Goal: Information Seeking & Learning: Learn about a topic

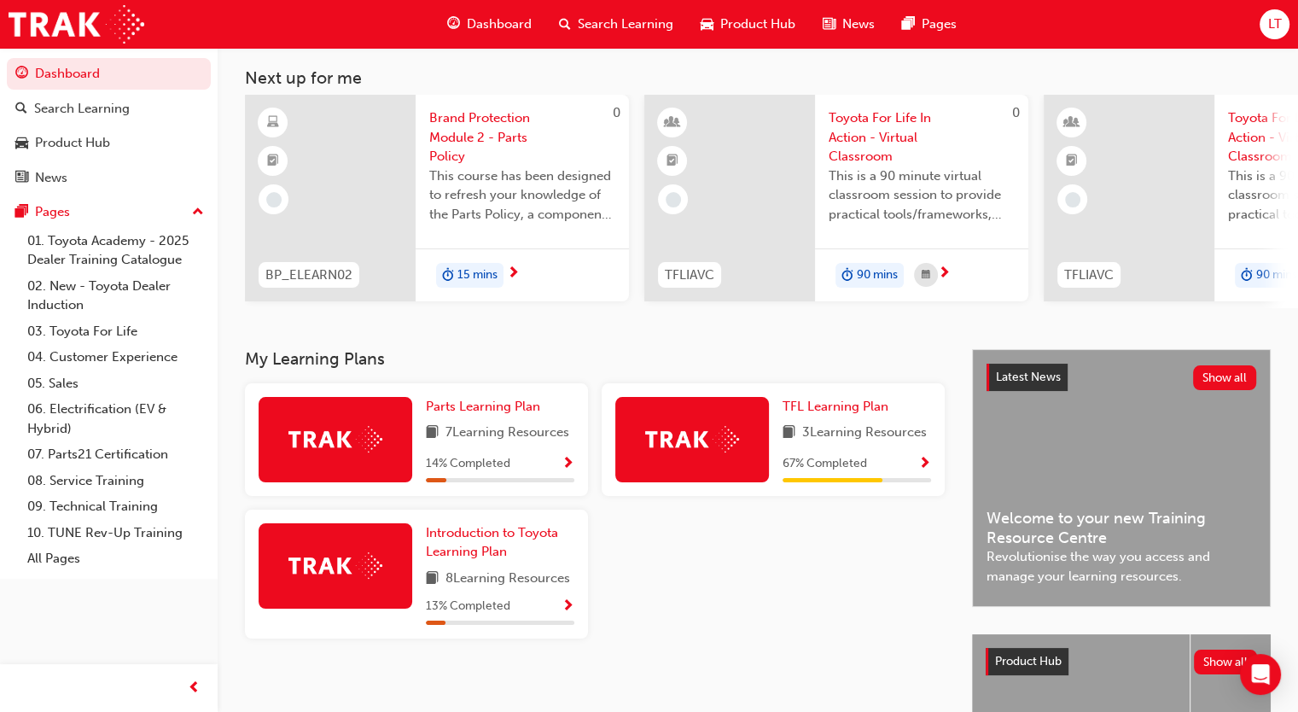
scroll to position [256, 0]
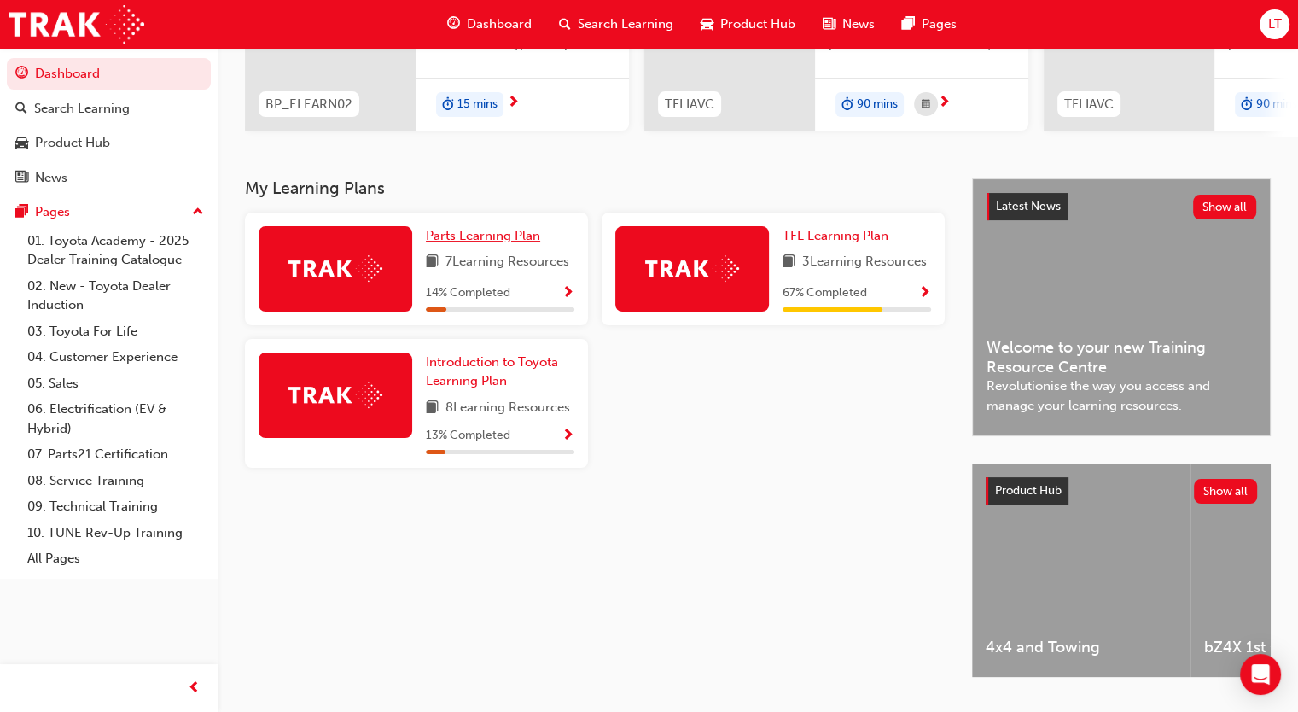
click at [501, 241] on span "Parts Learning Plan" at bounding box center [483, 235] width 114 height 15
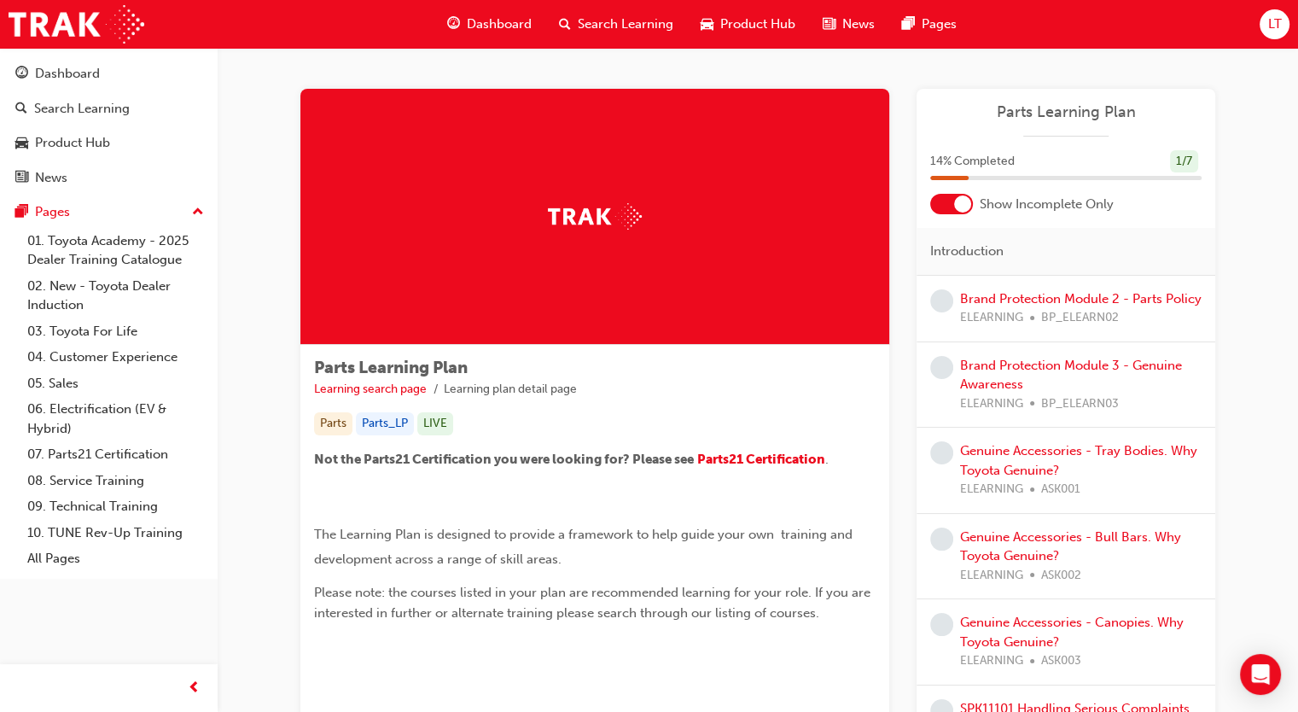
click at [954, 198] on div at bounding box center [951, 204] width 43 height 20
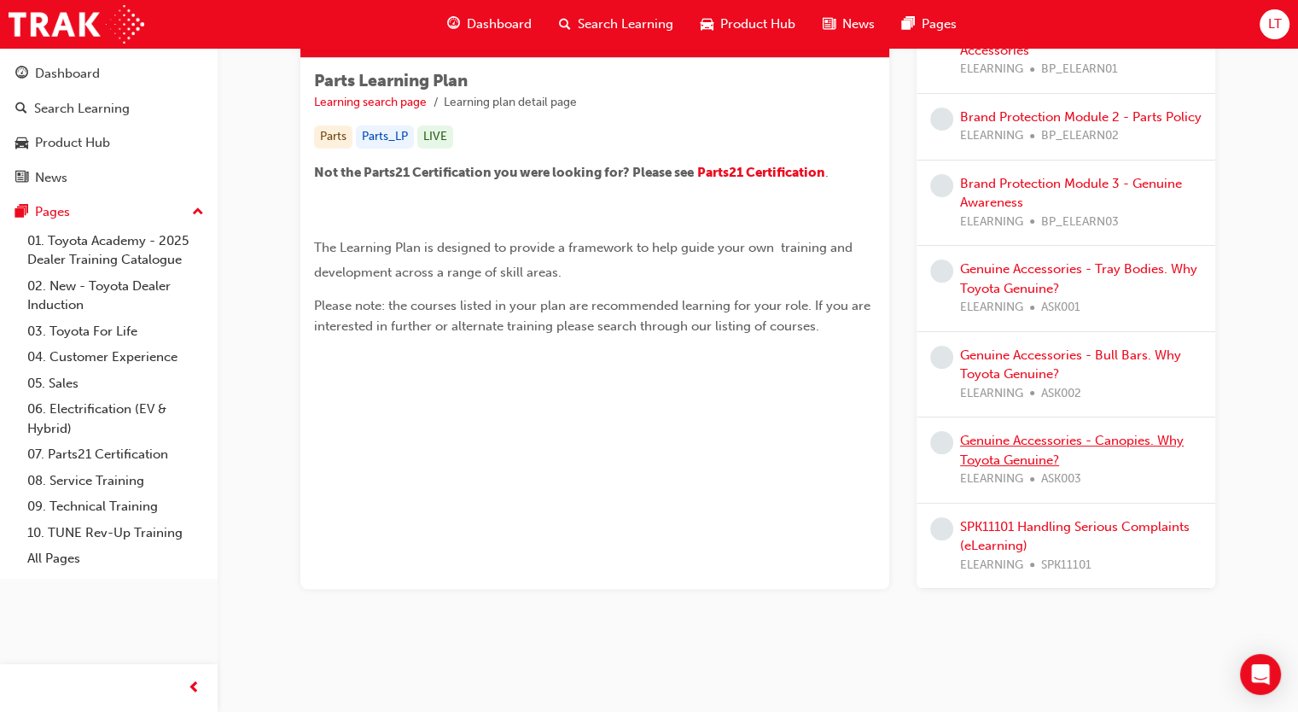
scroll to position [116, 0]
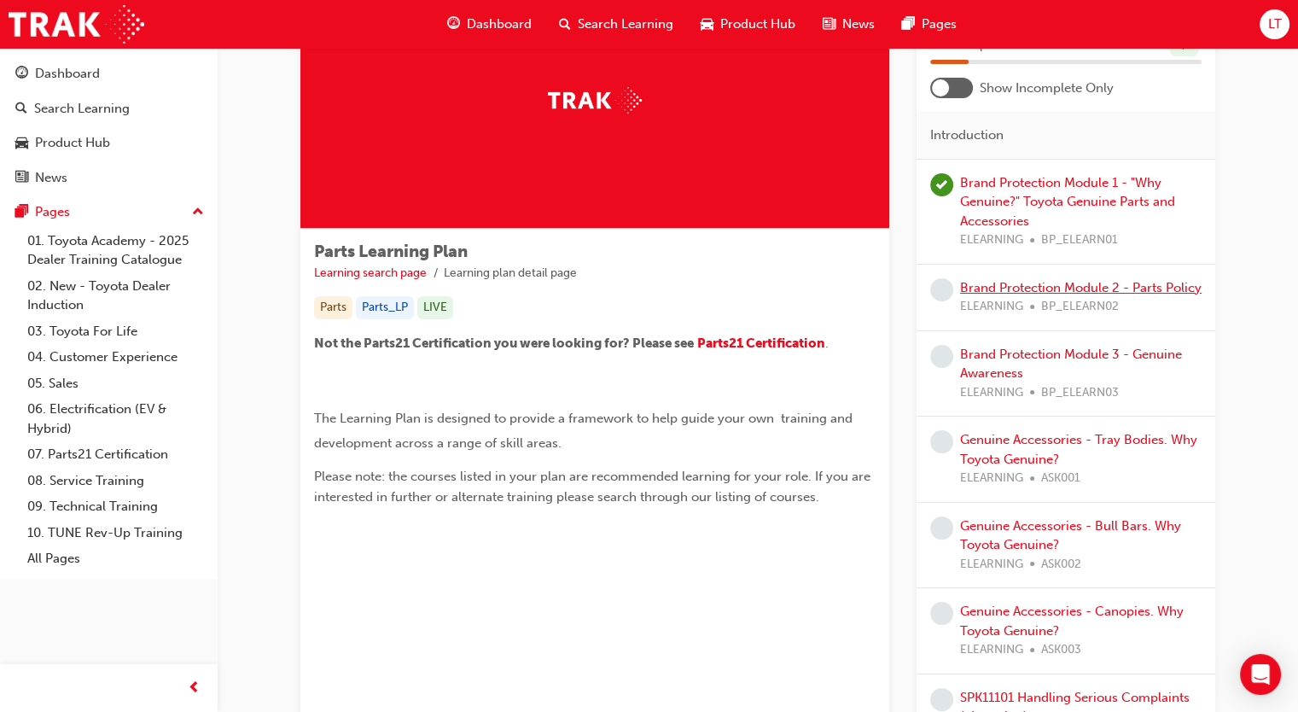
click at [1009, 288] on link "Brand Protection Module 2 - Parts Policy" at bounding box center [1080, 287] width 241 height 15
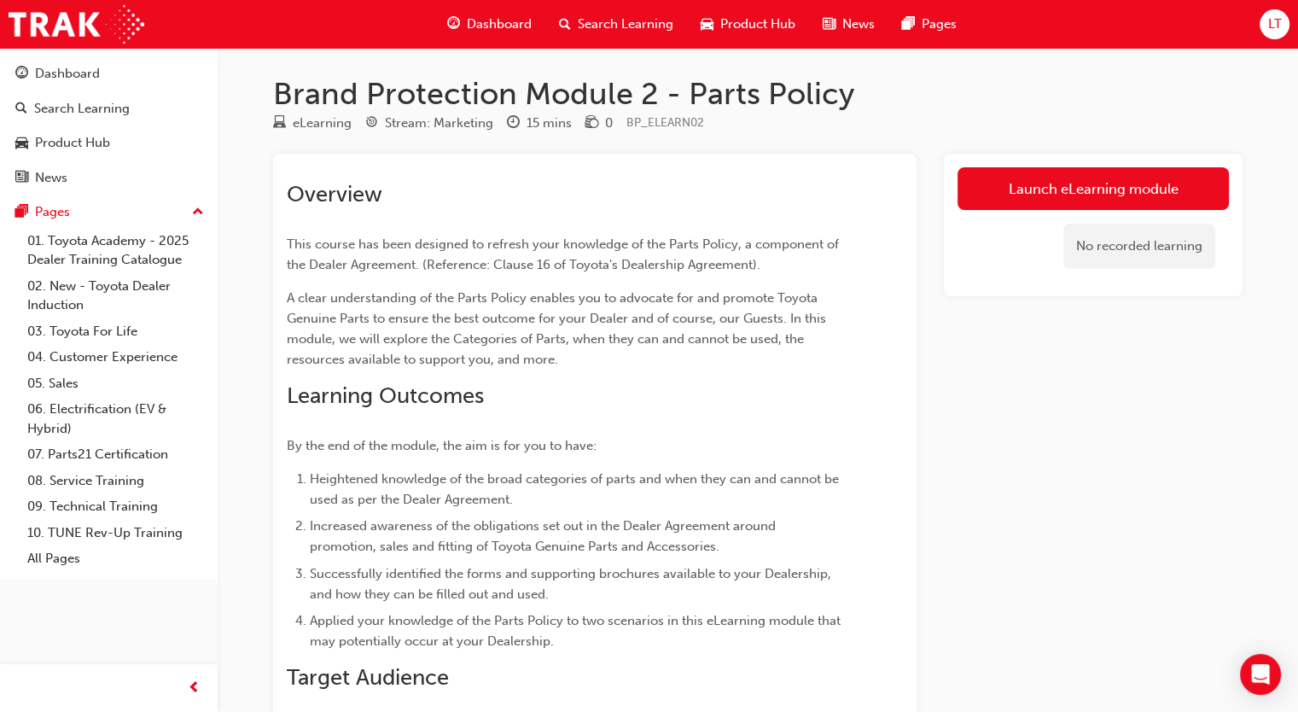
scroll to position [85, 0]
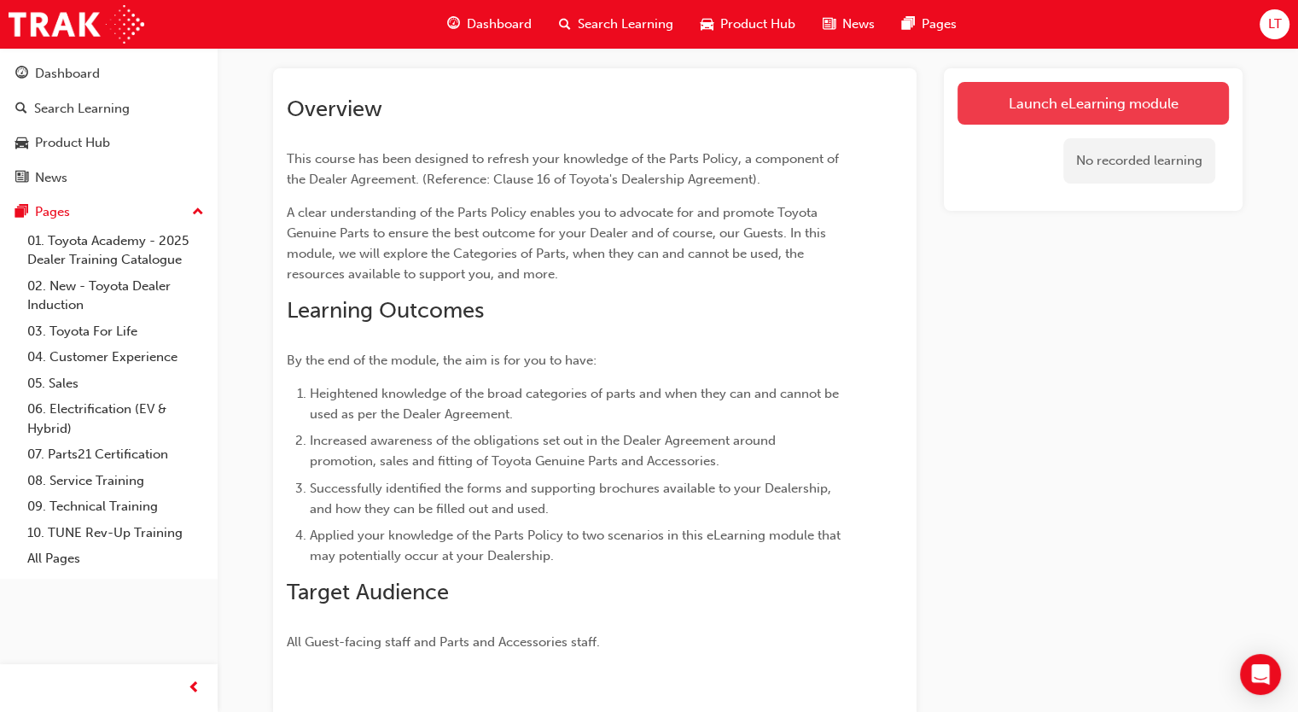
click at [997, 104] on link "Launch eLearning module" at bounding box center [1092, 103] width 271 height 43
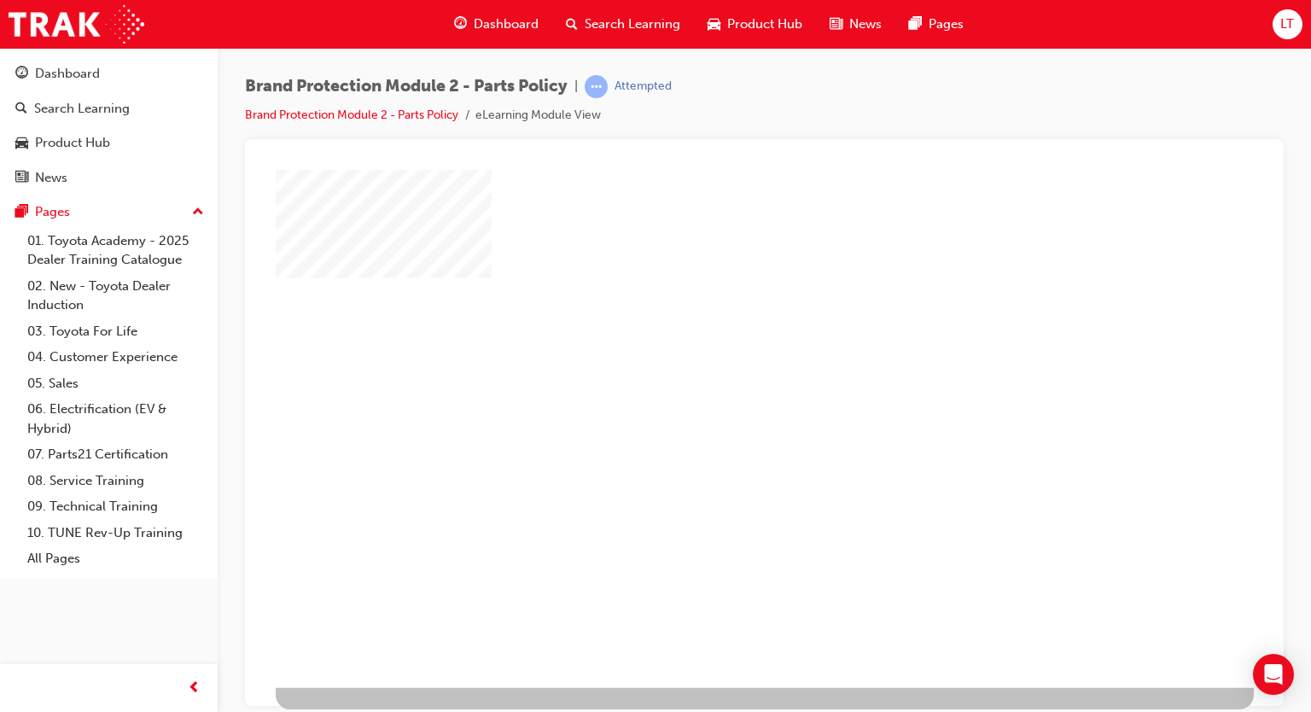
click at [723, 386] on div "play" at bounding box center [723, 386] width 0 height 0
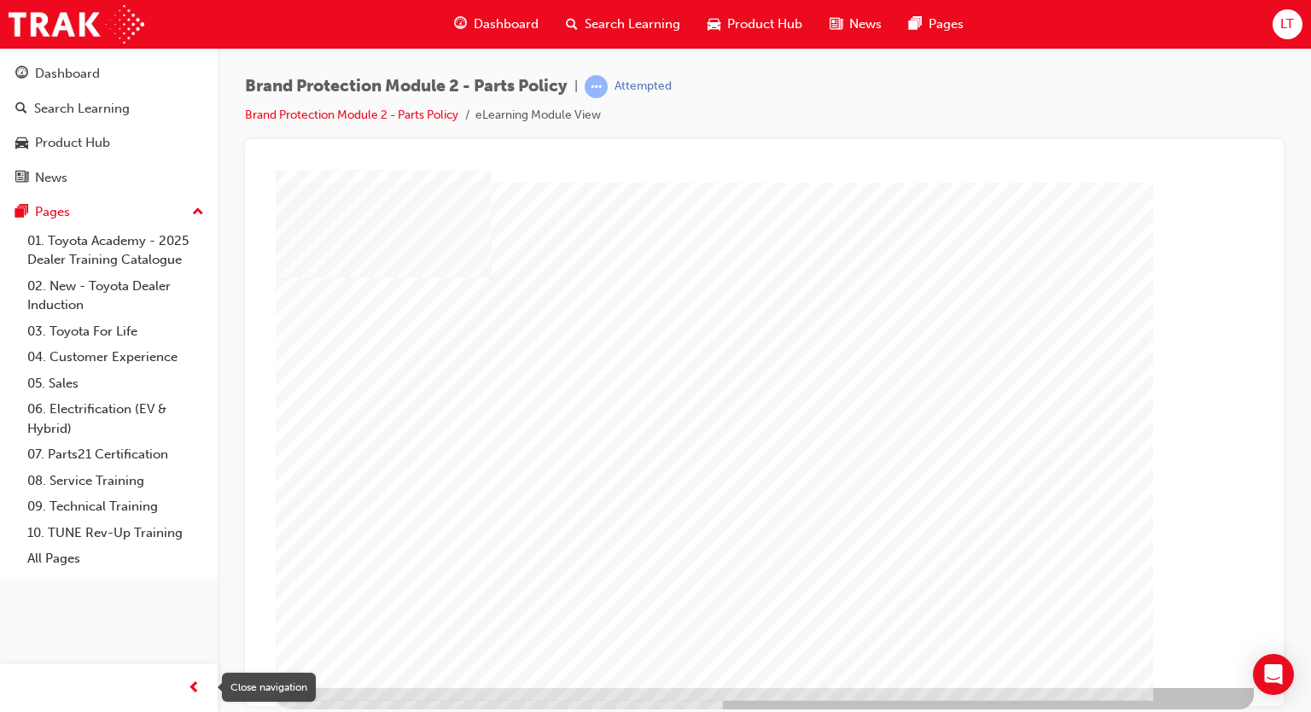
click at [190, 687] on span "prev-icon" at bounding box center [194, 687] width 13 height 21
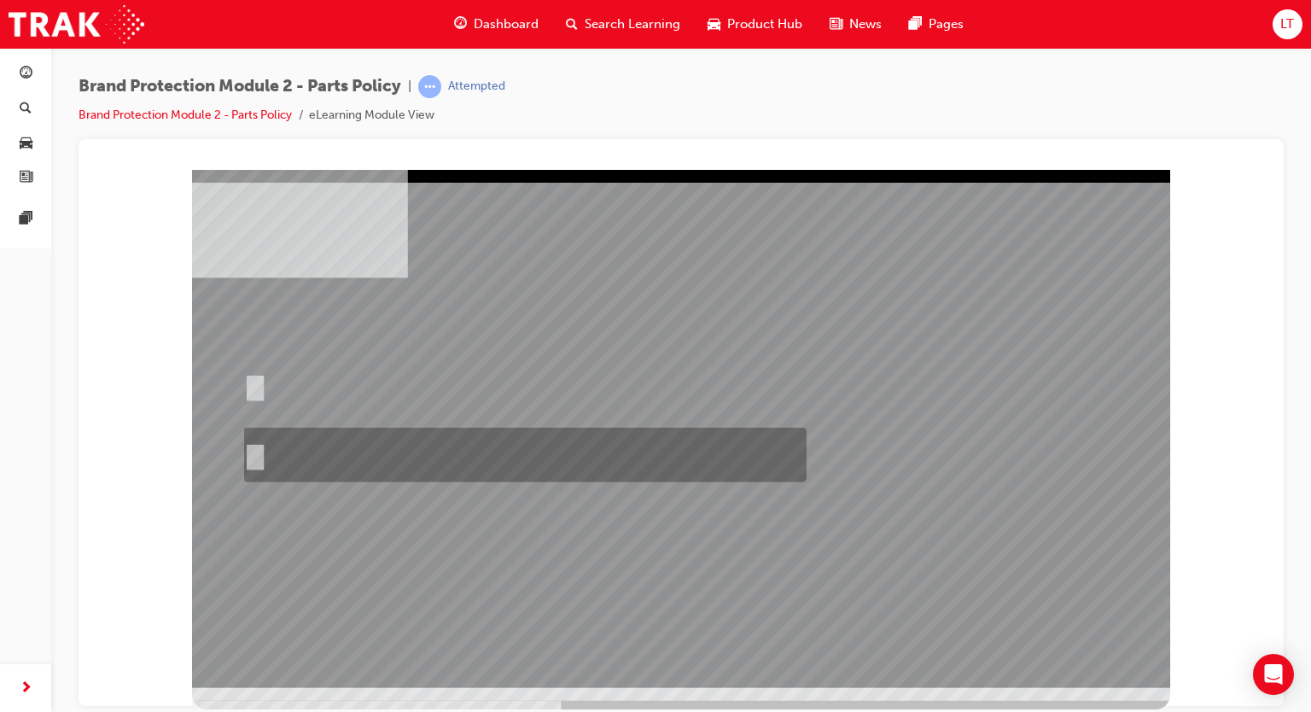
radio input "true"
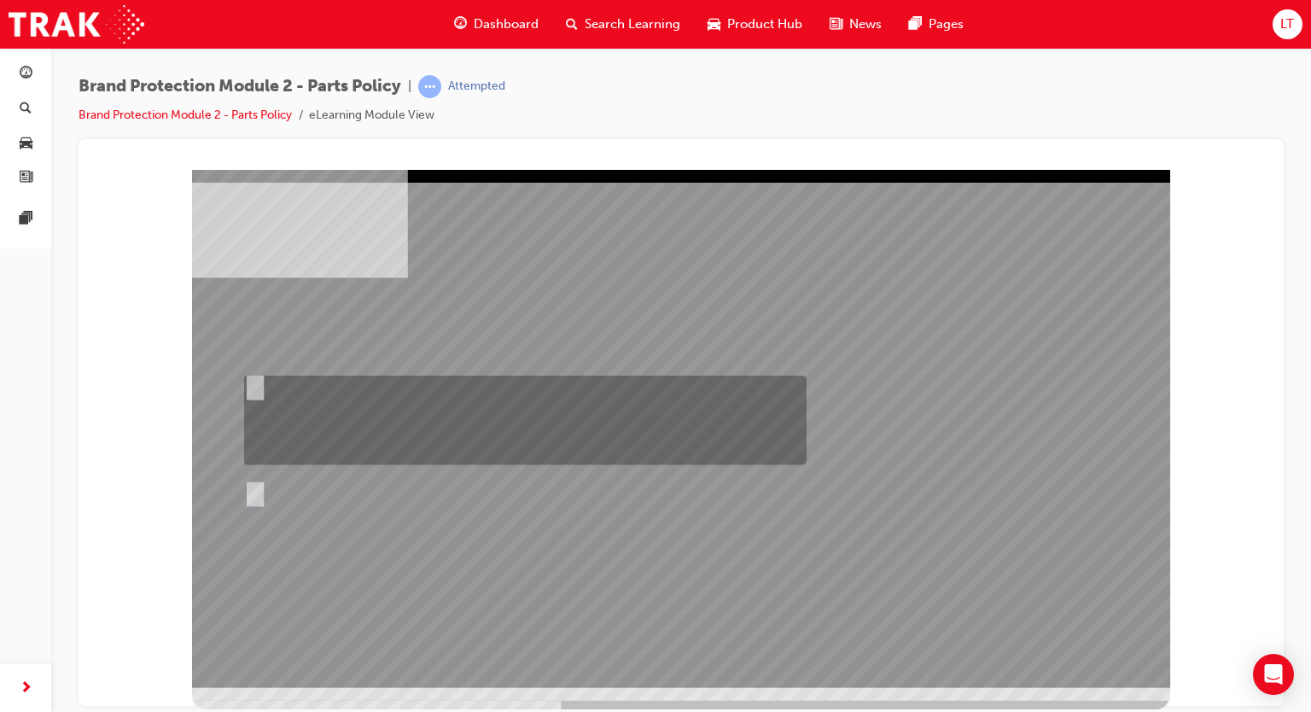
radio input "true"
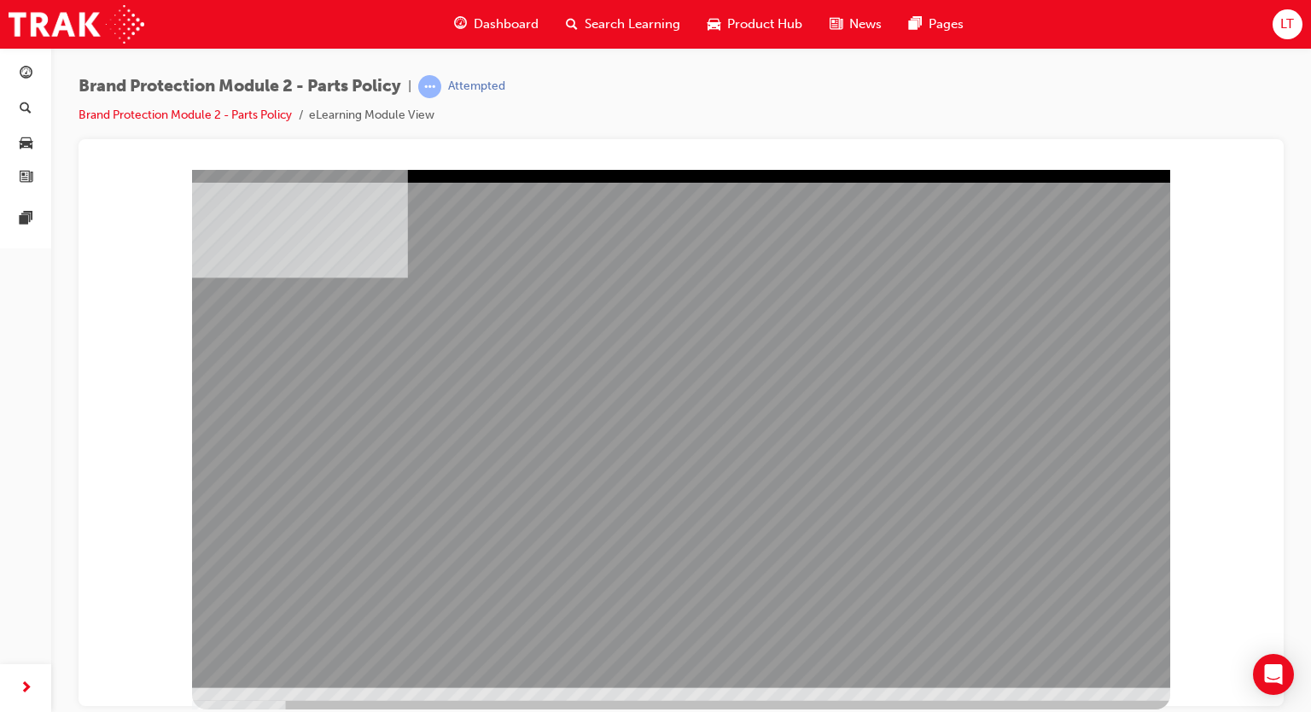
drag, startPoint x: 566, startPoint y: 358, endPoint x: 532, endPoint y: 368, distance: 34.6
drag, startPoint x: 532, startPoint y: 368, endPoint x: 1082, endPoint y: 345, distance: 550.0
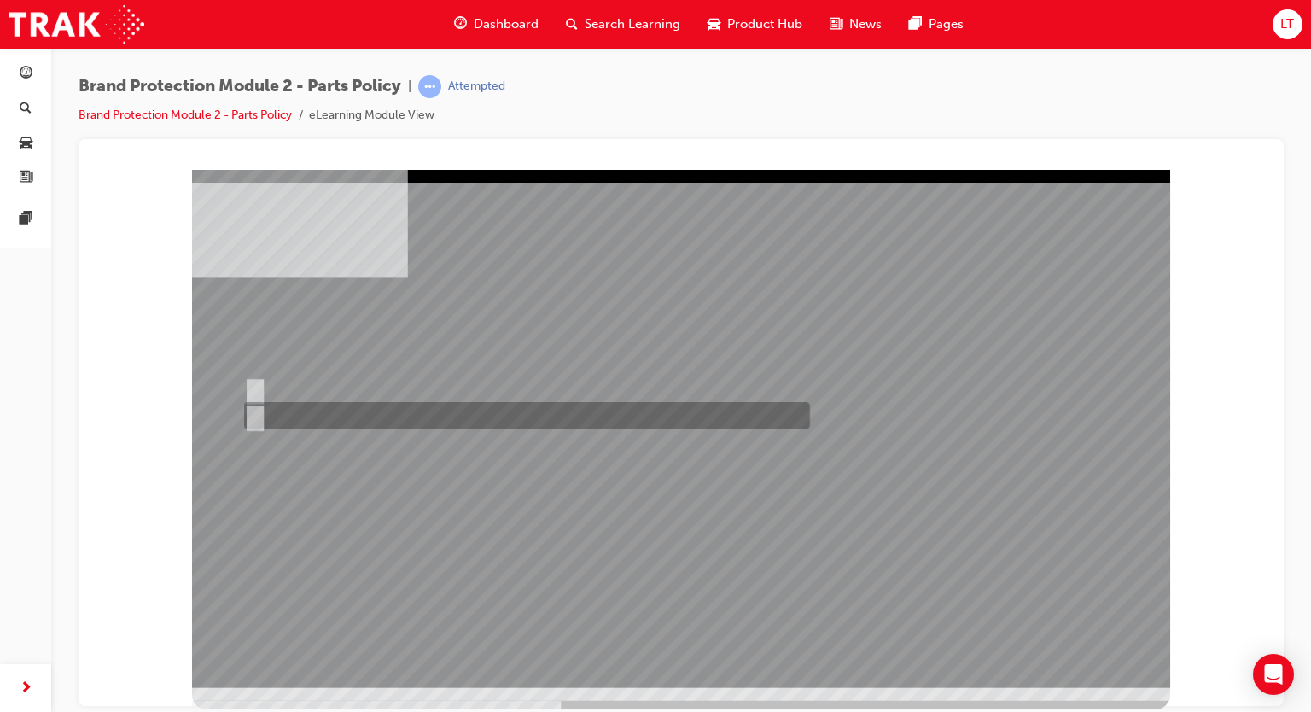
radio input "true"
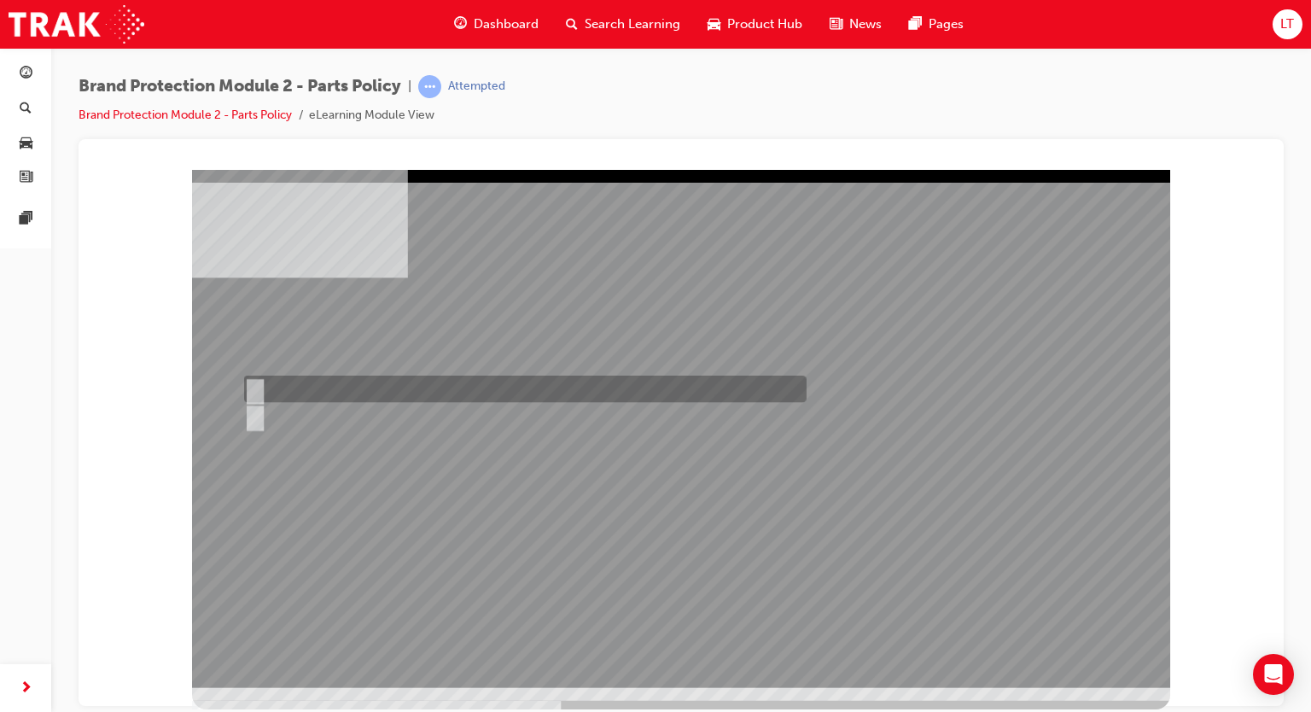
radio input "true"
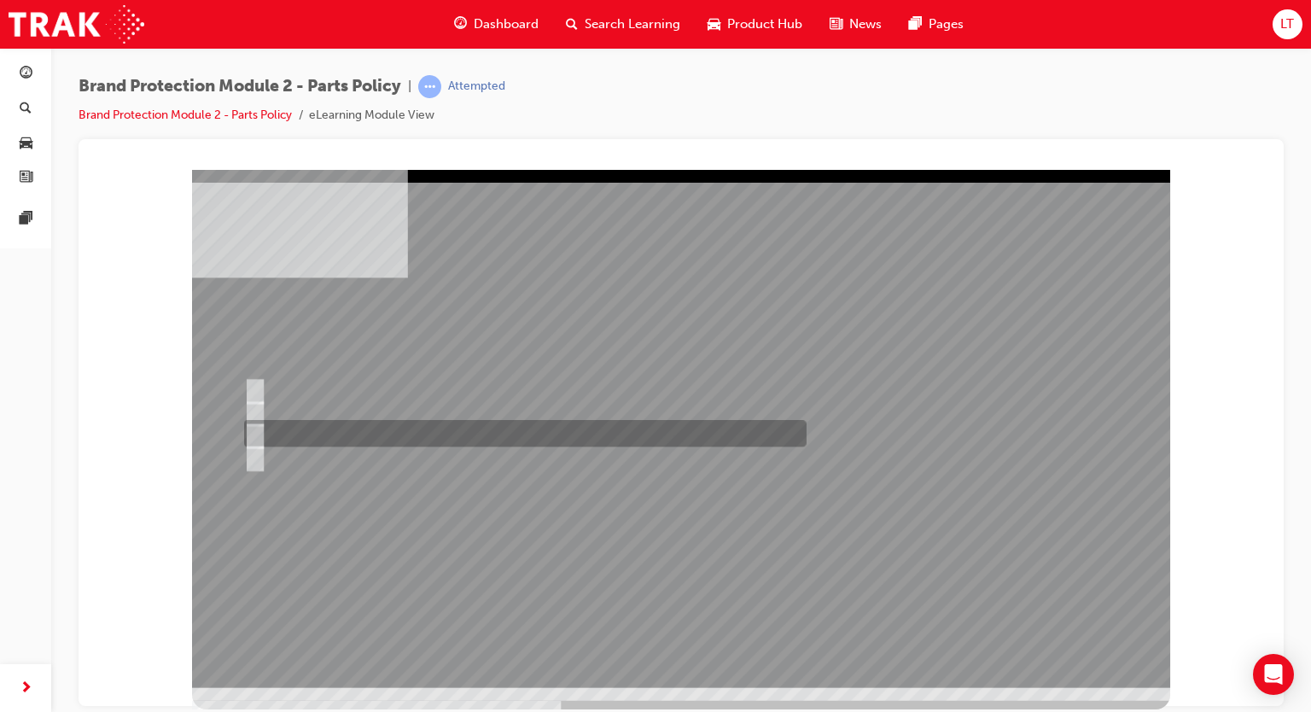
radio input "true"
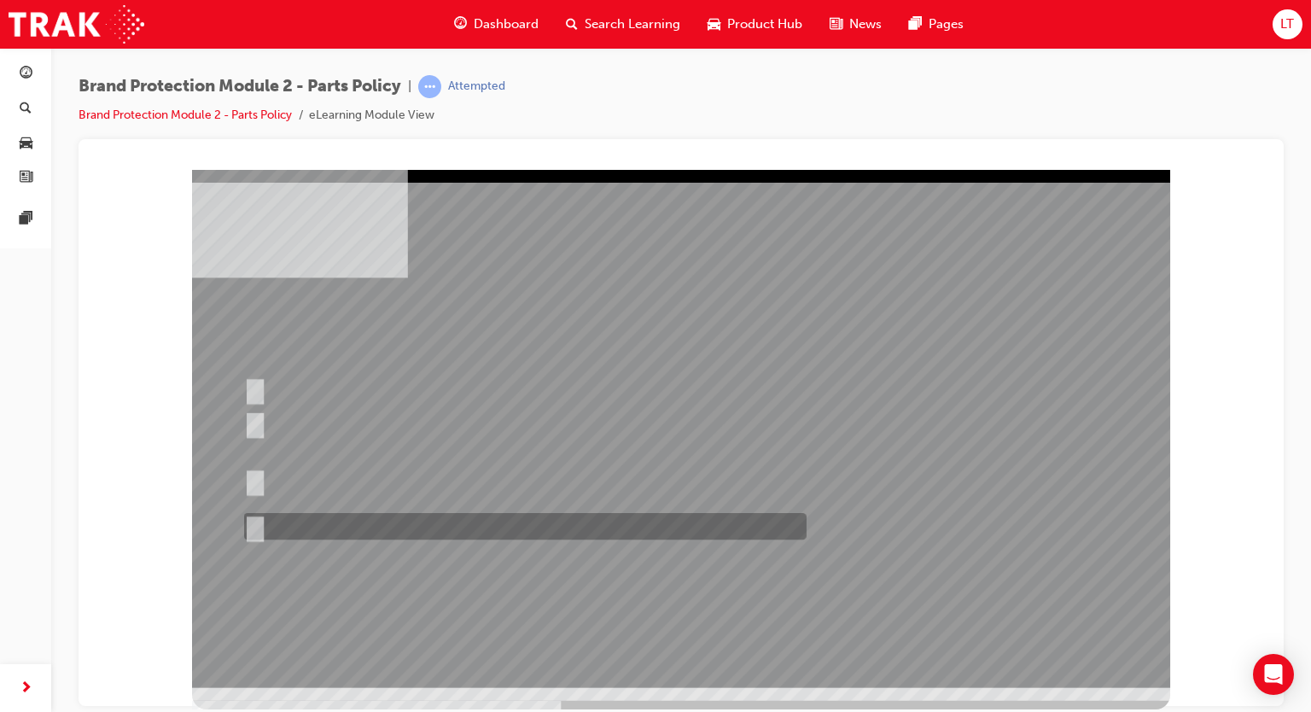
radio input "true"
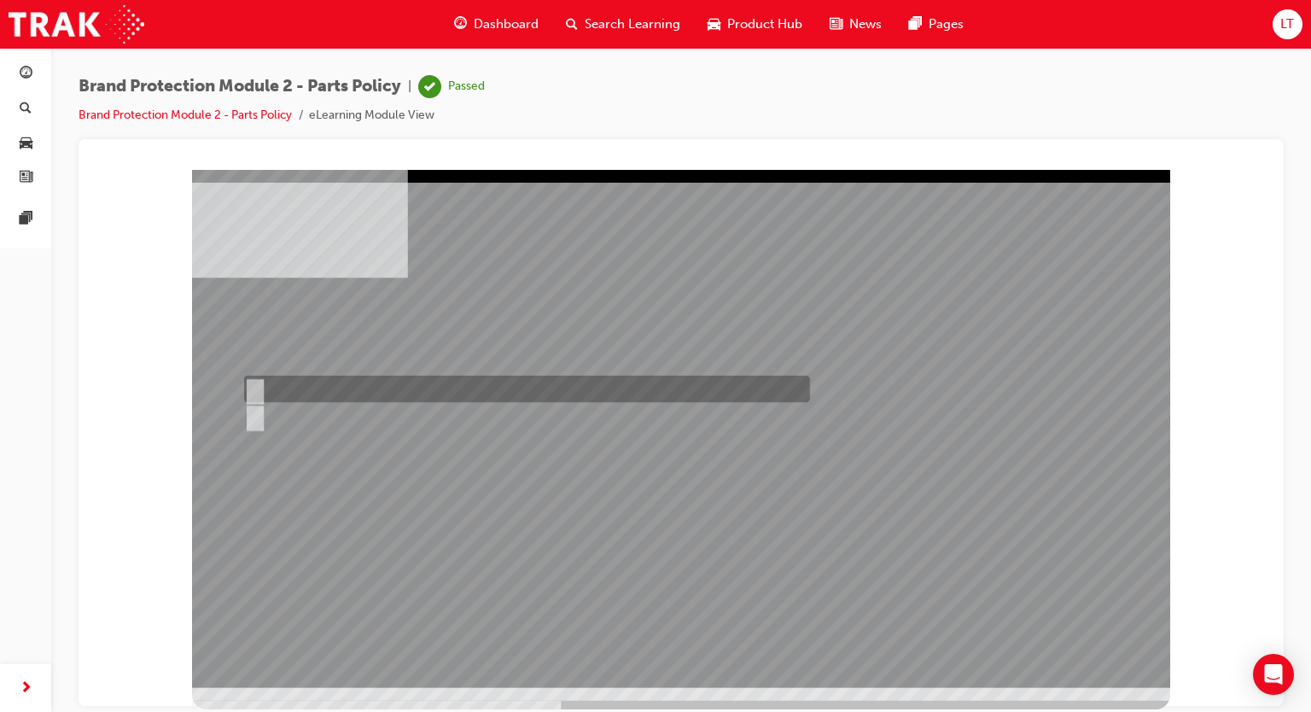
radio input "true"
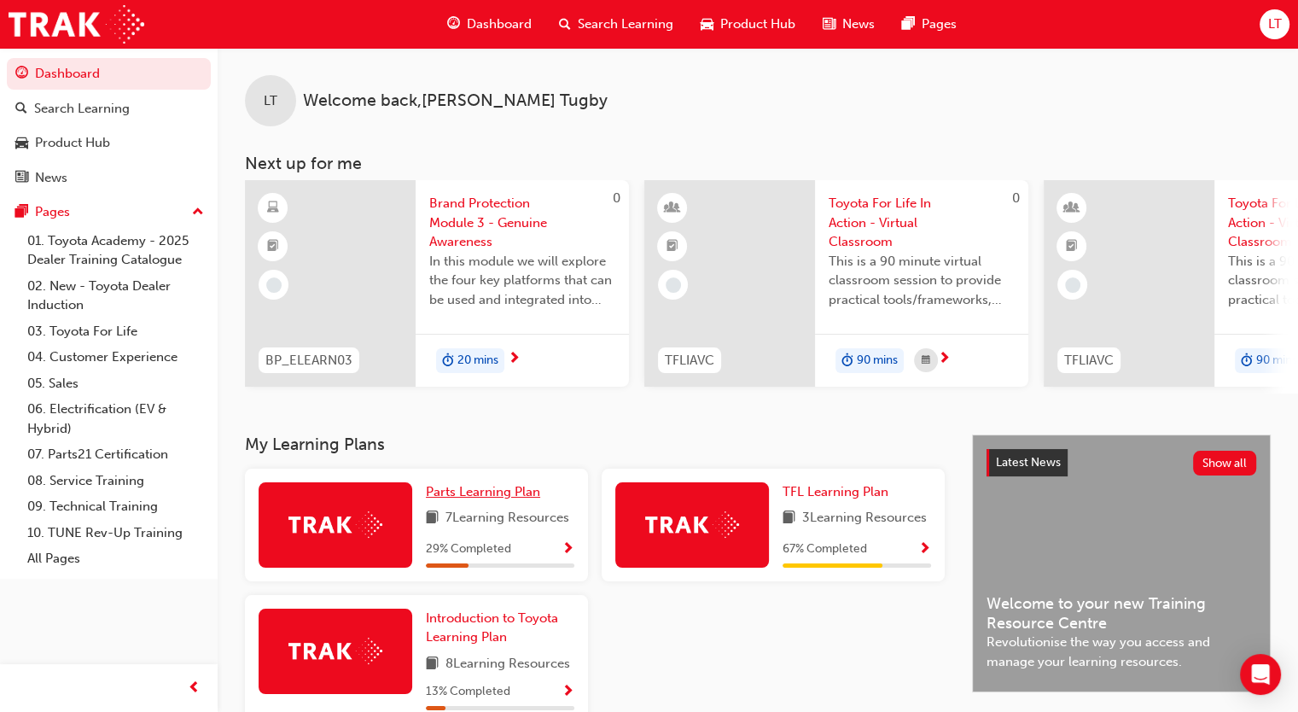
click at [497, 499] on span "Parts Learning Plan" at bounding box center [483, 491] width 114 height 15
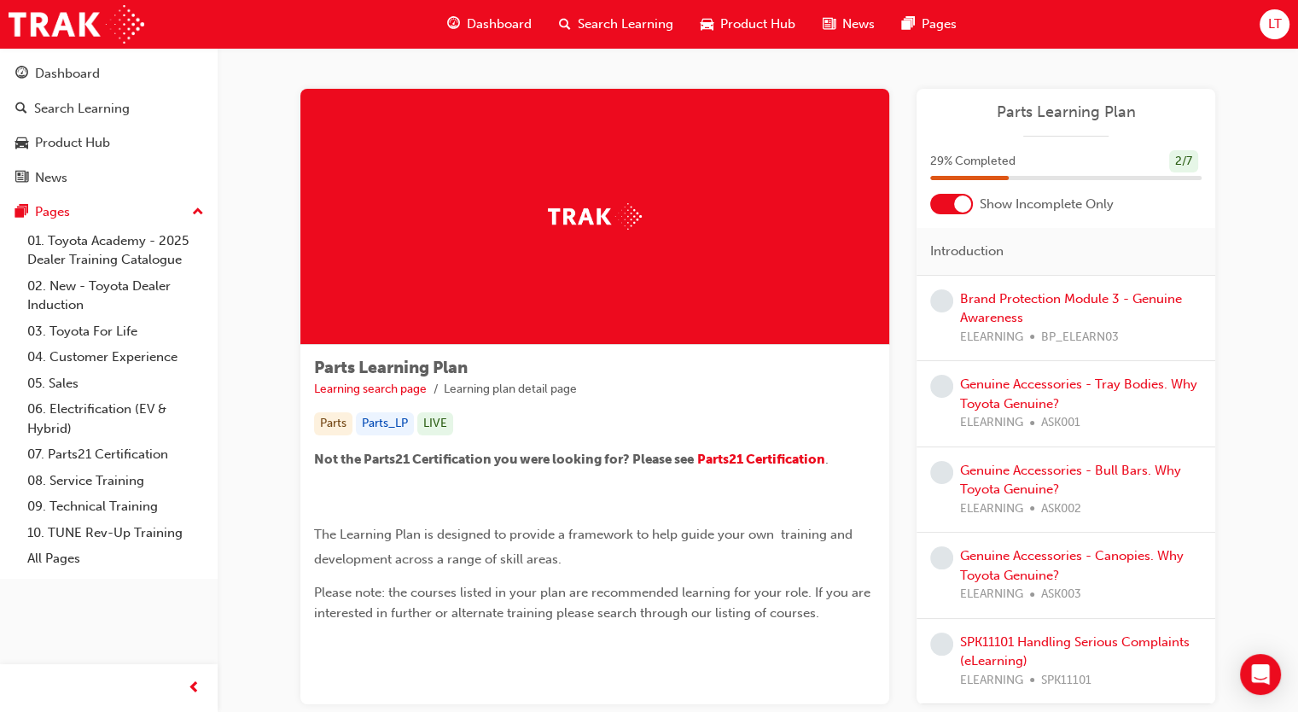
click at [965, 208] on div at bounding box center [962, 203] width 17 height 17
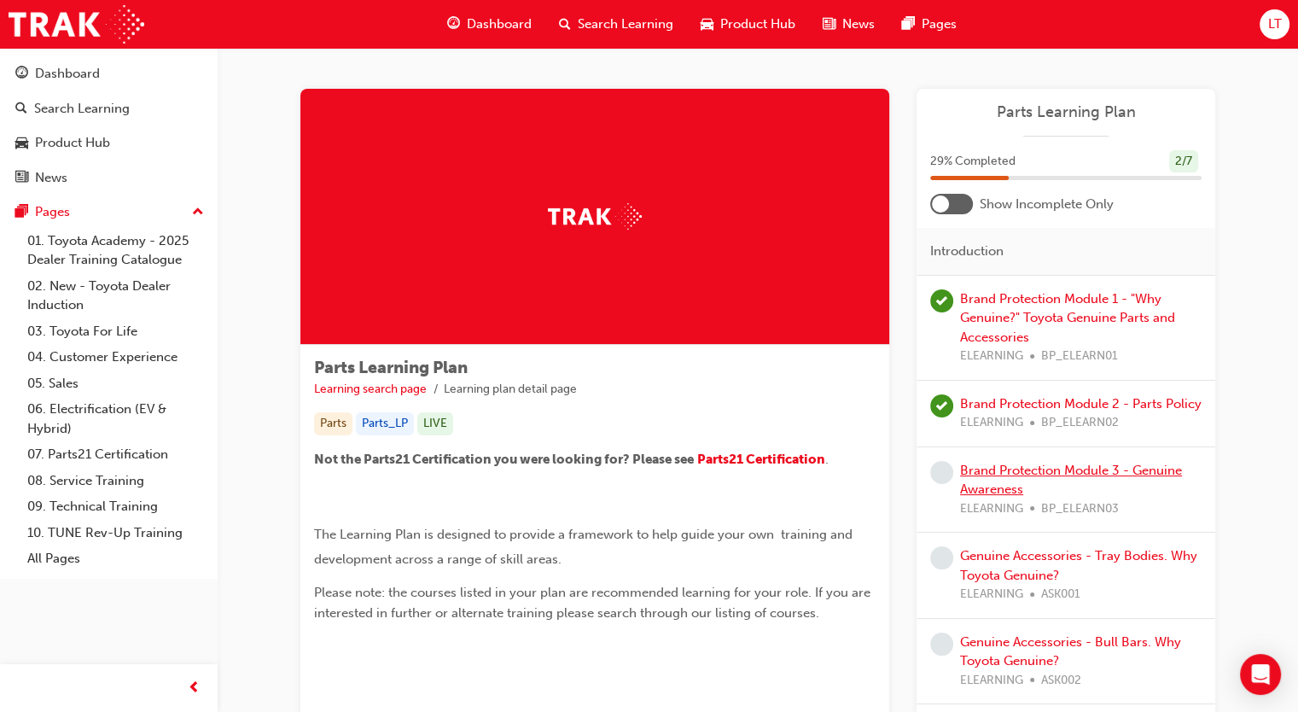
click at [1000, 469] on link "Brand Protection Module 3 - Genuine Awareness" at bounding box center [1071, 479] width 222 height 35
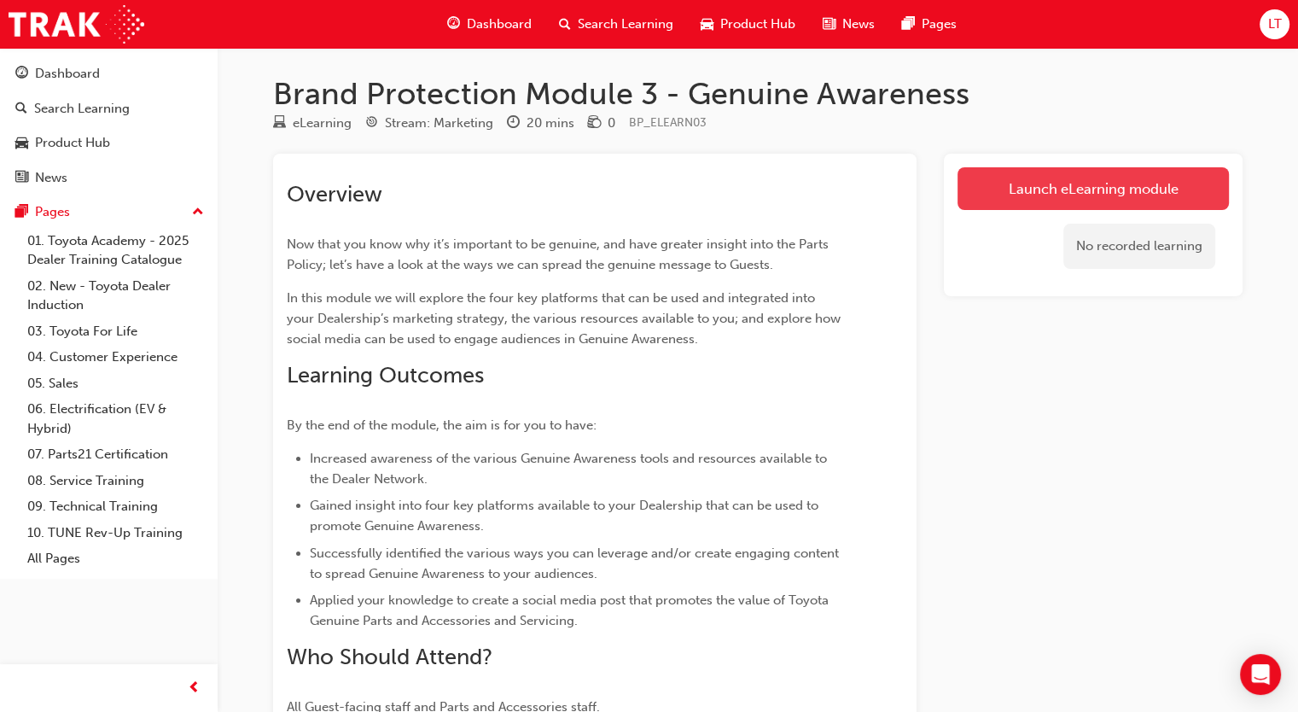
click at [1067, 198] on link "Launch eLearning module" at bounding box center [1092, 188] width 271 height 43
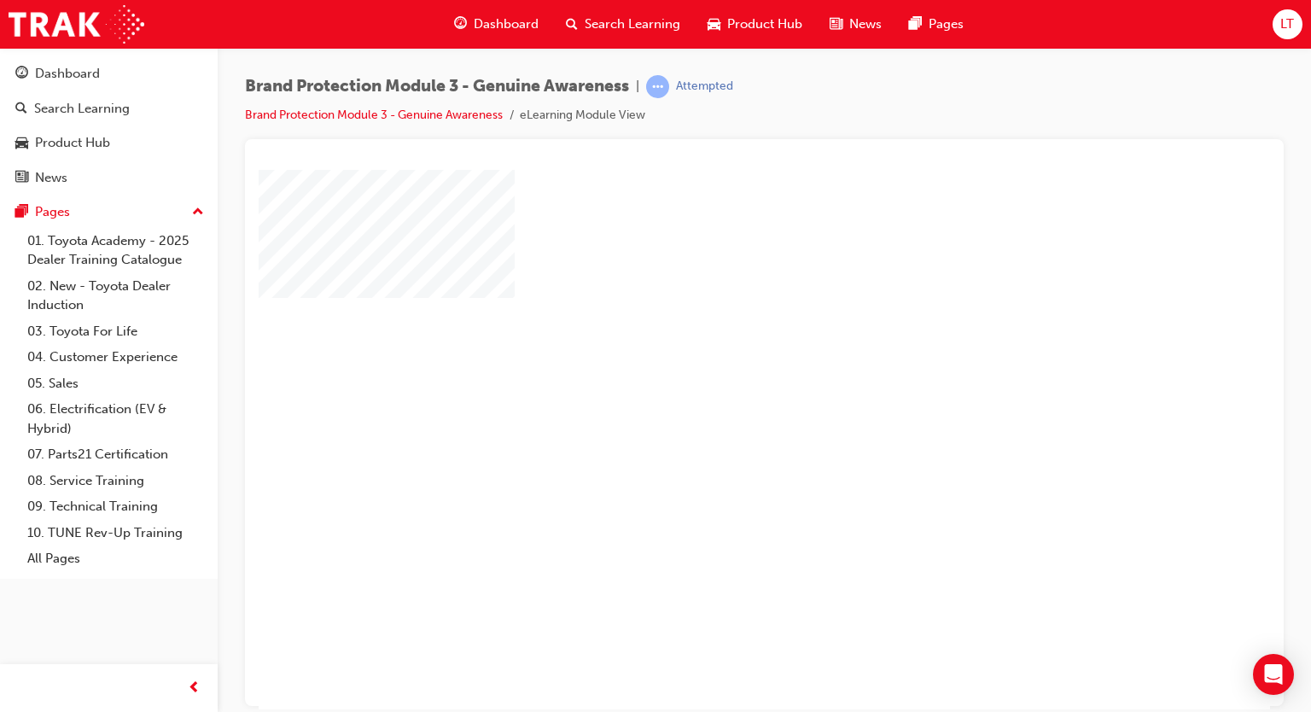
click at [715, 389] on div "play" at bounding box center [715, 389] width 0 height 0
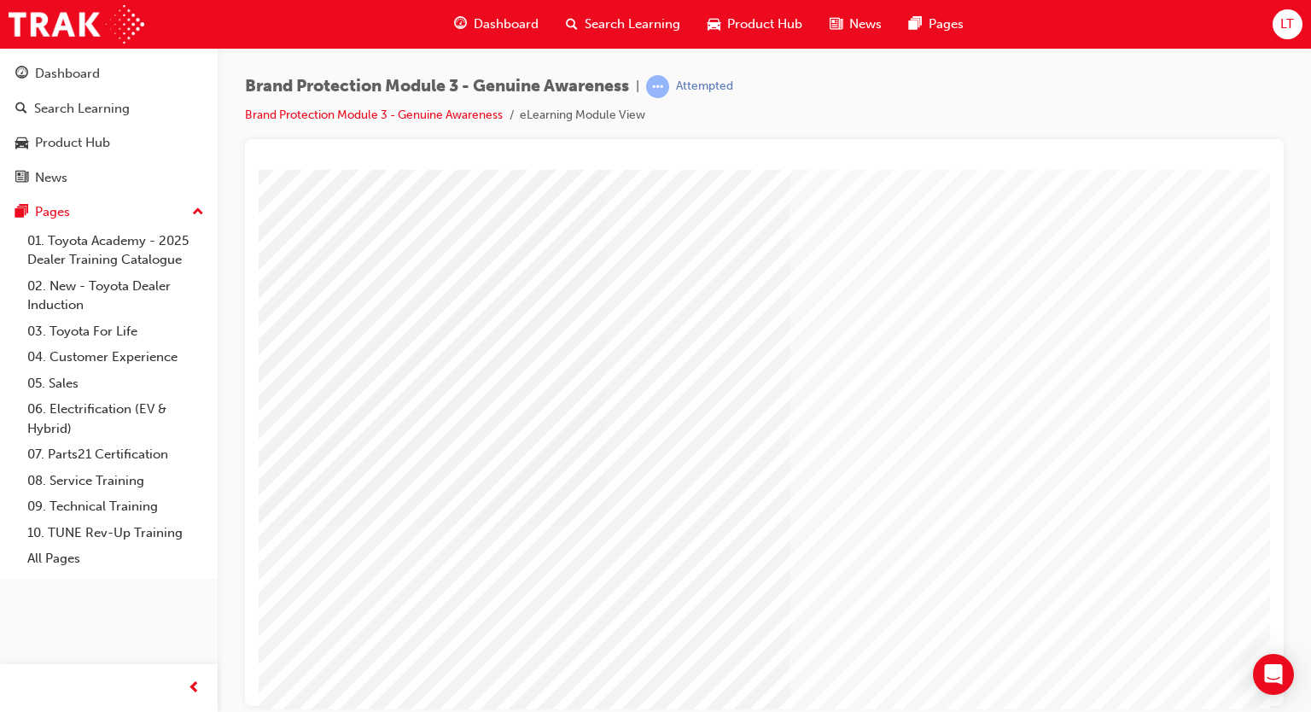
scroll to position [113, 0]
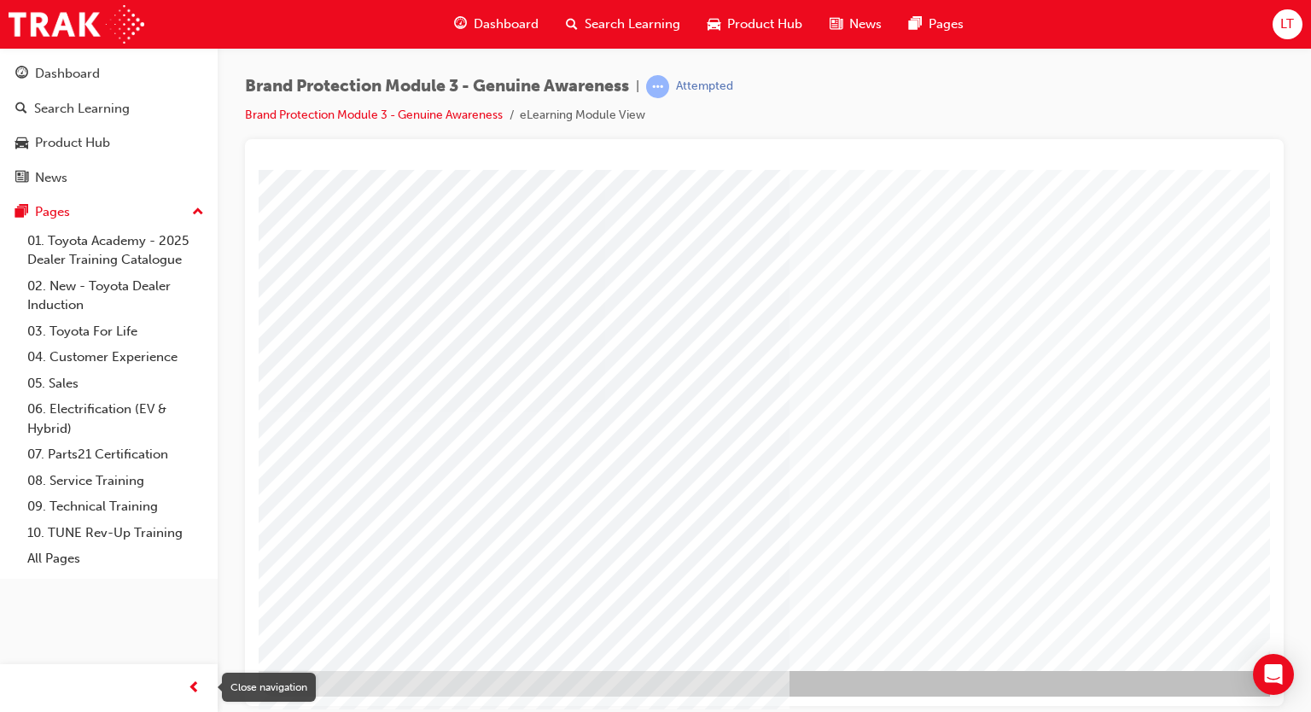
click at [188, 689] on span "prev-icon" at bounding box center [194, 687] width 13 height 21
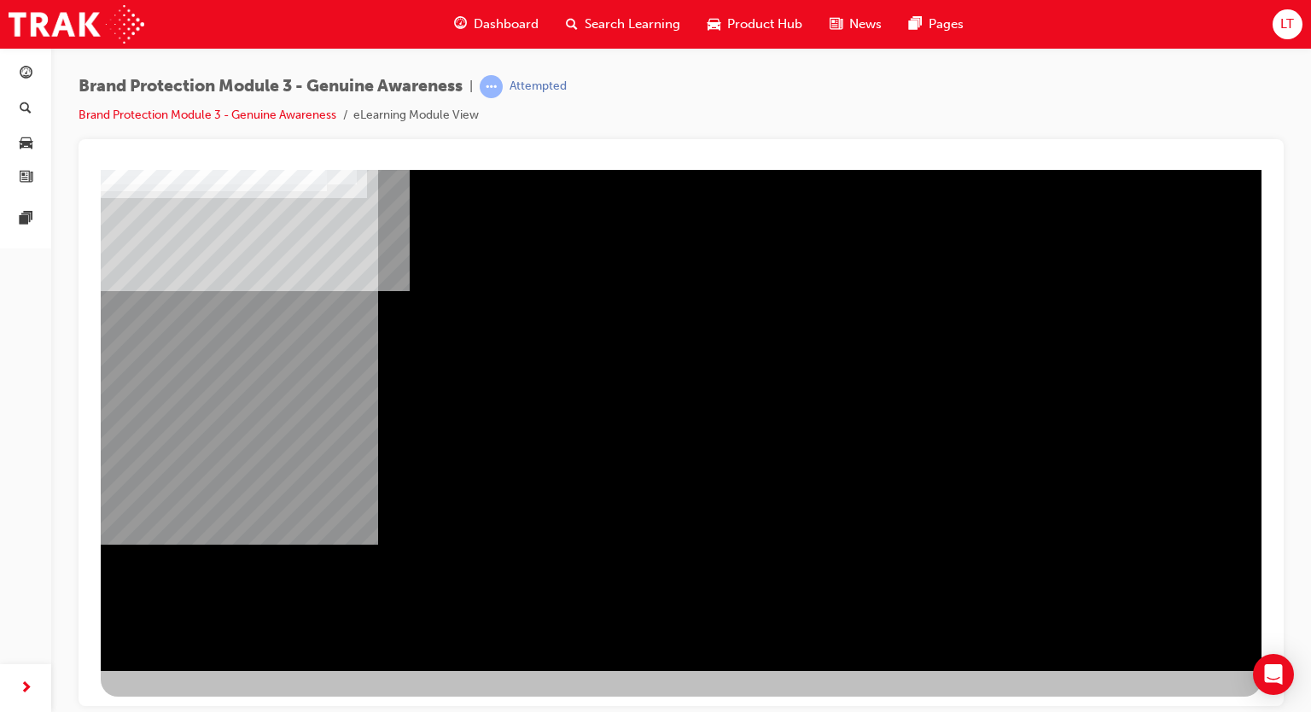
click at [208, 701] on div "NEXT Trigger this button to go to the next slide" at bounding box center [155, 716] width 108 height 31
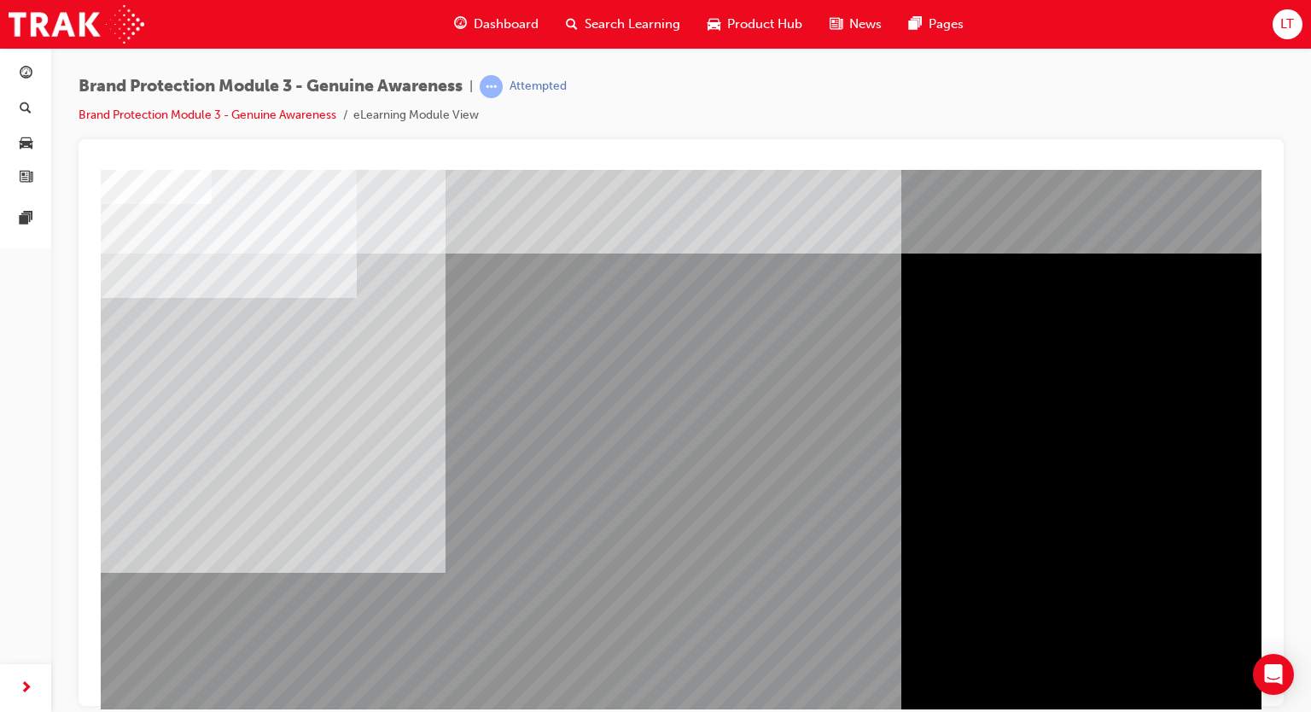
scroll to position [113, 0]
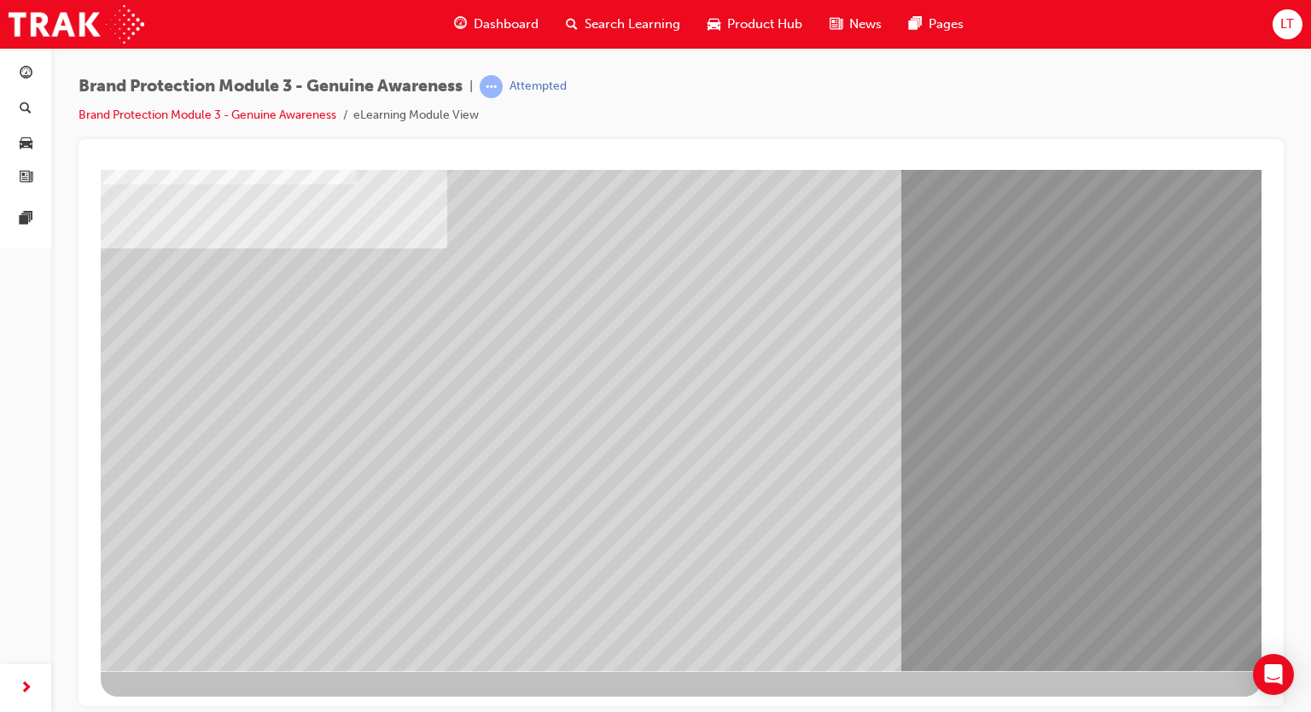
drag, startPoint x: 312, startPoint y: 363, endPoint x: 324, endPoint y: 400, distance: 39.4
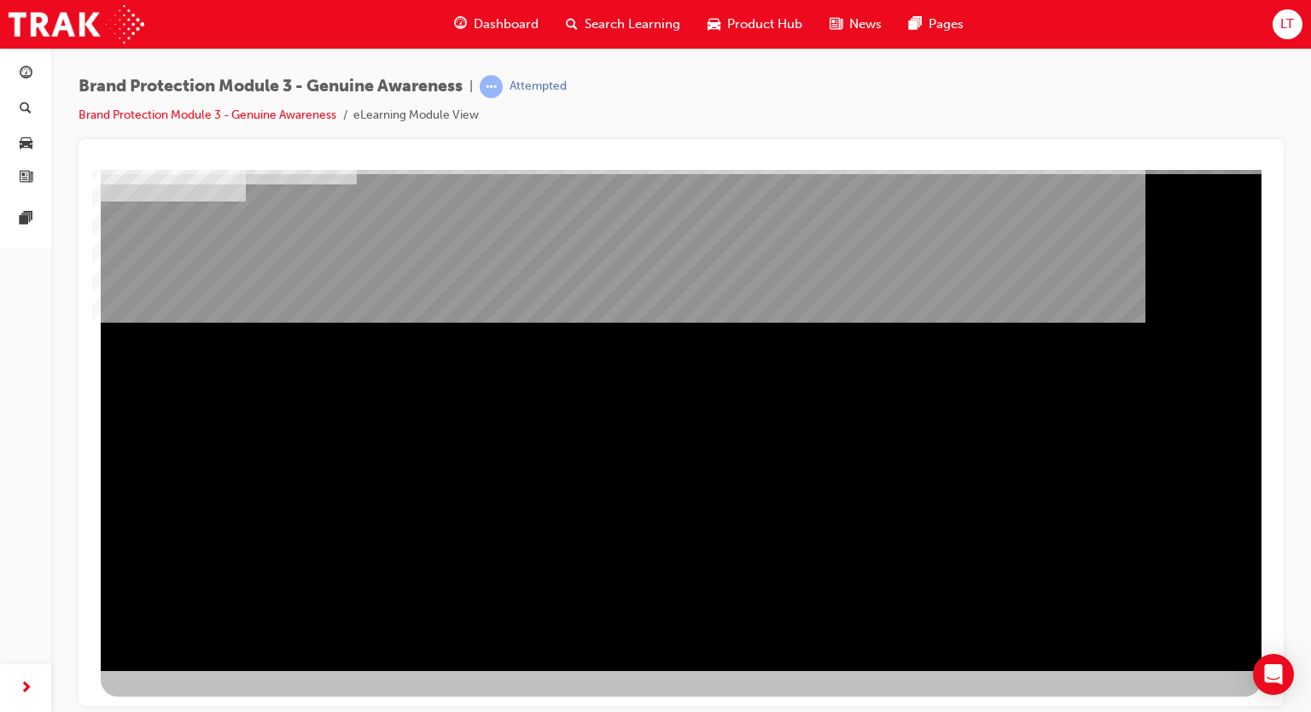
click at [208, 701] on div "NEXT Trigger this button to go to the next slide" at bounding box center [155, 716] width 108 height 31
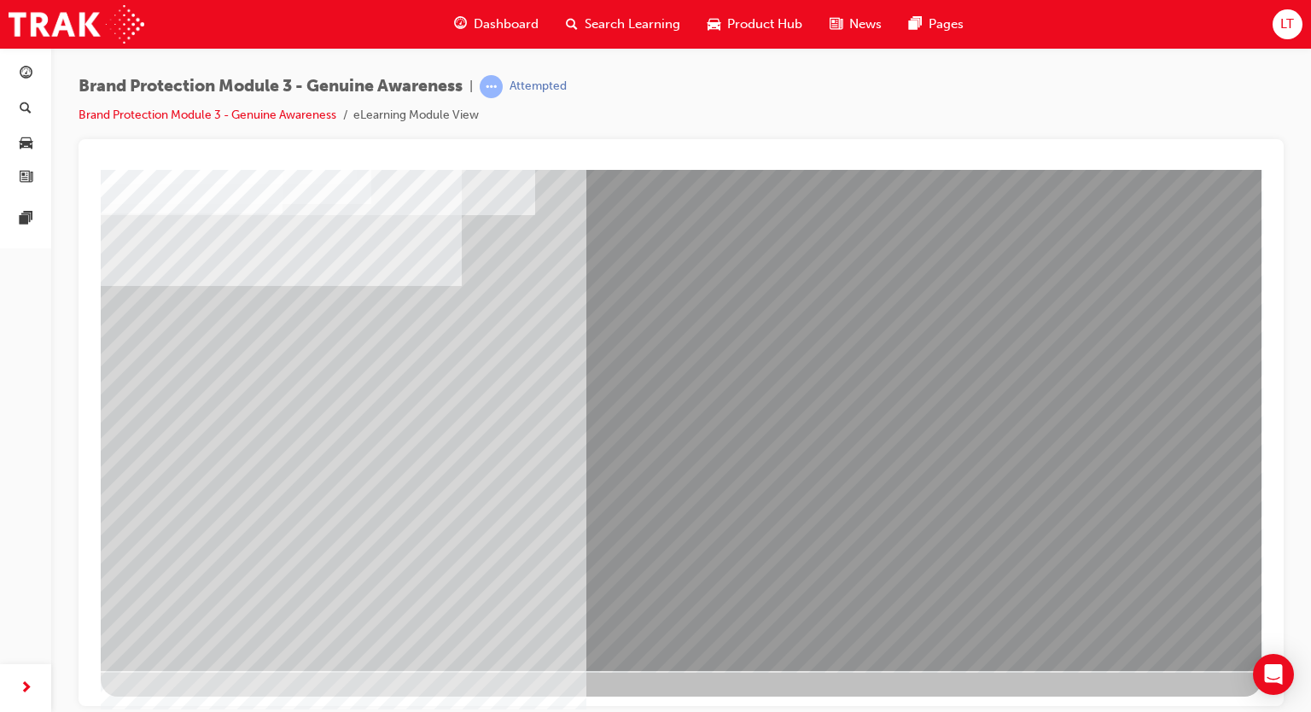
scroll to position [0, 0]
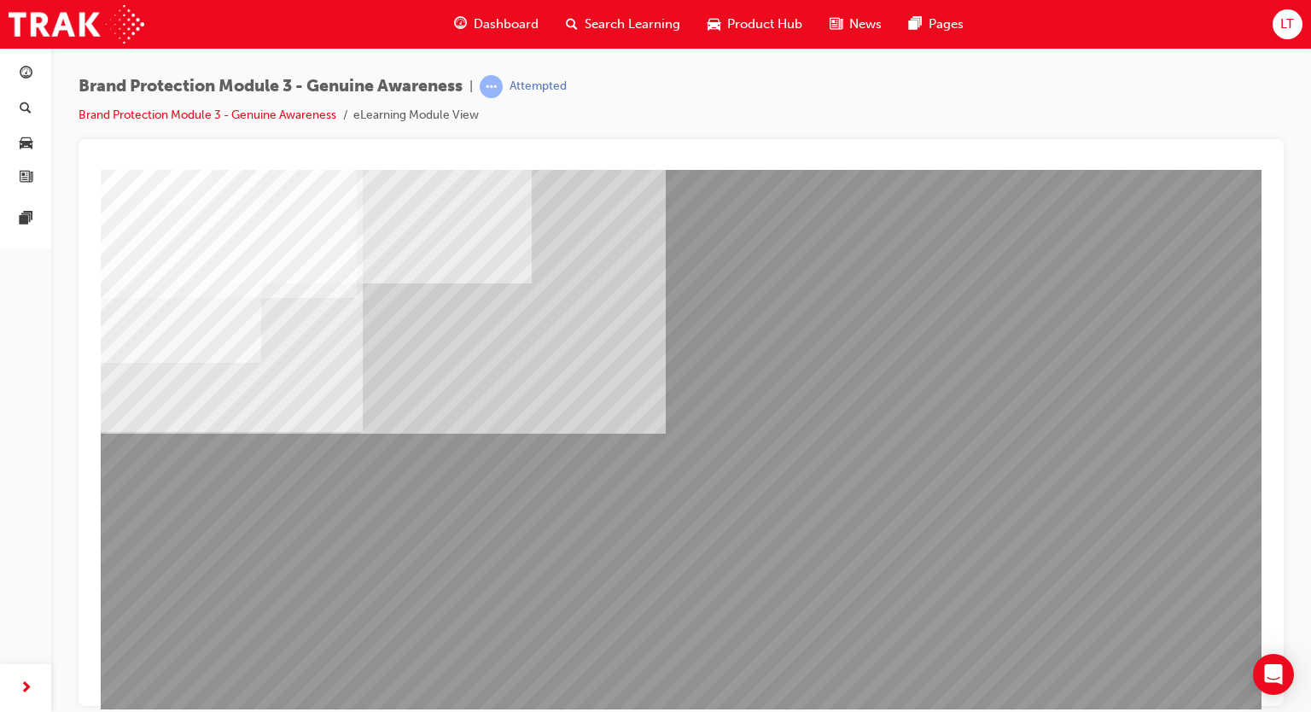
scroll to position [85, 0]
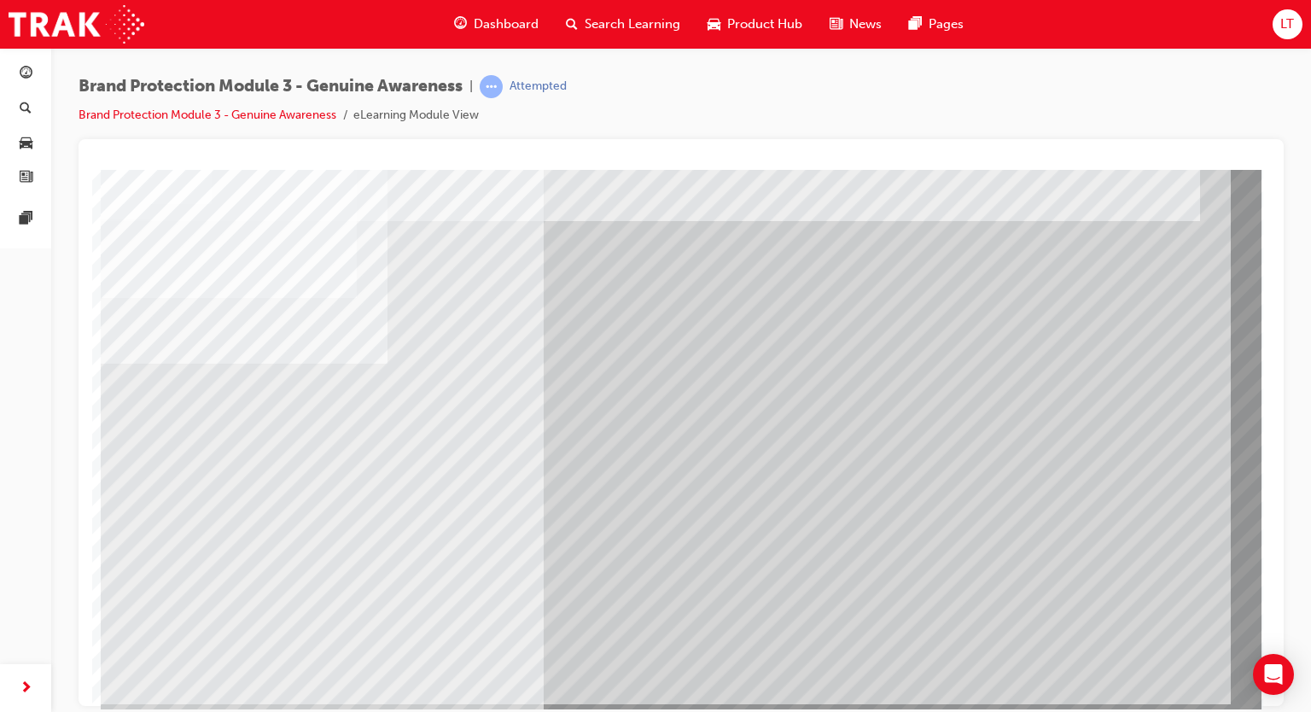
scroll to position [113, 0]
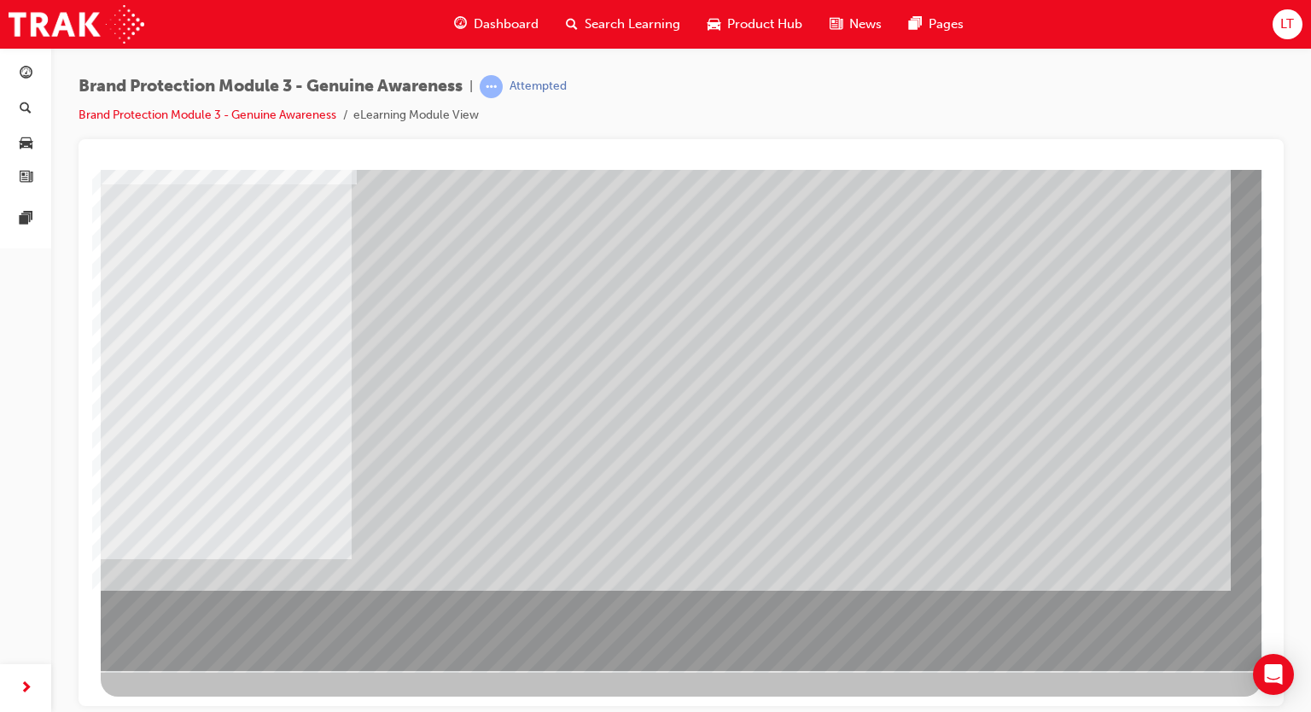
scroll to position [0, 0]
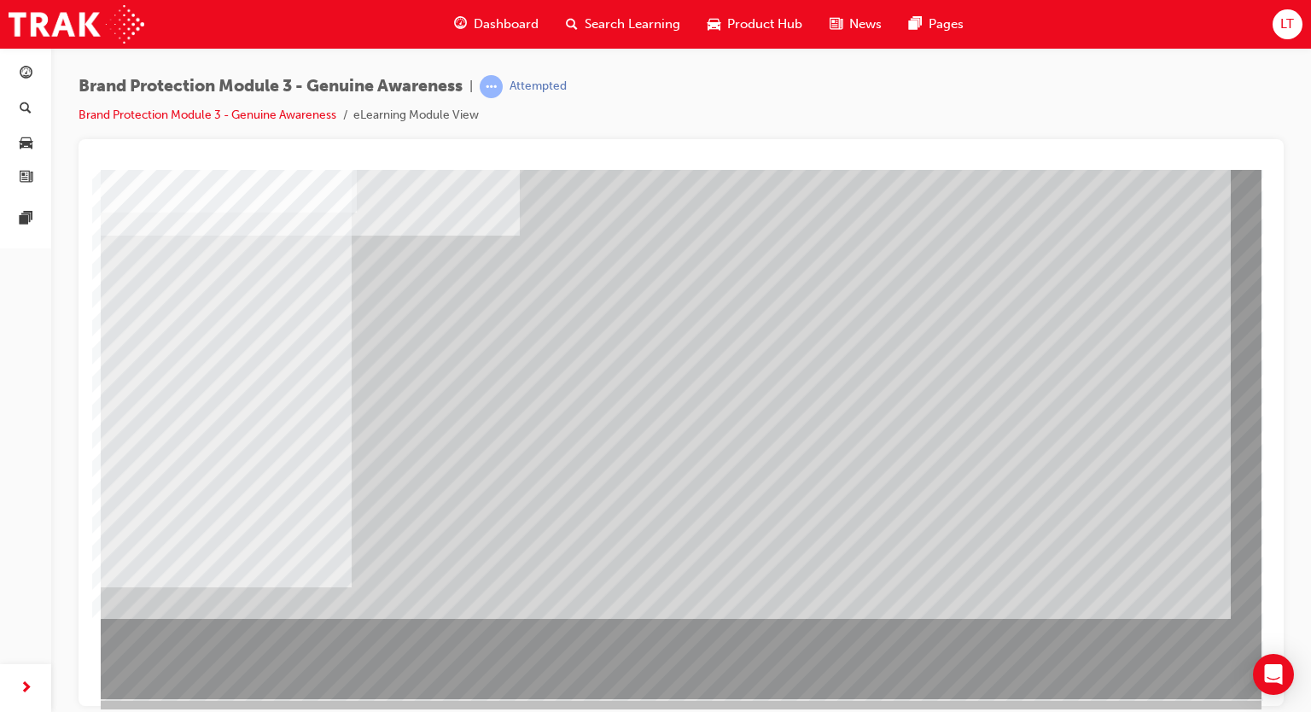
scroll to position [113, 0]
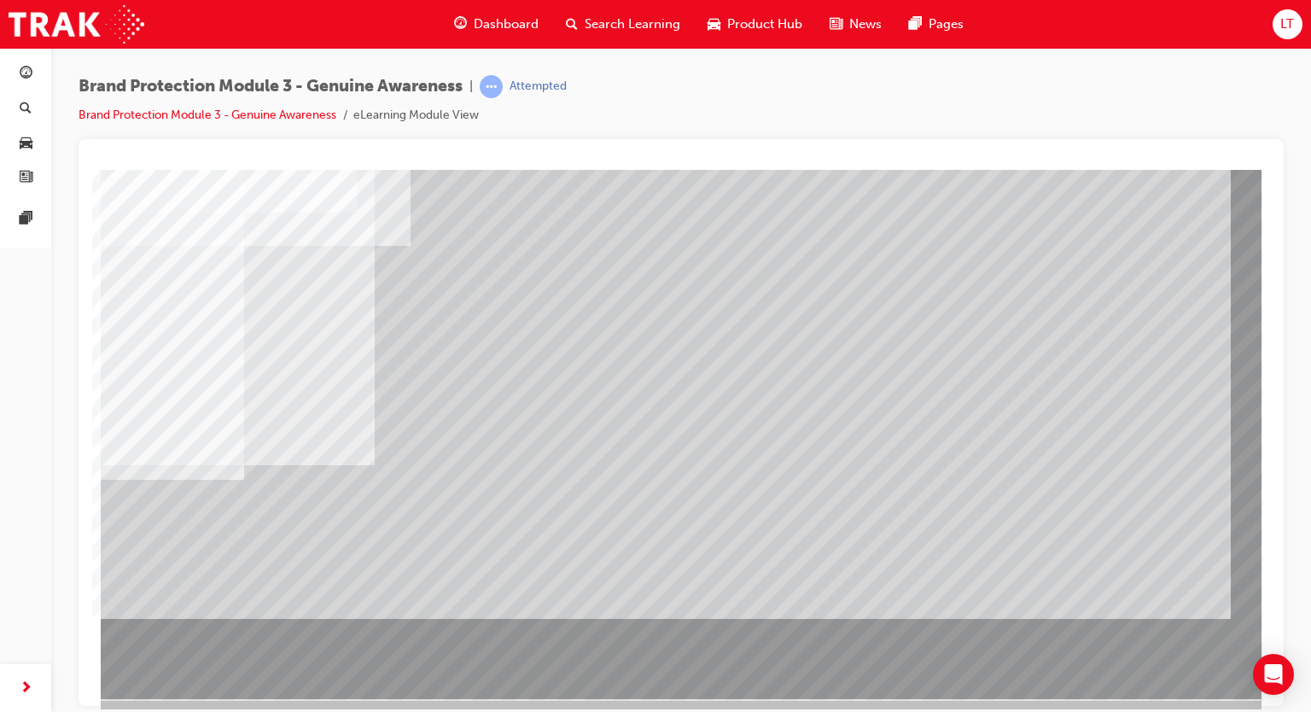
scroll to position [0, 0]
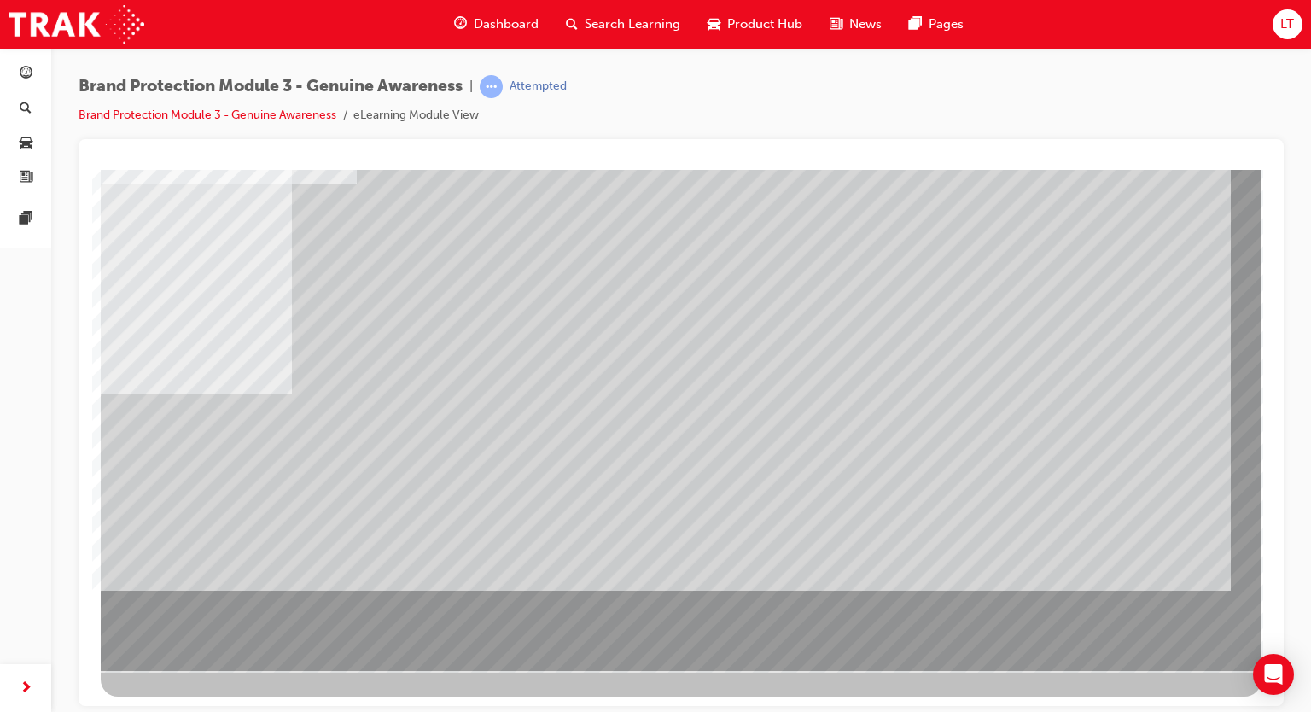
scroll to position [0, 0]
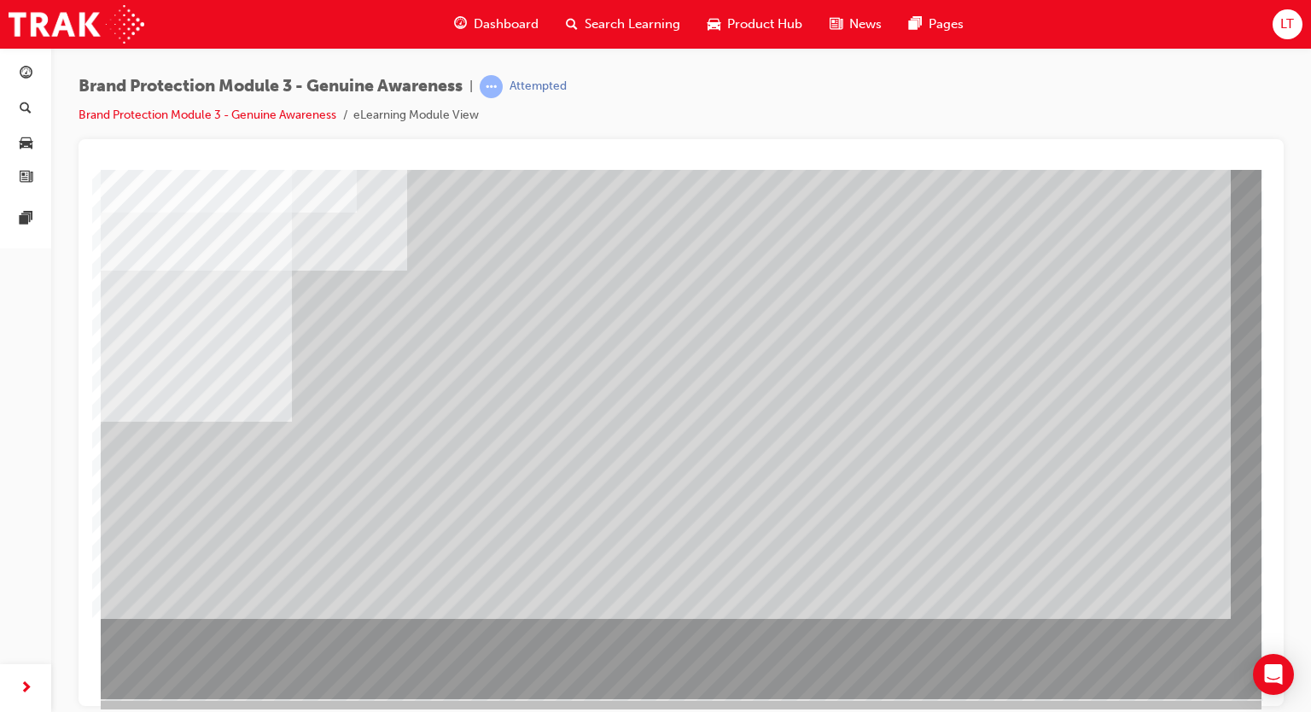
scroll to position [113, 0]
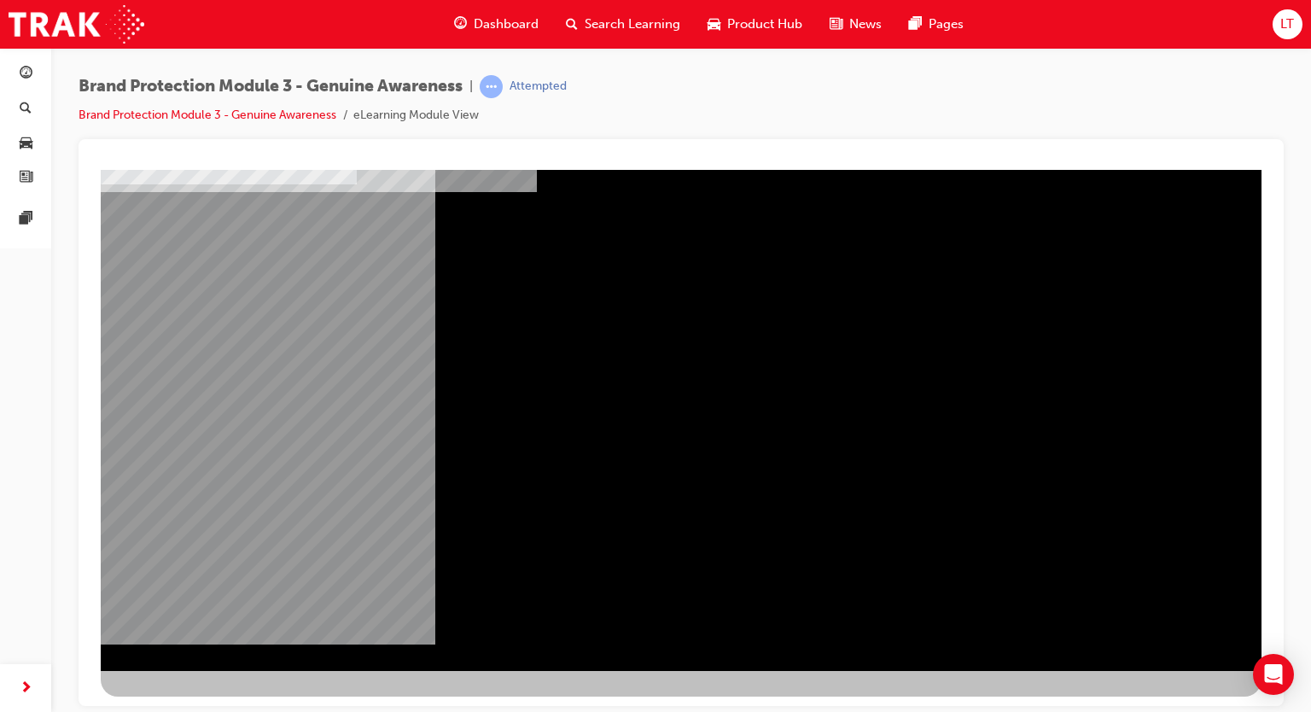
click at [208, 701] on div "NEXT Trigger this button to go to the next slide" at bounding box center [155, 716] width 108 height 31
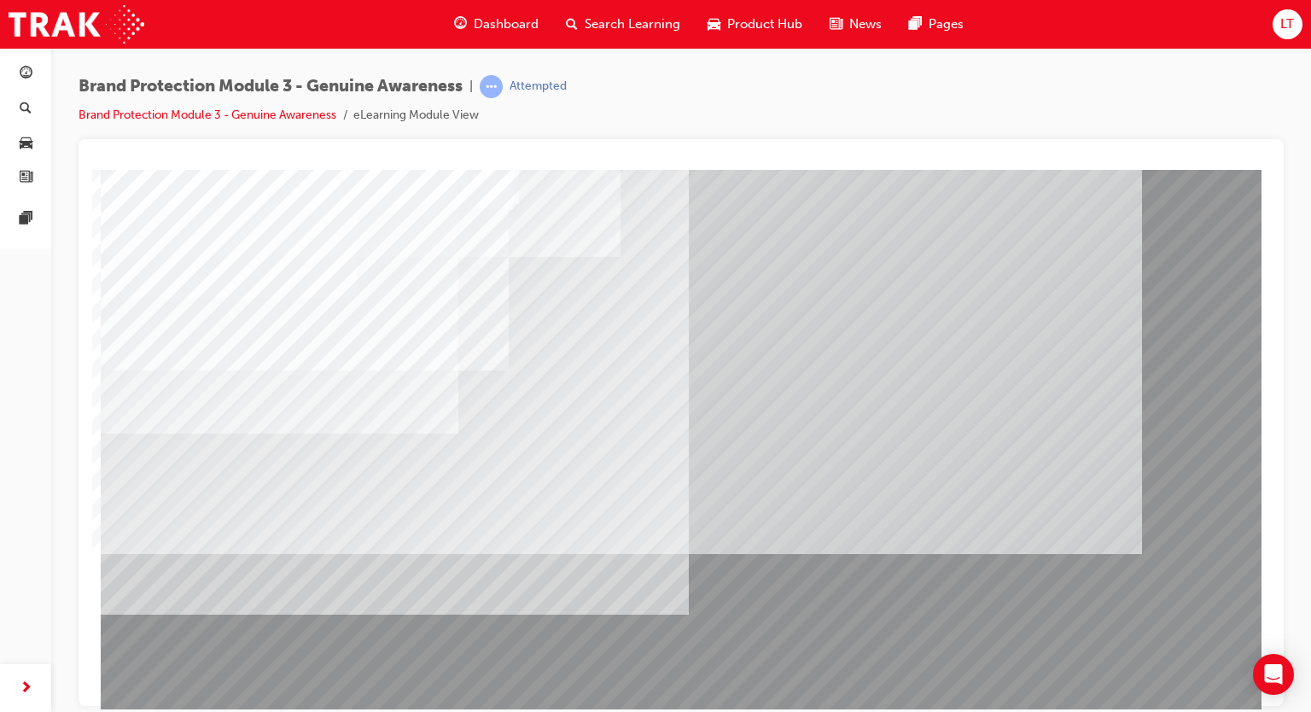
scroll to position [85, 0]
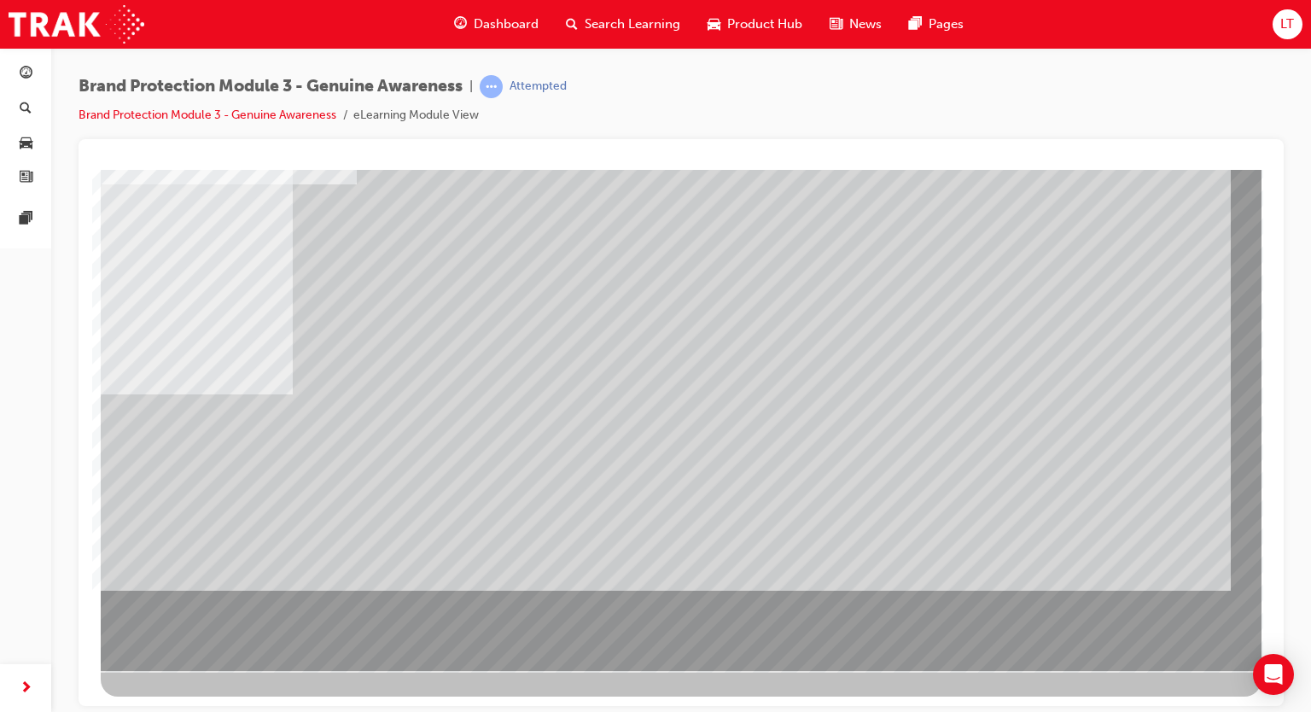
scroll to position [0, 0]
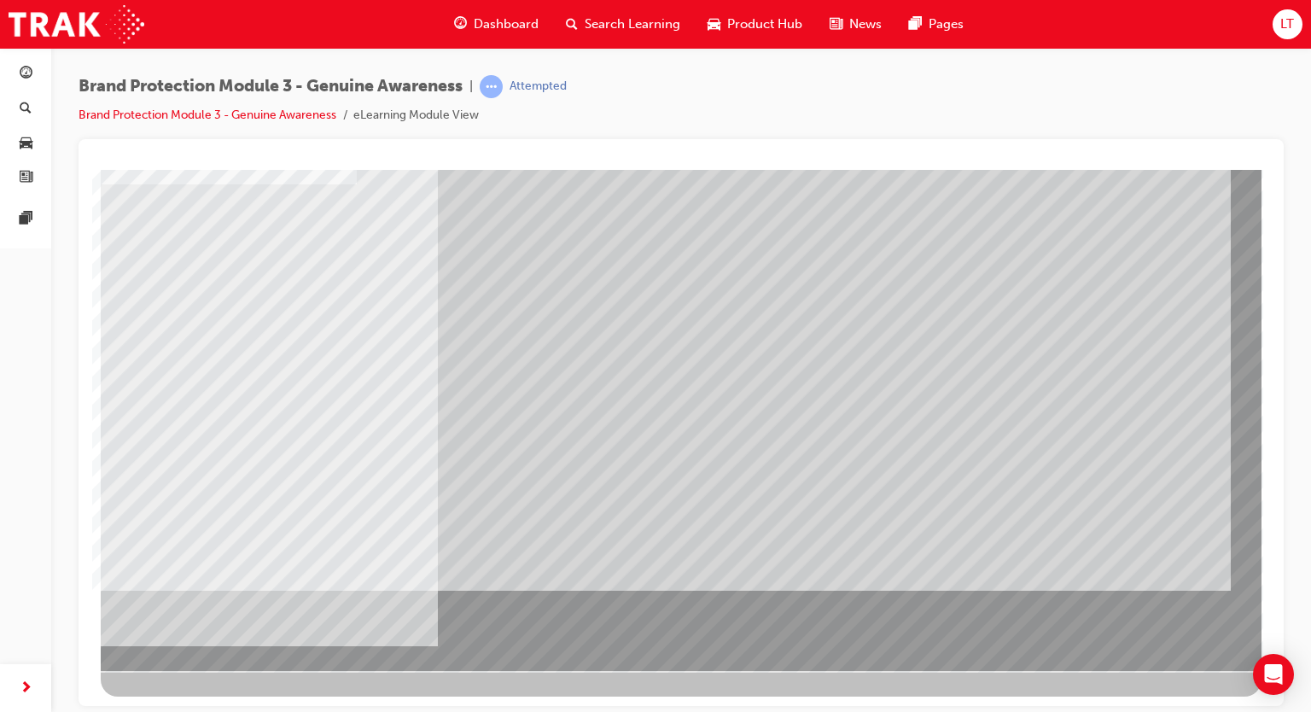
scroll to position [0, 0]
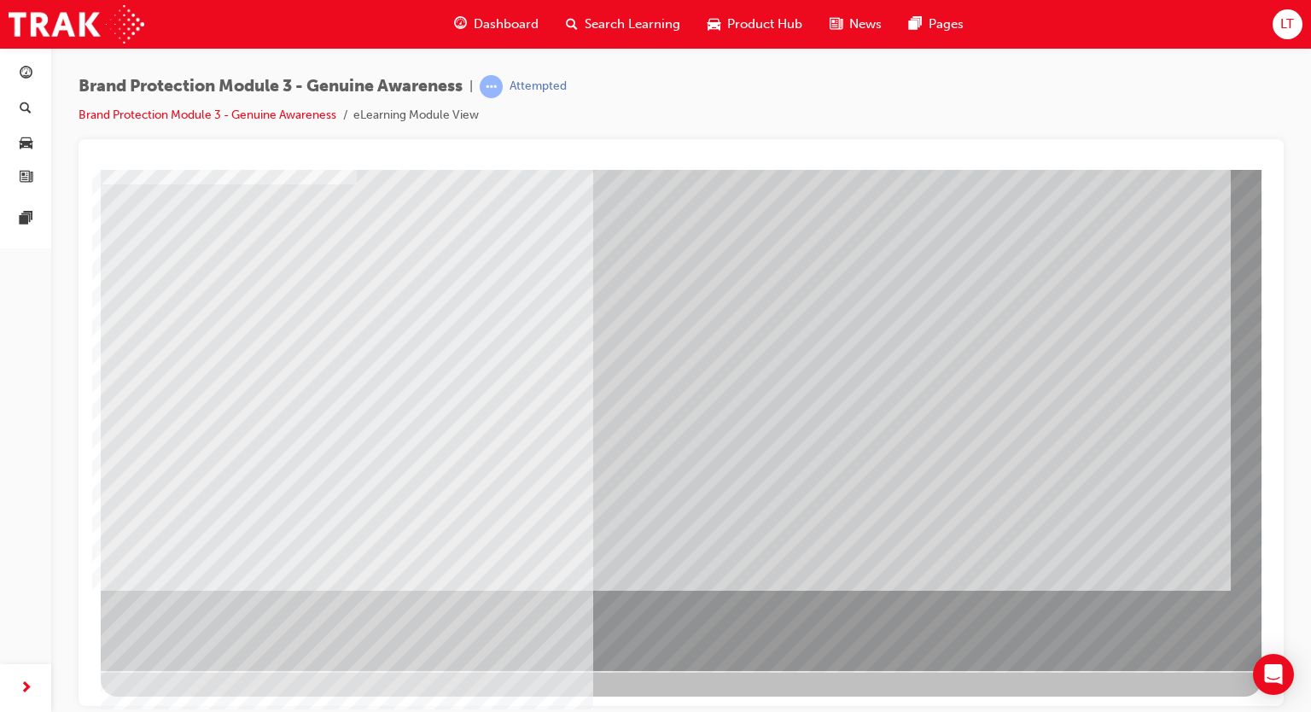
scroll to position [0, 0]
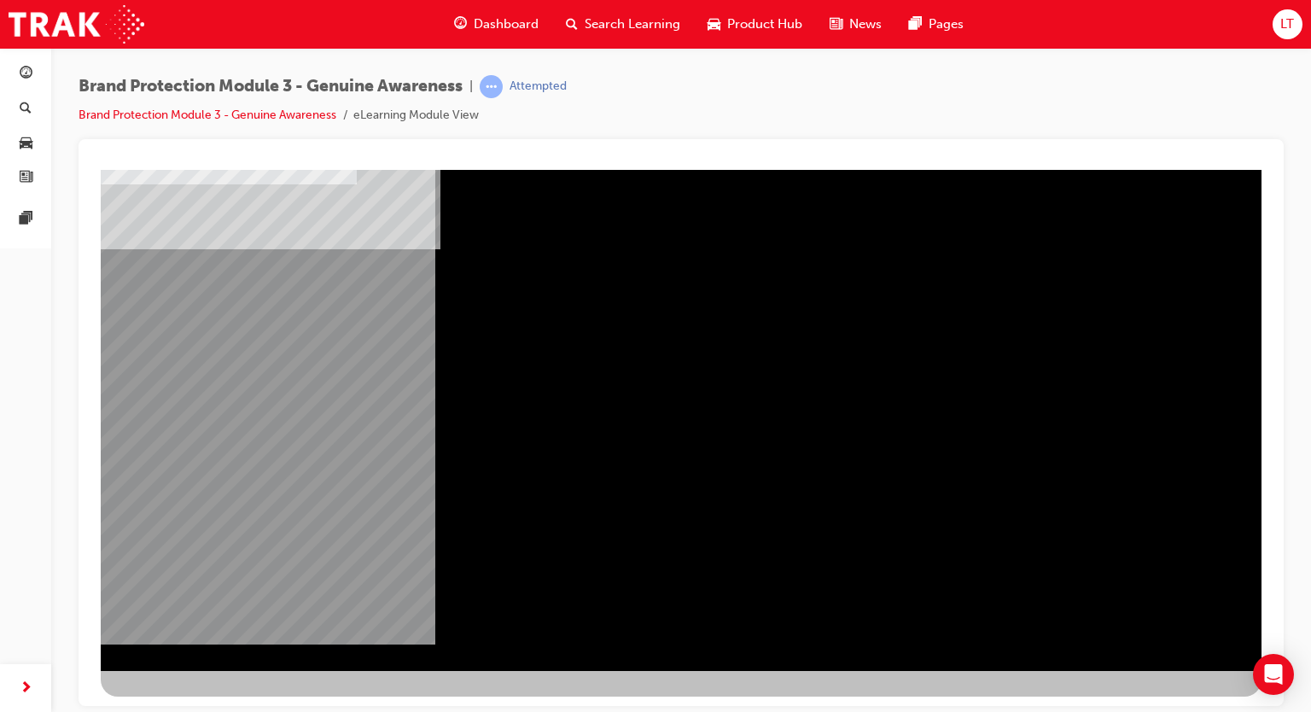
click at [208, 701] on div "NEXT Trigger this button to go to the next slide" at bounding box center [155, 716] width 108 height 31
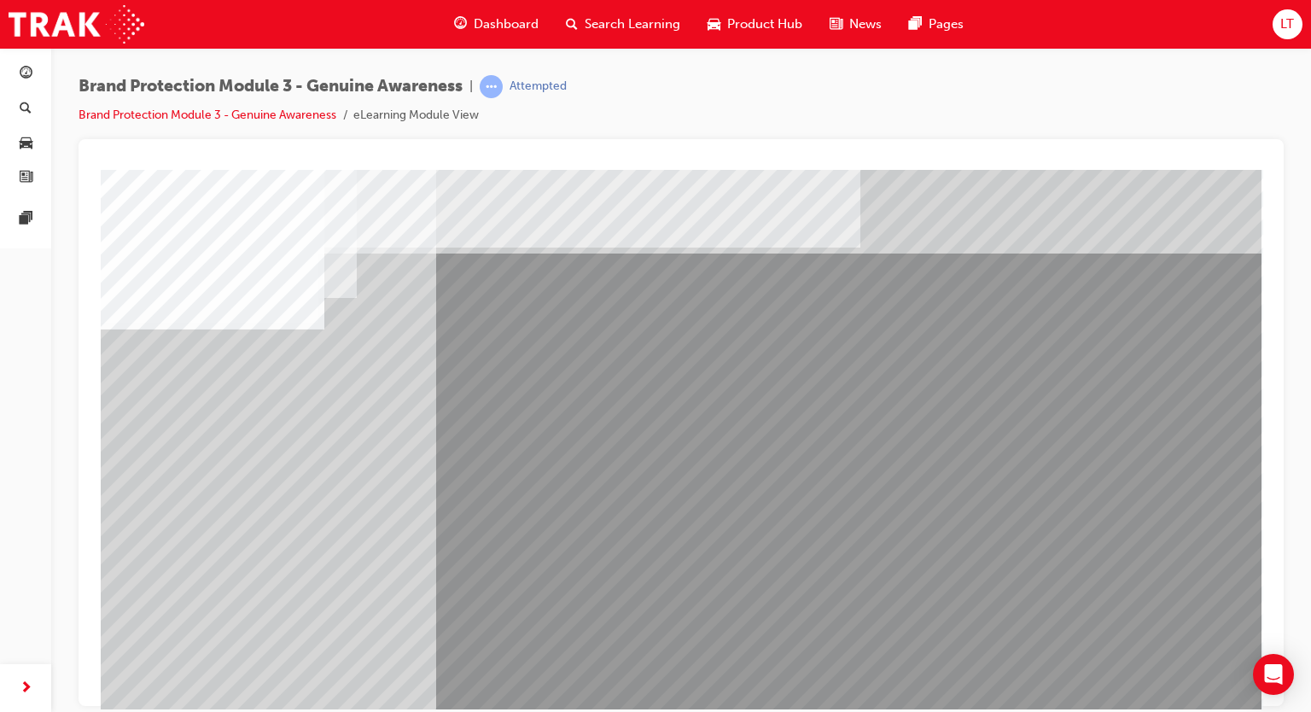
scroll to position [85, 0]
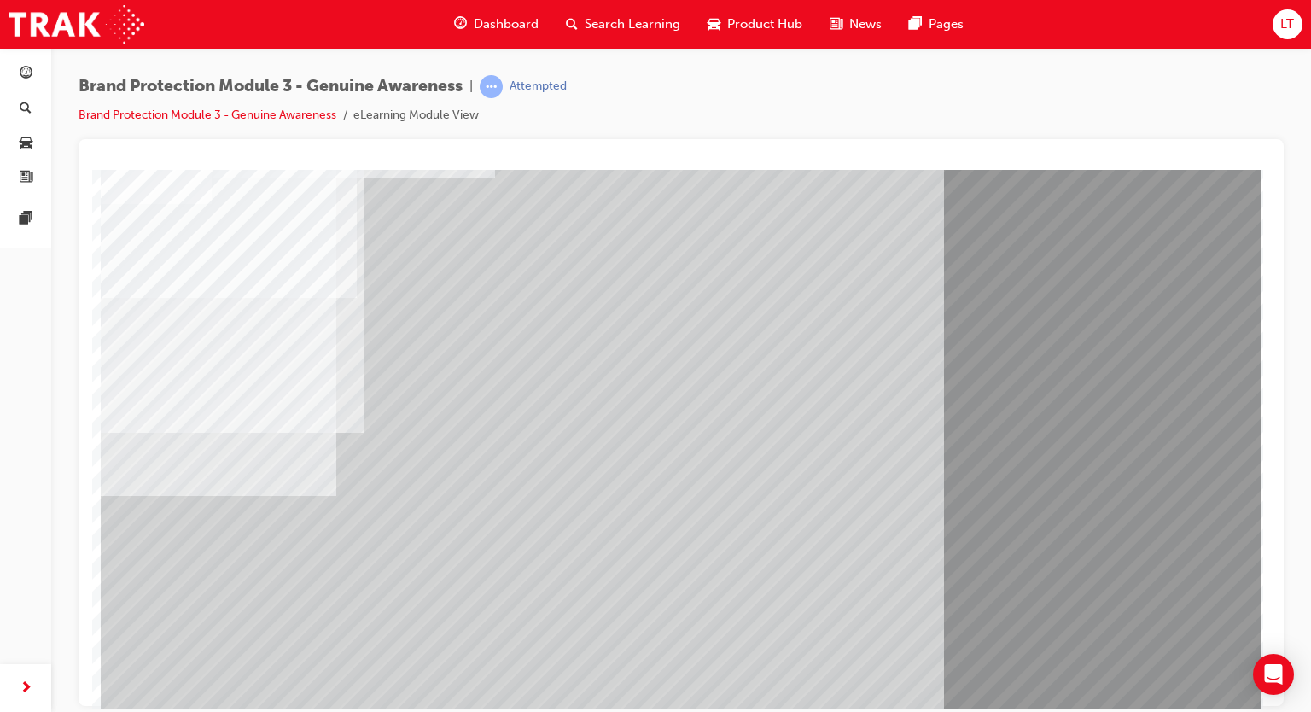
scroll to position [113, 0]
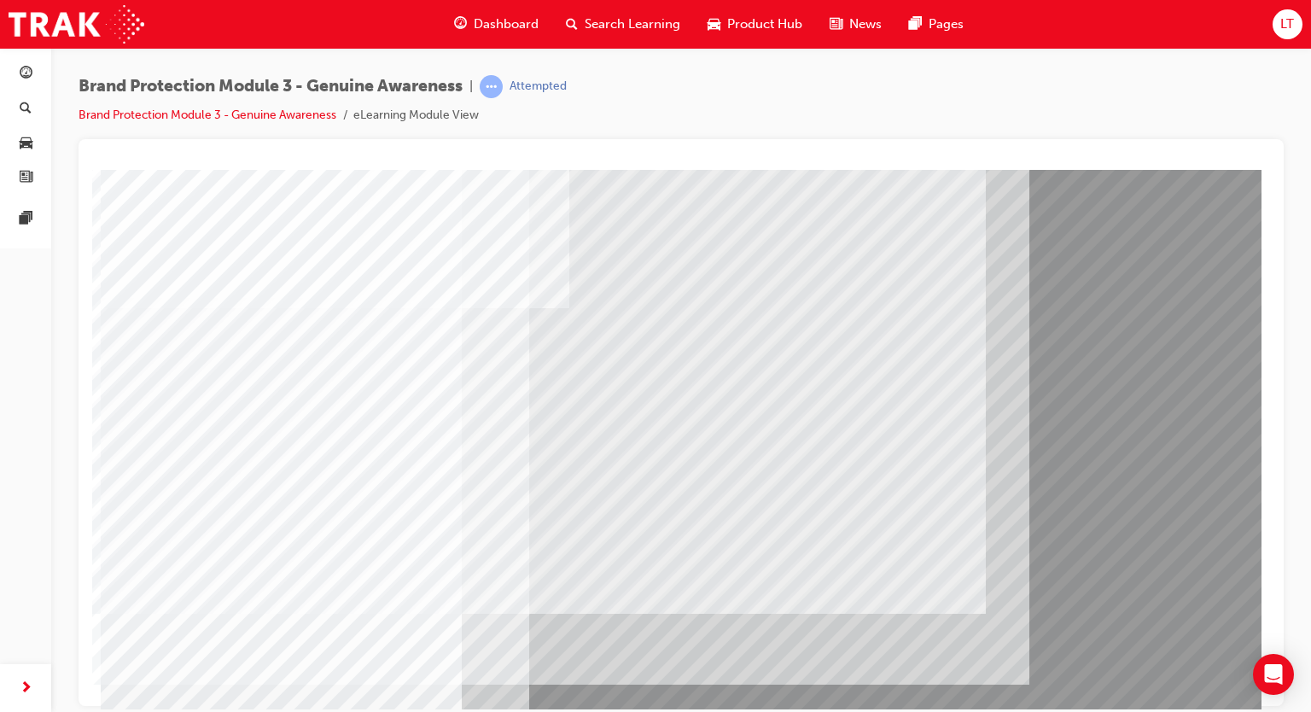
scroll to position [85, 0]
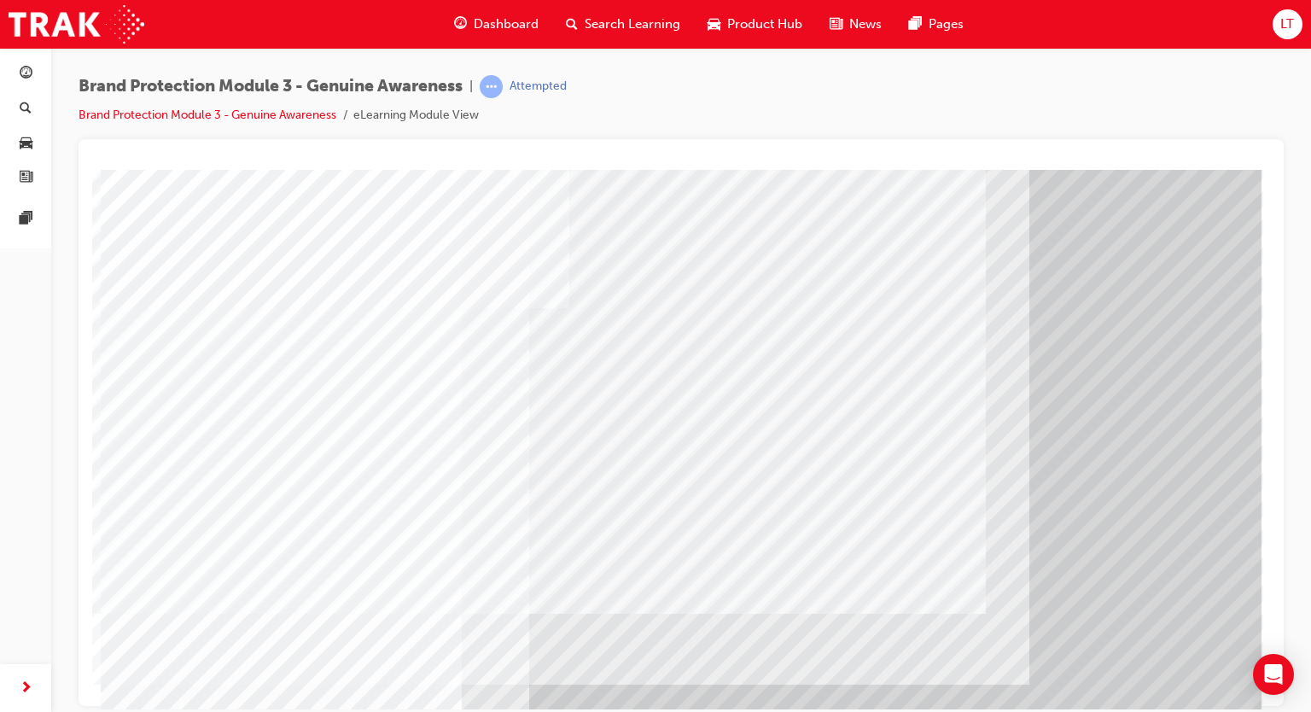
scroll to position [113, 0]
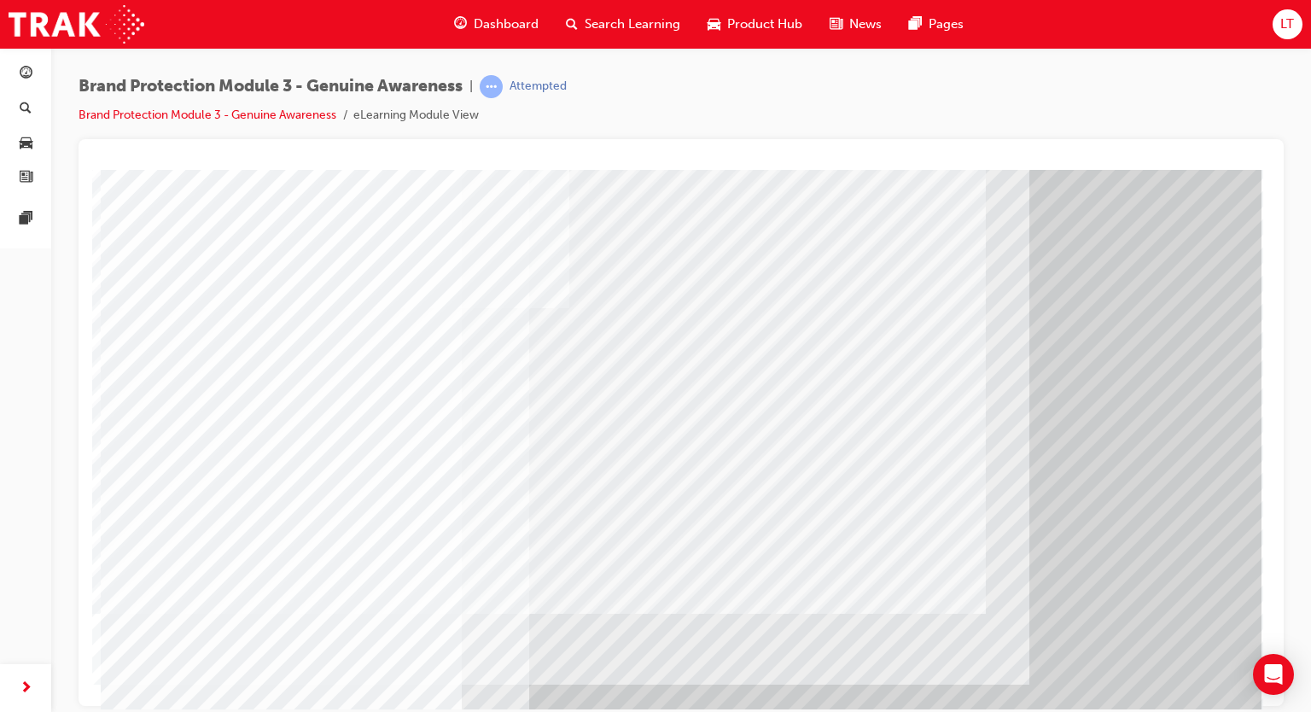
scroll to position [85, 0]
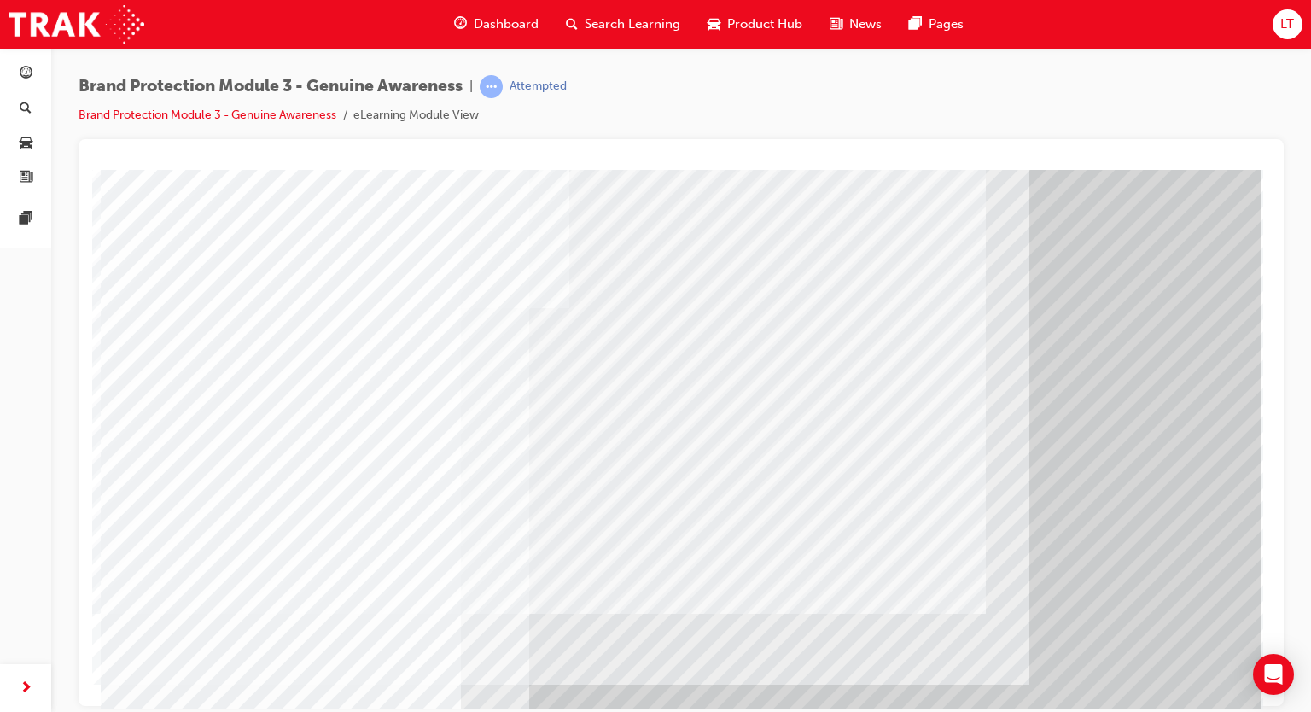
scroll to position [85, 0]
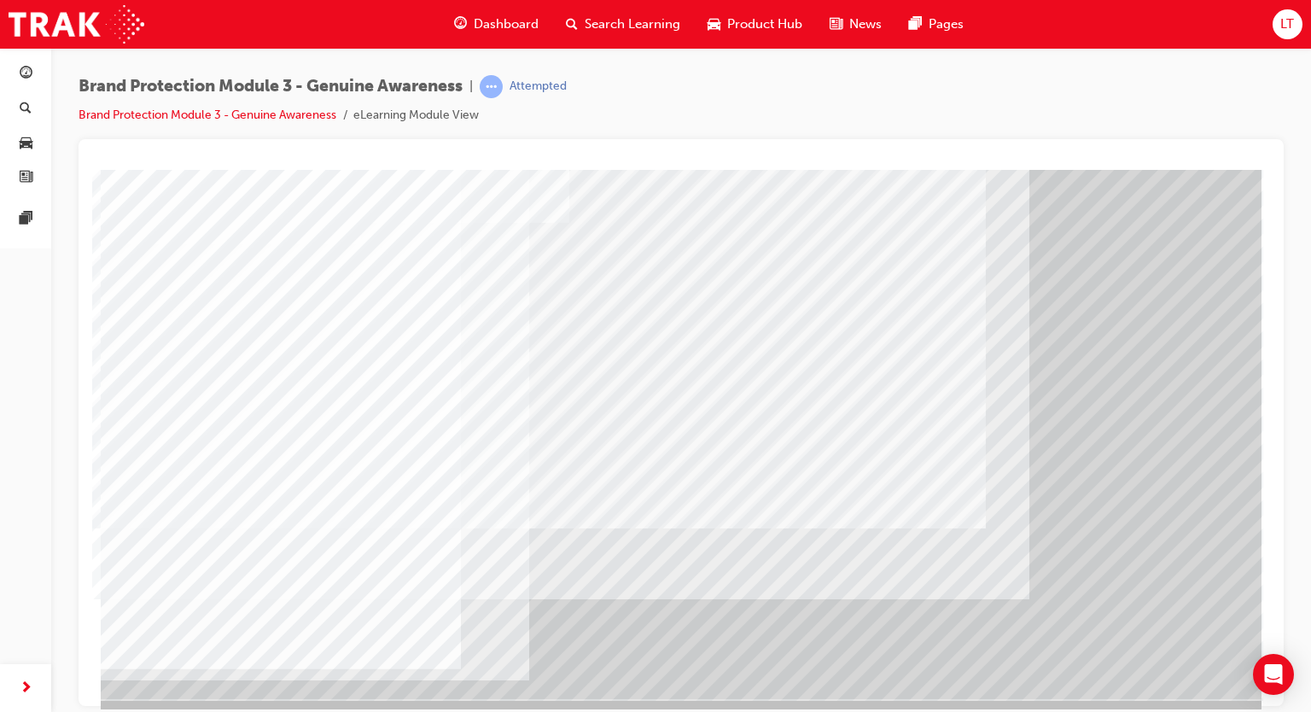
drag, startPoint x: 1145, startPoint y: 659, endPoint x: 1148, endPoint y: 669, distance: 10.8
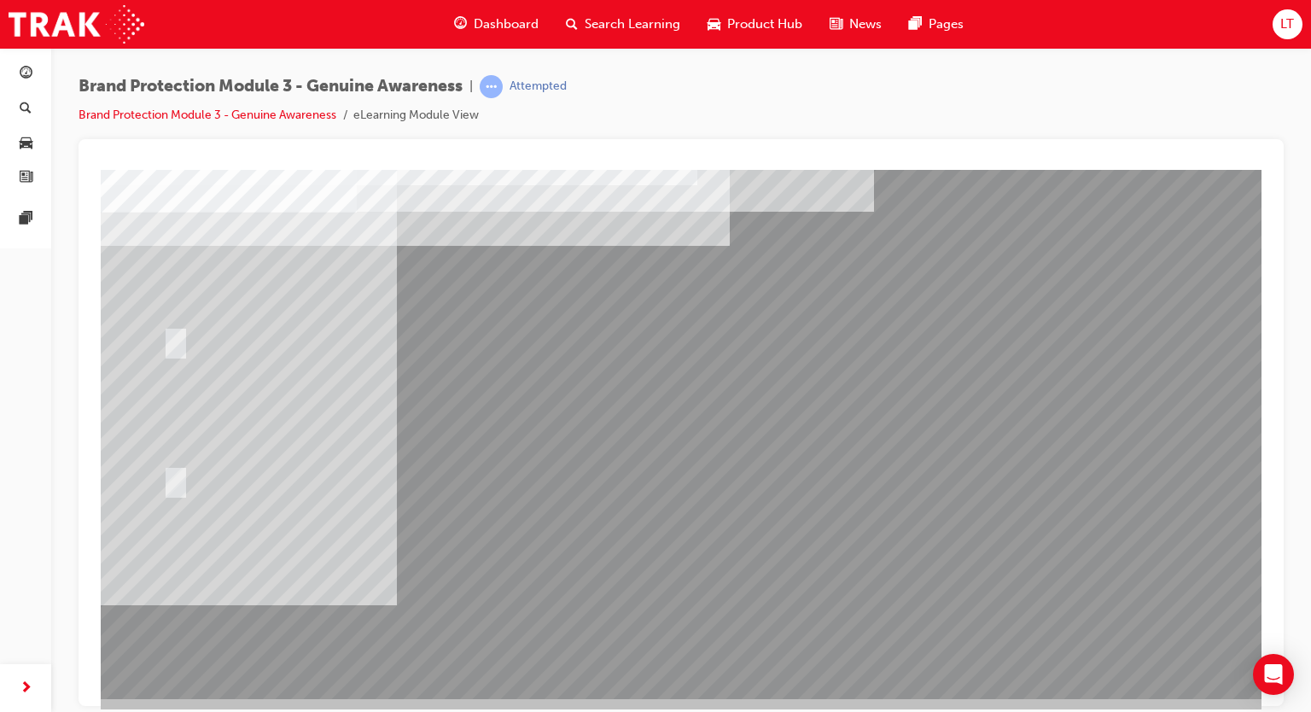
scroll to position [0, 0]
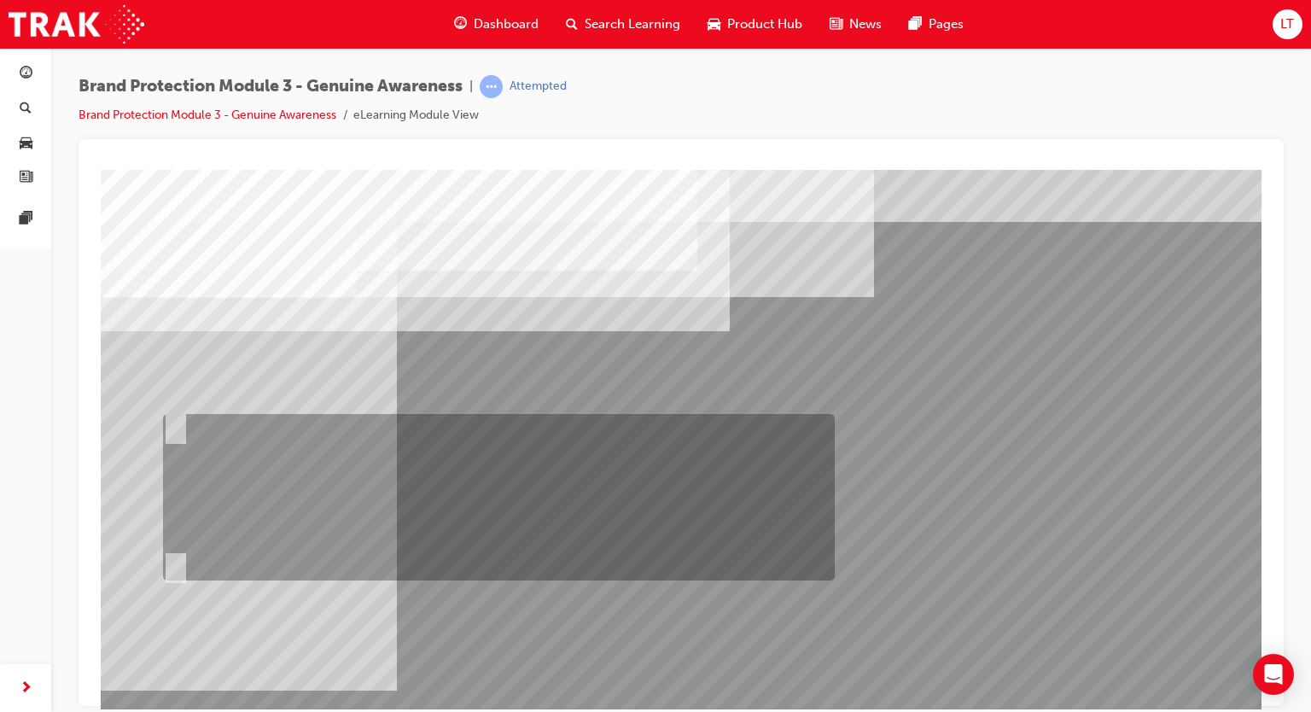
click at [174, 427] on input "Fred should send an email to Sarah and Jake via Showroom 360 that gives them a …" at bounding box center [172, 425] width 19 height 19
radio input "true"
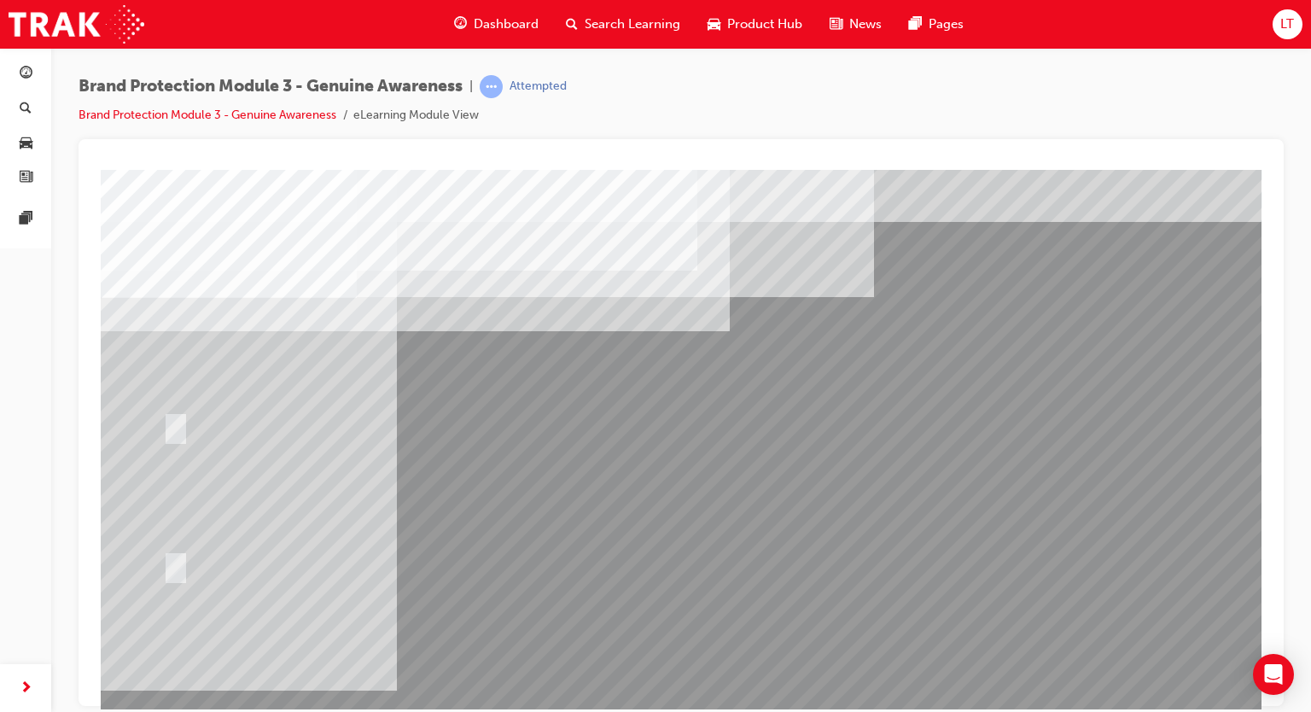
scroll to position [113, 0]
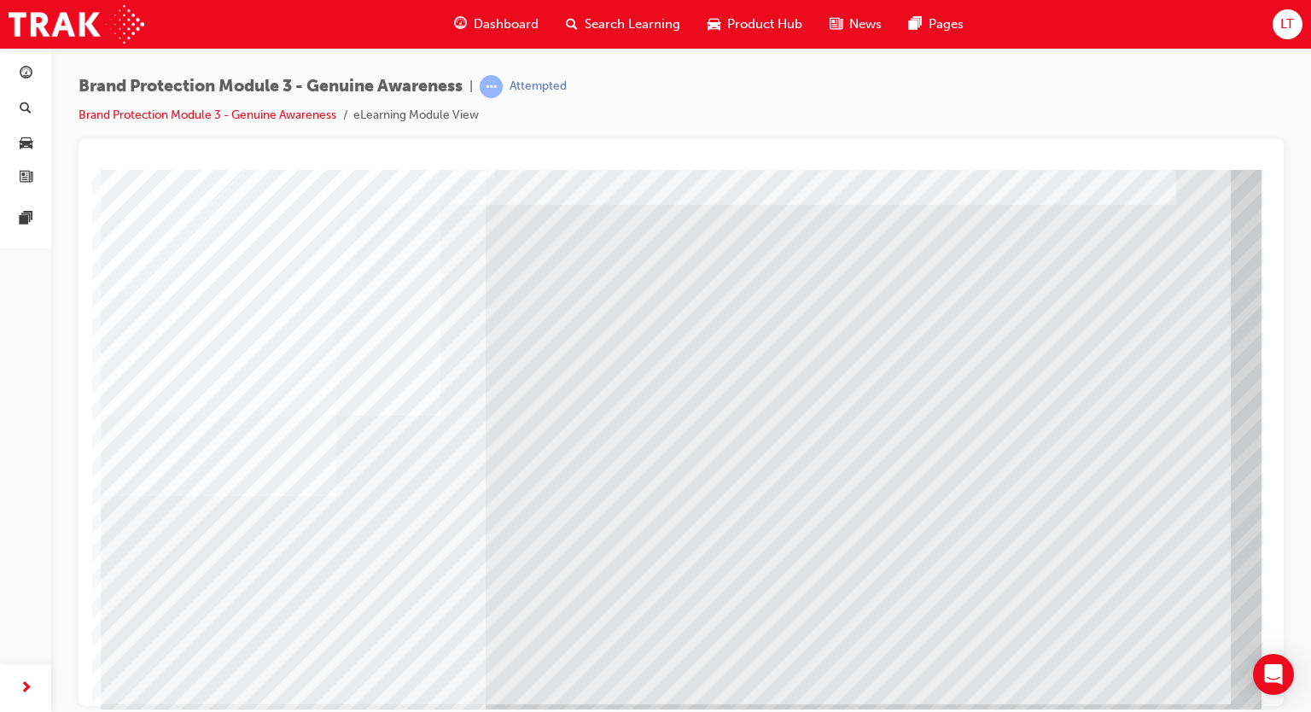
scroll to position [85, 0]
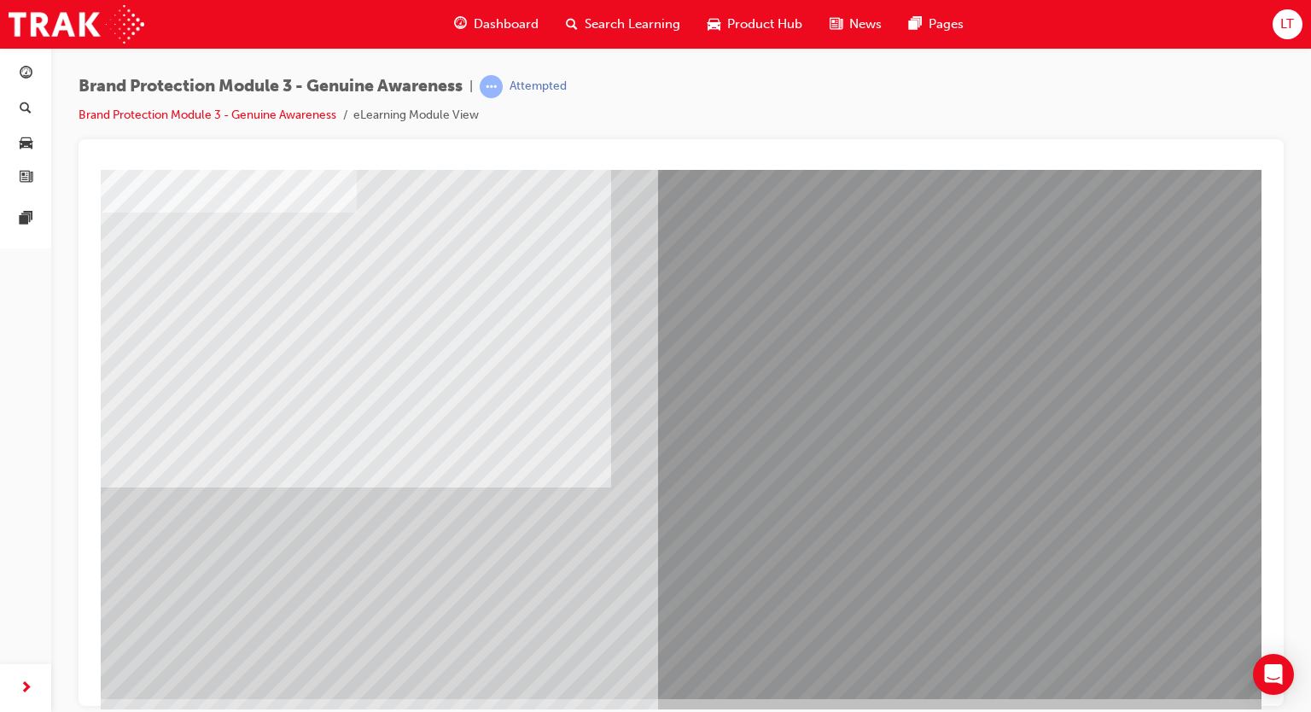
scroll to position [0, 0]
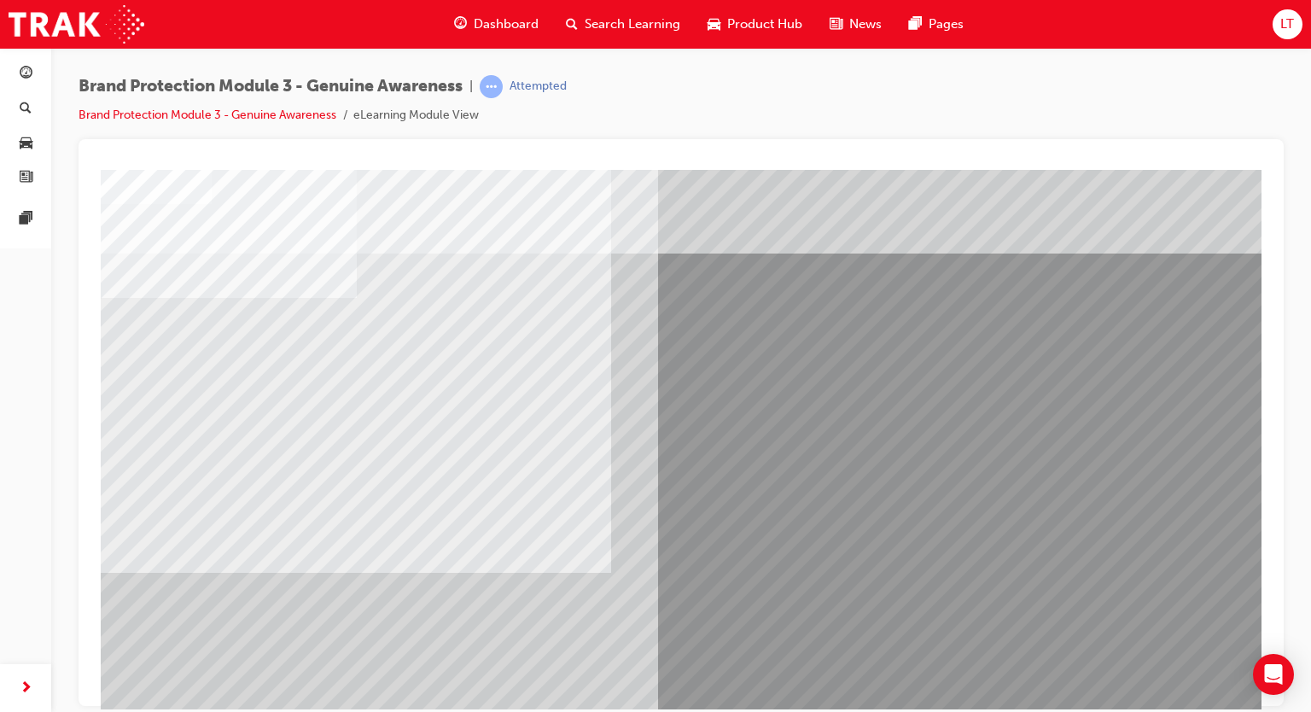
drag, startPoint x: 206, startPoint y: 356, endPoint x: 755, endPoint y: 103, distance: 604.8
click at [754, 98] on div "Brand Protection Module 3 - Genuine Awareness | Attempted Brand Protection Modu…" at bounding box center [680, 107] width 1205 height 64
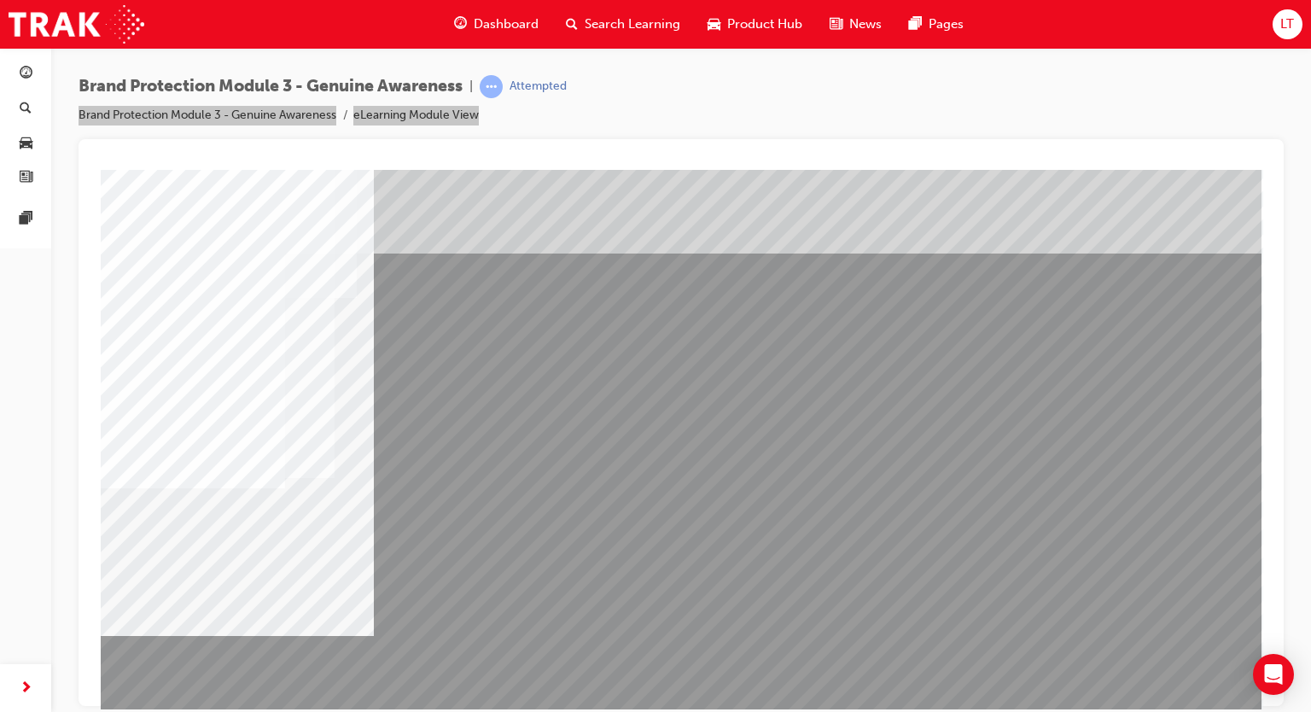
scroll to position [85, 0]
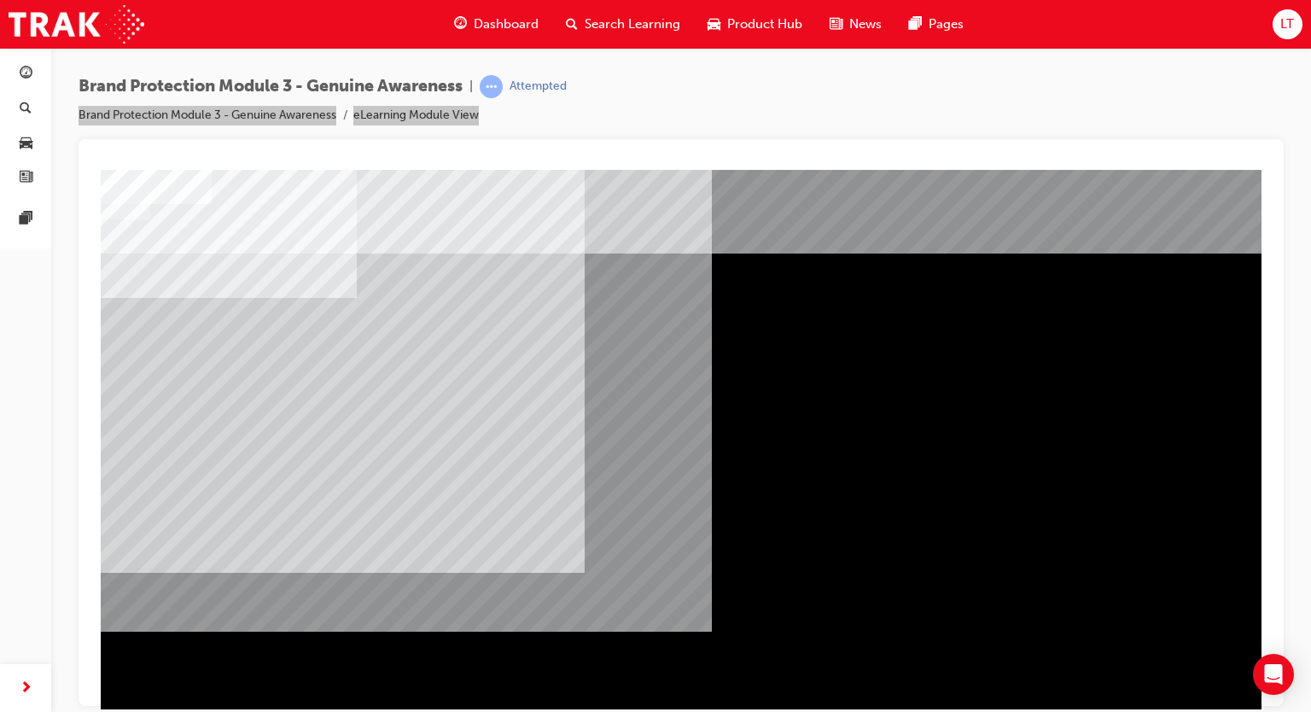
scroll to position [113, 0]
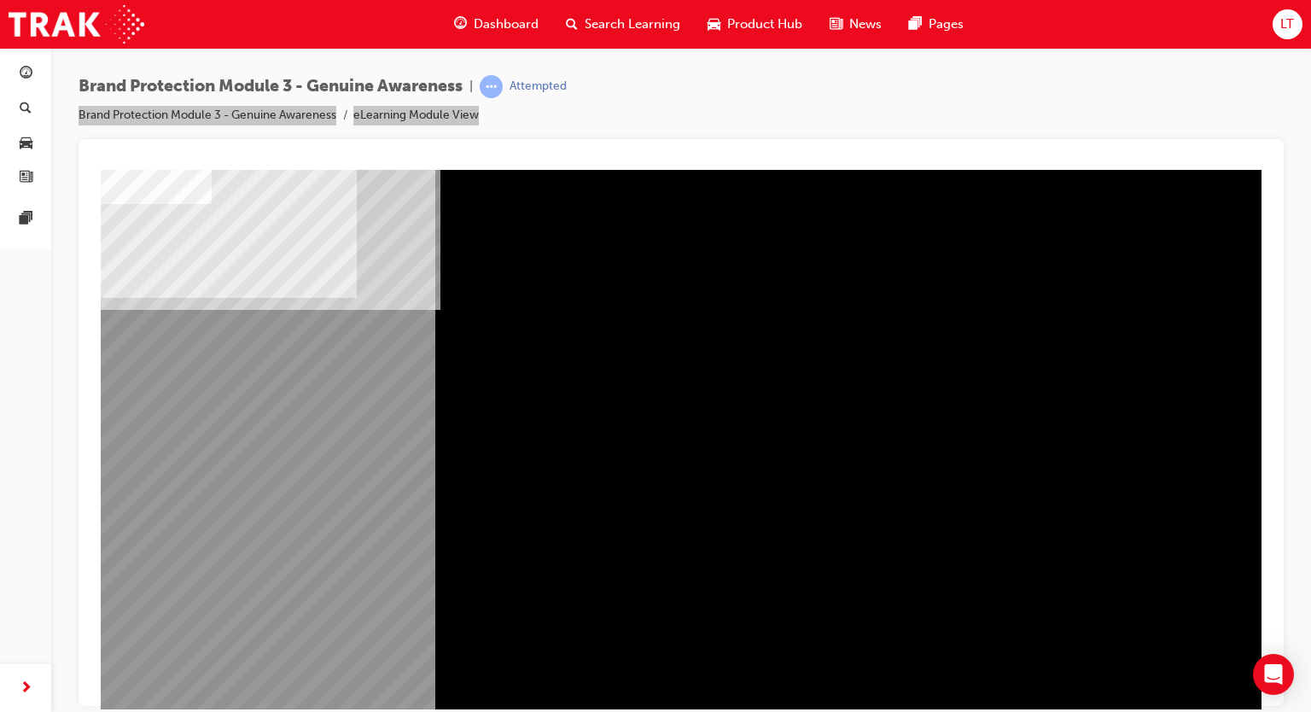
scroll to position [85, 0]
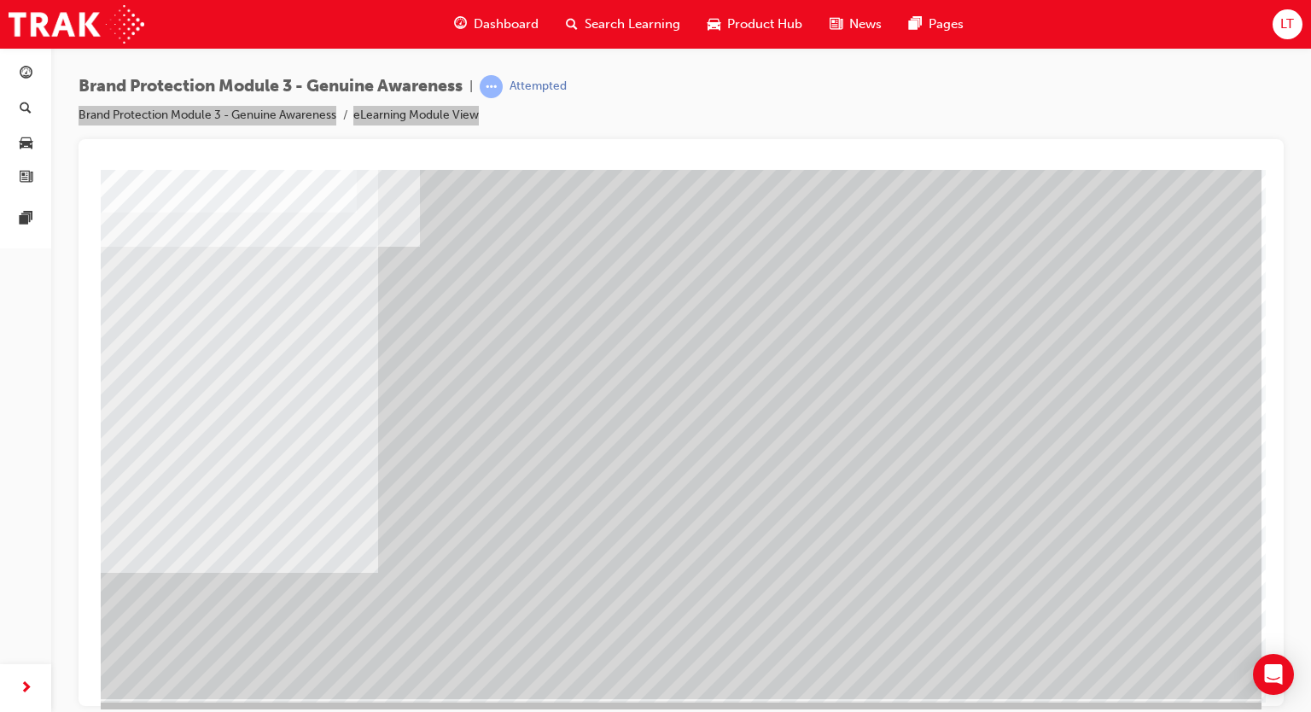
scroll to position [113, 0]
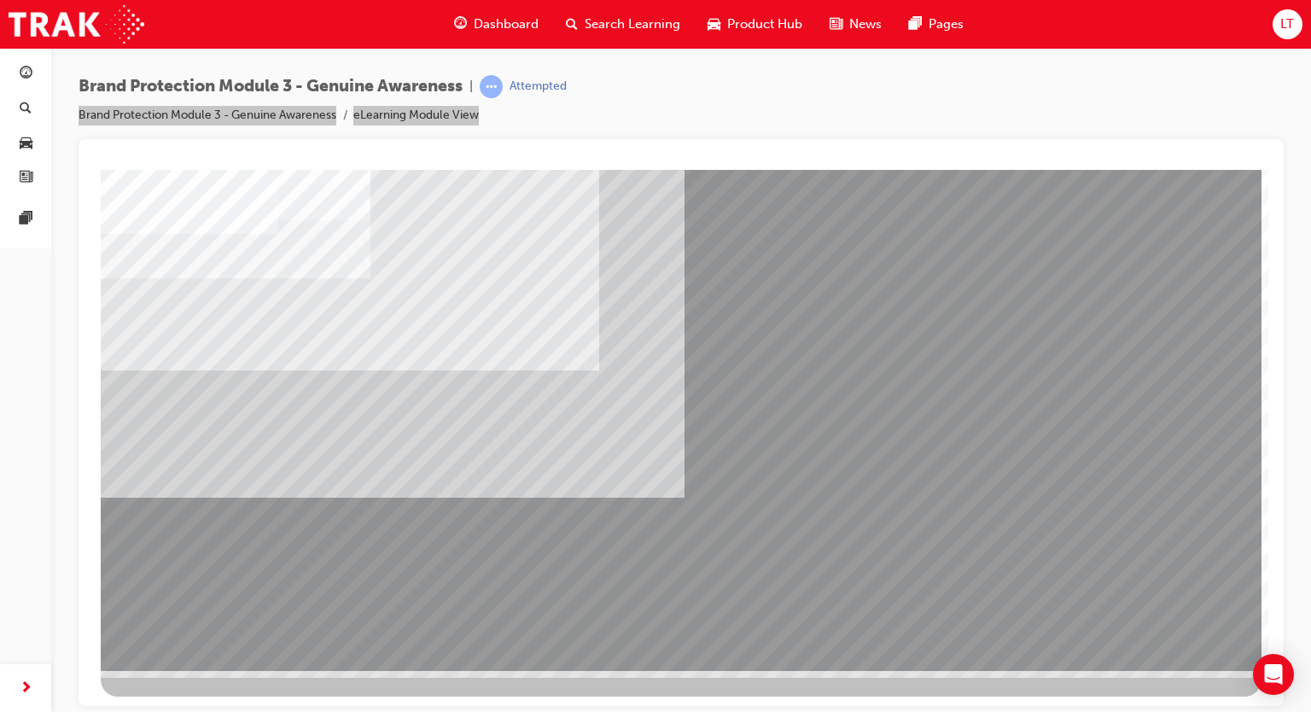
scroll to position [0, 0]
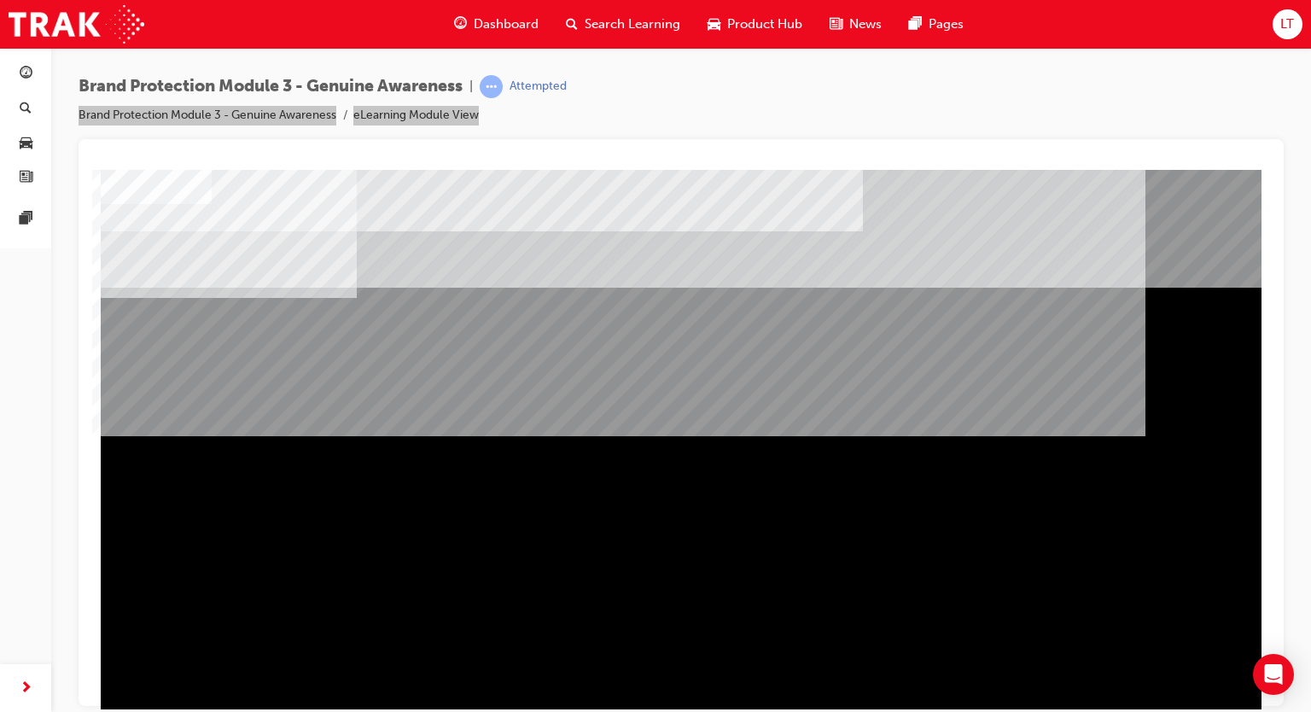
scroll to position [113, 0]
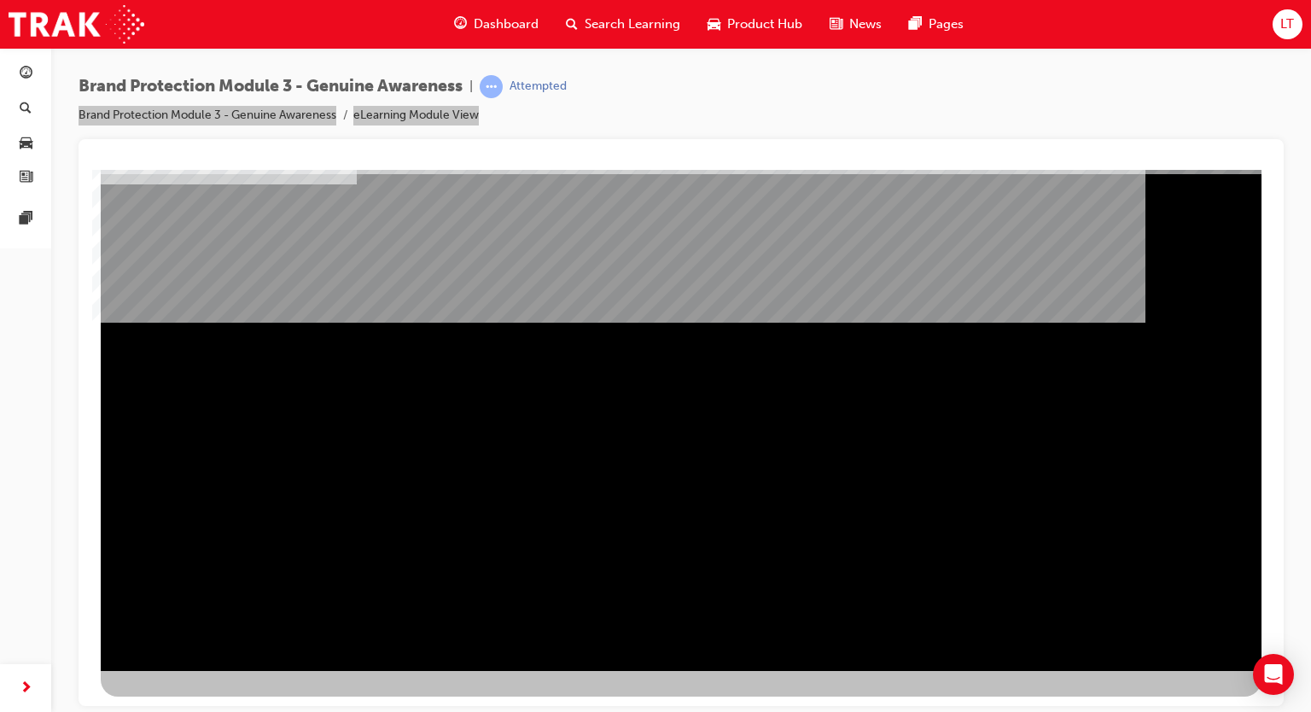
click at [208, 701] on div "NEXT Trigger this button to go to the next slide" at bounding box center [155, 716] width 108 height 31
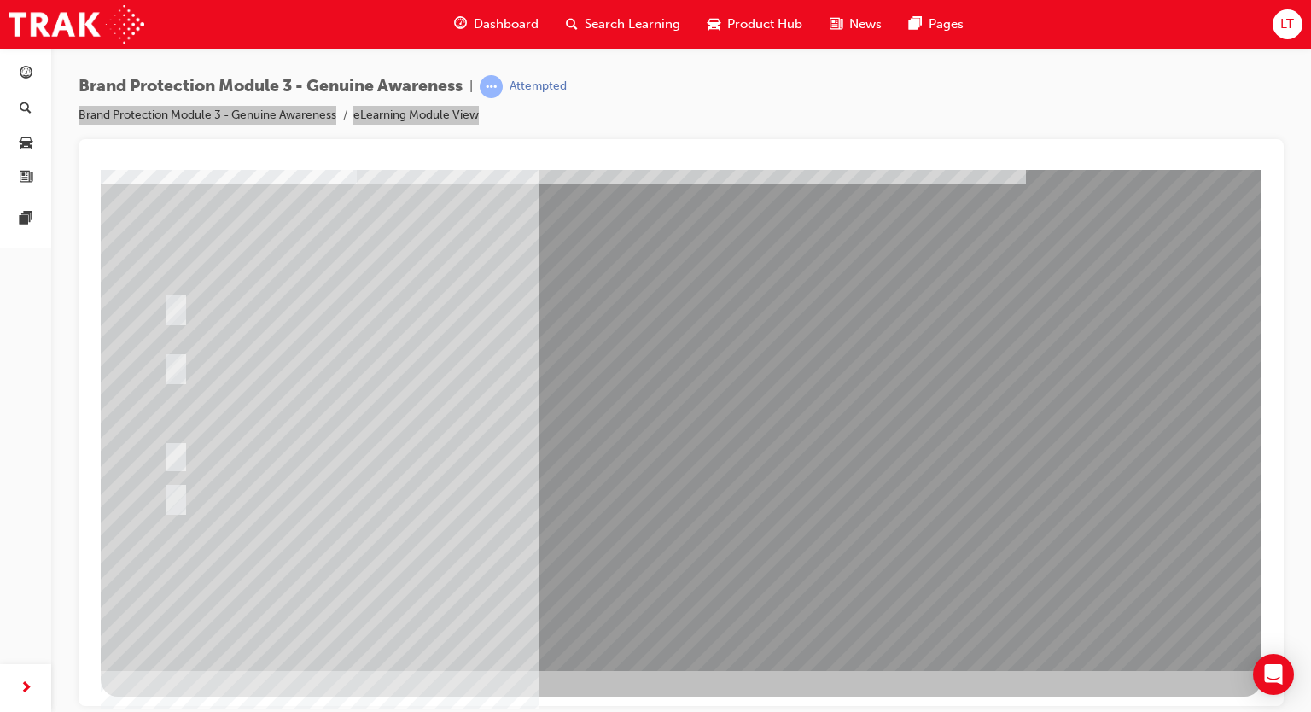
scroll to position [0, 0]
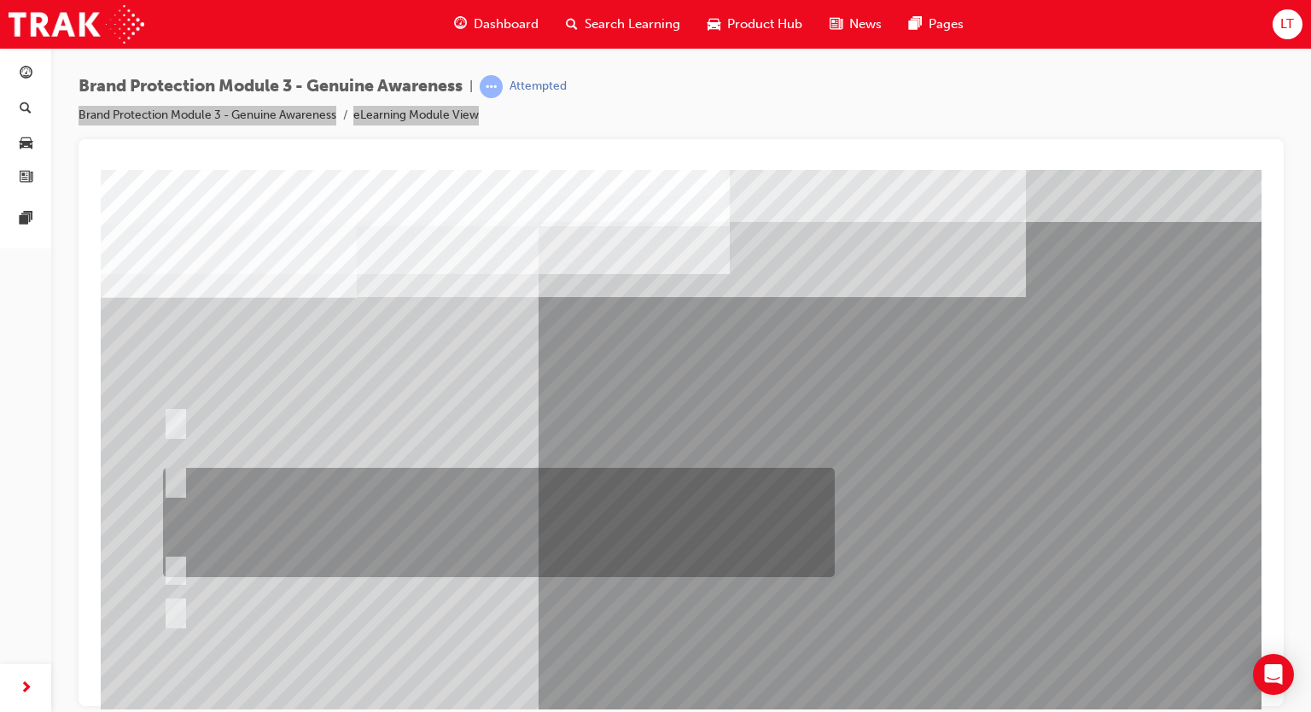
click at [181, 478] on input "Show the Guest Showroom 360 which showcases Toyota Genuine Accessories on each …" at bounding box center [172, 479] width 19 height 19
radio input "true"
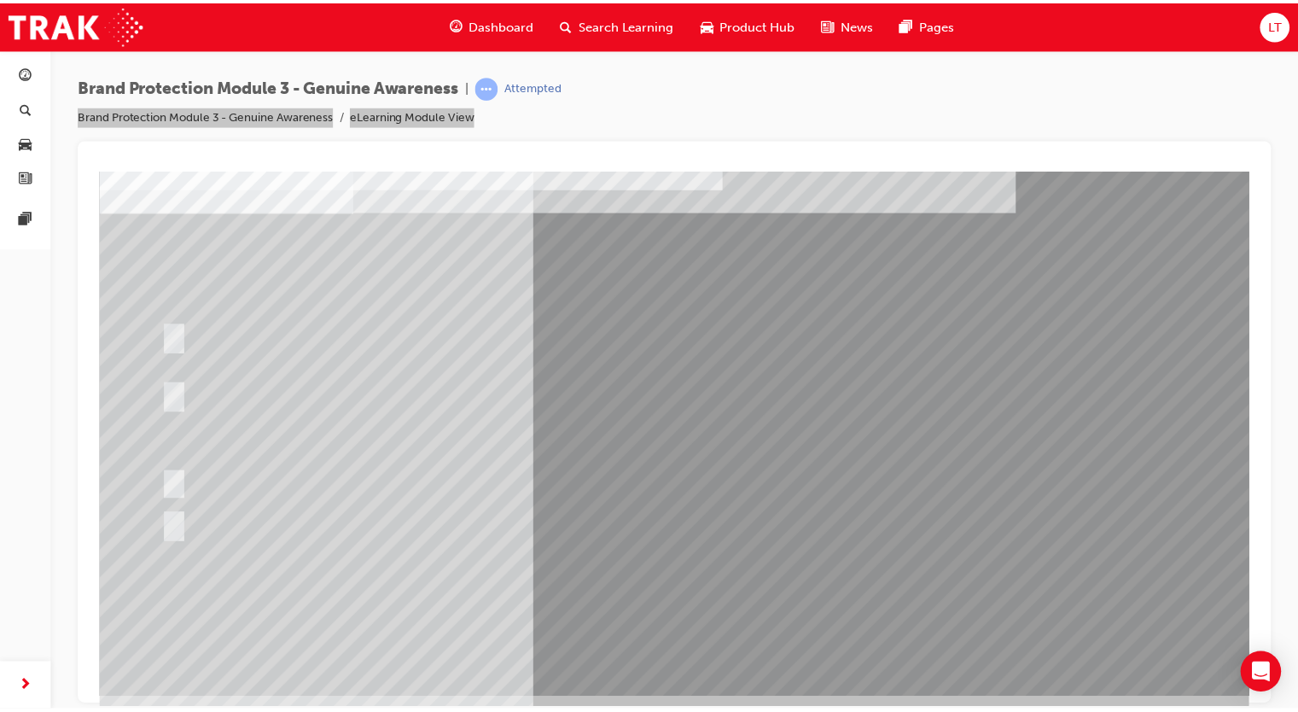
scroll to position [113, 0]
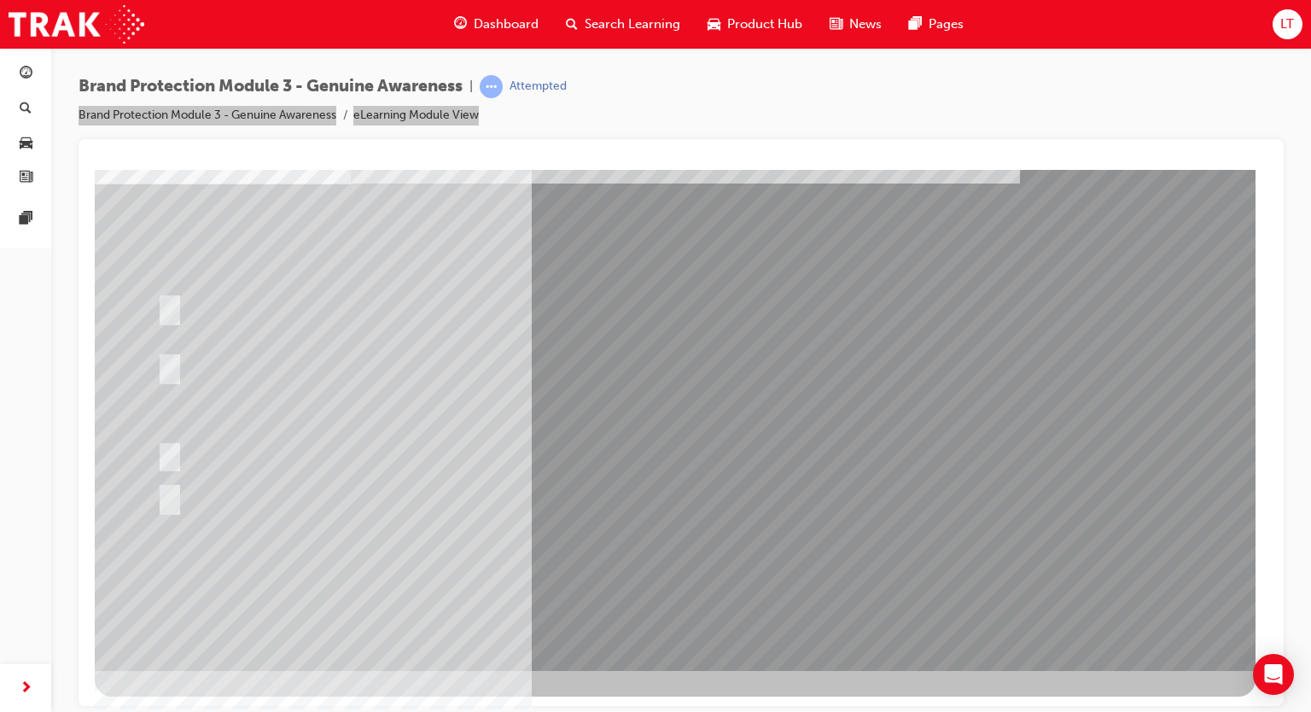
scroll to position [0, 0]
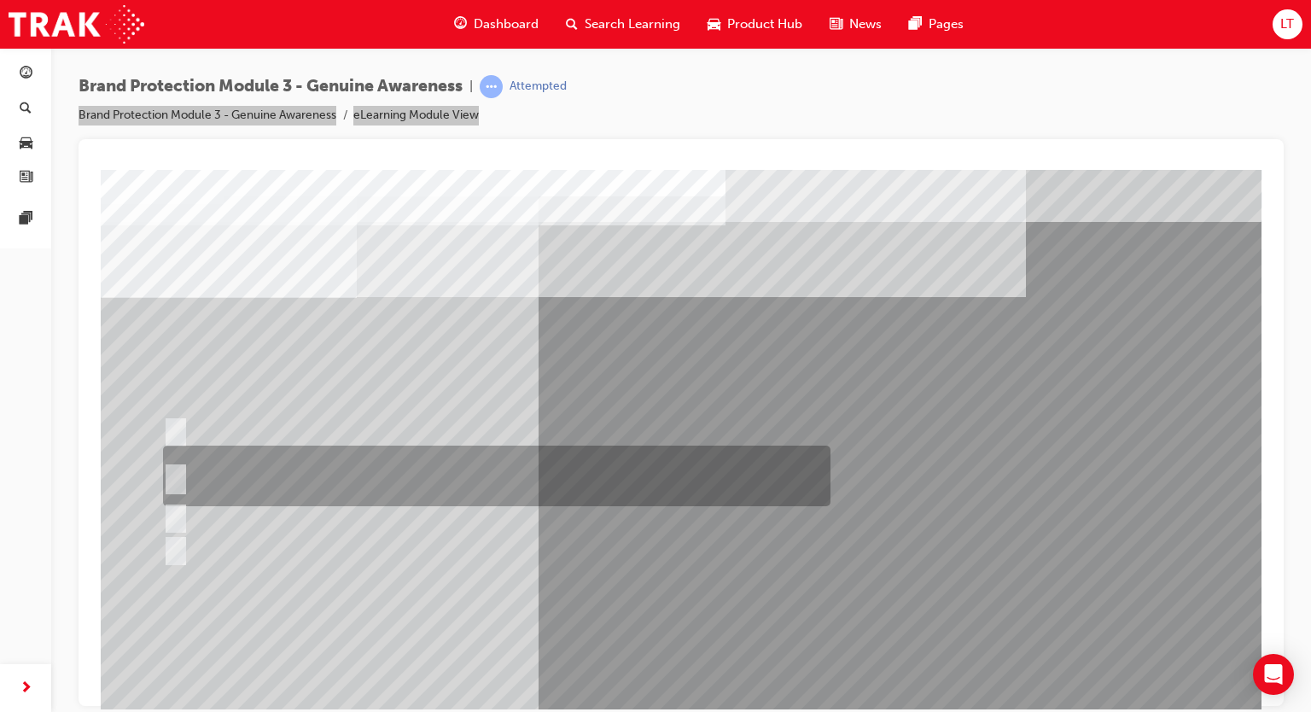
click at [181, 472] on input "Toyota Genuine Parts and Accessories and Toyota Genuine Service." at bounding box center [172, 476] width 19 height 19
radio input "true"
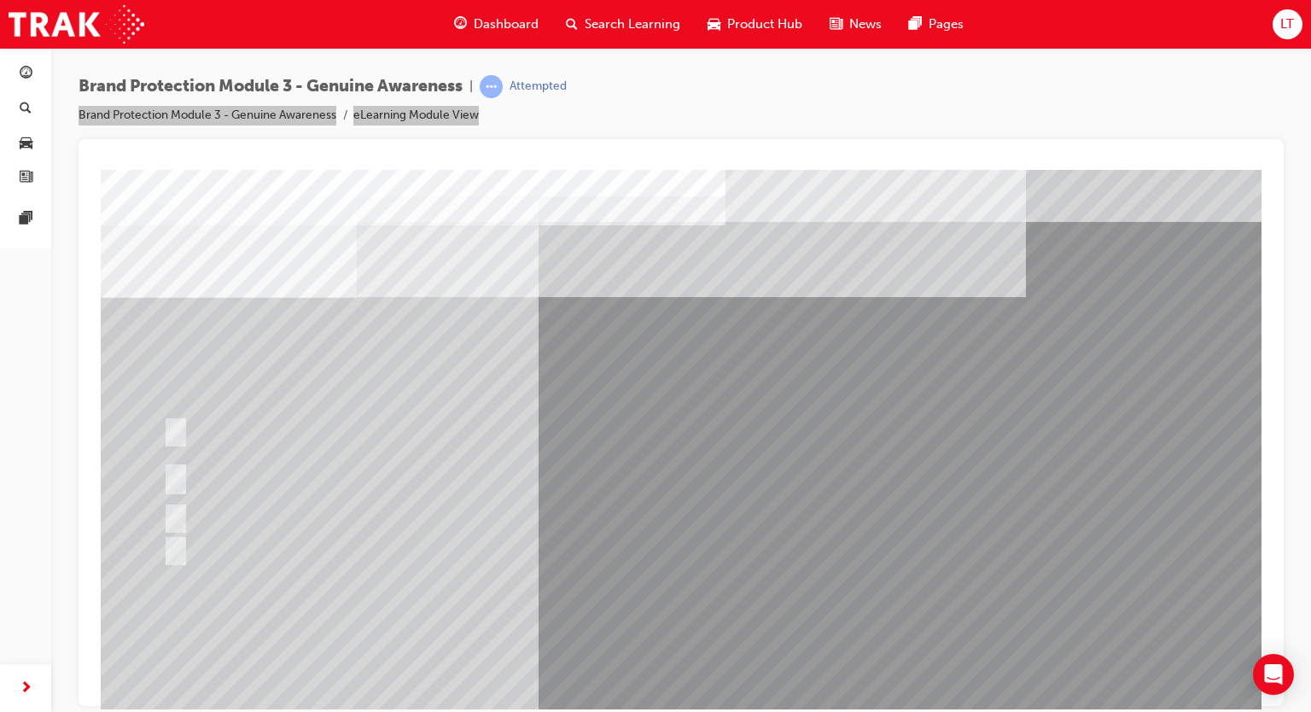
scroll to position [113, 0]
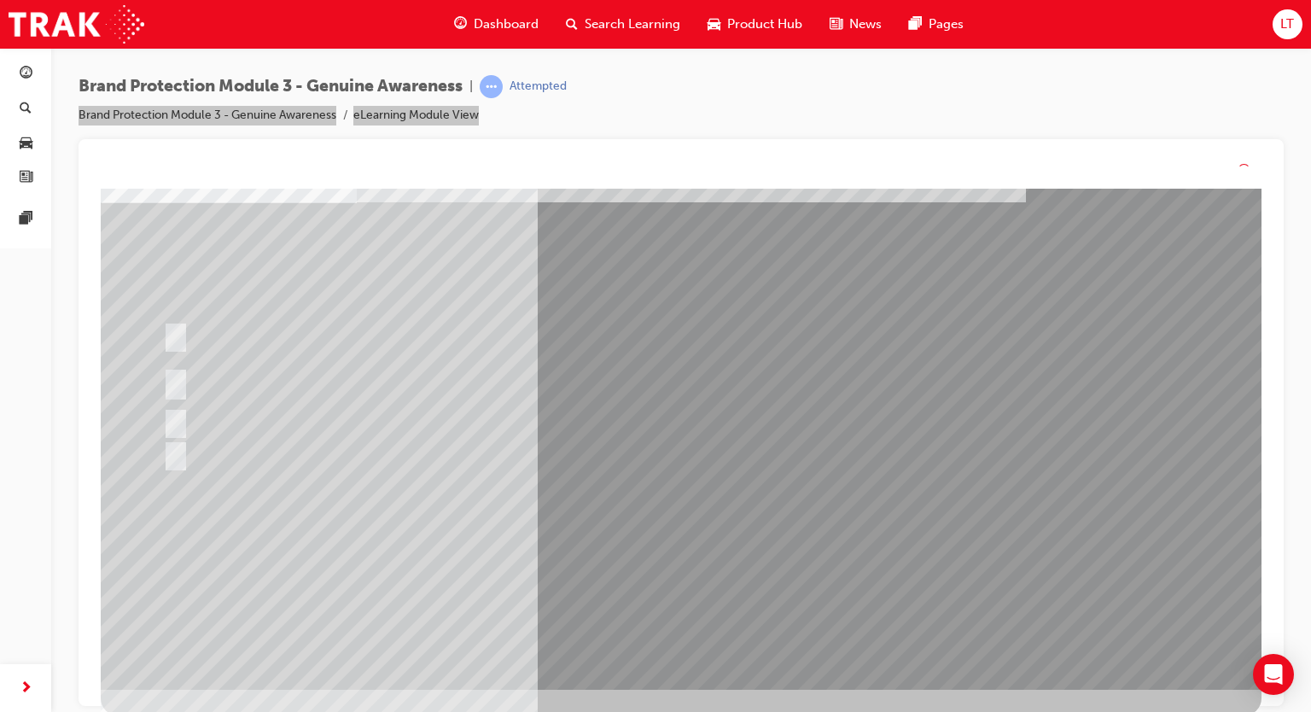
scroll to position [0, 0]
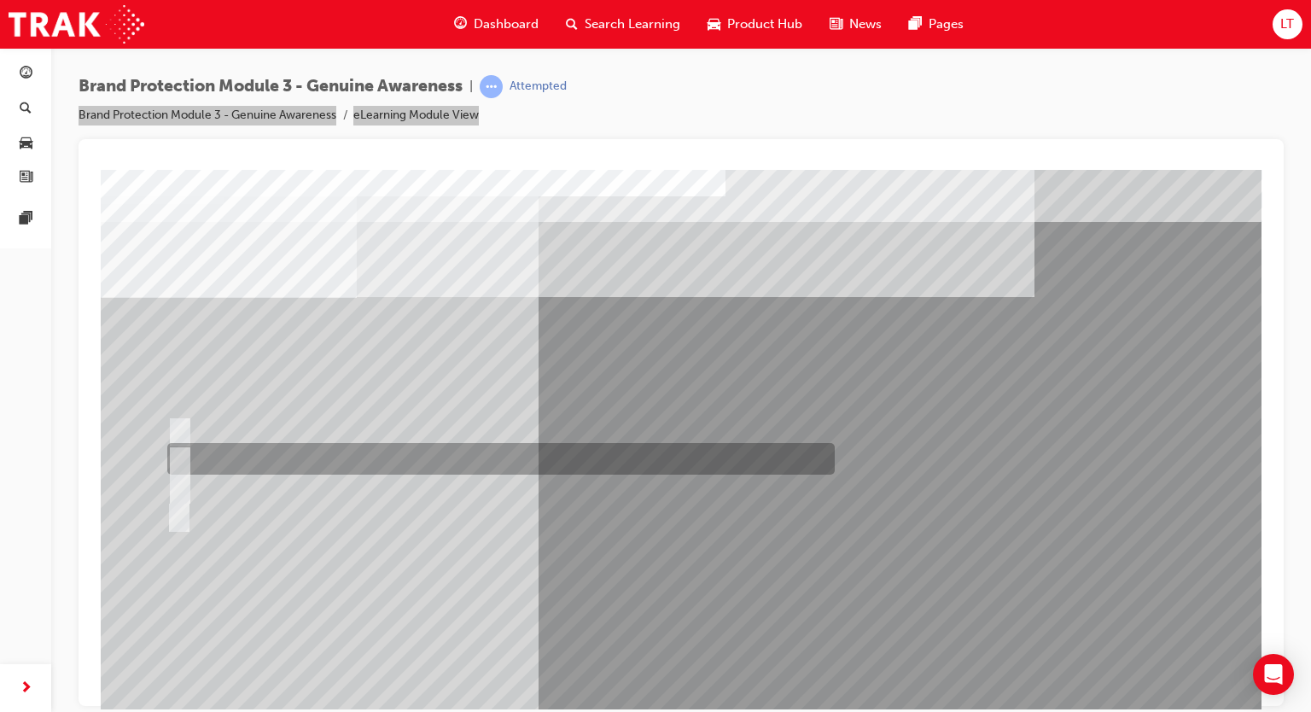
click at [174, 454] on input "Genuine is Best website" at bounding box center [176, 459] width 19 height 19
radio input "true"
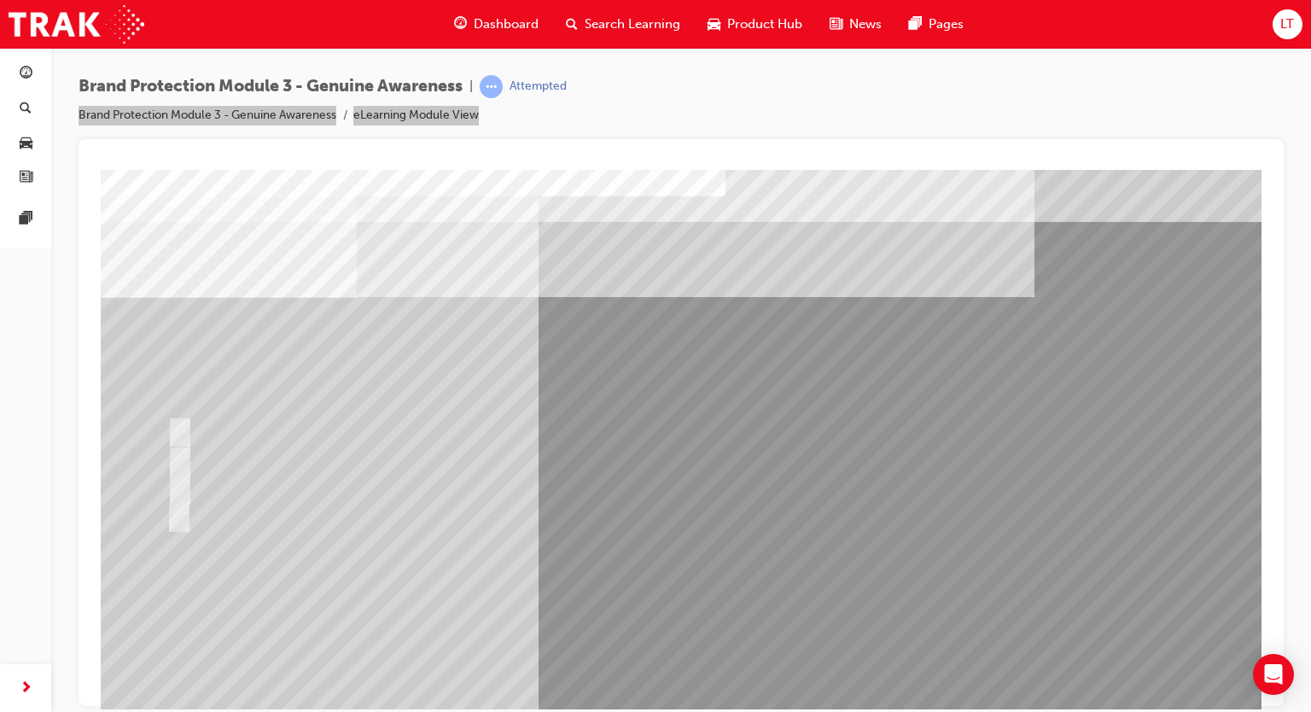
scroll to position [113, 0]
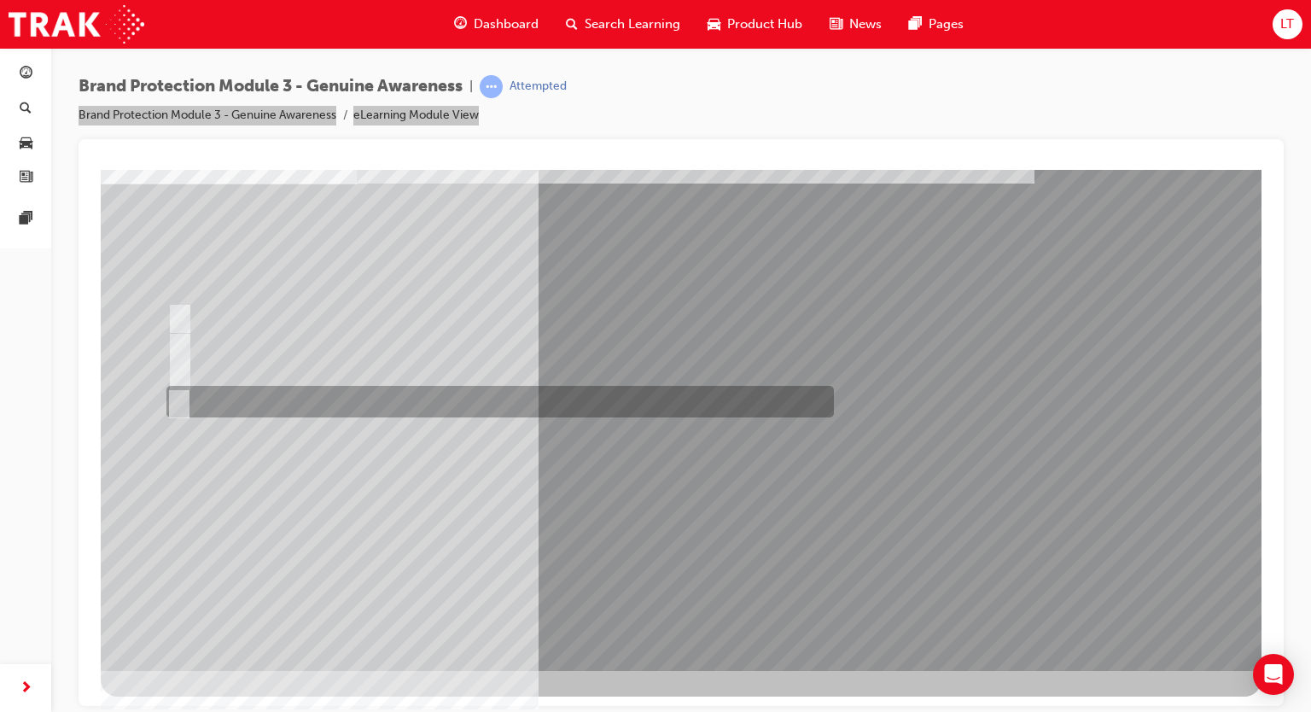
click at [183, 404] on input "B and C" at bounding box center [175, 401] width 19 height 19
radio input "true"
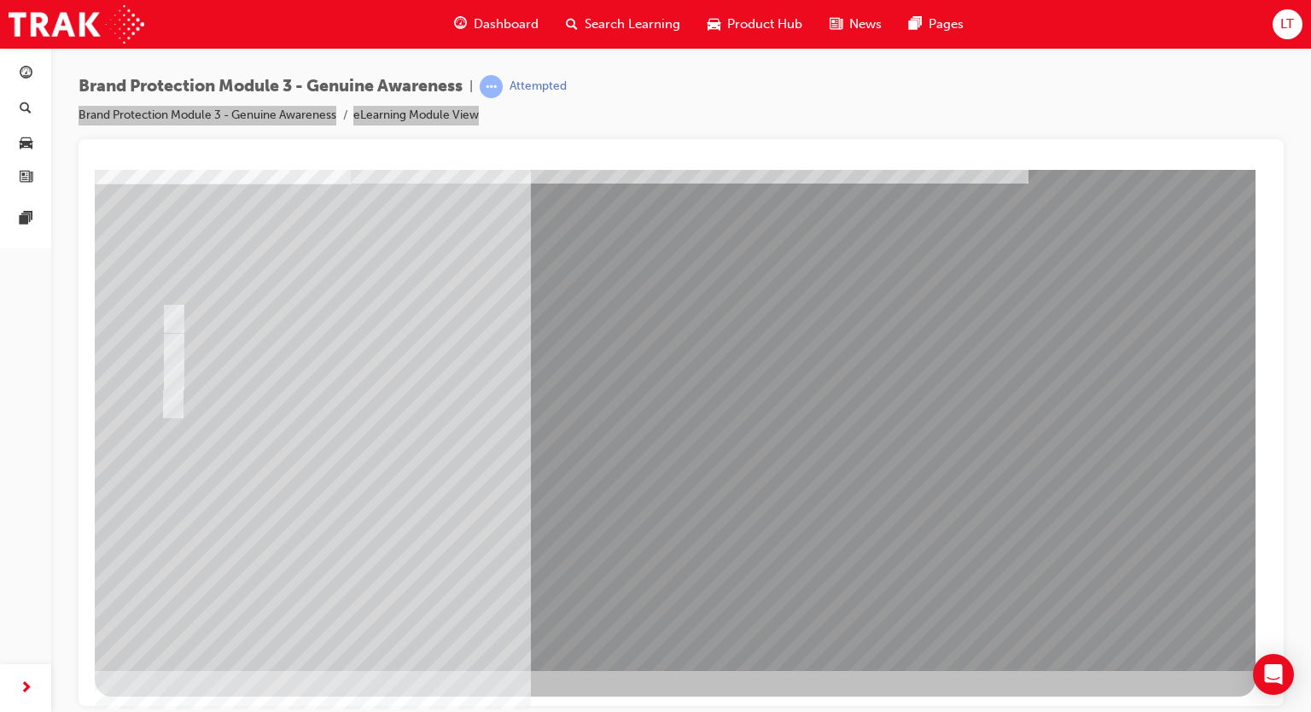
scroll to position [0, 0]
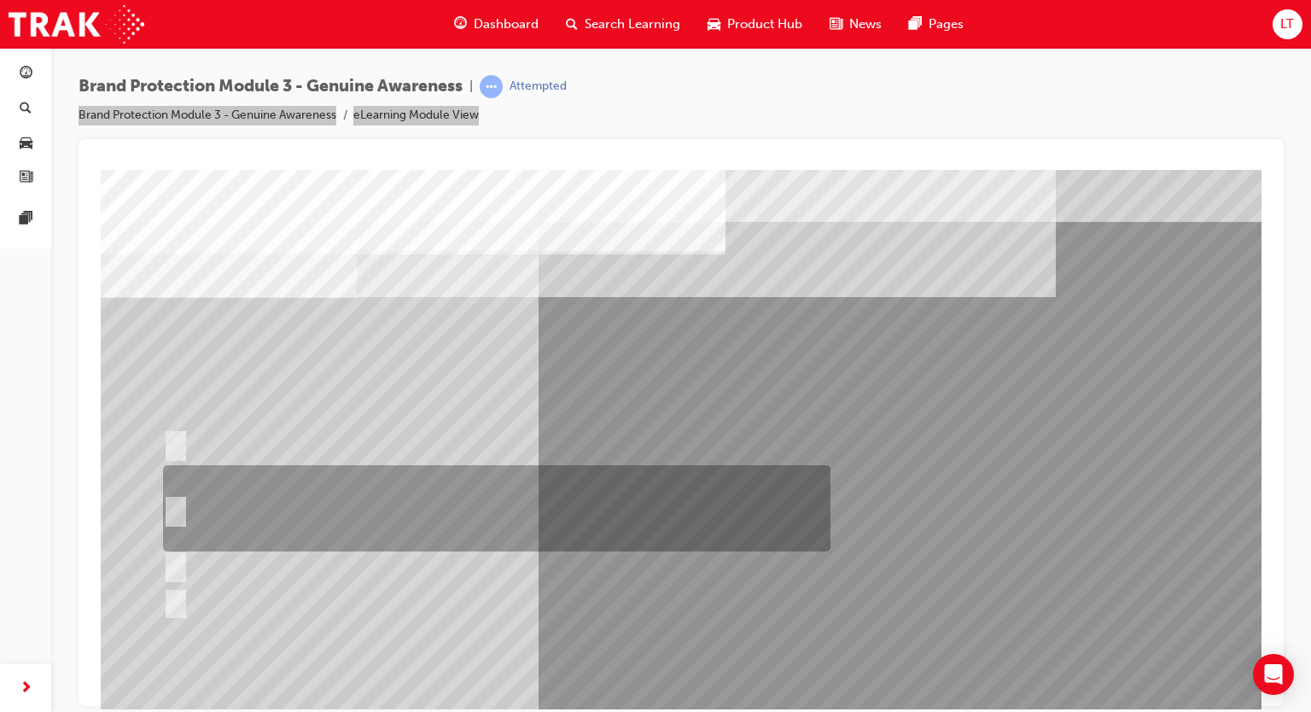
click at [177, 503] on input "Email the Toyota Brand Protection Team at brandprotection@toyota.com.au, a dire…" at bounding box center [172, 508] width 19 height 19
radio input "true"
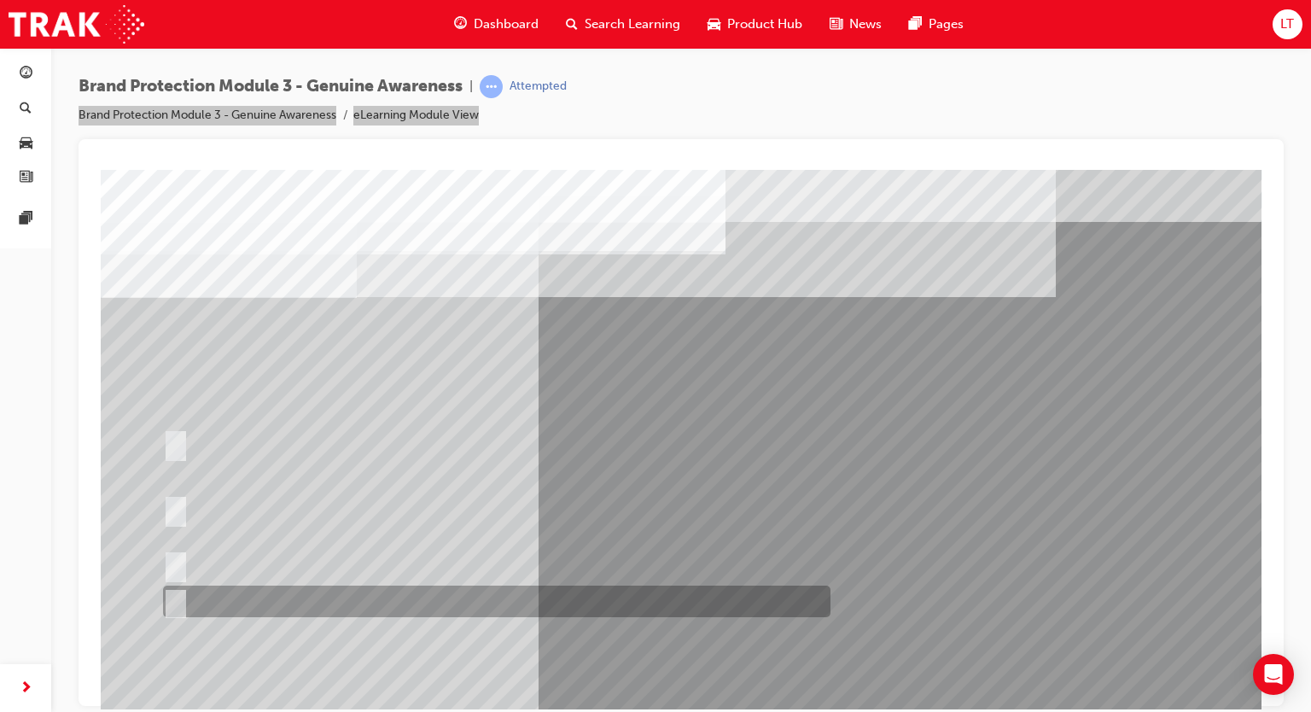
scroll to position [113, 0]
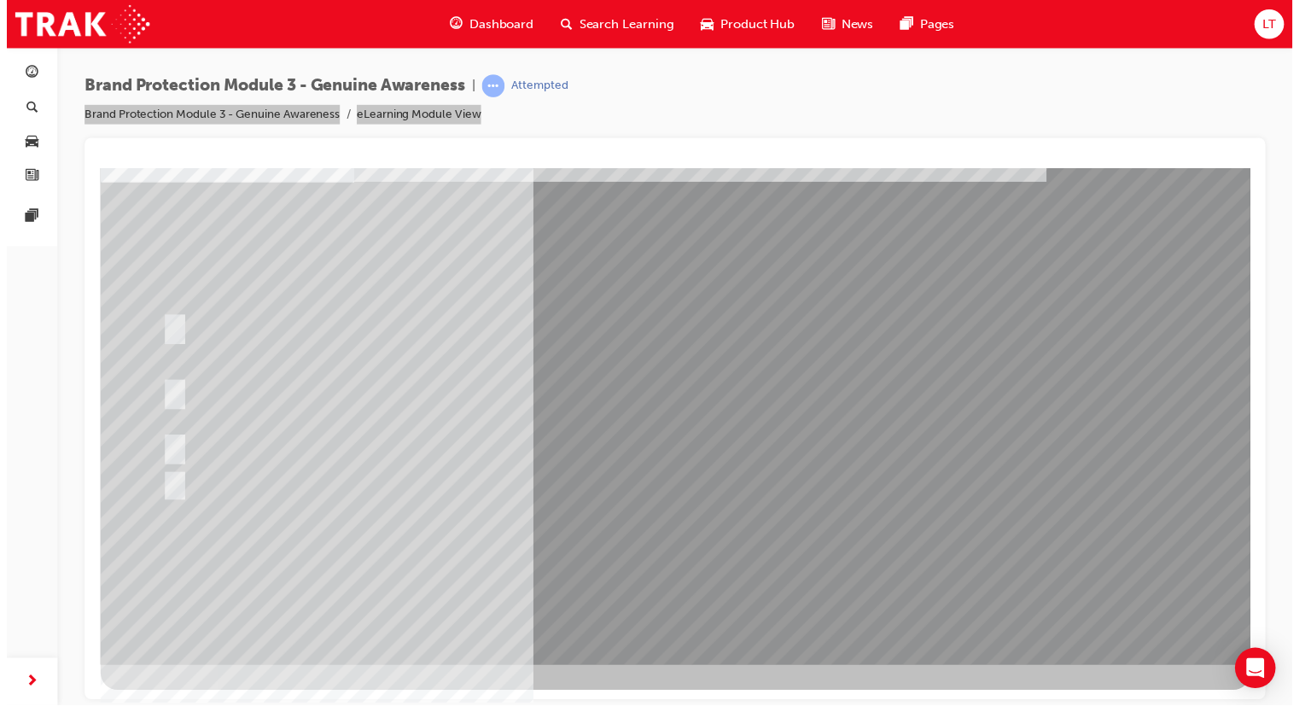
scroll to position [0, 0]
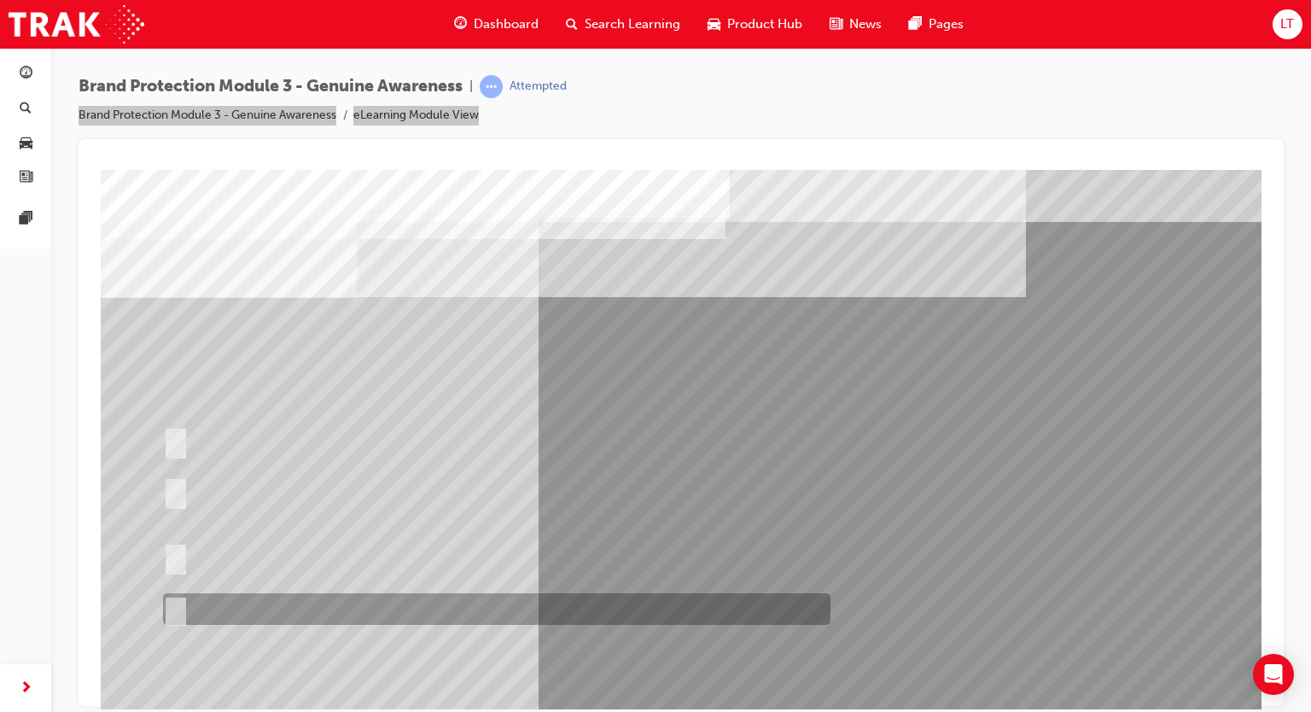
click at [191, 604] on div at bounding box center [492, 609] width 667 height 32
radio input "true"
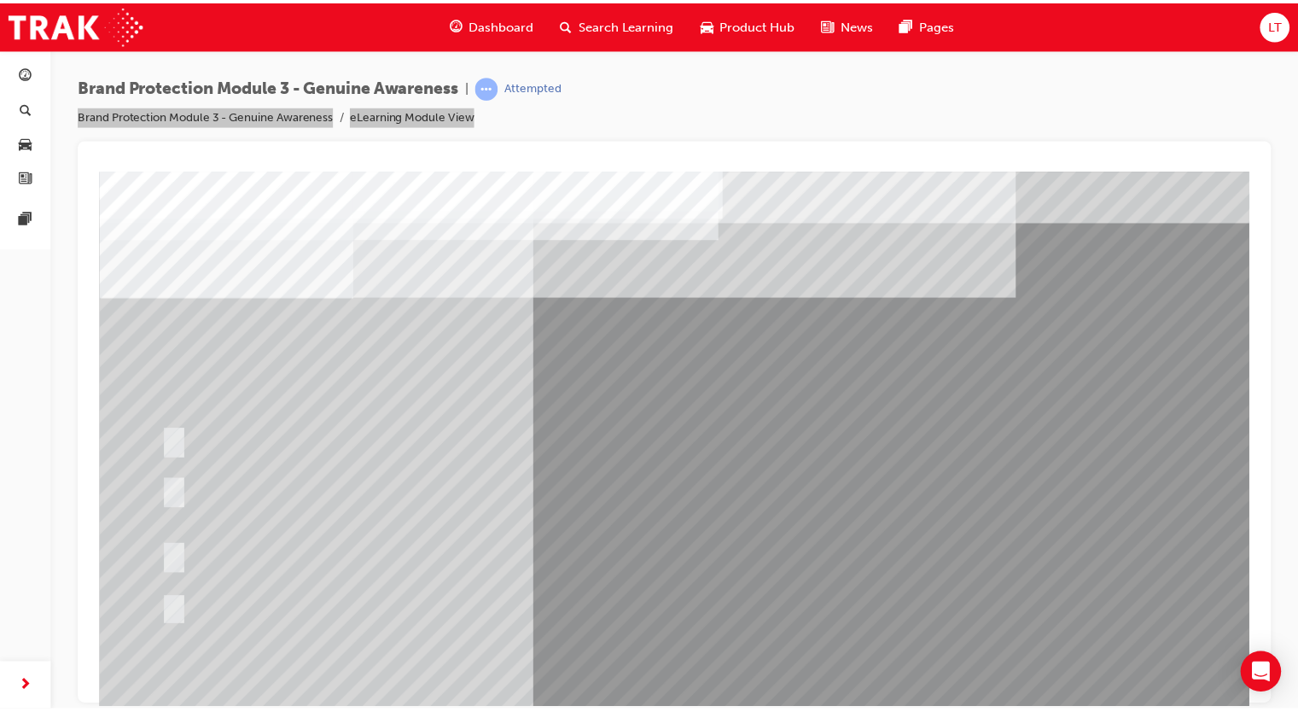
scroll to position [113, 0]
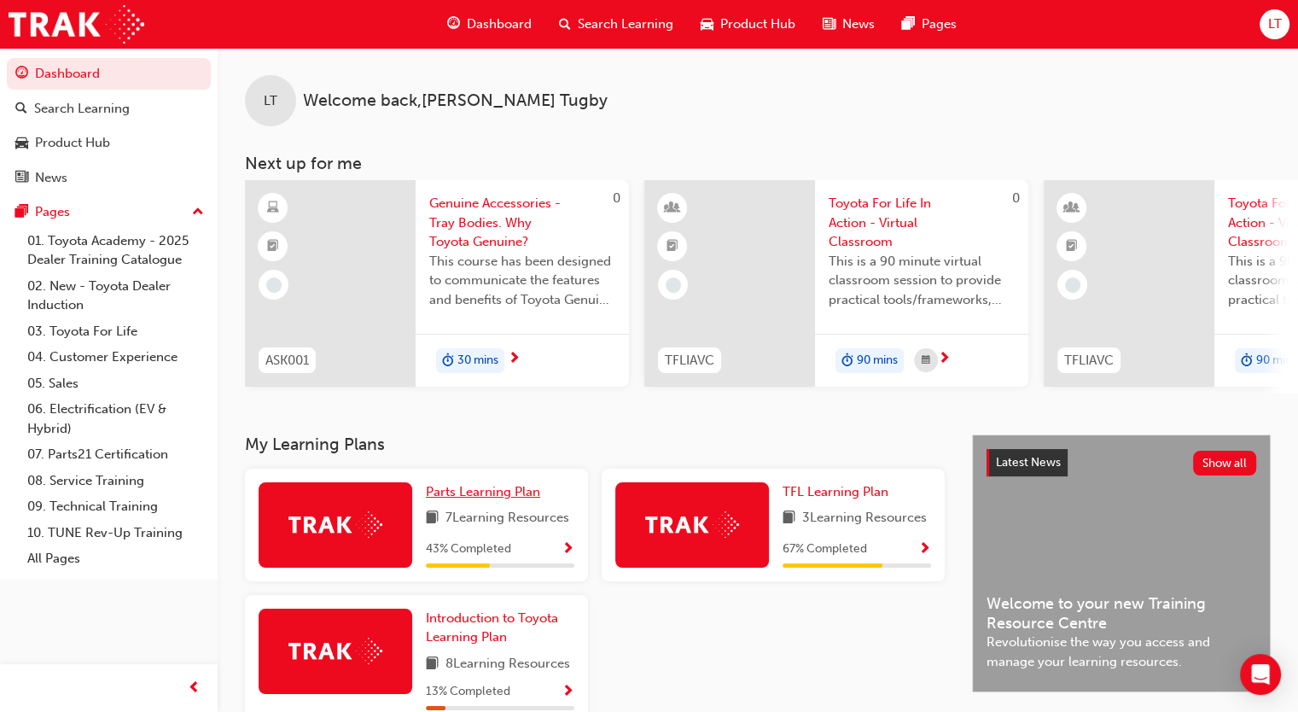
click at [493, 495] on span "Parts Learning Plan" at bounding box center [483, 491] width 114 height 15
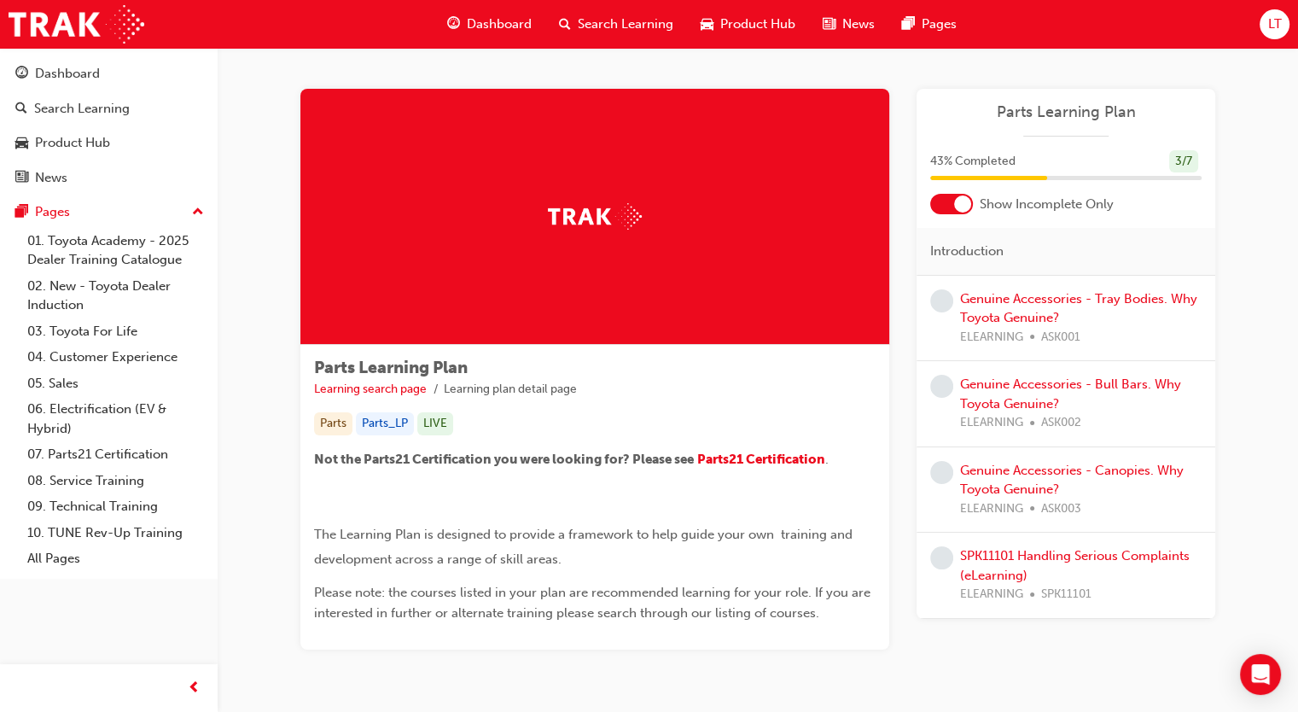
click at [963, 206] on div at bounding box center [962, 203] width 17 height 17
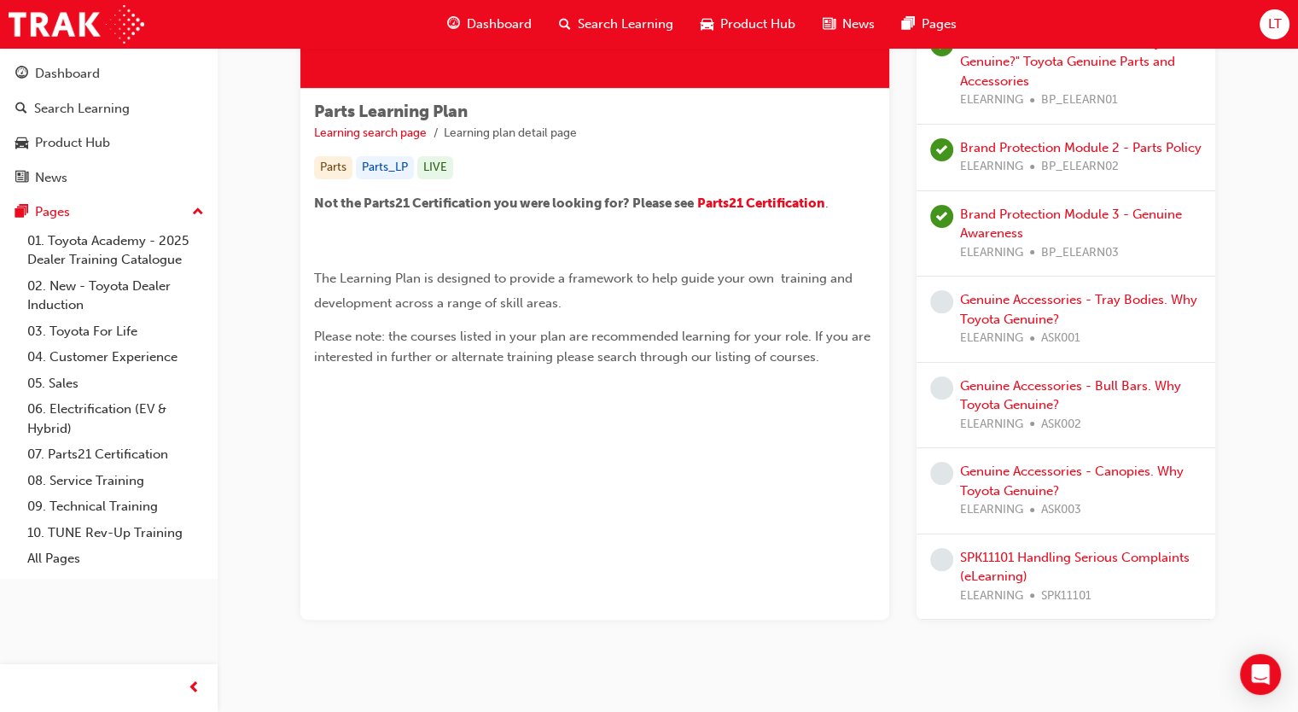
scroll to position [287, 0]
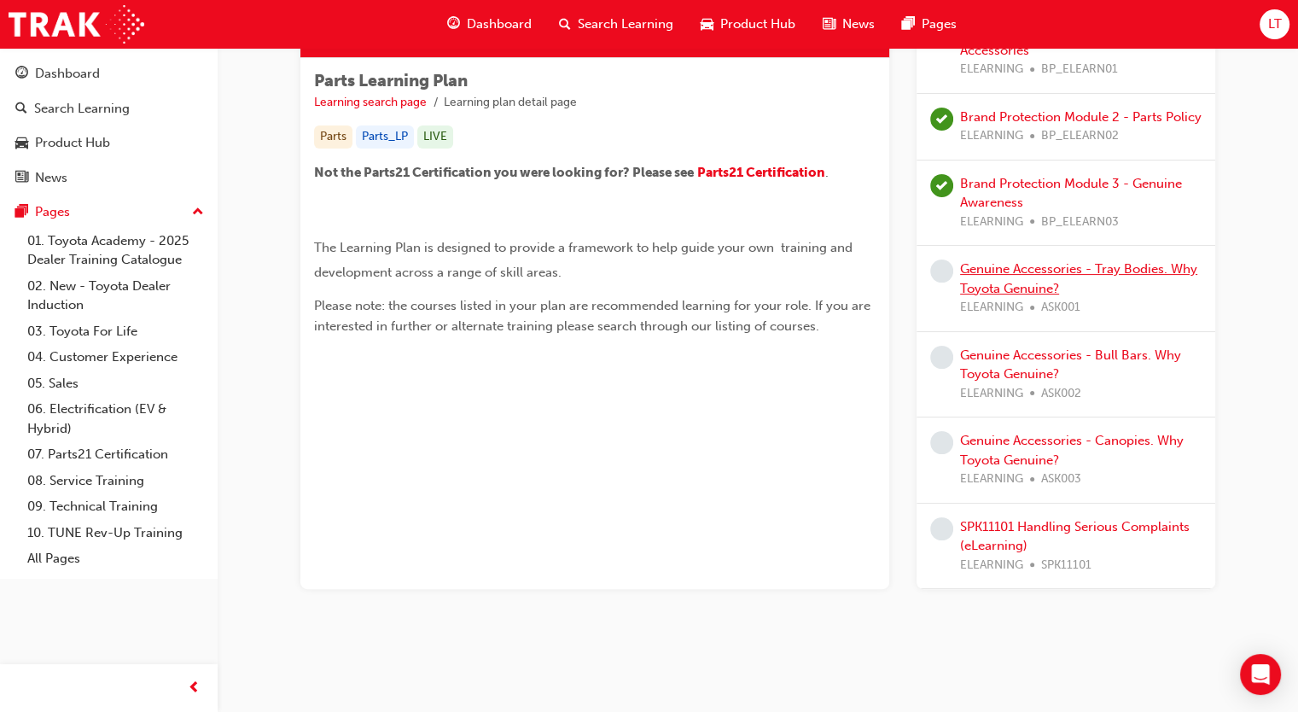
click at [980, 266] on link "Genuine Accessories - Tray Bodies. Why Toyota Genuine?" at bounding box center [1078, 278] width 237 height 35
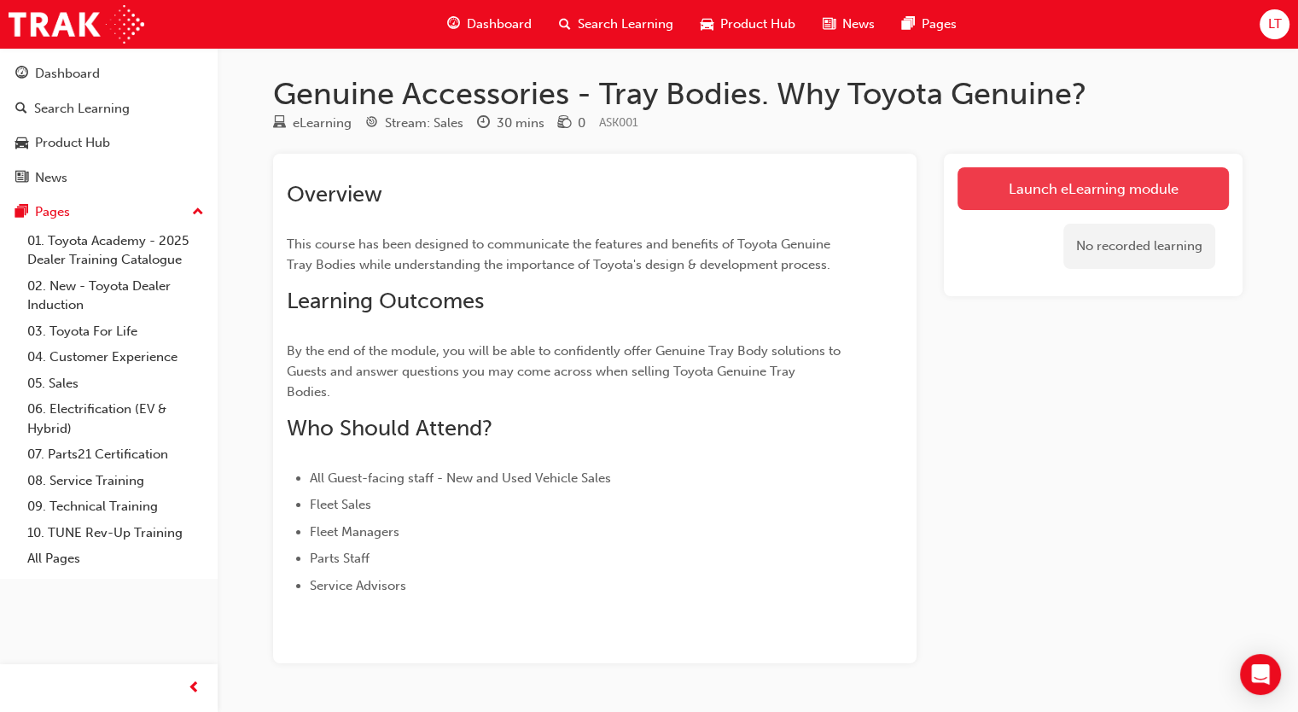
click at [1034, 188] on link "Launch eLearning module" at bounding box center [1092, 188] width 271 height 43
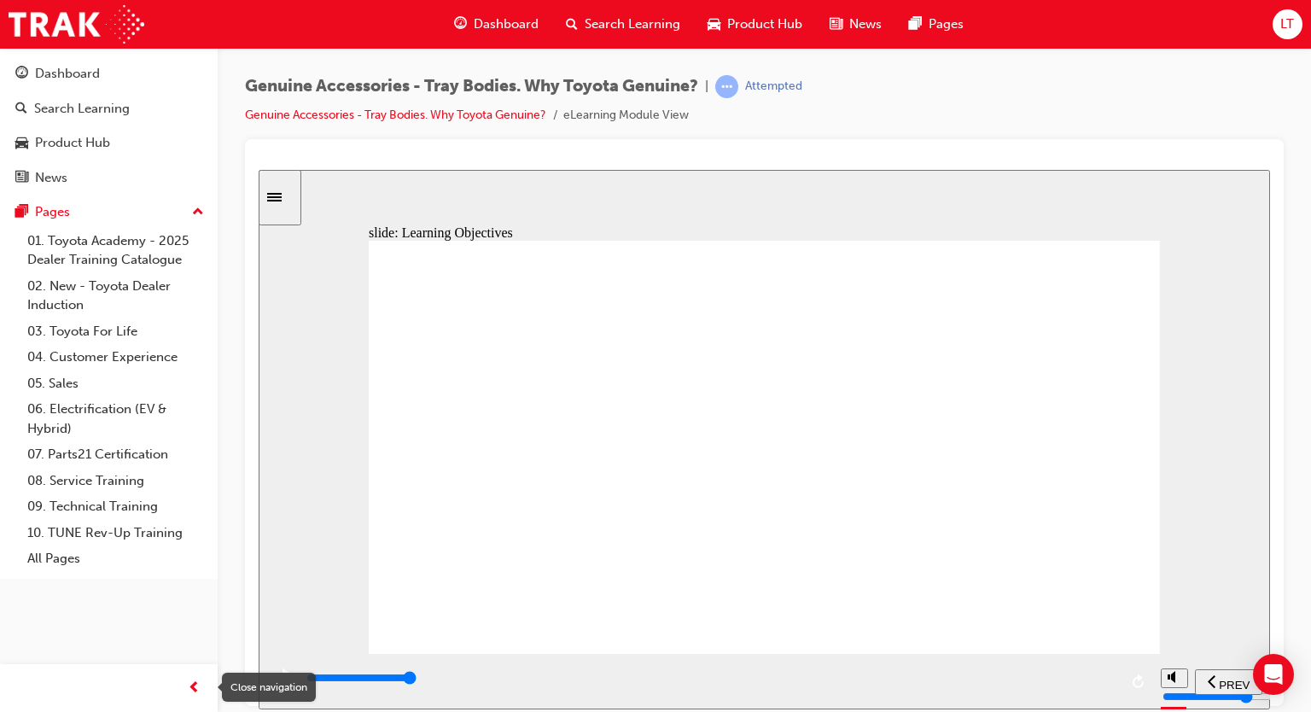
click at [188, 687] on span "prev-icon" at bounding box center [194, 687] width 13 height 21
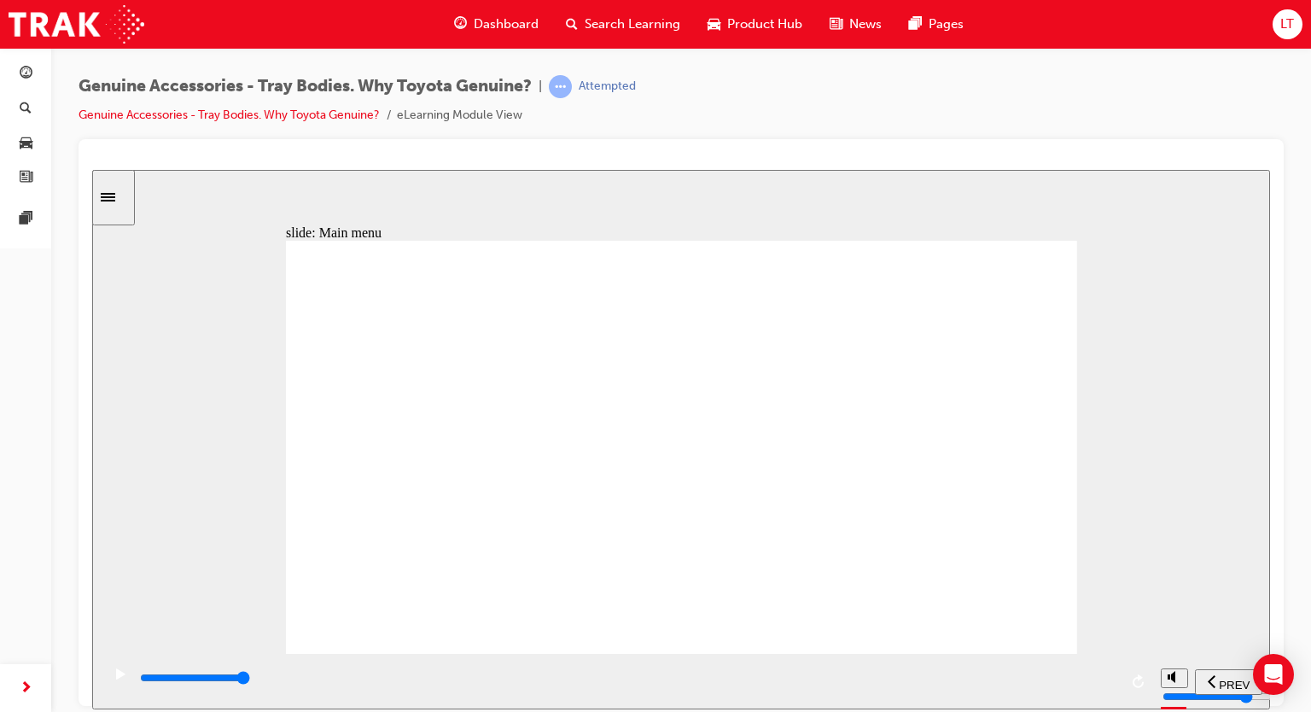
drag, startPoint x: 723, startPoint y: 334, endPoint x: 697, endPoint y: 334, distance: 25.6
click at [715, 334] on div "Multiply 2 Close Rectangle 1 i [PERSON_NAME] drives a LandCruiser 70 single cab…" at bounding box center [681, 454] width 791 height 428
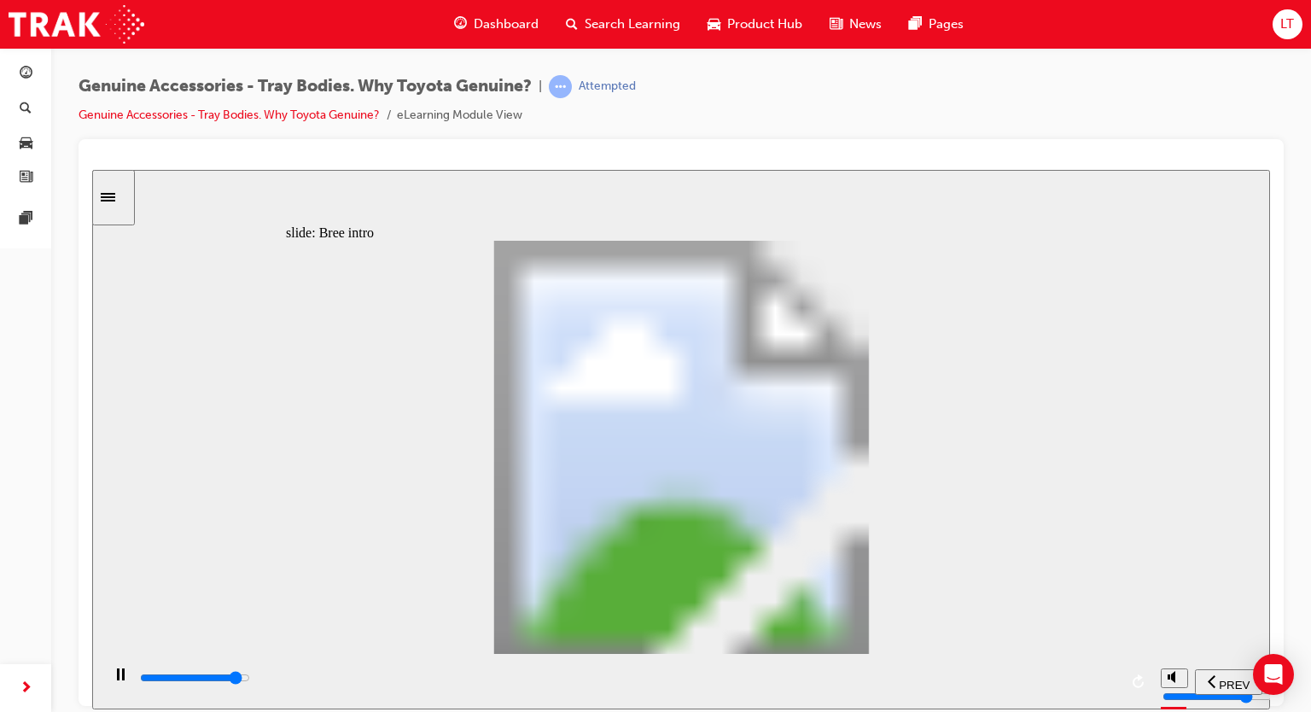
drag, startPoint x: 1037, startPoint y: 677, endPoint x: 1053, endPoint y: 682, distance: 16.8
click at [1038, 677] on div "playback controls" at bounding box center [628, 677] width 980 height 19
click at [1053, 682] on div "playback controls" at bounding box center [628, 677] width 980 height 19
drag, startPoint x: 566, startPoint y: 683, endPoint x: 1186, endPoint y: 654, distance: 621.0
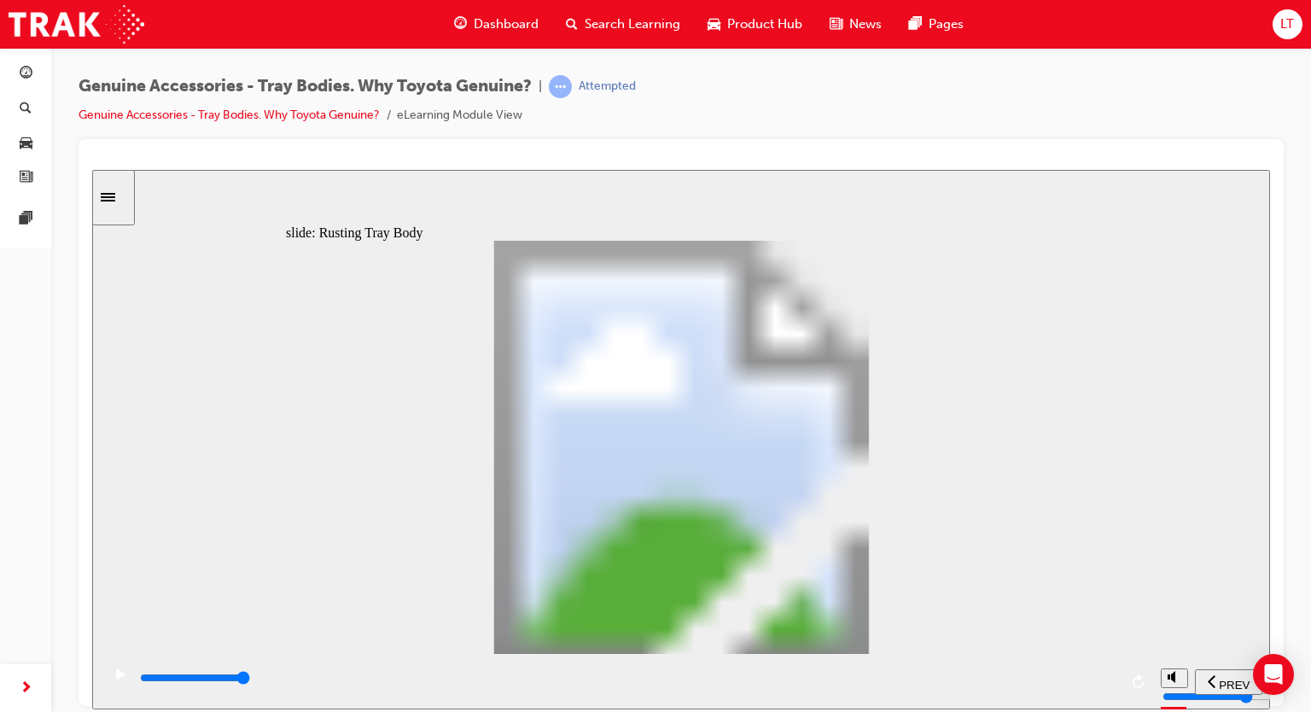
click at [1184, 654] on section "PREV NEXT SUBMIT" at bounding box center [680, 680] width 1177 height 55
drag, startPoint x: 707, startPoint y: 678, endPoint x: 1136, endPoint y: 673, distance: 428.4
click at [1133, 673] on div "playback controls" at bounding box center [626, 680] width 1051 height 55
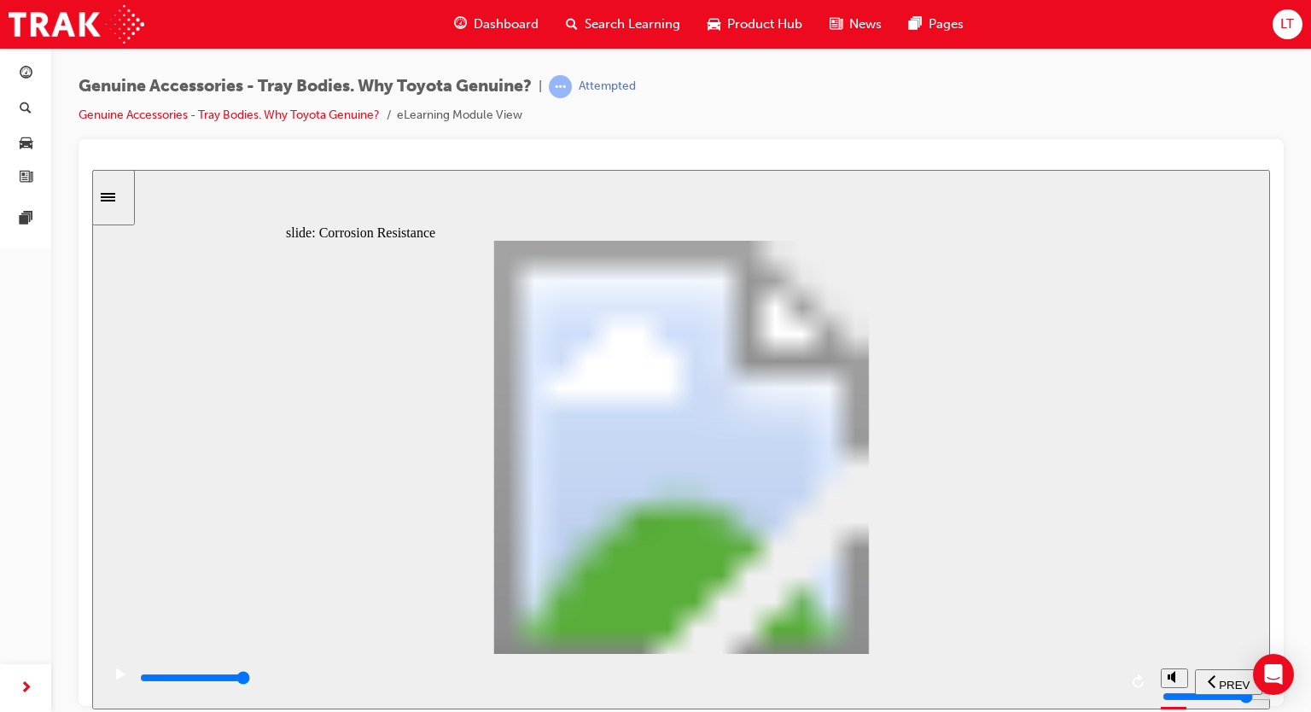
drag, startPoint x: 802, startPoint y: 709, endPoint x: 1278, endPoint y: 715, distance: 476.2
click at [1270, 708] on html "​true, true, true, false, false, false​ slide: Corrosion Resistance Rectangle 1…" at bounding box center [680, 438] width 1177 height 539
drag, startPoint x: 919, startPoint y: 685, endPoint x: 1150, endPoint y: 658, distance: 232.8
click at [1143, 672] on div "playback controls" at bounding box center [626, 680] width 1051 height 55
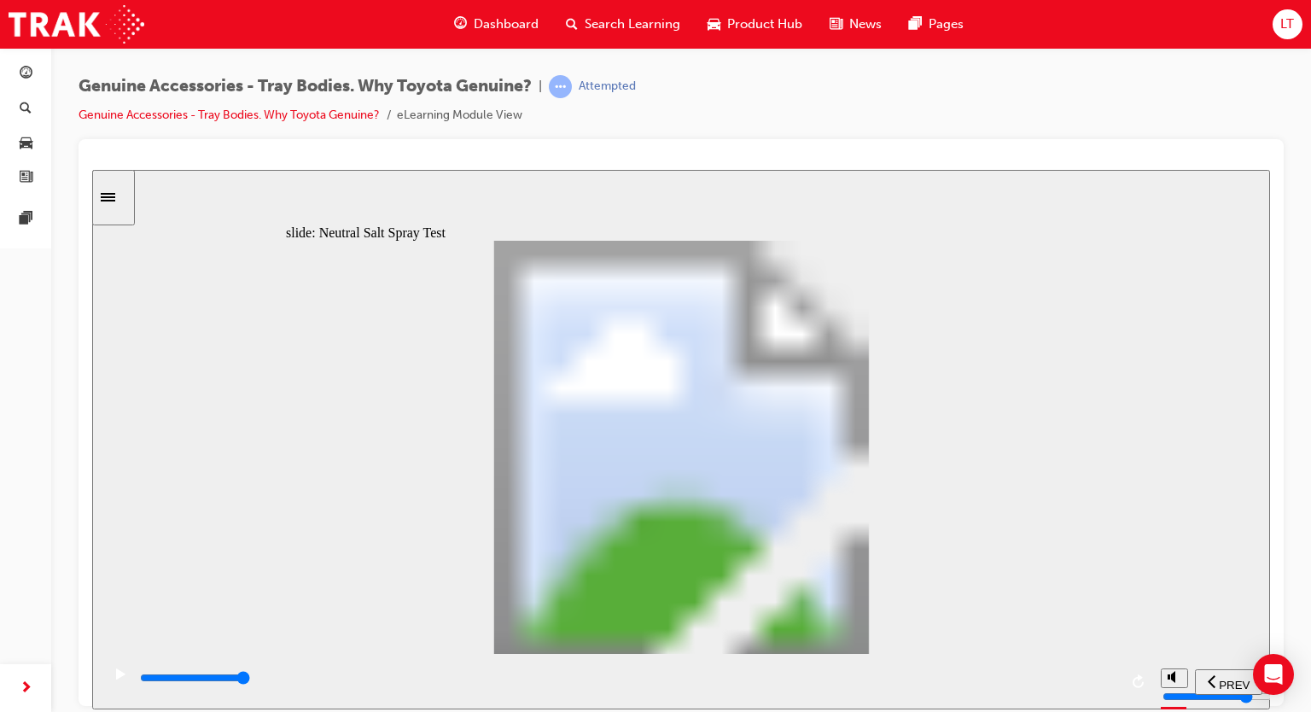
type input "100"
type input "1"
drag, startPoint x: 426, startPoint y: 527, endPoint x: 481, endPoint y: 526, distance: 55.5
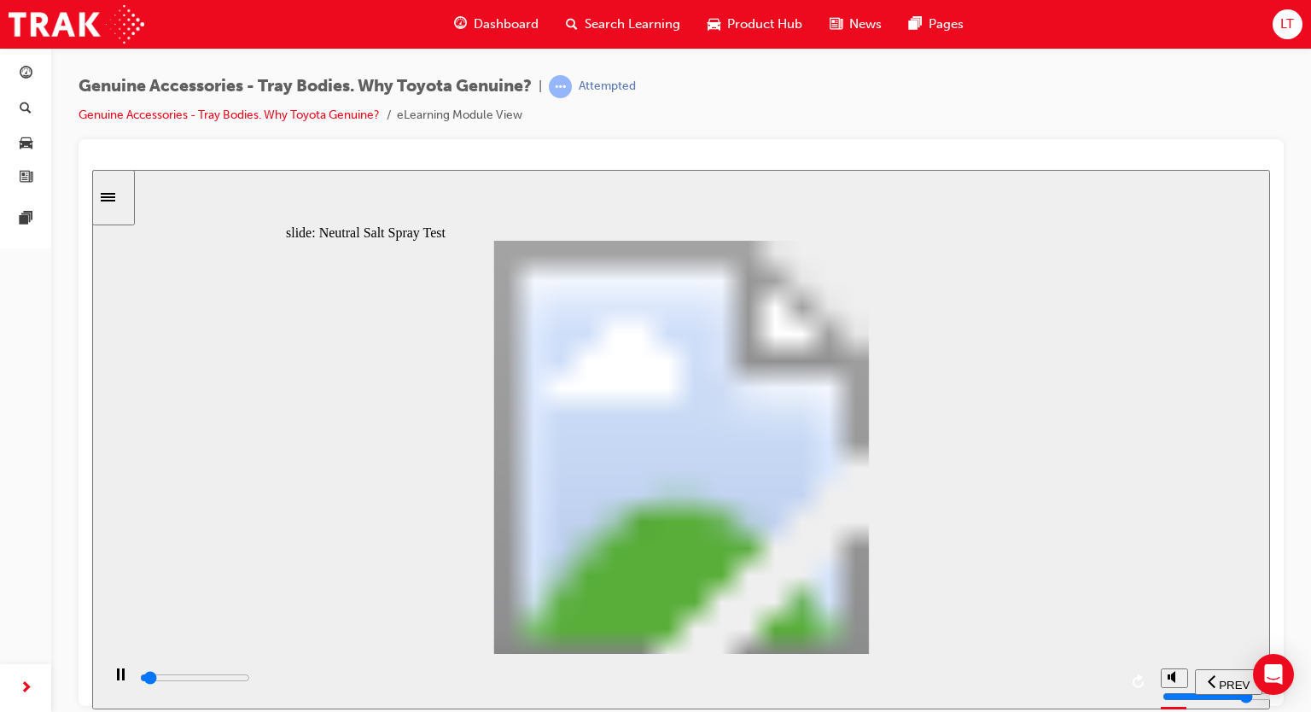
drag, startPoint x: 520, startPoint y: 525, endPoint x: 678, endPoint y: 515, distance: 158.2
type input "6300"
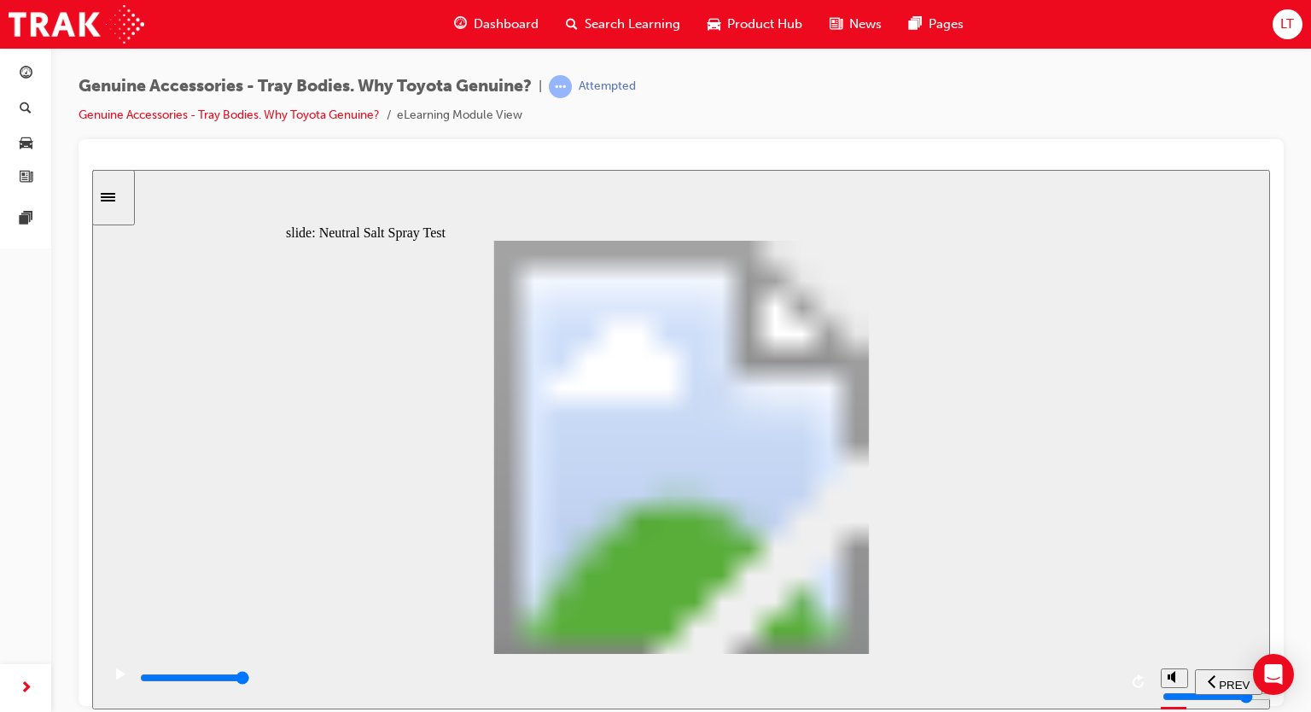
type input "4"
type input "100"
type input "6"
type input "400"
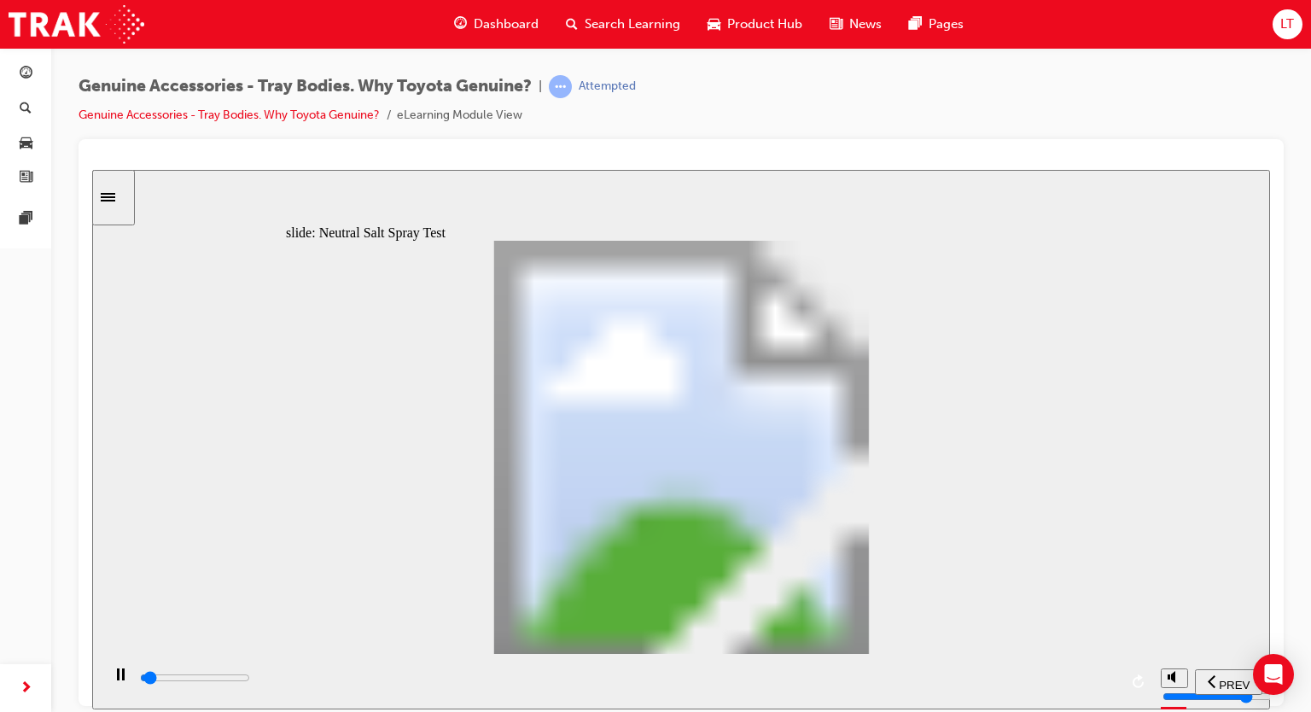
type input "7"
type input "1000"
type input "6"
drag, startPoint x: 471, startPoint y: 524, endPoint x: 683, endPoint y: 538, distance: 213.0
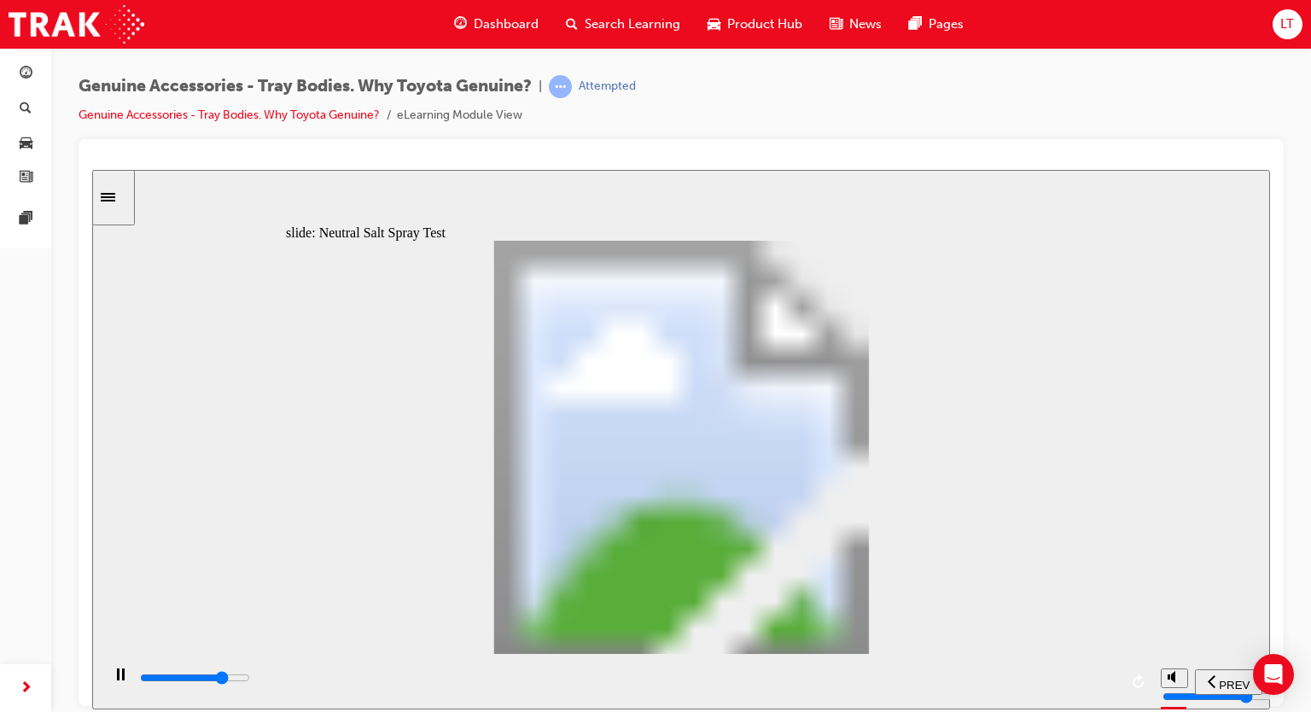
type input "6300"
type input "7"
type input "100"
type input "8"
drag, startPoint x: 703, startPoint y: 529, endPoint x: 799, endPoint y: 526, distance: 96.5
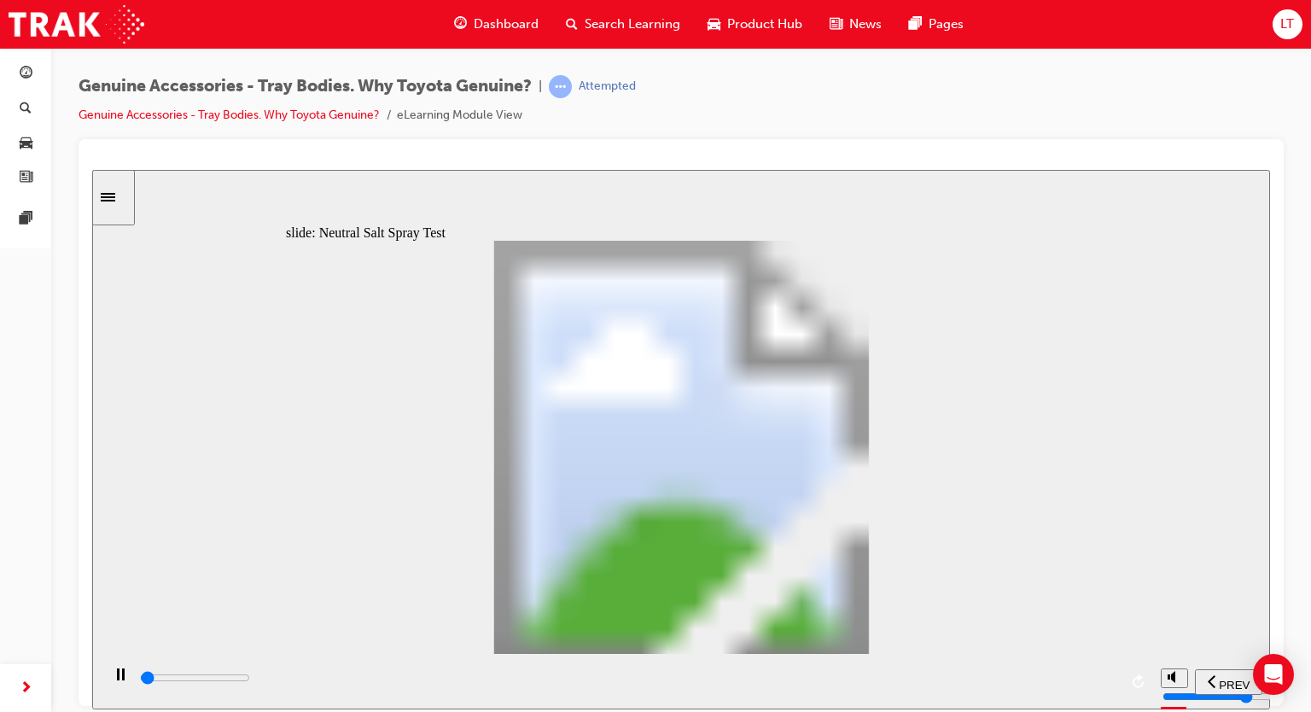
drag, startPoint x: 436, startPoint y: 678, endPoint x: 1150, endPoint y: 683, distance: 714.2
click at [1150, 683] on div "playback controls" at bounding box center [626, 680] width 1051 height 55
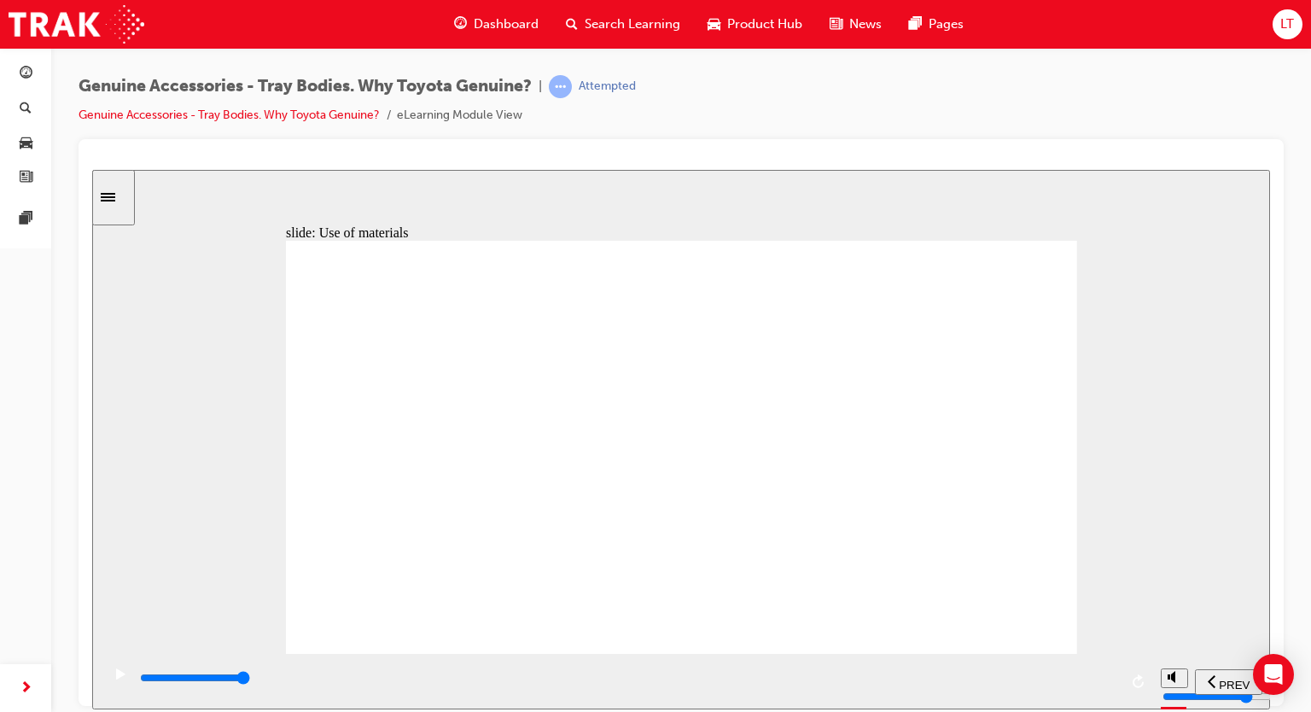
drag, startPoint x: 549, startPoint y: 678, endPoint x: 784, endPoint y: 557, distance: 264.8
click at [1270, 697] on html "​true, true, true, false, false, false​ slide: Use of materials Click the magni…" at bounding box center [680, 438] width 1177 height 539
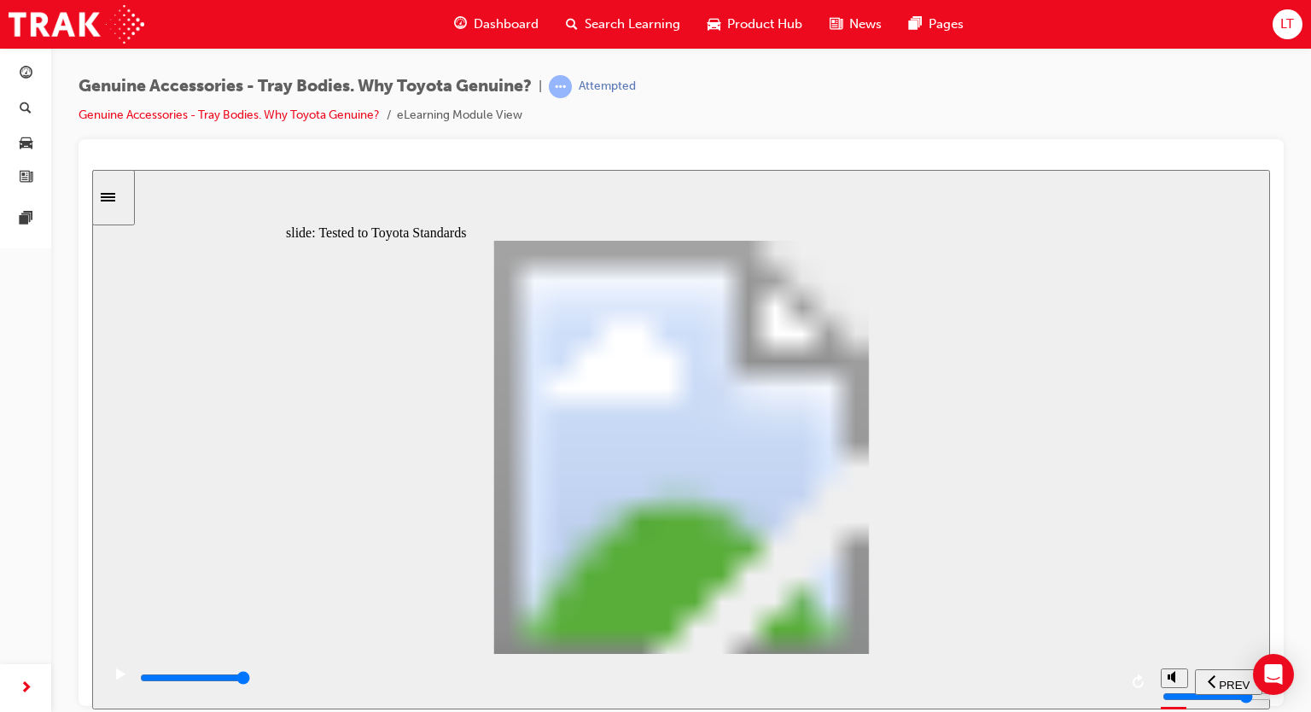
drag, startPoint x: 201, startPoint y: 677, endPoint x: 1242, endPoint y: 676, distance: 1041.8
click at [1242, 676] on section "PREV NEXT SUBMIT" at bounding box center [680, 680] width 1177 height 55
drag, startPoint x: 248, startPoint y: 679, endPoint x: 1290, endPoint y: 689, distance: 1041.9
click at [1270, 689] on html "​true, true, true, false, false, false​ slide: Recap - Aftermarket Tray Body Le…" at bounding box center [680, 438] width 1177 height 539
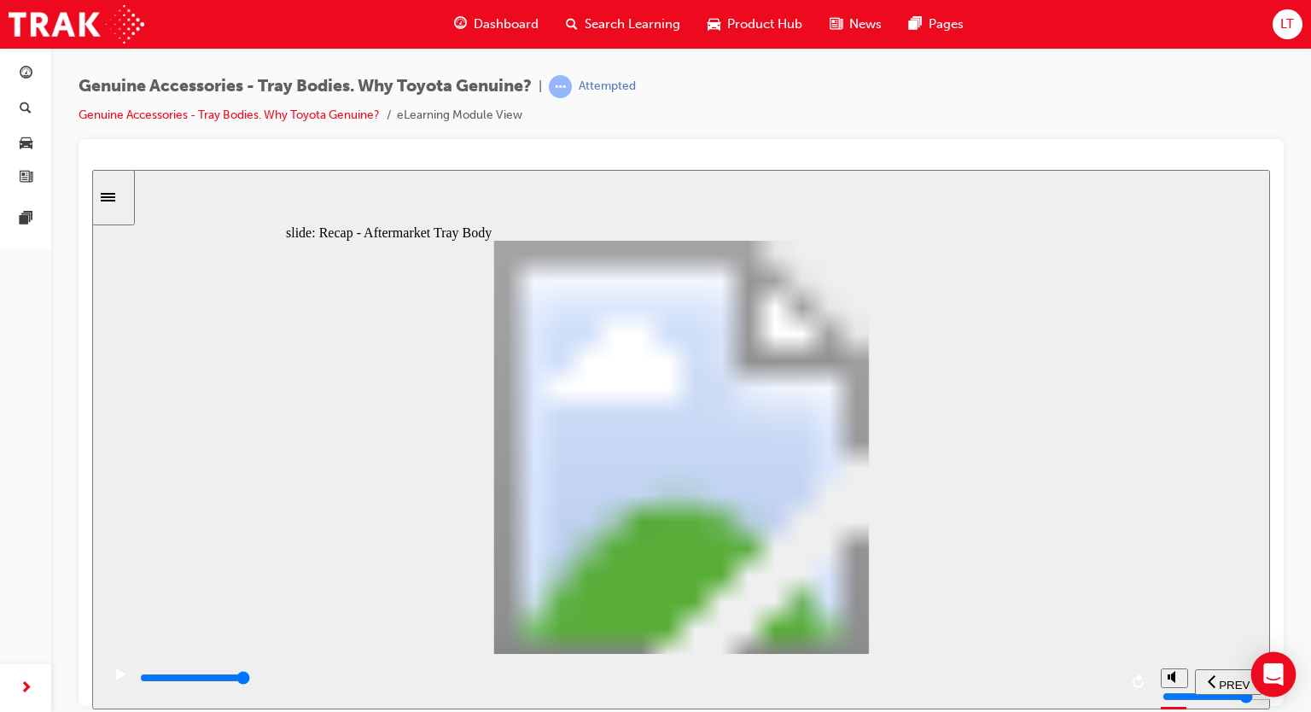
type input "13400"
radio input "true"
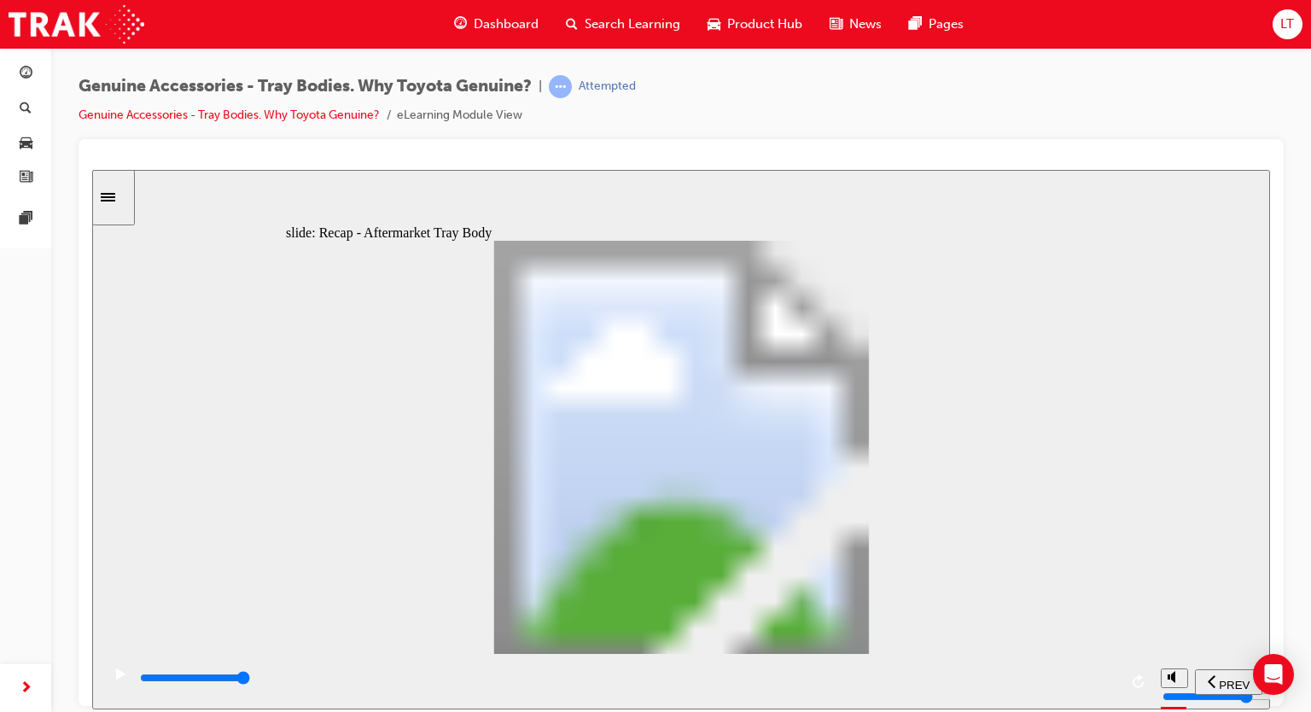
drag, startPoint x: 498, startPoint y: 685, endPoint x: 1103, endPoint y: 671, distance: 605.1
click at [1103, 671] on div "playback controls" at bounding box center [628, 681] width 980 height 26
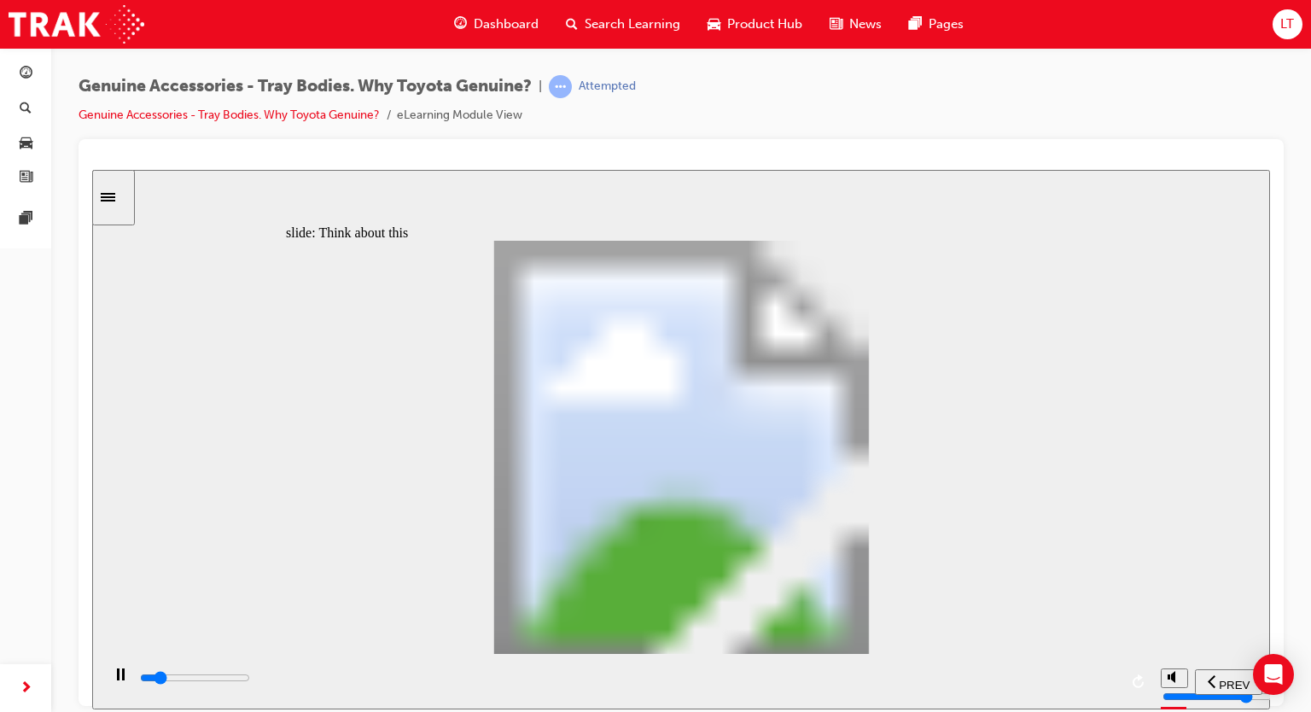
drag, startPoint x: 567, startPoint y: 688, endPoint x: 1201, endPoint y: 704, distance: 633.3
click at [1201, 704] on section "PREV NEXT SUBMIT" at bounding box center [680, 680] width 1177 height 55
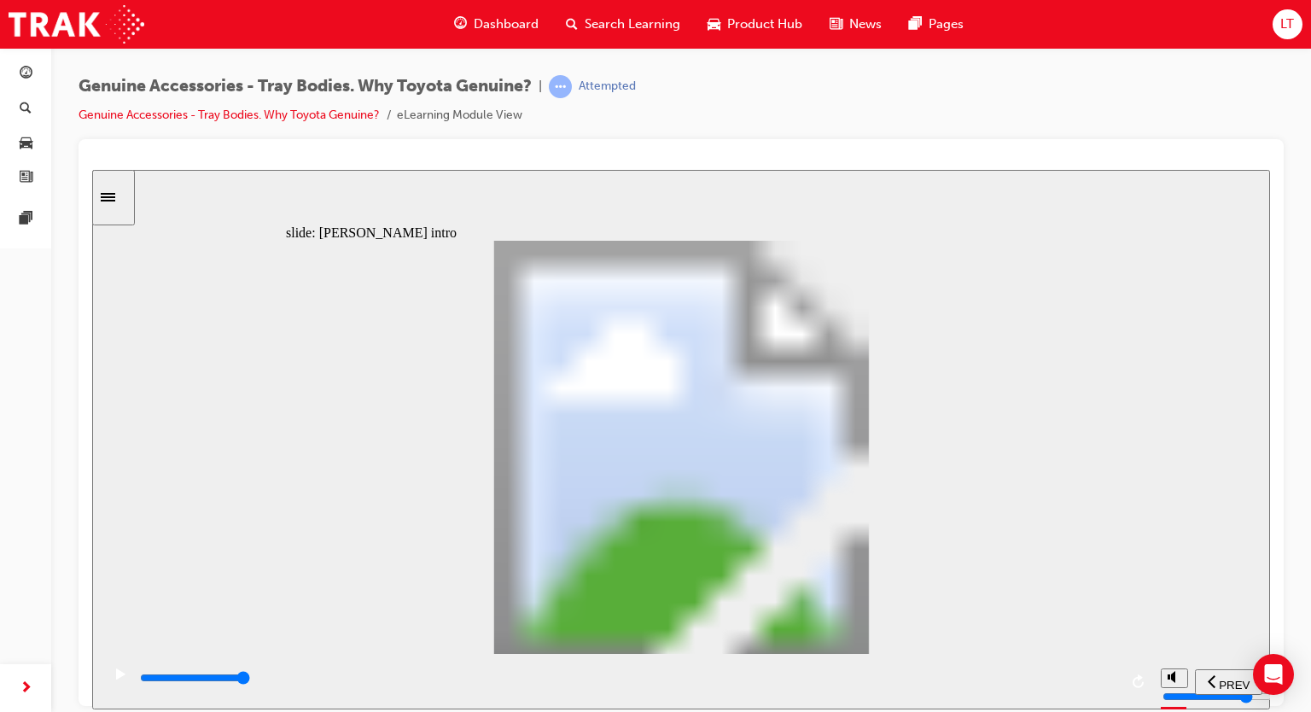
drag, startPoint x: 378, startPoint y: 683, endPoint x: 1153, endPoint y: 640, distance: 776.0
click at [1153, 640] on div "slide: Frank intro Rectangle 1 Frank the farmer Frank is driving long ways on r…" at bounding box center [680, 438] width 1177 height 539
drag, startPoint x: 662, startPoint y: 706, endPoint x: 1120, endPoint y: 683, distance: 458.8
click at [1135, 684] on div "playback controls" at bounding box center [626, 680] width 1051 height 55
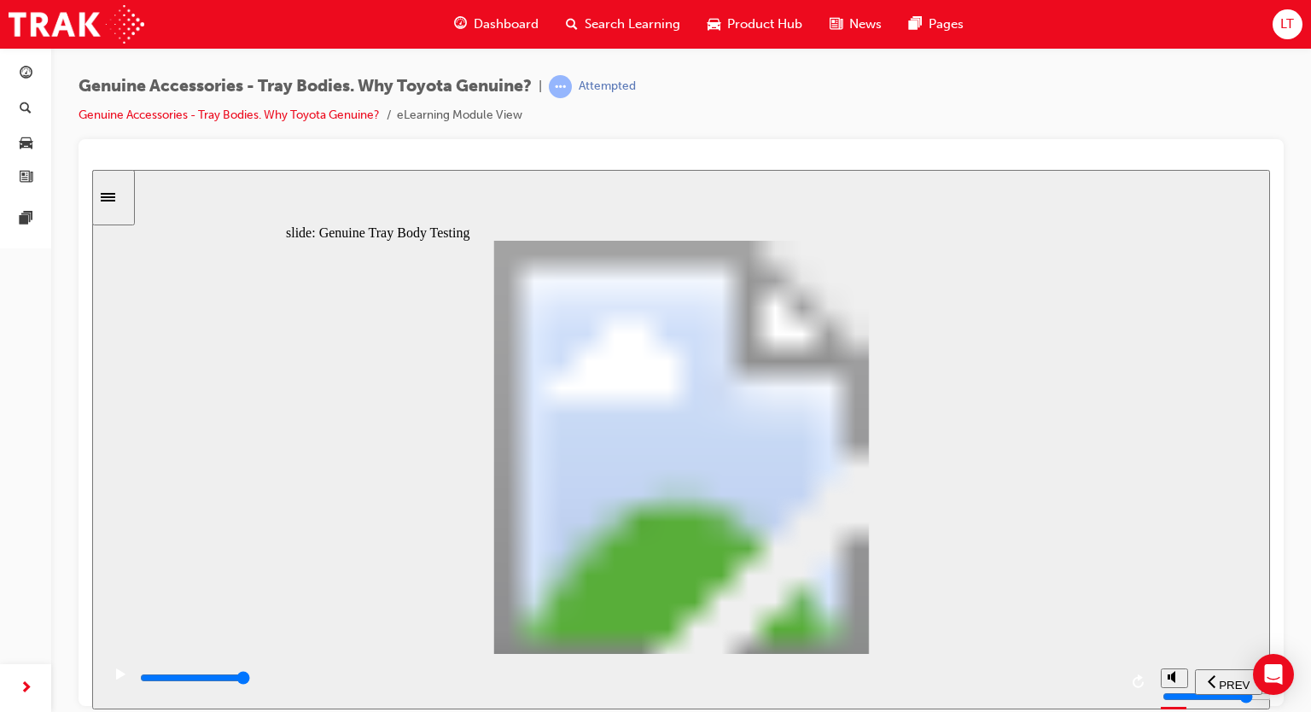
drag, startPoint x: 794, startPoint y: 673, endPoint x: 1119, endPoint y: 687, distance: 326.2
click at [1124, 687] on div "playback controls" at bounding box center [626, 680] width 1051 height 55
type input "21700"
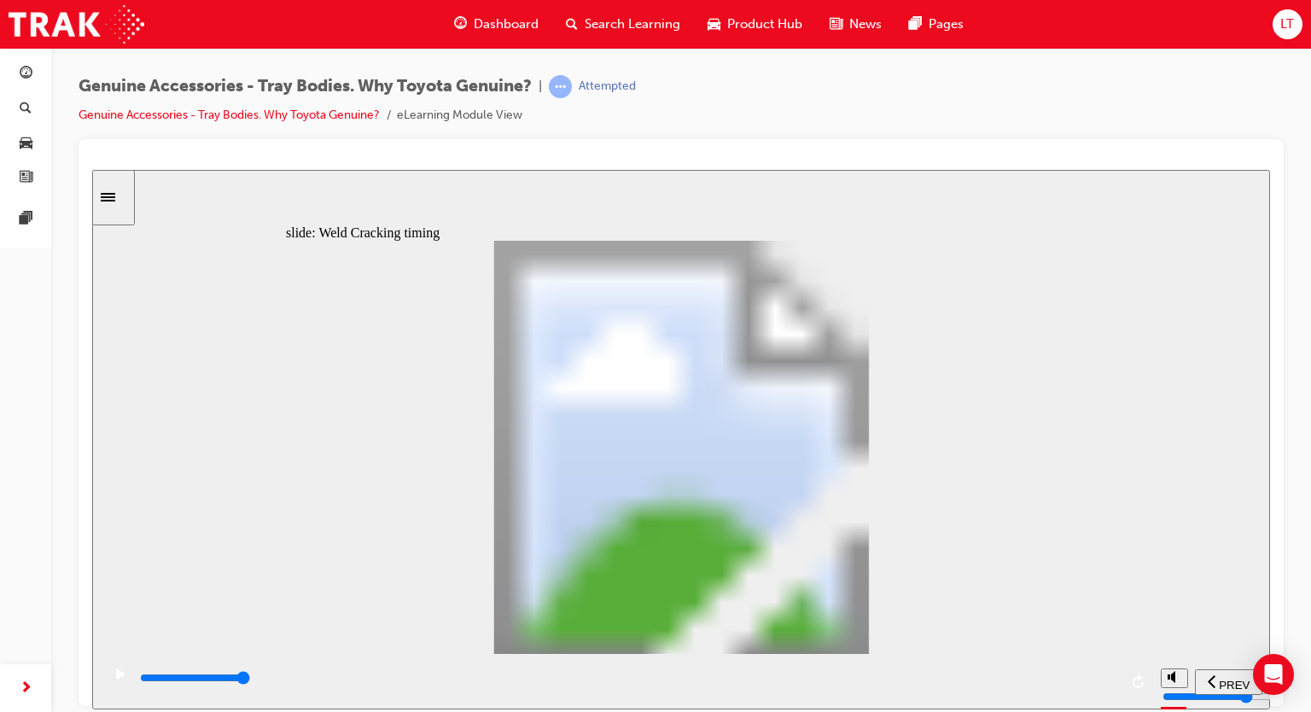
type input "5"
drag, startPoint x: 536, startPoint y: 526, endPoint x: 546, endPoint y: 494, distance: 33.2
drag, startPoint x: 1096, startPoint y: 664, endPoint x: 1120, endPoint y: 661, distance: 24.9
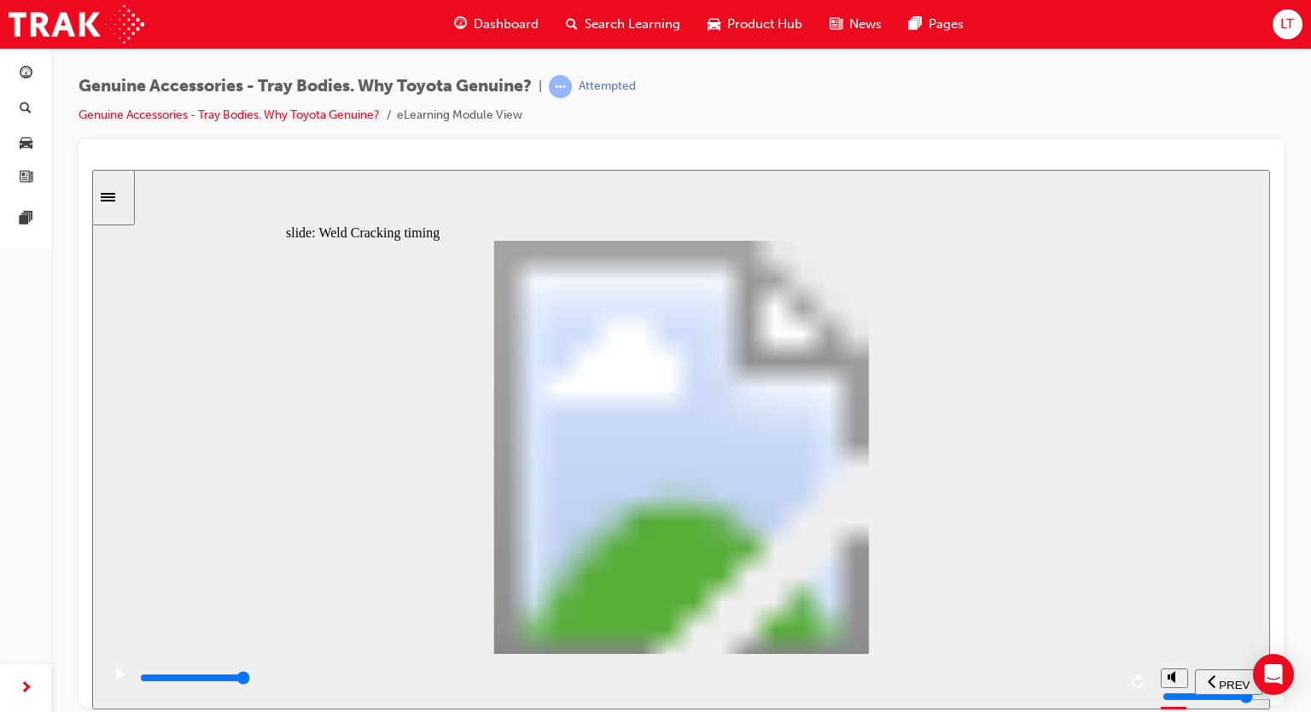
click at [1120, 661] on div "playback controls" at bounding box center [626, 680] width 1051 height 55
drag, startPoint x: 383, startPoint y: 682, endPoint x: 1157, endPoint y: 680, distance: 773.9
click at [1157, 680] on section "PREV NEXT SUBMIT" at bounding box center [680, 680] width 1177 height 55
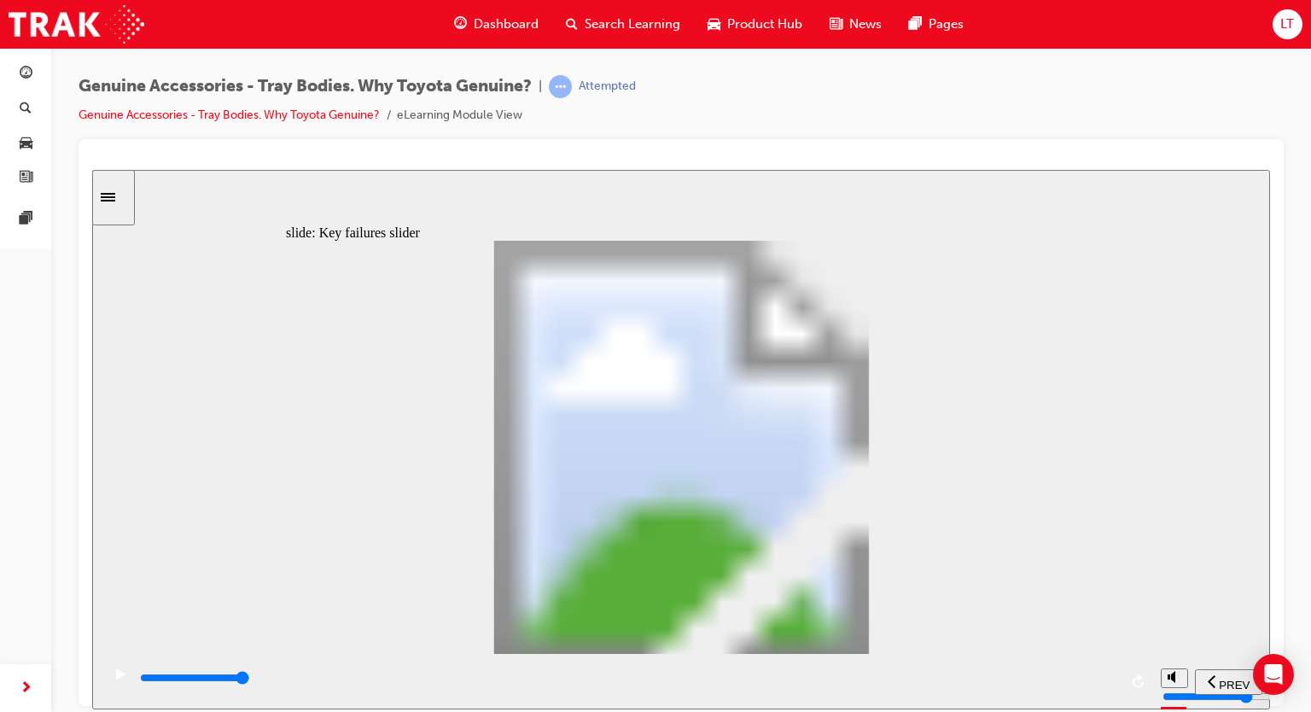
type input "8200"
drag, startPoint x: 332, startPoint y: 534, endPoint x: 405, endPoint y: 536, distance: 73.4
type input "2"
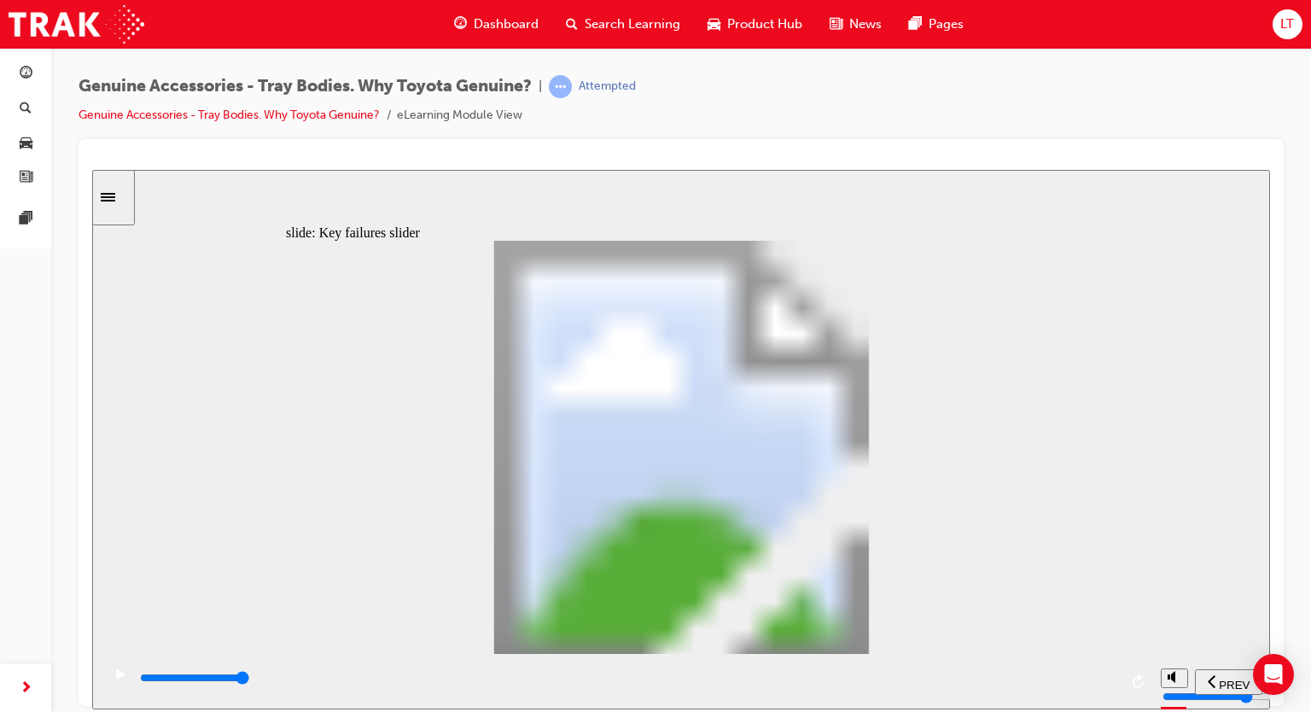
drag, startPoint x: 404, startPoint y: 536, endPoint x: 473, endPoint y: 532, distance: 68.4
type input "0"
type input "3"
drag, startPoint x: 473, startPoint y: 532, endPoint x: 543, endPoint y: 531, distance: 70.0
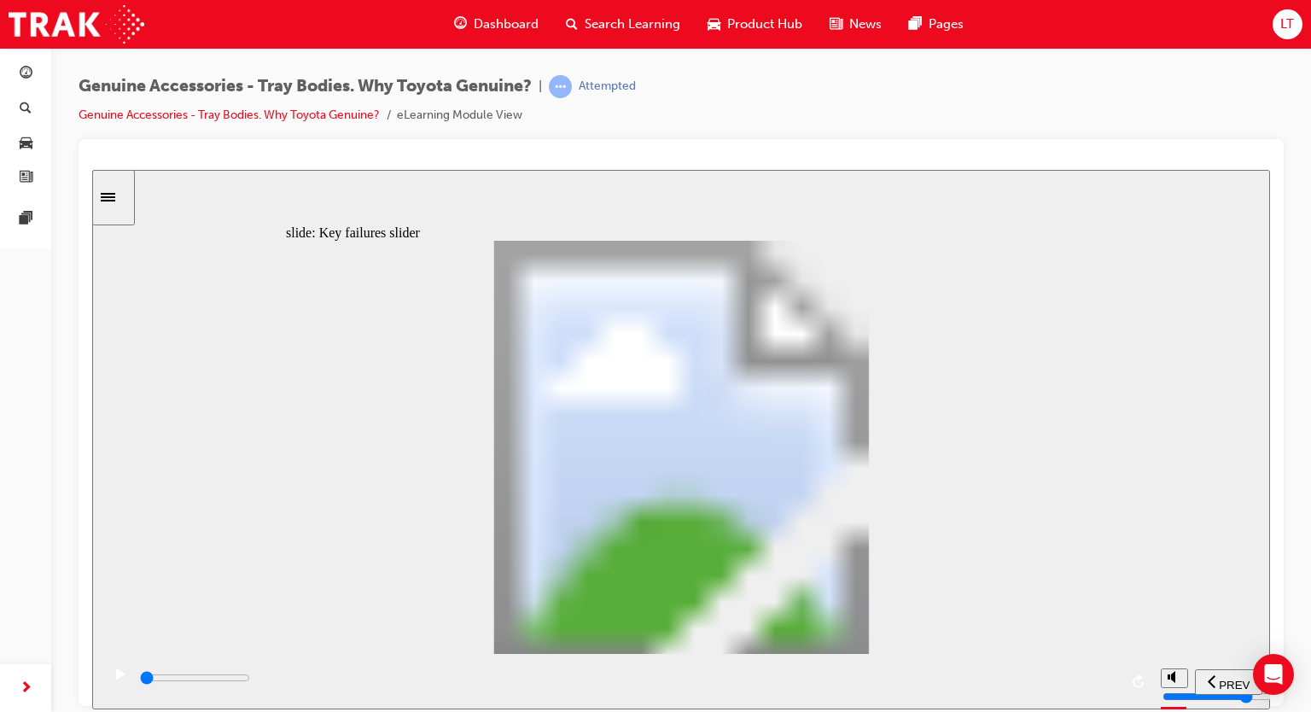
drag, startPoint x: 543, startPoint y: 531, endPoint x: 791, endPoint y: 519, distance: 248.6
drag, startPoint x: 539, startPoint y: 531, endPoint x: 780, endPoint y: 518, distance: 241.0
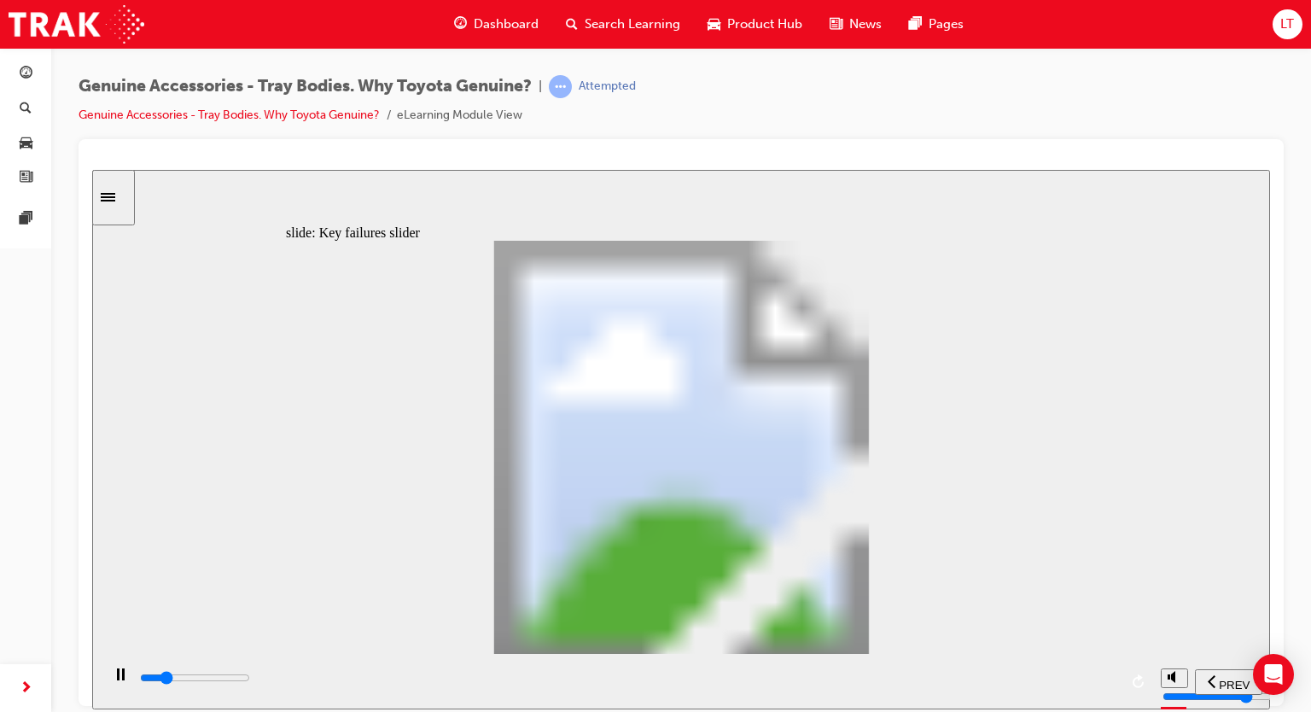
drag, startPoint x: 672, startPoint y: 682, endPoint x: 1151, endPoint y: 640, distance: 480.5
click at [1150, 640] on div "slide: Key failures slider Oval 2 siren icon 1 Freeform 6 Freeform 4 Freeform 1…" at bounding box center [680, 438] width 1177 height 539
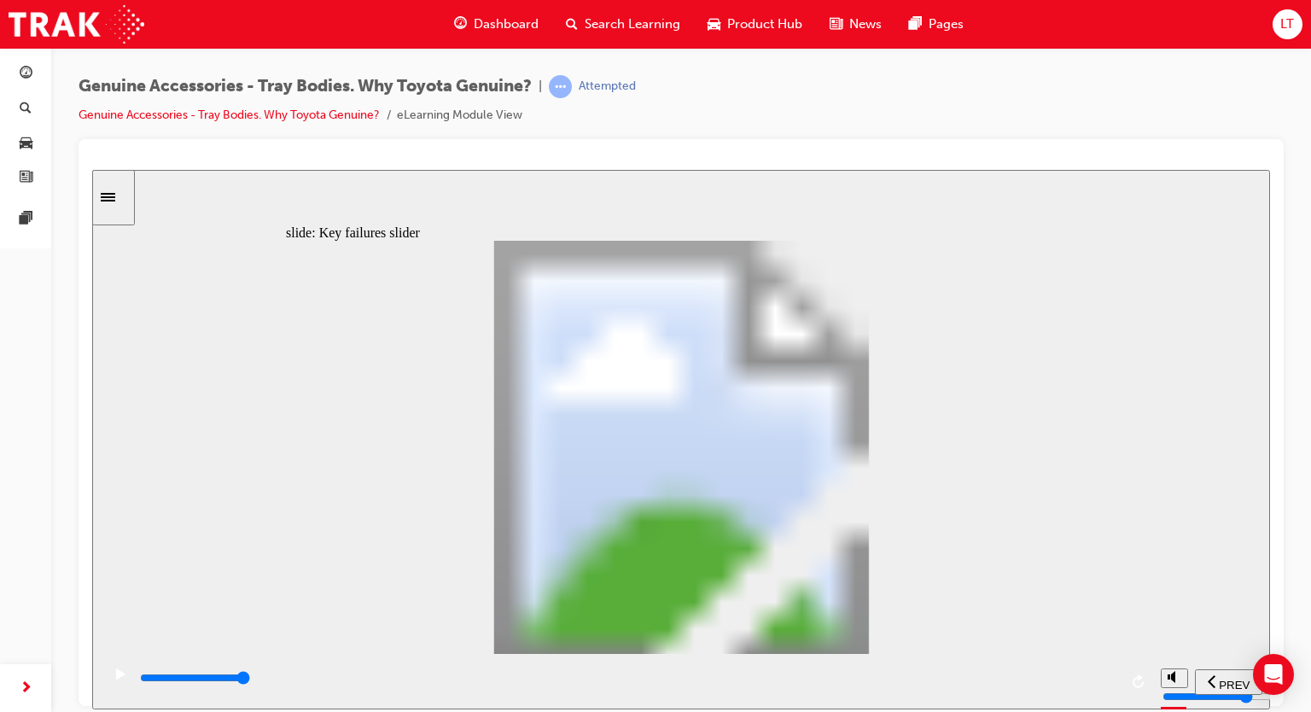
drag, startPoint x: 1059, startPoint y: 689, endPoint x: 1189, endPoint y: 660, distance: 133.5
click at [1189, 660] on section "PREV NEXT SUBMIT" at bounding box center [680, 680] width 1177 height 55
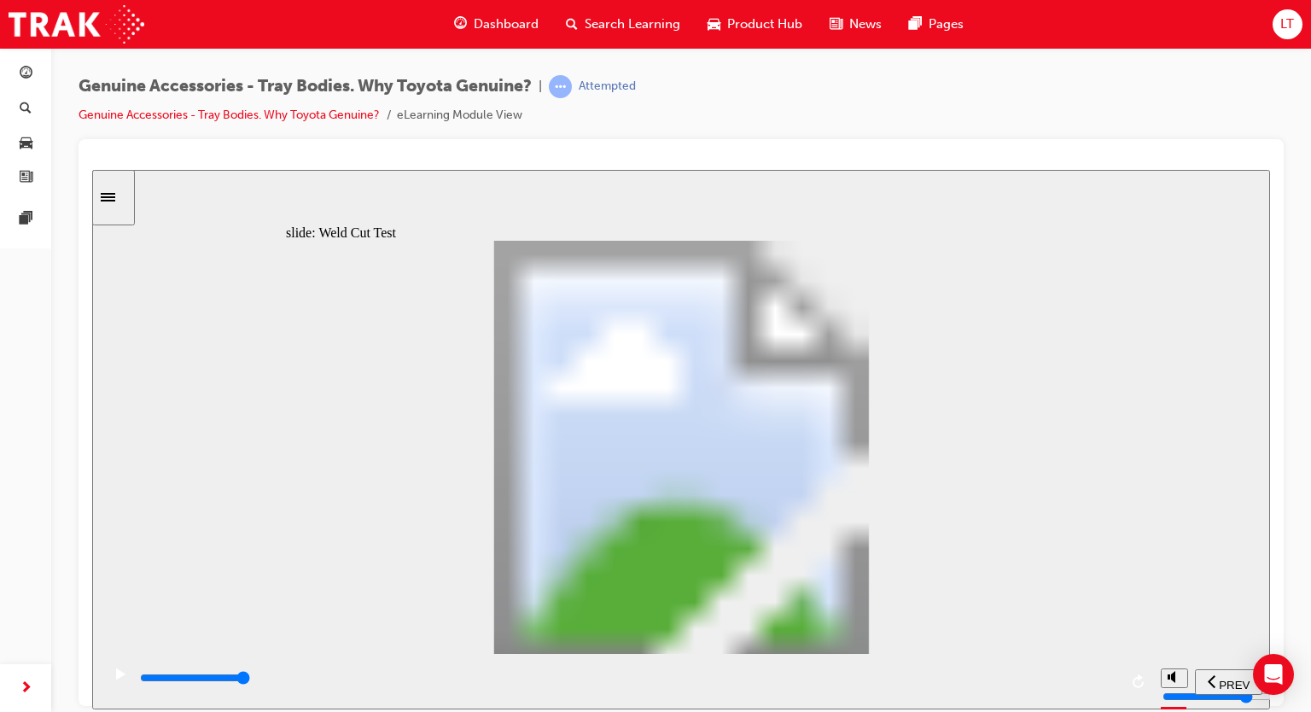
drag, startPoint x: 225, startPoint y: 683, endPoint x: 1155, endPoint y: 666, distance: 930.2
click at [1155, 666] on section "PREV NEXT SUBMIT" at bounding box center [680, 680] width 1177 height 55
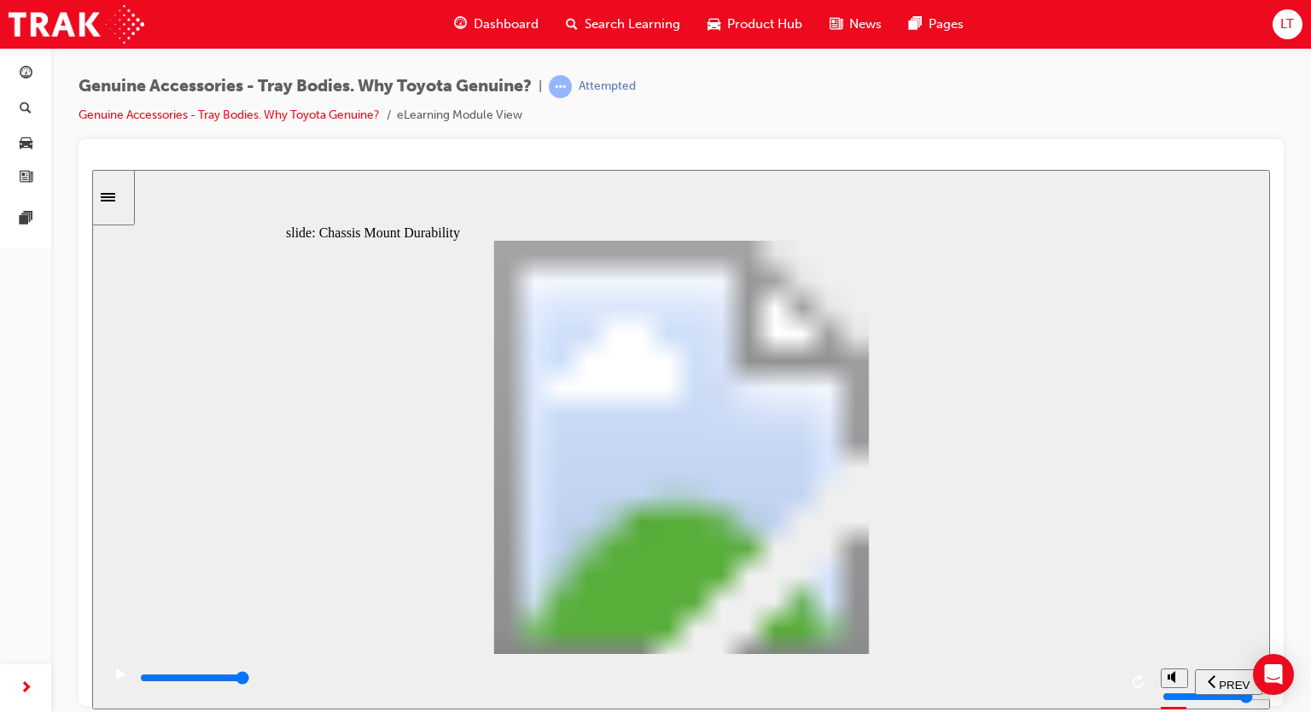
drag, startPoint x: 1138, startPoint y: 714, endPoint x: 1109, endPoint y: 677, distance: 46.8
click at [1109, 677] on div "playback controls" at bounding box center [628, 677] width 980 height 19
drag, startPoint x: 705, startPoint y: 711, endPoint x: 1116, endPoint y: 674, distance: 412.9
click at [1117, 674] on div "playback controls" at bounding box center [628, 677] width 980 height 19
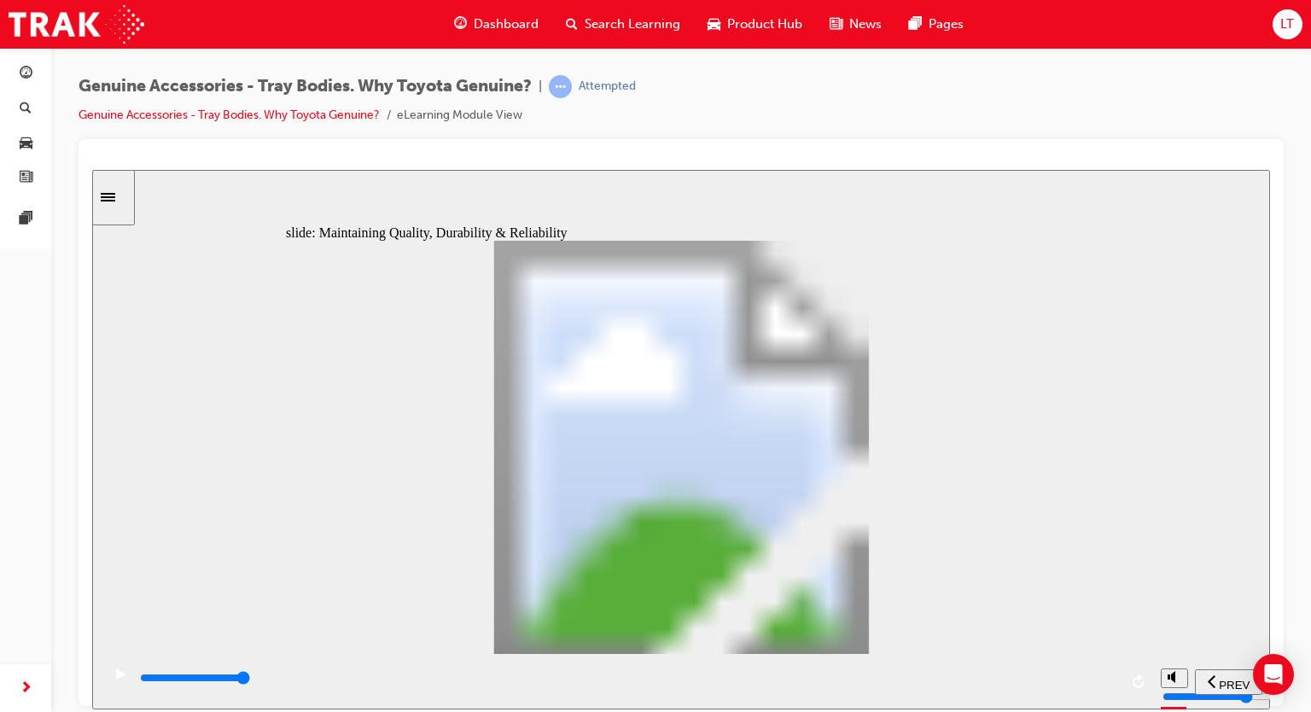
drag, startPoint x: 510, startPoint y: 573, endPoint x: 483, endPoint y: 580, distance: 28.1
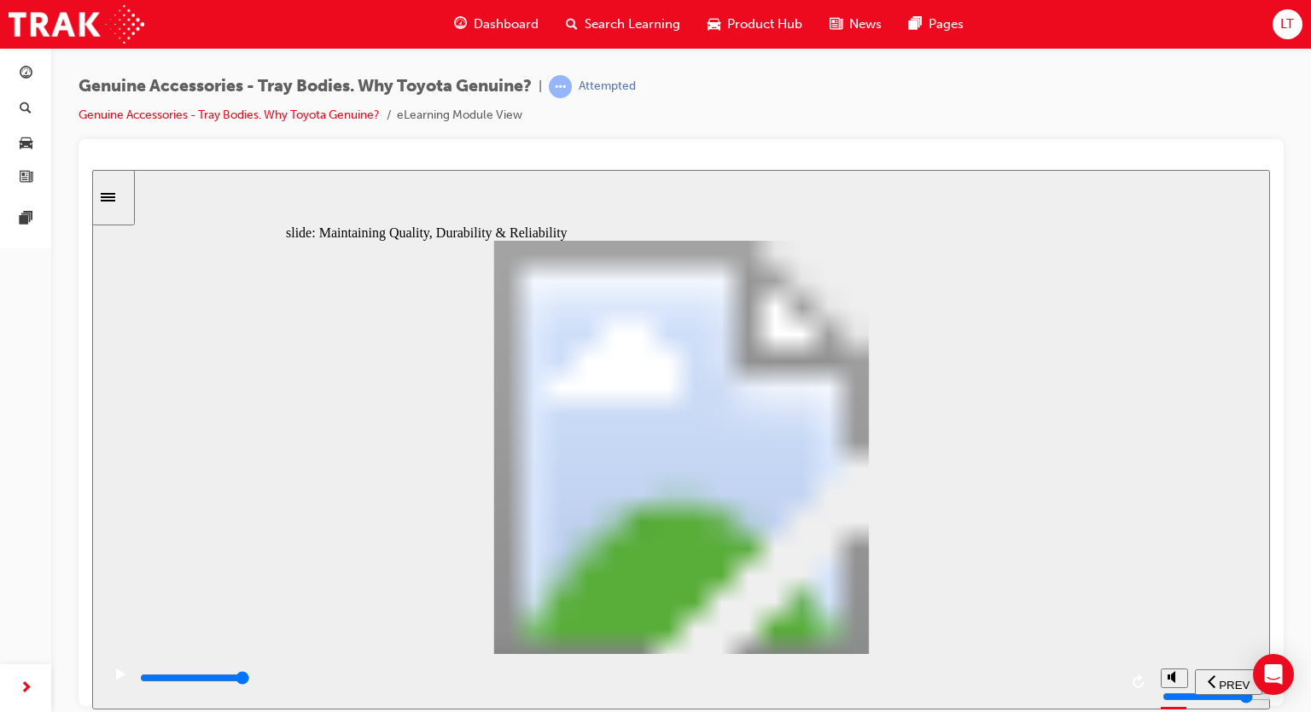
drag, startPoint x: 805, startPoint y: 675, endPoint x: 1130, endPoint y: 682, distance: 324.3
click at [1127, 682] on div "playback controls" at bounding box center [626, 680] width 1051 height 55
drag, startPoint x: 560, startPoint y: 686, endPoint x: 1113, endPoint y: 546, distance: 570.3
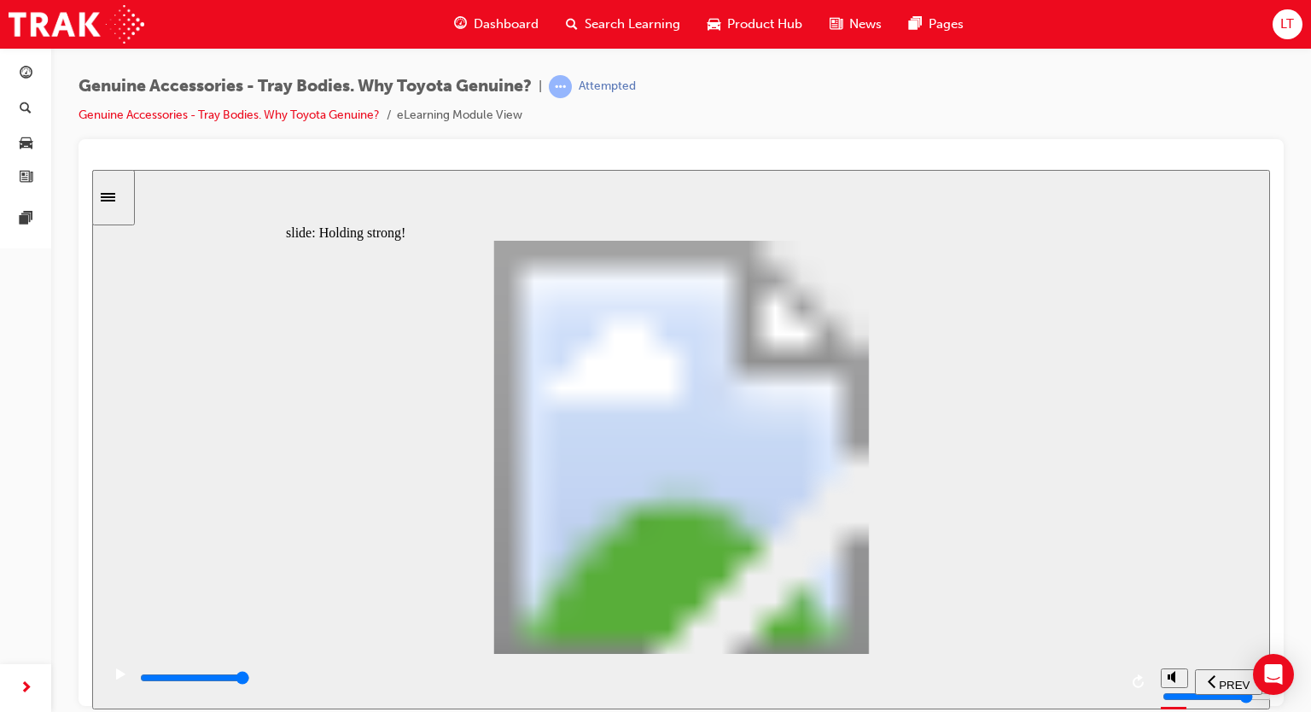
click at [1144, 672] on div "playback controls" at bounding box center [626, 680] width 1051 height 55
drag, startPoint x: 481, startPoint y: 672, endPoint x: 1164, endPoint y: 681, distance: 682.7
click at [1162, 681] on section "PREV NEXT SUBMIT" at bounding box center [680, 680] width 1177 height 55
type input "12300"
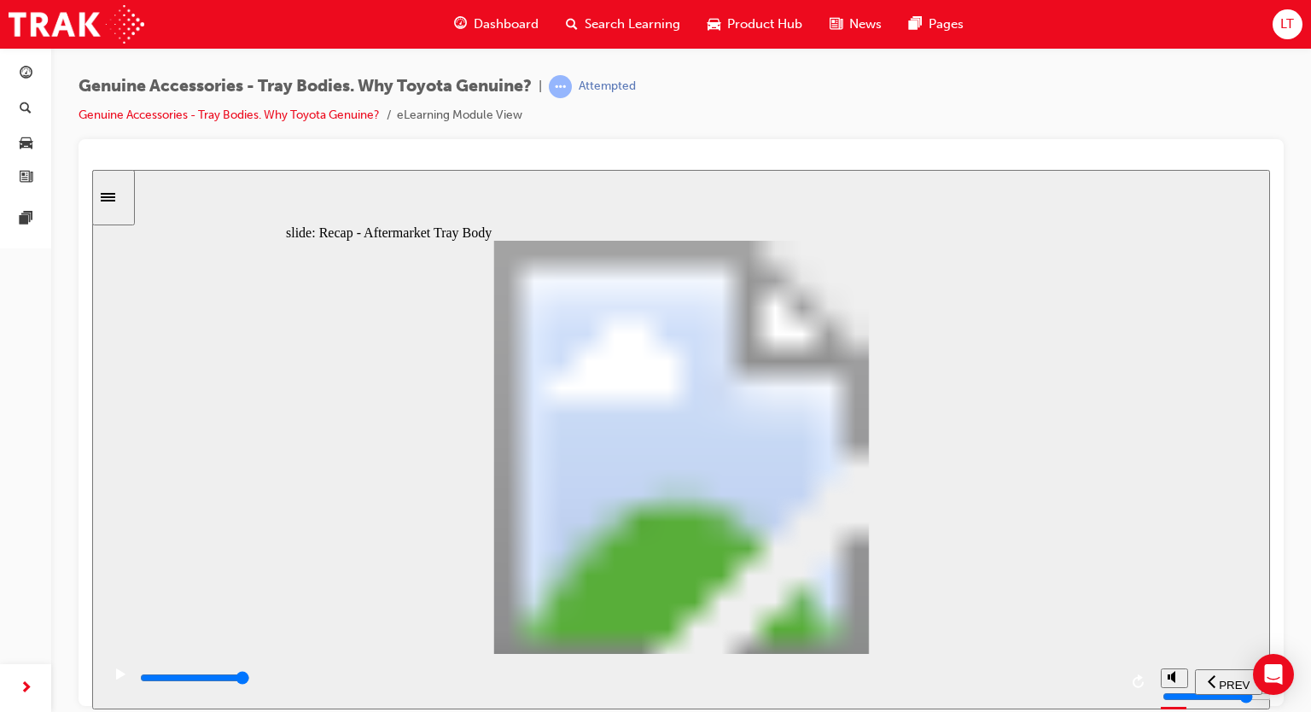
radio input "true"
drag, startPoint x: 420, startPoint y: 685, endPoint x: 1198, endPoint y: 678, distance: 778.2
click at [1198, 678] on section "PREV NEXT SUBMIT" at bounding box center [680, 680] width 1177 height 55
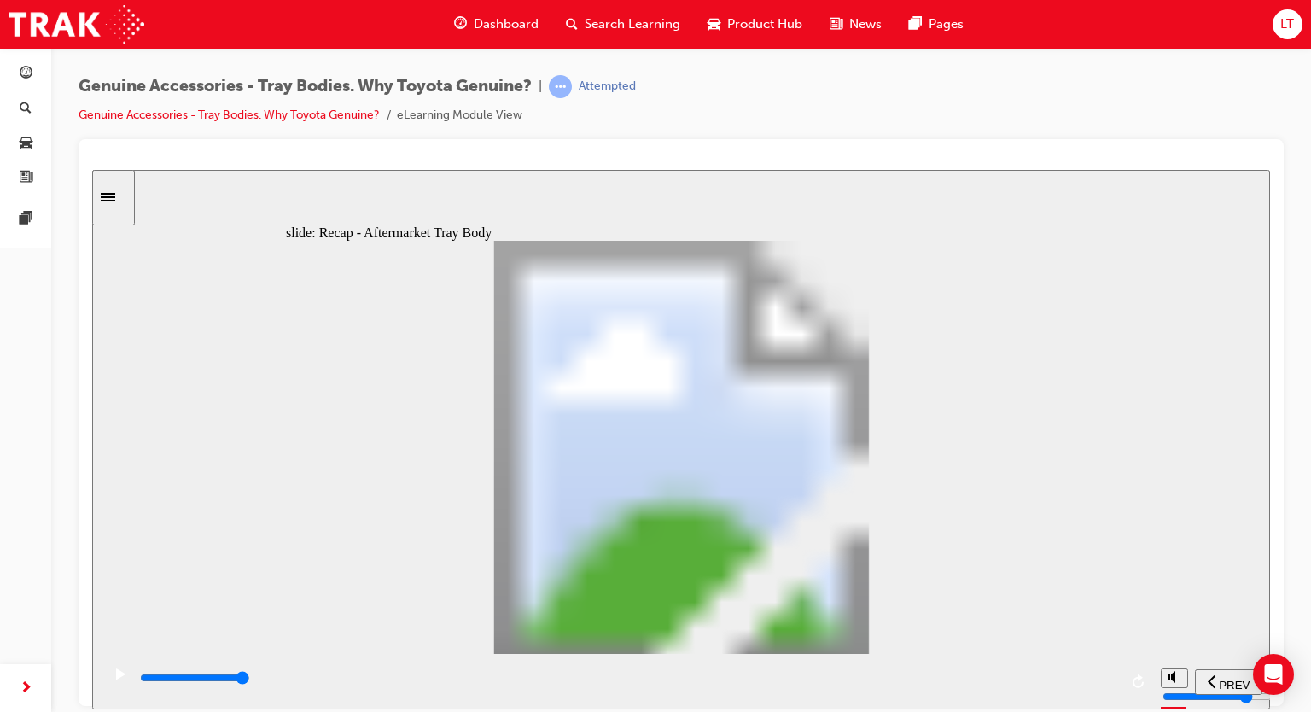
drag, startPoint x: 786, startPoint y: 683, endPoint x: 1242, endPoint y: 682, distance: 456.5
click at [1242, 682] on section "PREV NEXT SUBMIT" at bounding box center [680, 680] width 1177 height 55
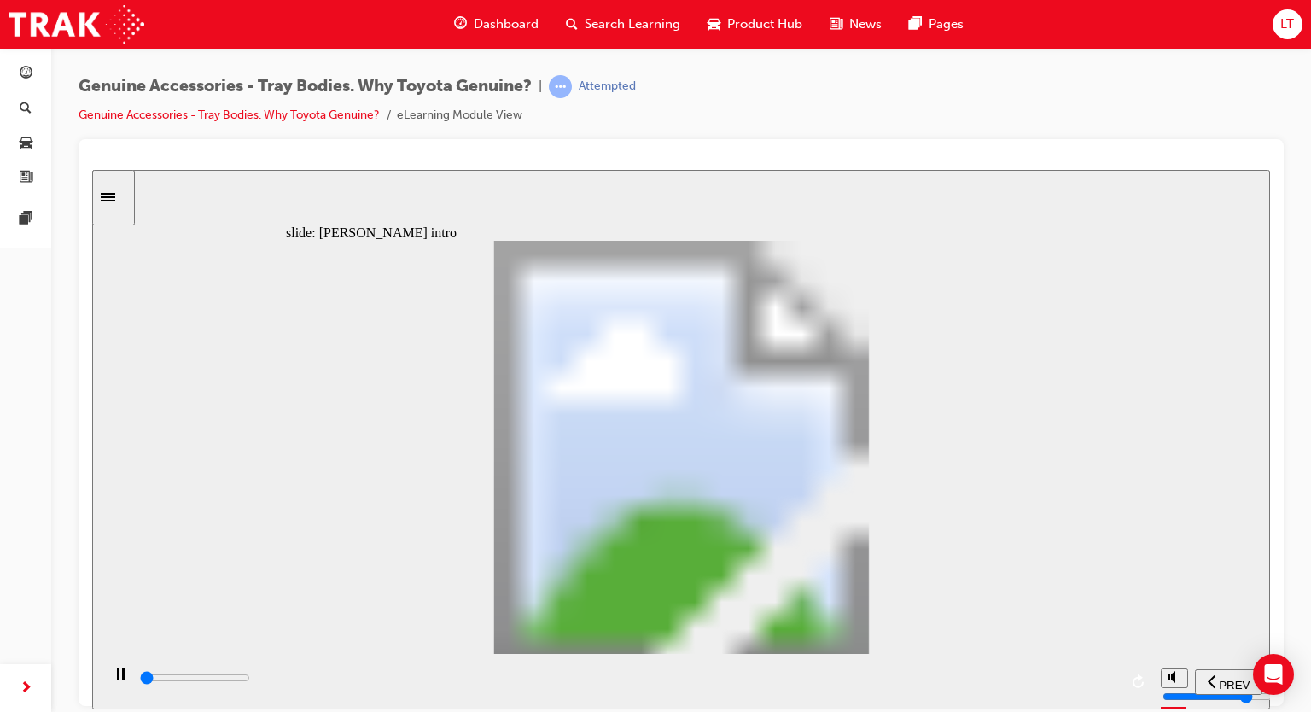
drag, startPoint x: 597, startPoint y: 678, endPoint x: 909, endPoint y: 666, distance: 311.7
click at [963, 671] on div "playback controls" at bounding box center [628, 681] width 980 height 26
drag, startPoint x: 956, startPoint y: 675, endPoint x: 1075, endPoint y: 682, distance: 118.8
click at [1131, 678] on div "playback controls" at bounding box center [626, 680] width 1051 height 55
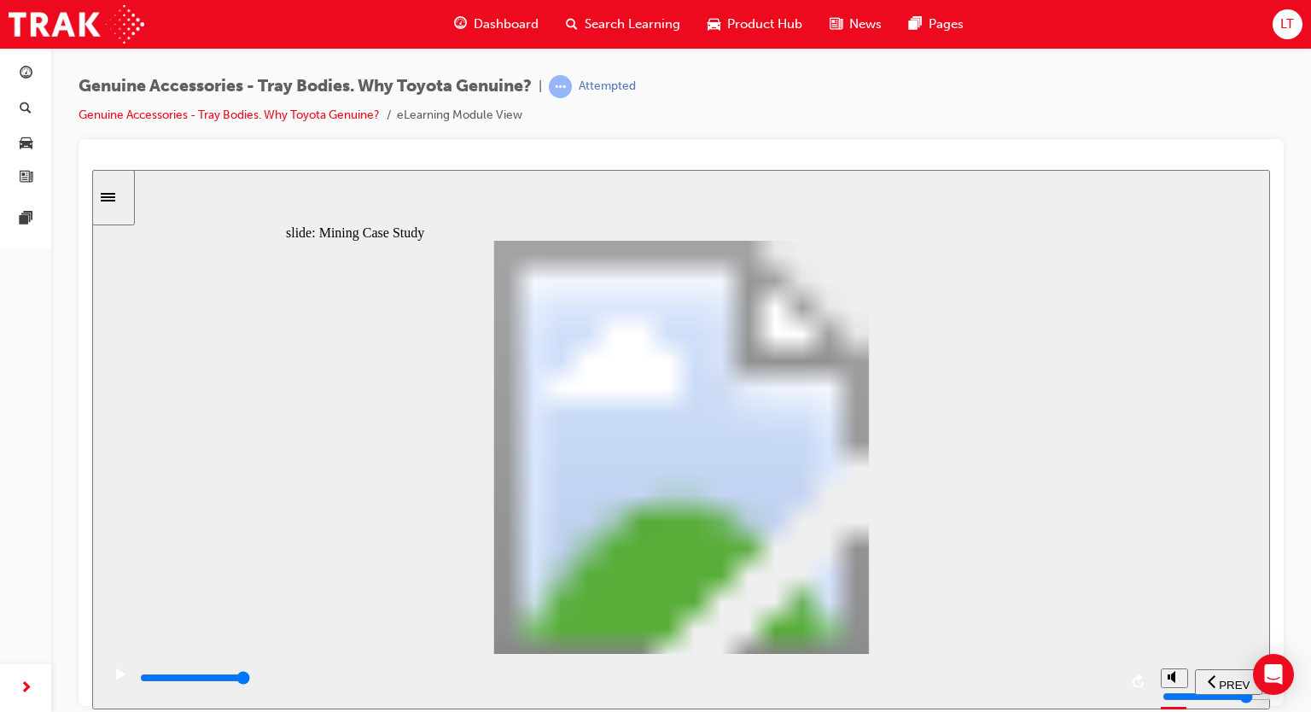
drag, startPoint x: 877, startPoint y: 675, endPoint x: 1171, endPoint y: 697, distance: 294.4
click at [1171, 697] on section "PREV NEXT SUBMIT" at bounding box center [680, 680] width 1177 height 55
drag, startPoint x: 852, startPoint y: 497, endPoint x: 867, endPoint y: 508, distance: 17.8
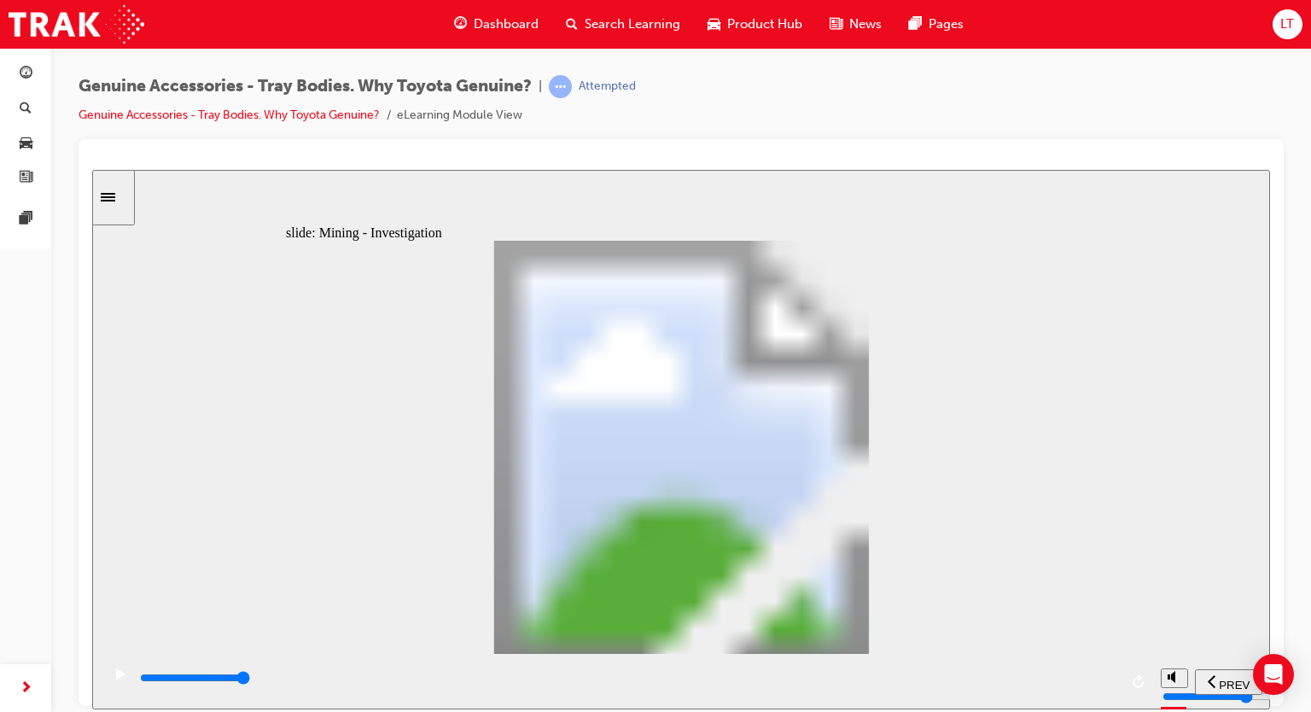
drag, startPoint x: 990, startPoint y: 681, endPoint x: 1160, endPoint y: 668, distance: 171.1
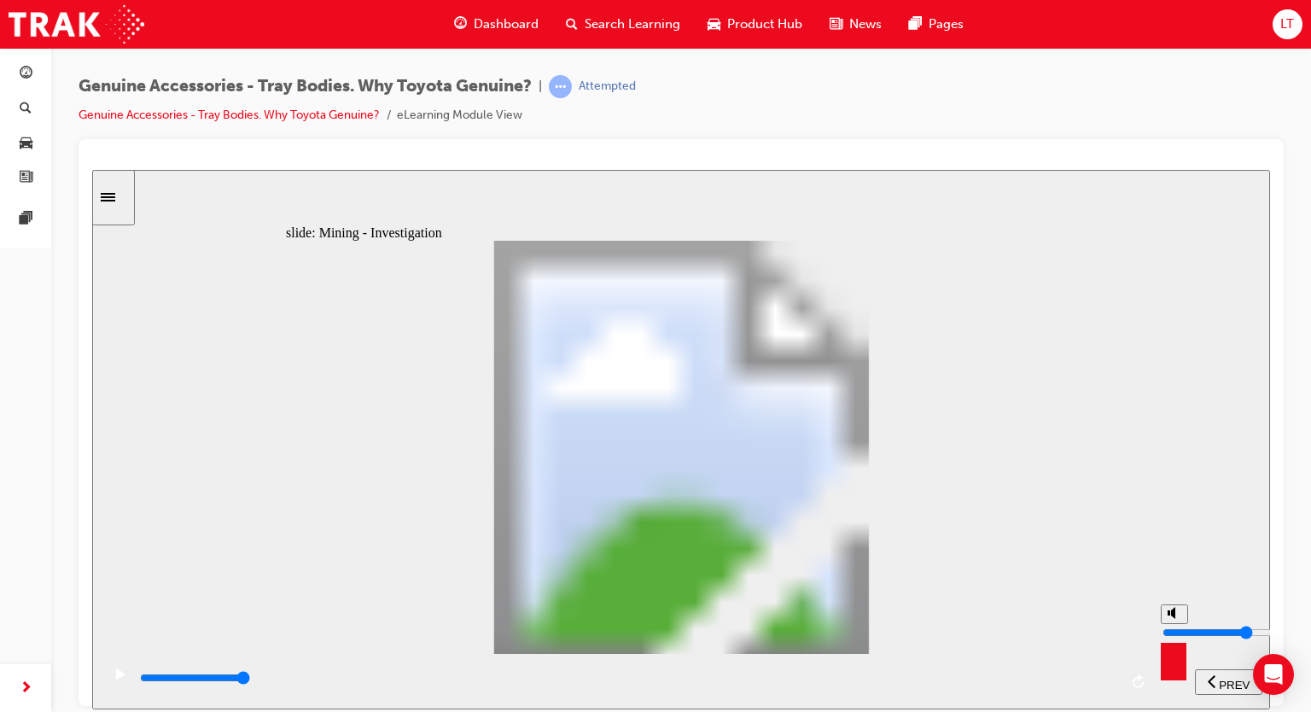
click at [1160, 668] on section "PREV NEXT SUBMIT" at bounding box center [680, 680] width 1177 height 55
click at [1119, 680] on div "playback controls" at bounding box center [626, 680] width 1051 height 55
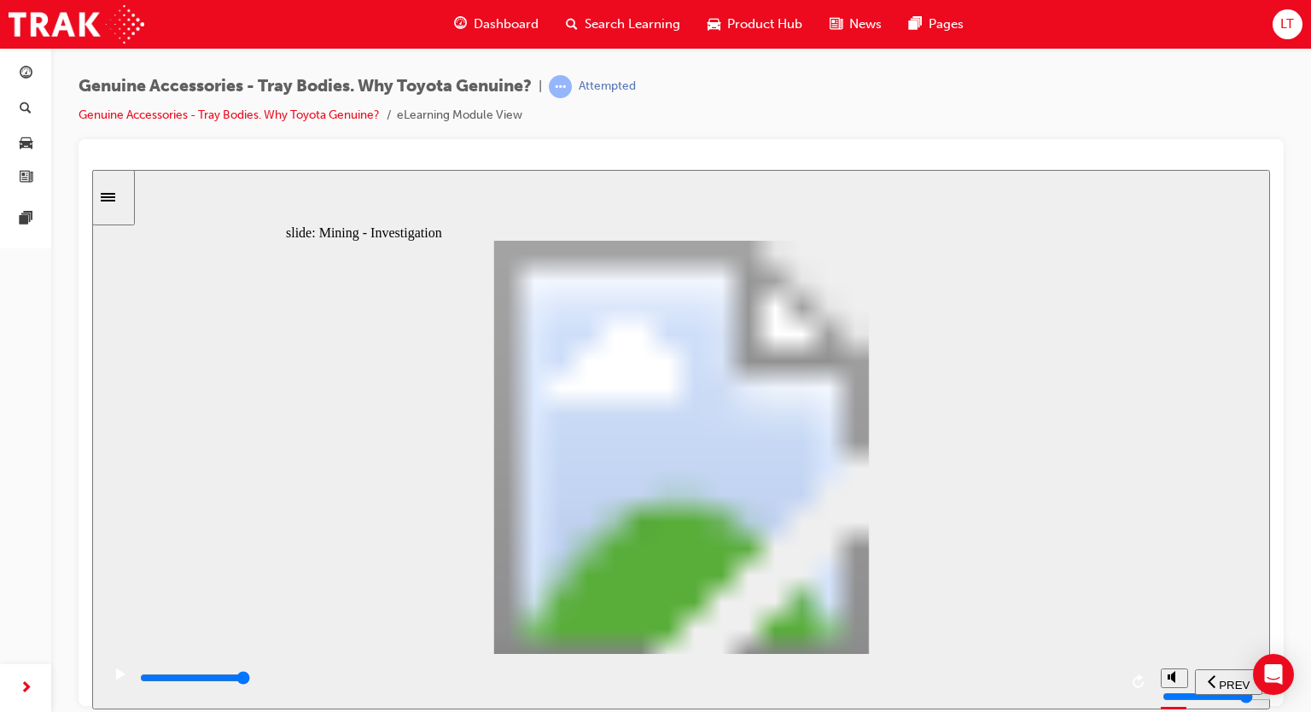
drag, startPoint x: 1056, startPoint y: 683, endPoint x: 1145, endPoint y: 678, distance: 88.9
click at [1145, 678] on div "playback controls" at bounding box center [626, 680] width 1051 height 55
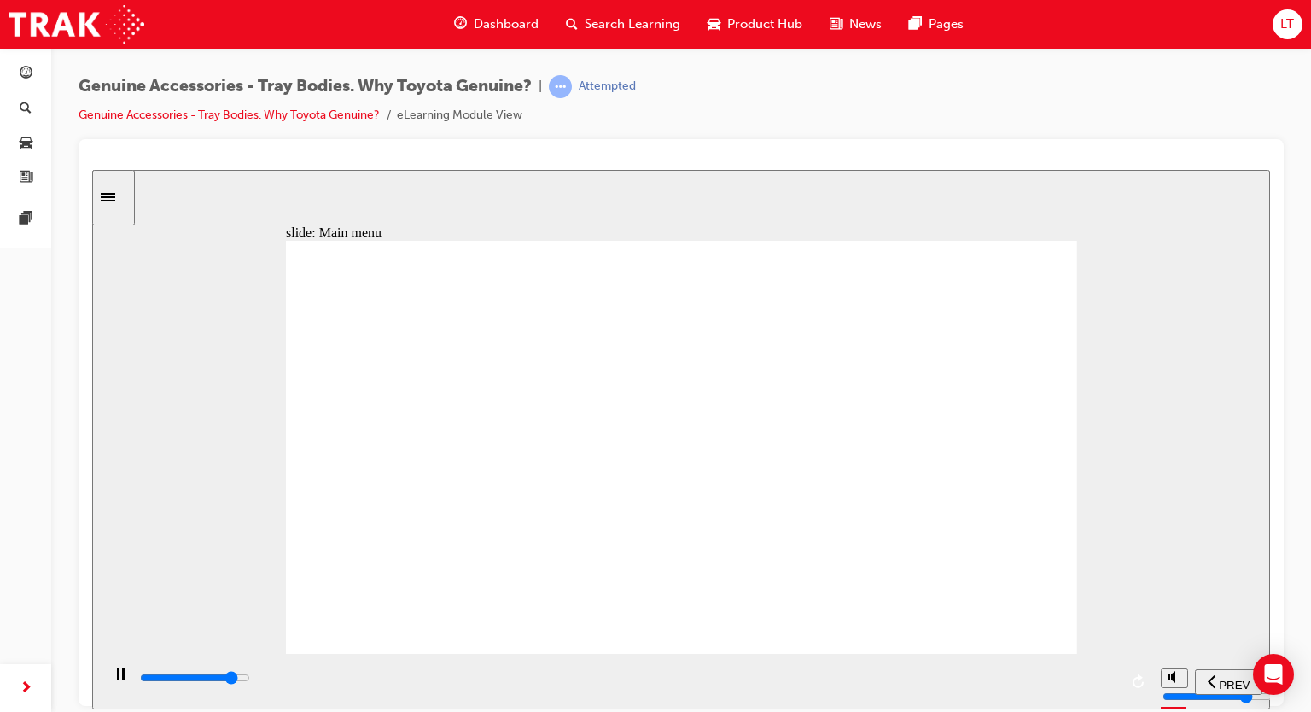
drag, startPoint x: 1021, startPoint y: 692, endPoint x: 1139, endPoint y: 677, distance: 118.7
click at [1139, 677] on div "playback controls" at bounding box center [626, 680] width 1051 height 55
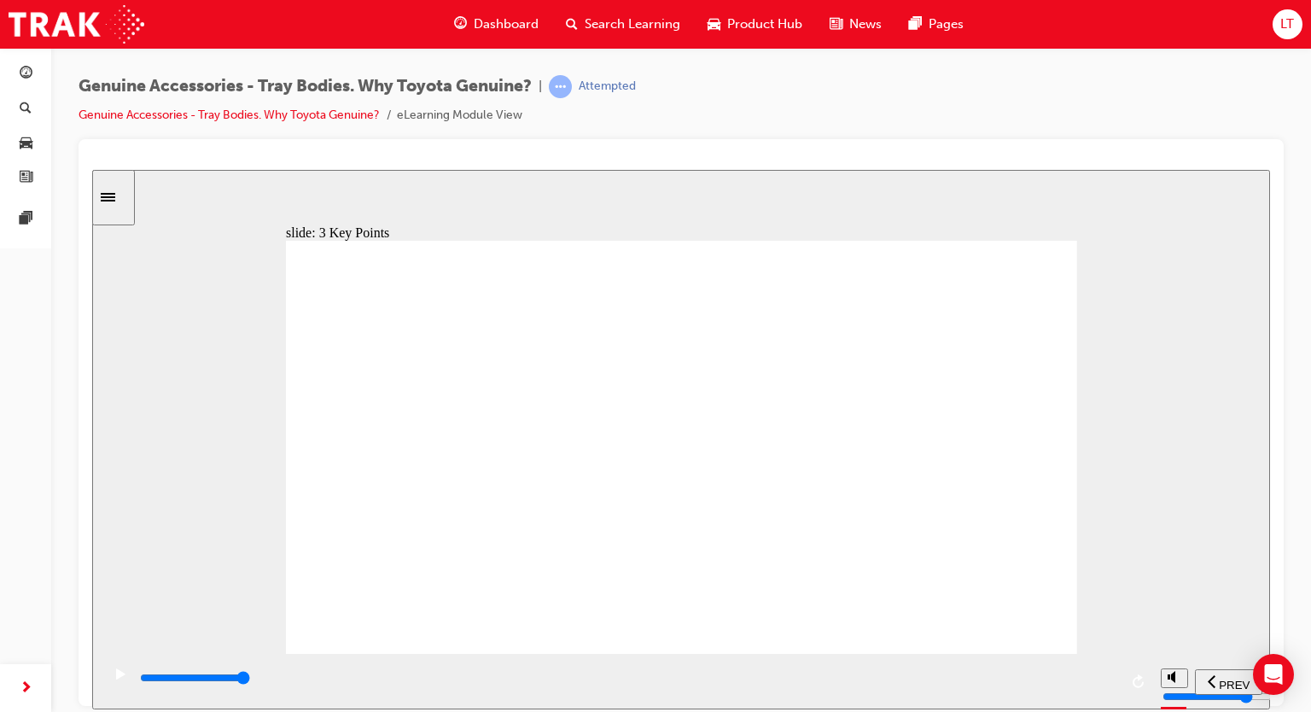
drag, startPoint x: 1031, startPoint y: 675, endPoint x: 1141, endPoint y: 675, distance: 110.1
click at [1141, 675] on div "playback controls" at bounding box center [626, 680] width 1051 height 55
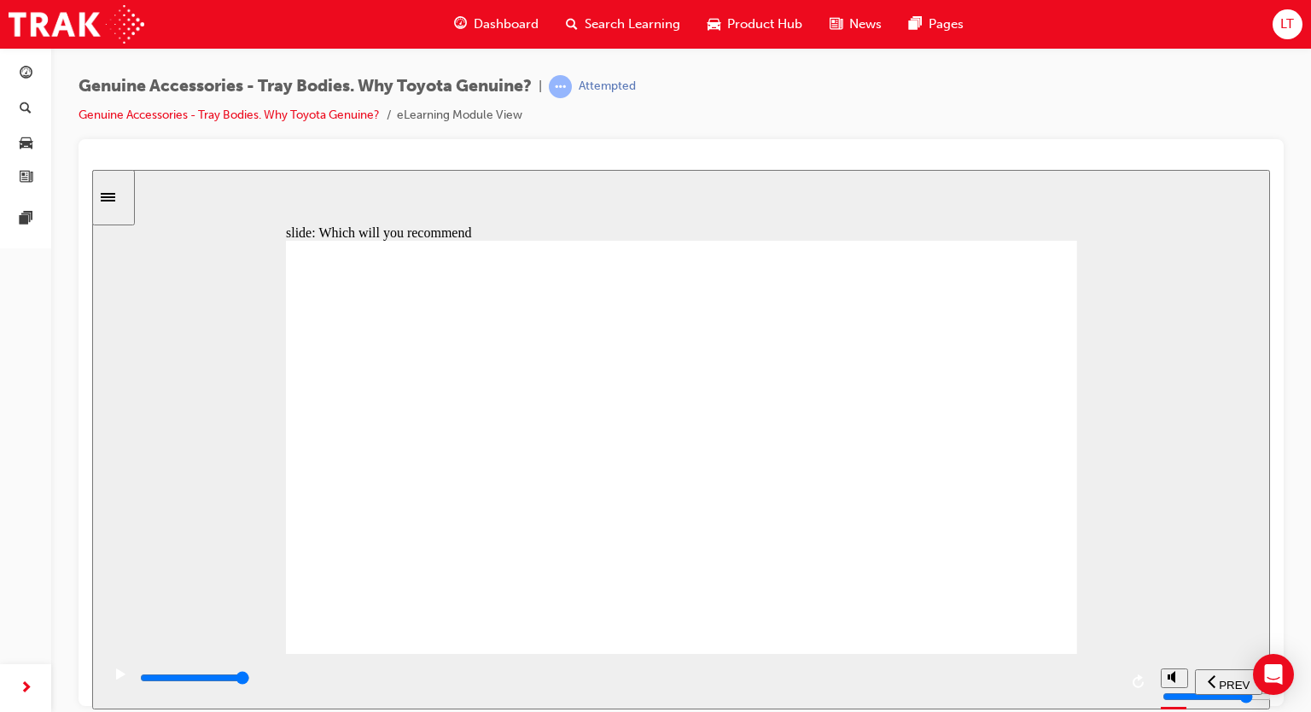
type input "9000"
drag, startPoint x: 874, startPoint y: 682, endPoint x: 1153, endPoint y: 681, distance: 279.0
click at [1153, 681] on section "PREV NEXT SUBMIT" at bounding box center [680, 680] width 1177 height 55
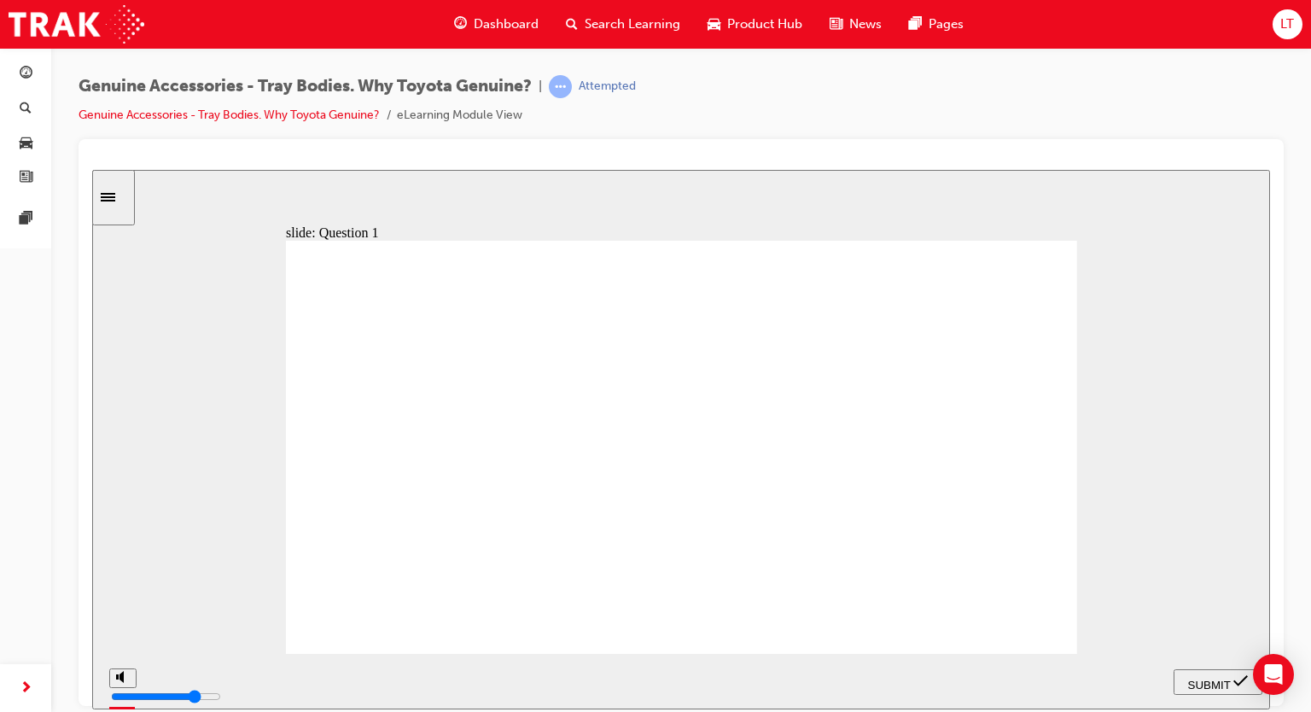
radio input "true"
click at [1227, 679] on span "SUBMIT" at bounding box center [1209, 683] width 43 height 13
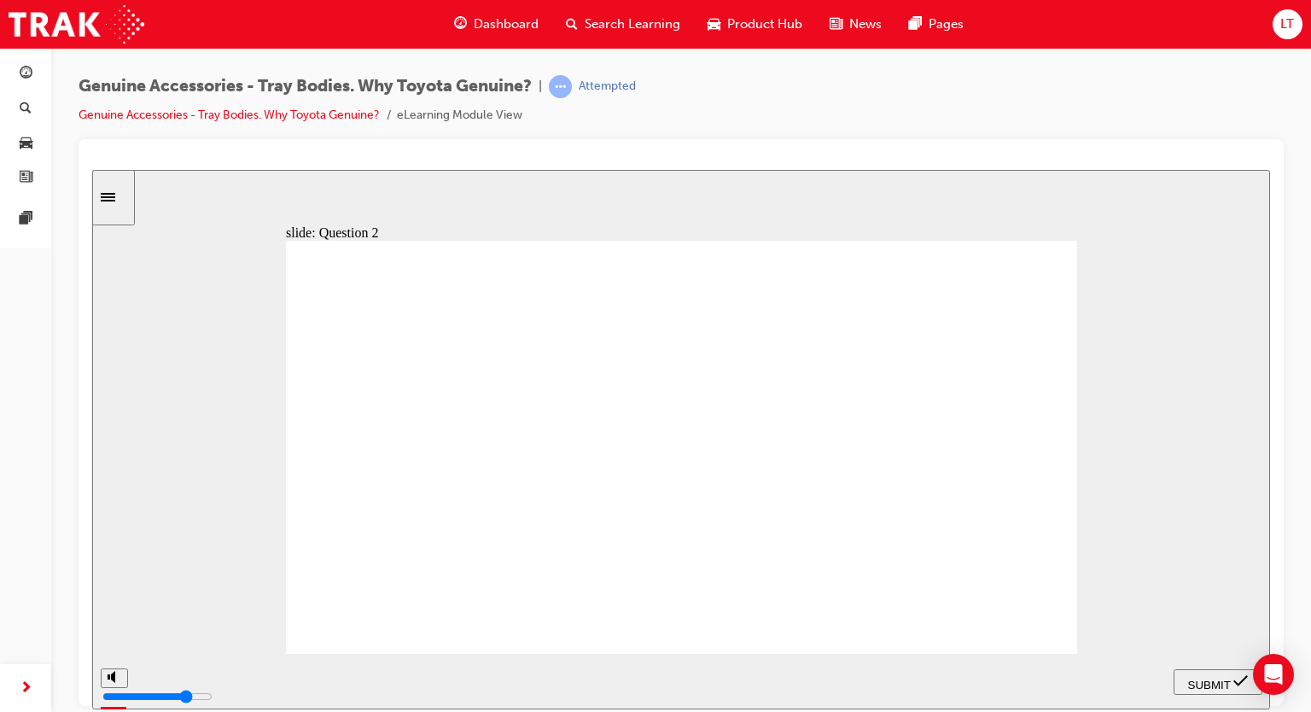
radio input "true"
click at [1235, 683] on icon "submit" at bounding box center [1240, 679] width 15 height 15
radio input "true"
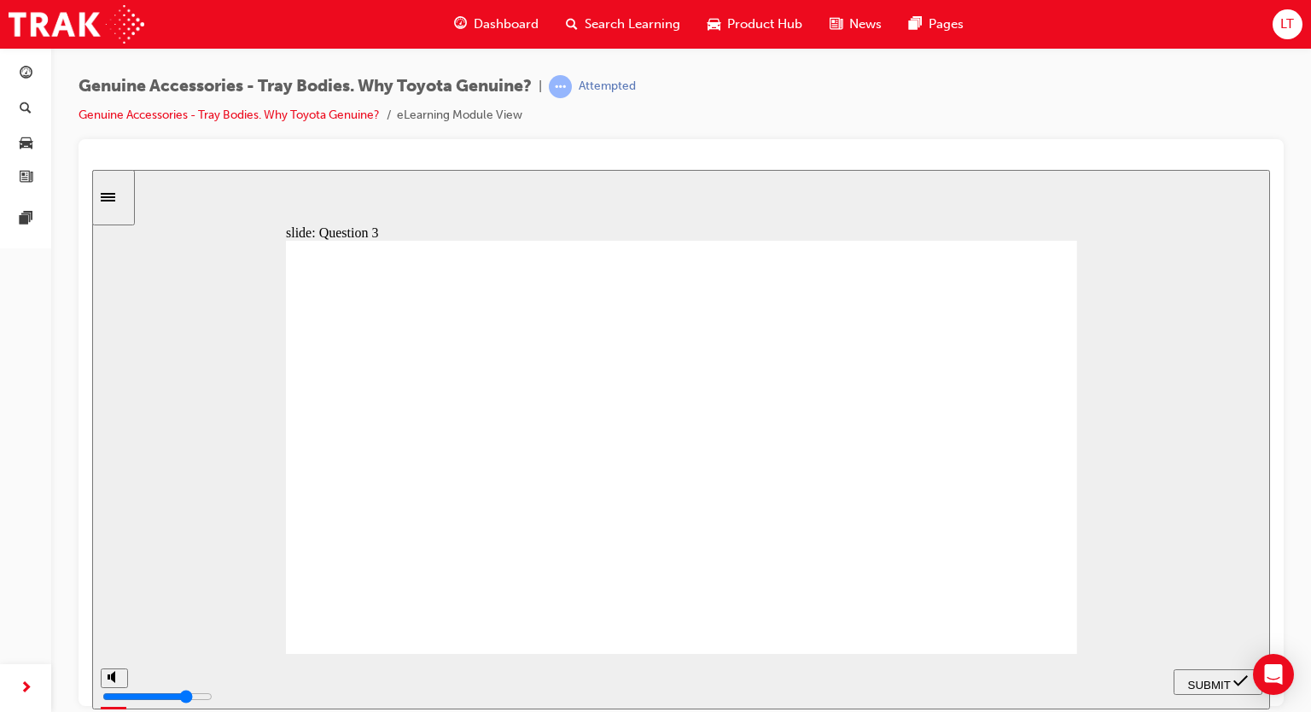
click at [1201, 683] on span "SUBMIT" at bounding box center [1209, 683] width 43 height 13
radio input "true"
click at [1223, 683] on span "SUBMIT" at bounding box center [1209, 683] width 43 height 13
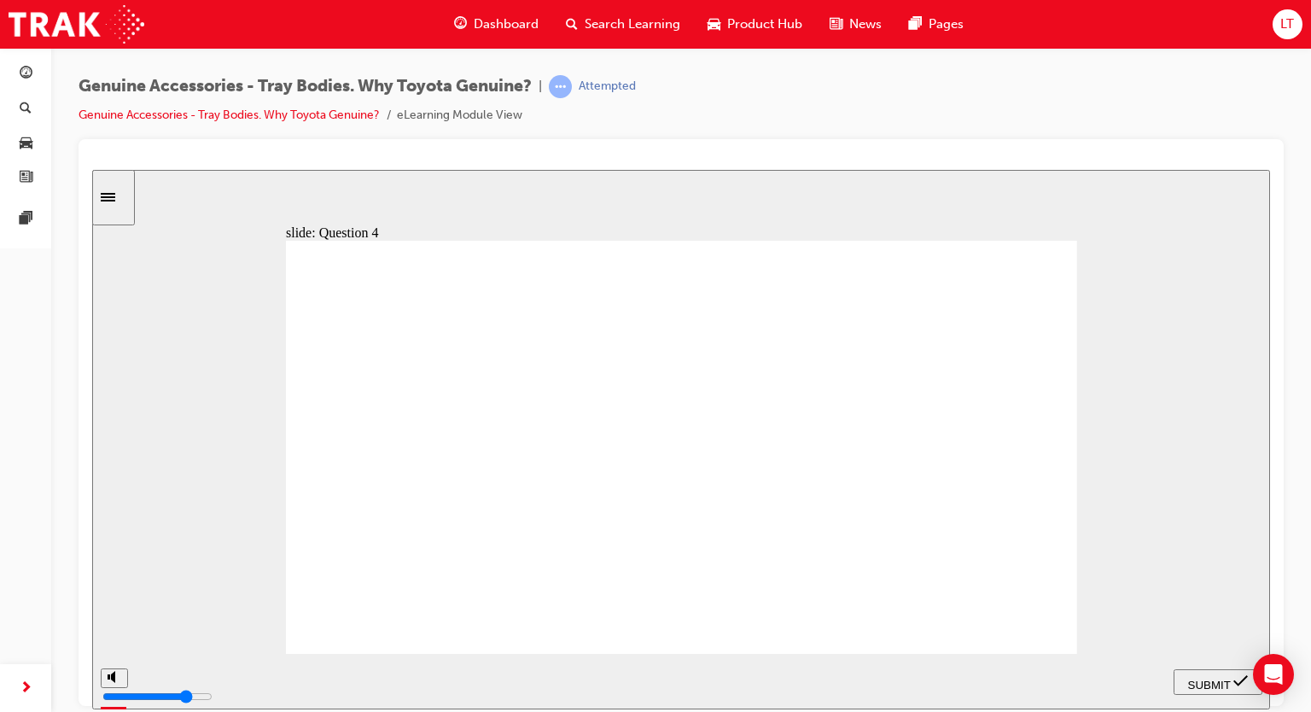
radio input "true"
click at [1201, 681] on span "SUBMIT" at bounding box center [1209, 683] width 43 height 13
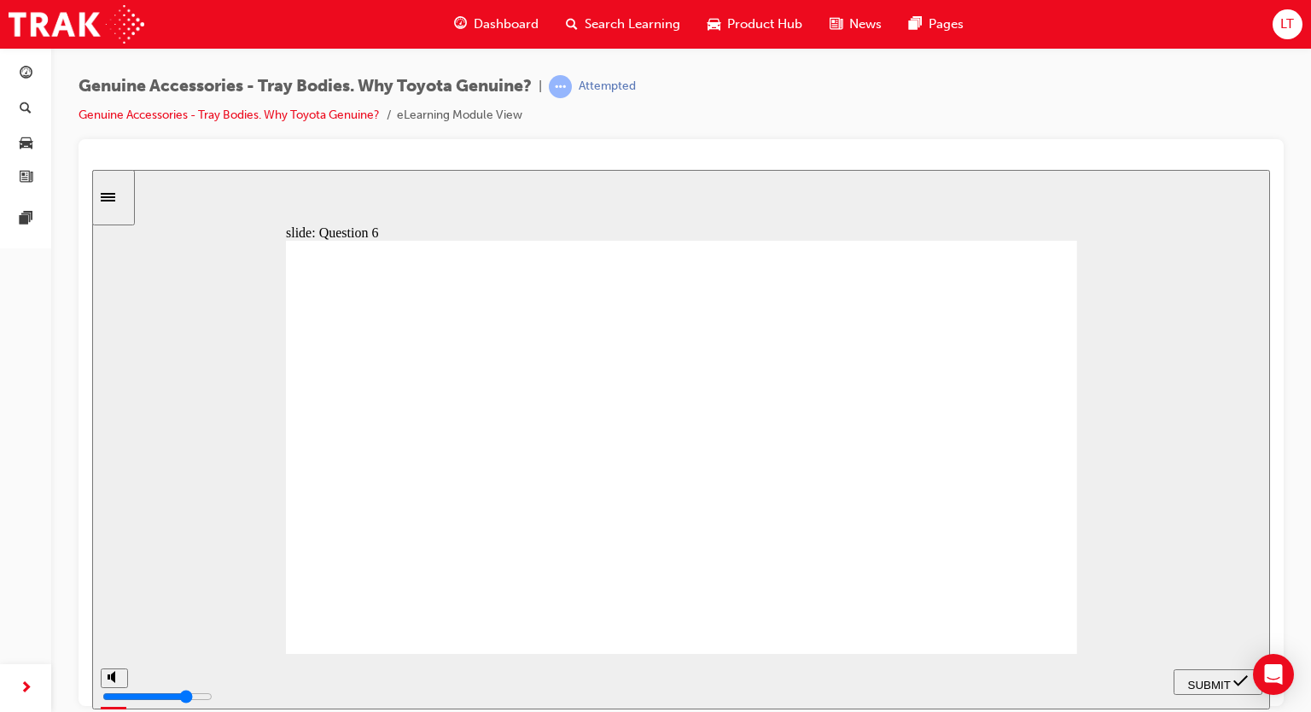
radio input "true"
click at [1192, 677] on span "SUBMIT" at bounding box center [1209, 683] width 43 height 13
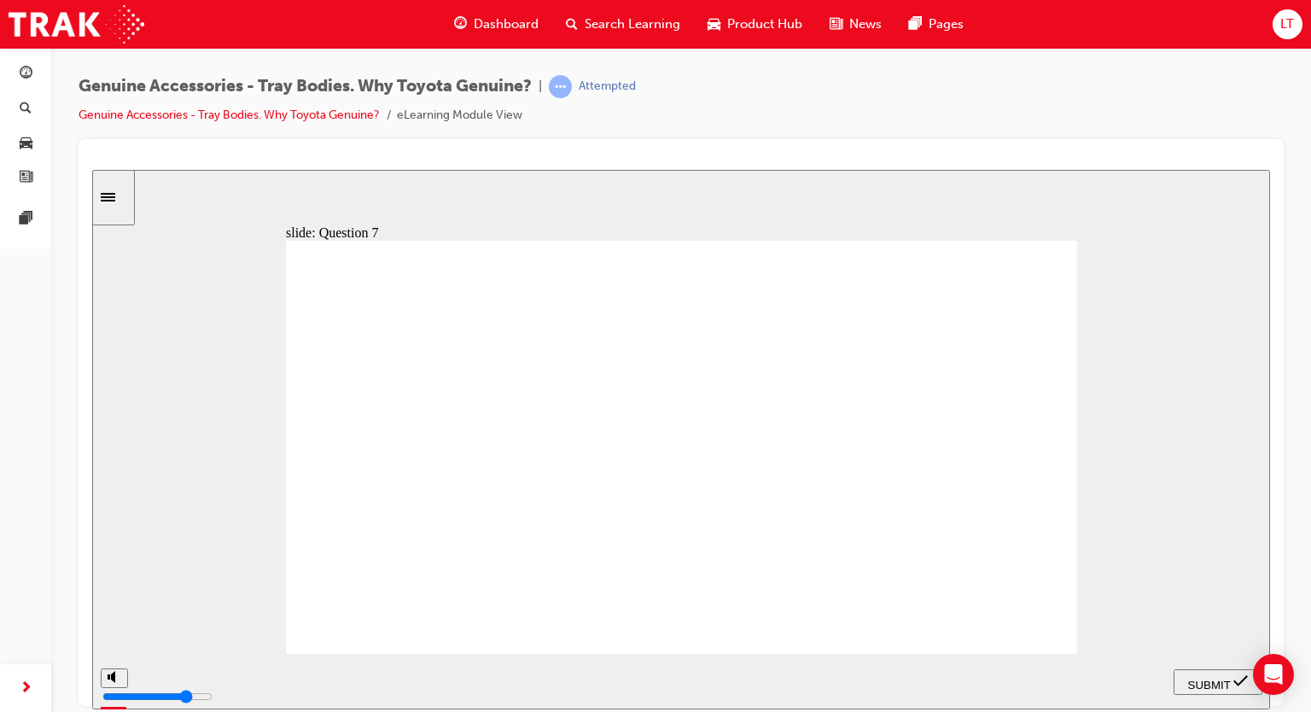
radio input "true"
click at [1226, 677] on span "SUBMIT" at bounding box center [1209, 683] width 43 height 13
radio input "true"
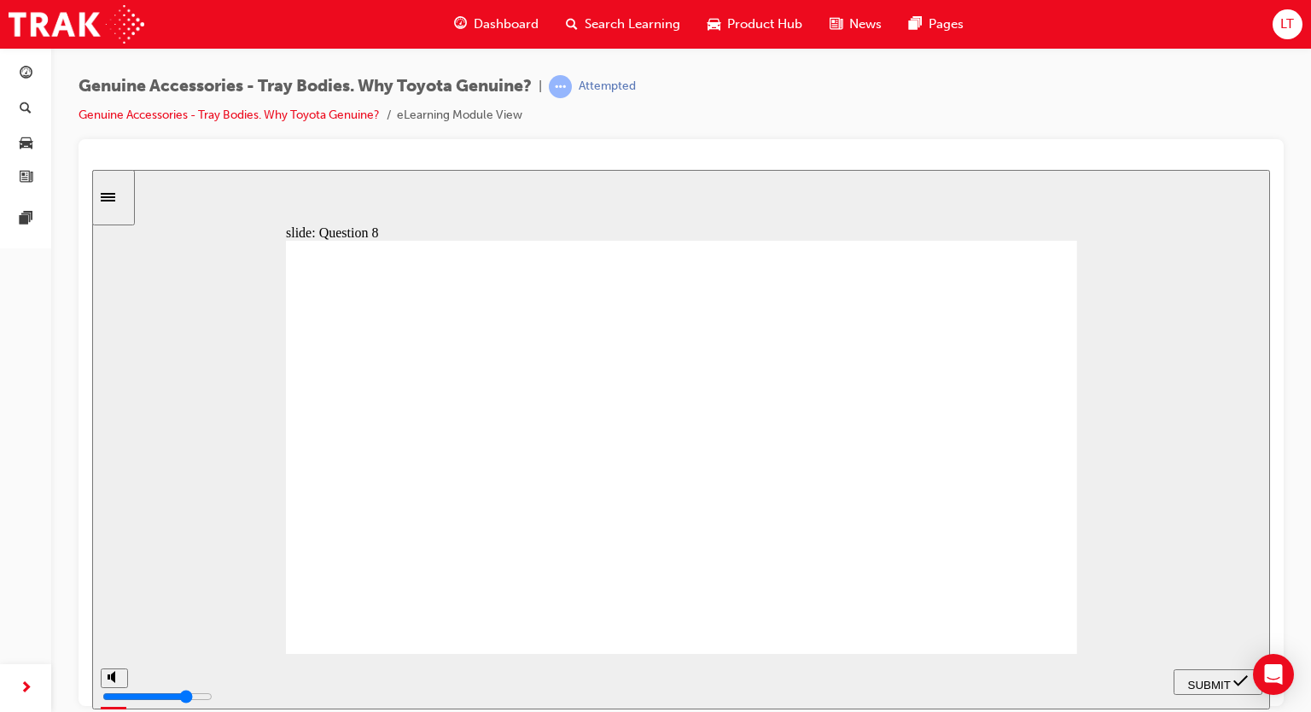
click at [1232, 678] on div "SUBMIT" at bounding box center [1217, 681] width 75 height 18
drag, startPoint x: 1134, startPoint y: 346, endPoint x: 729, endPoint y: 259, distance: 414.7
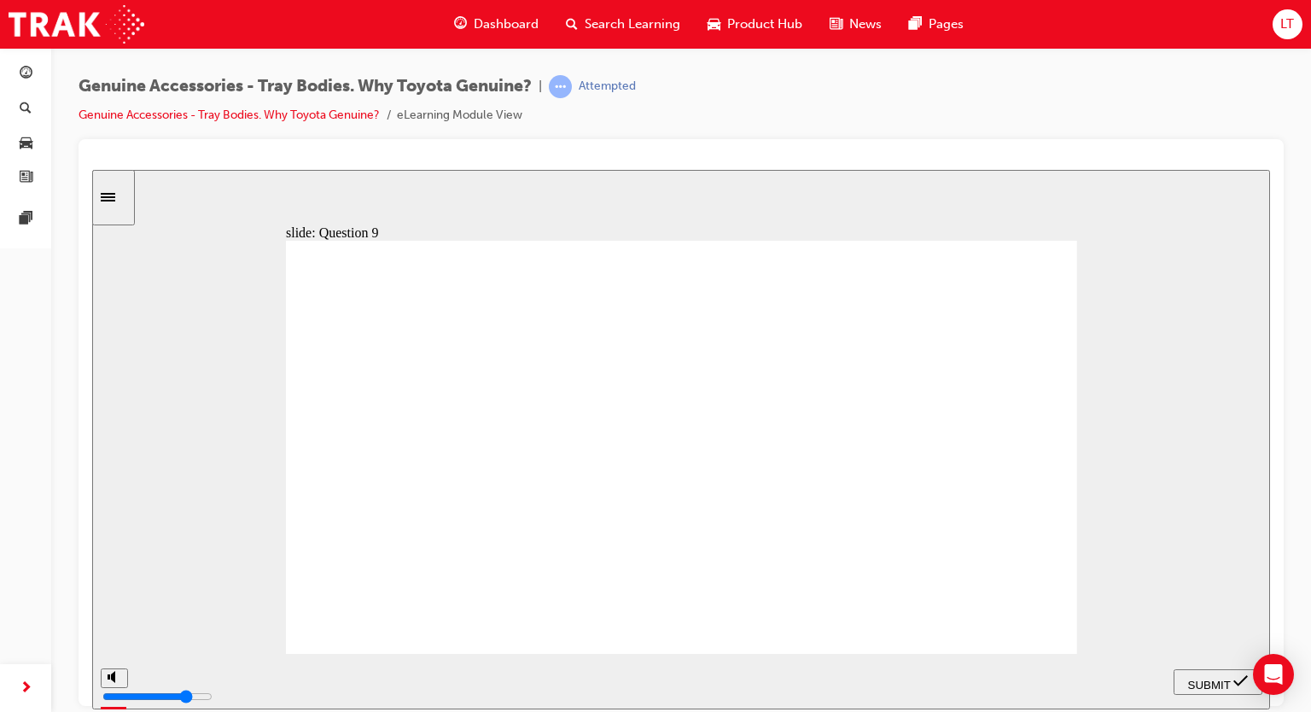
radio input "true"
click at [1222, 683] on span "SUBMIT" at bounding box center [1209, 683] width 43 height 13
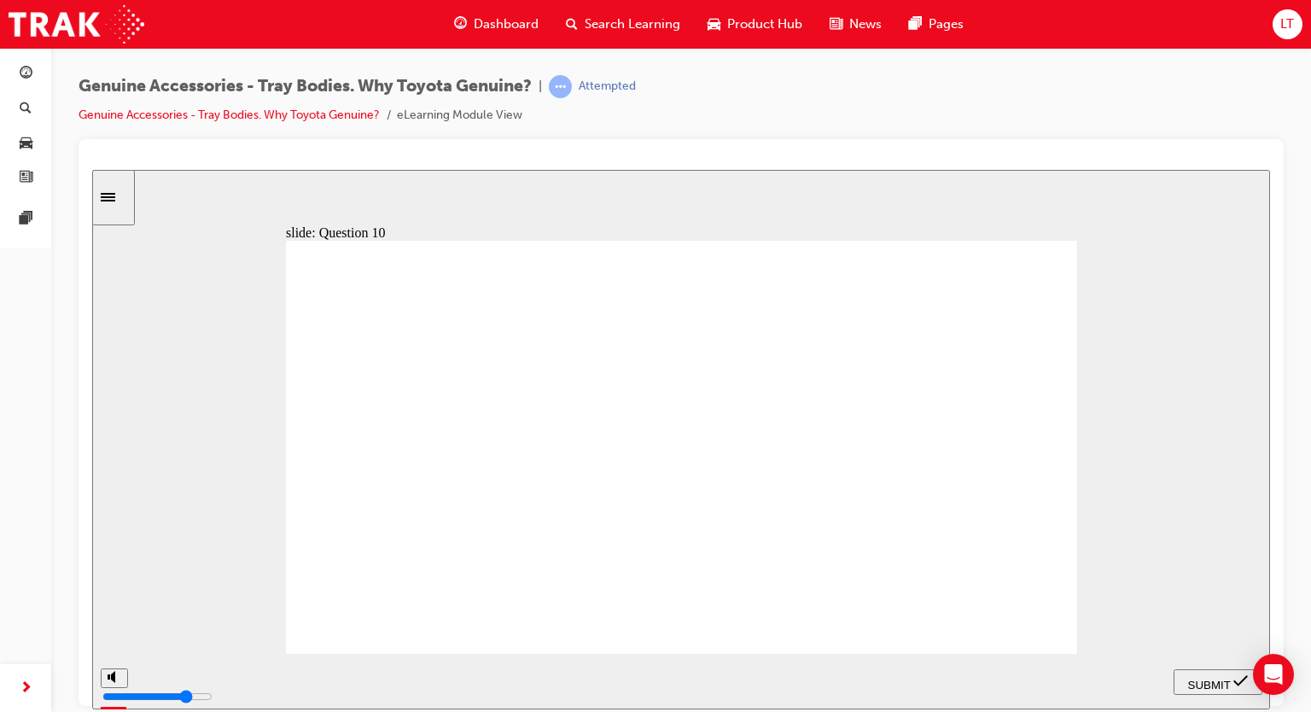
radio input "false"
radio input "true"
click at [1215, 682] on span "SUBMIT" at bounding box center [1209, 683] width 43 height 13
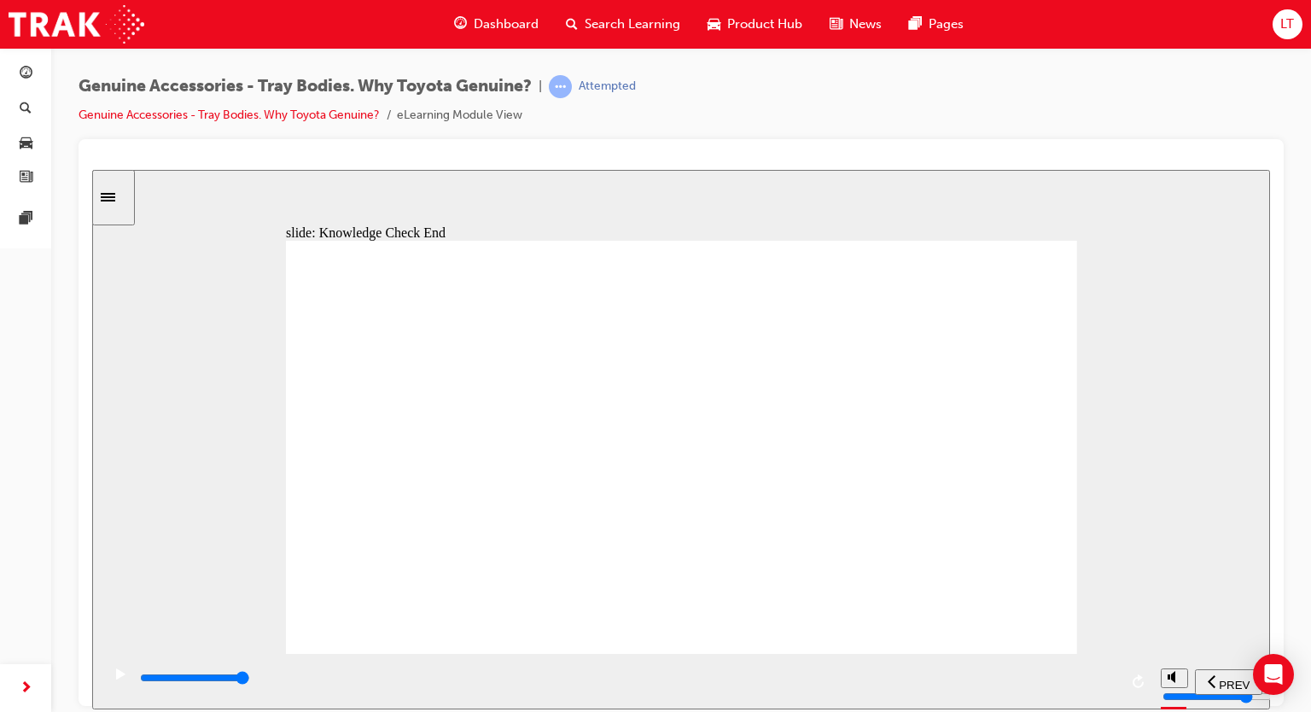
type input "21500"
drag, startPoint x: 620, startPoint y: 673, endPoint x: 1310, endPoint y: 672, distance: 689.4
click at [1270, 672] on html "​of the questions right!​ slide: Summary Review of Learning Objectives Group 1 …" at bounding box center [680, 438] width 1177 height 539
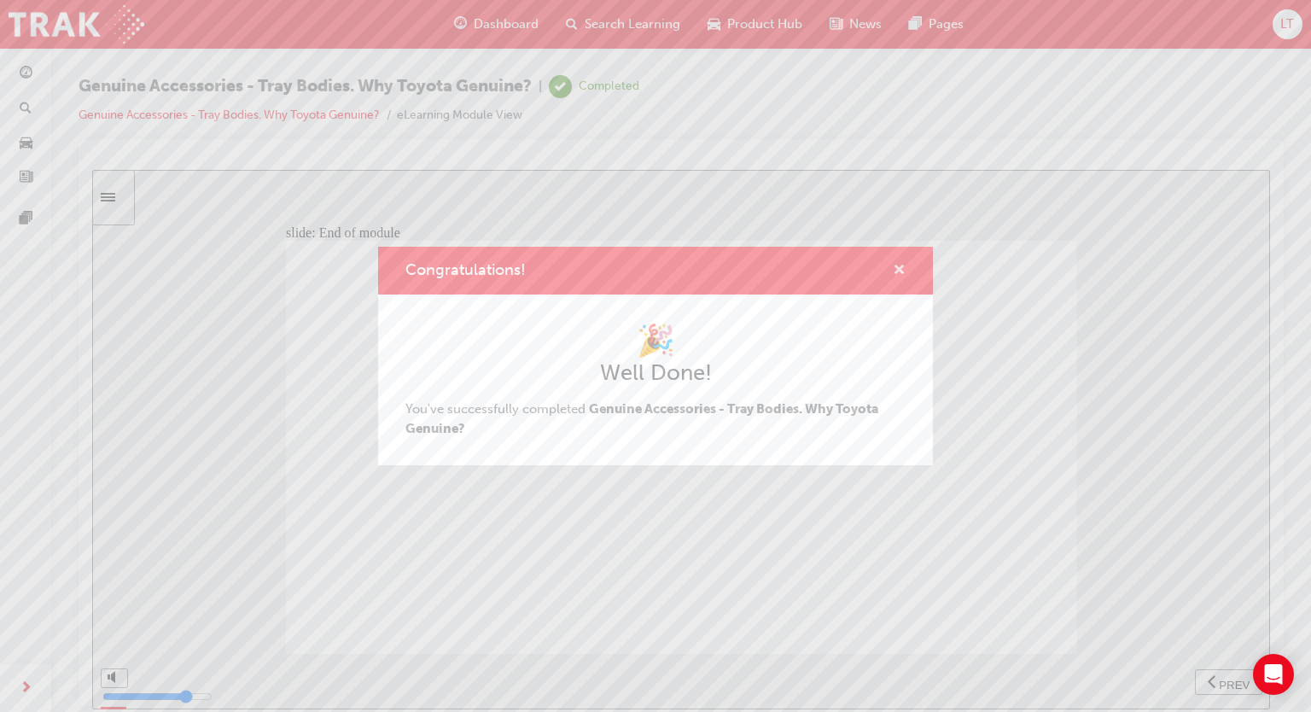
click at [898, 274] on span "cross-icon" at bounding box center [899, 271] width 13 height 15
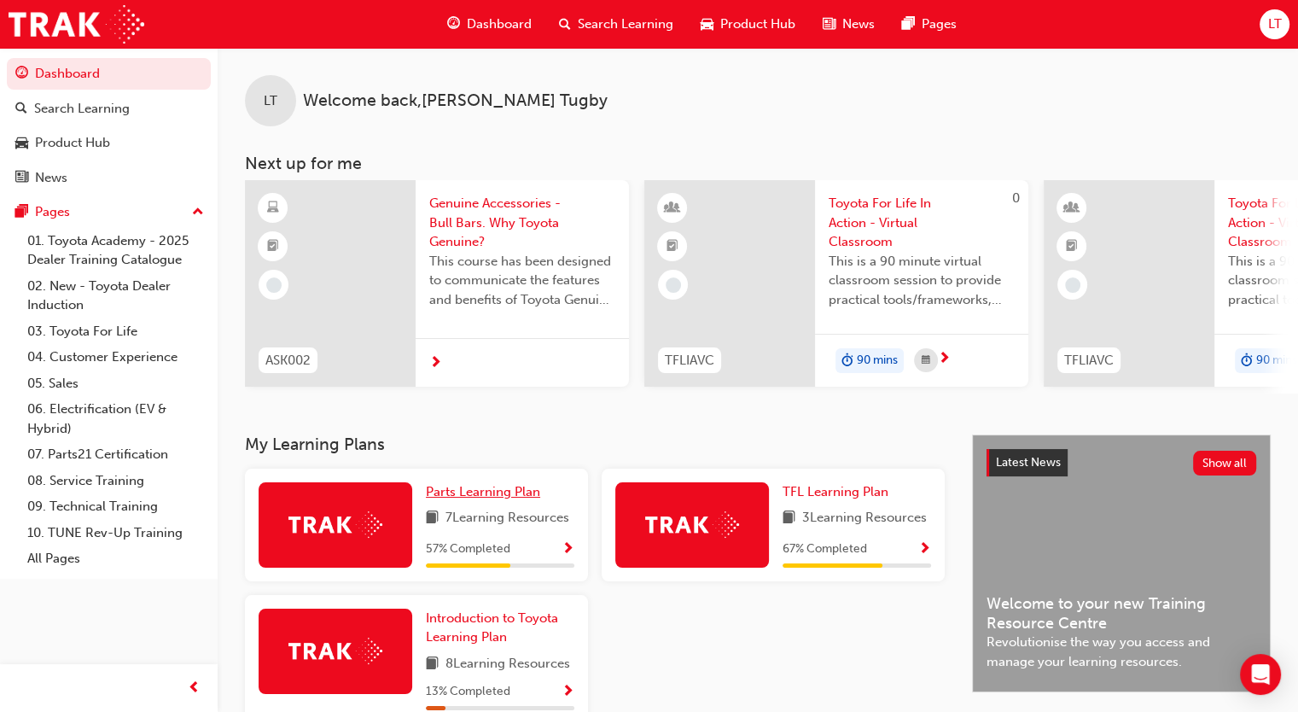
click at [451, 497] on span "Parts Learning Plan" at bounding box center [483, 491] width 114 height 15
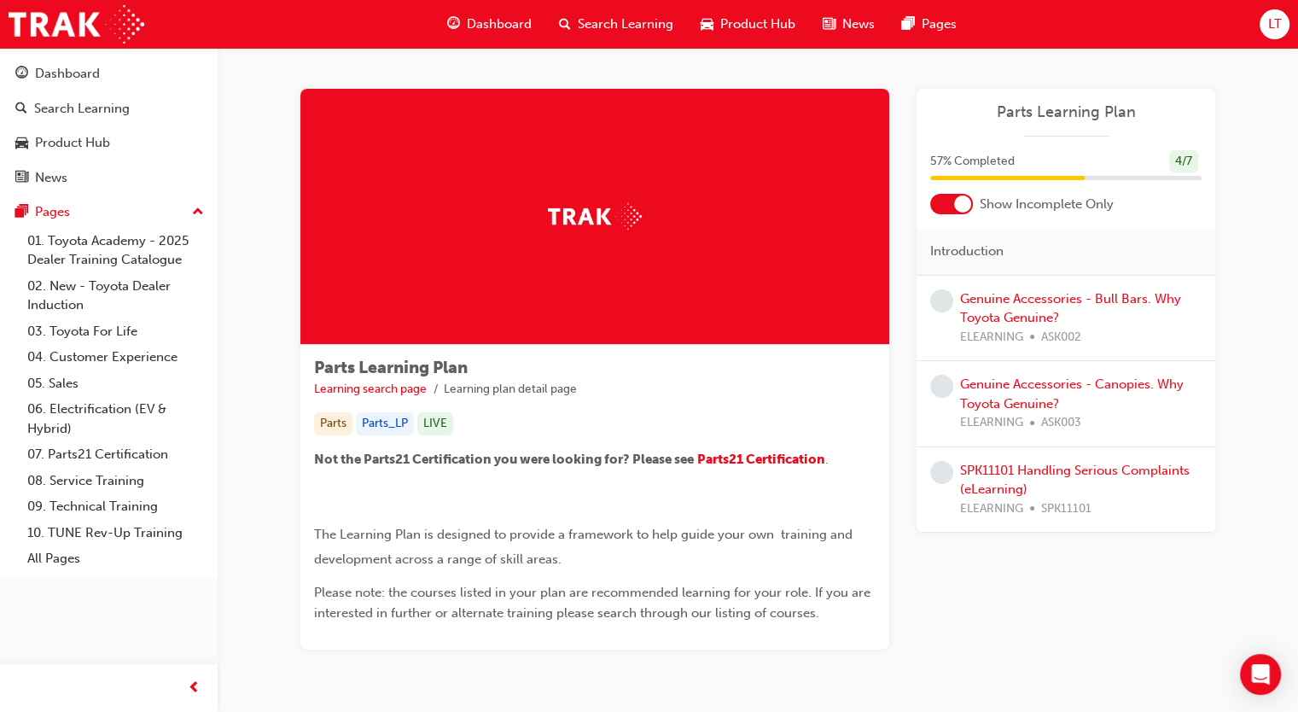
click at [968, 208] on div at bounding box center [962, 203] width 17 height 17
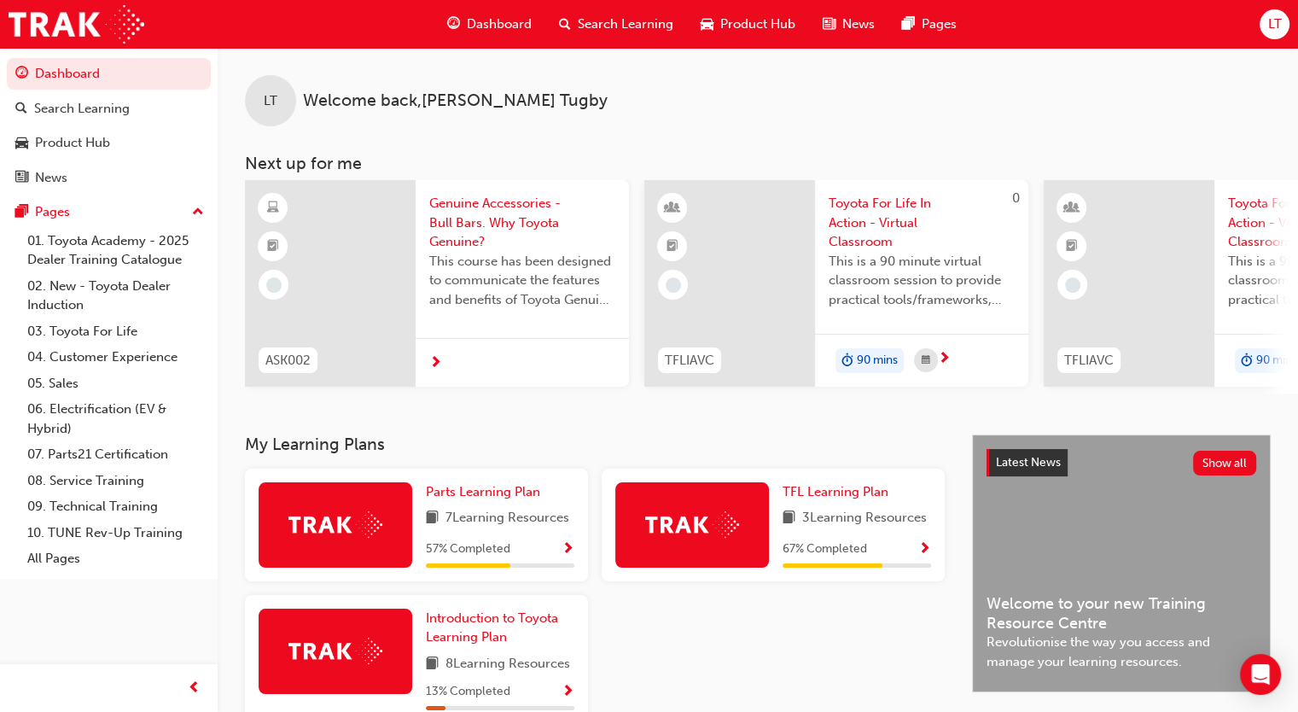
scroll to position [85, 0]
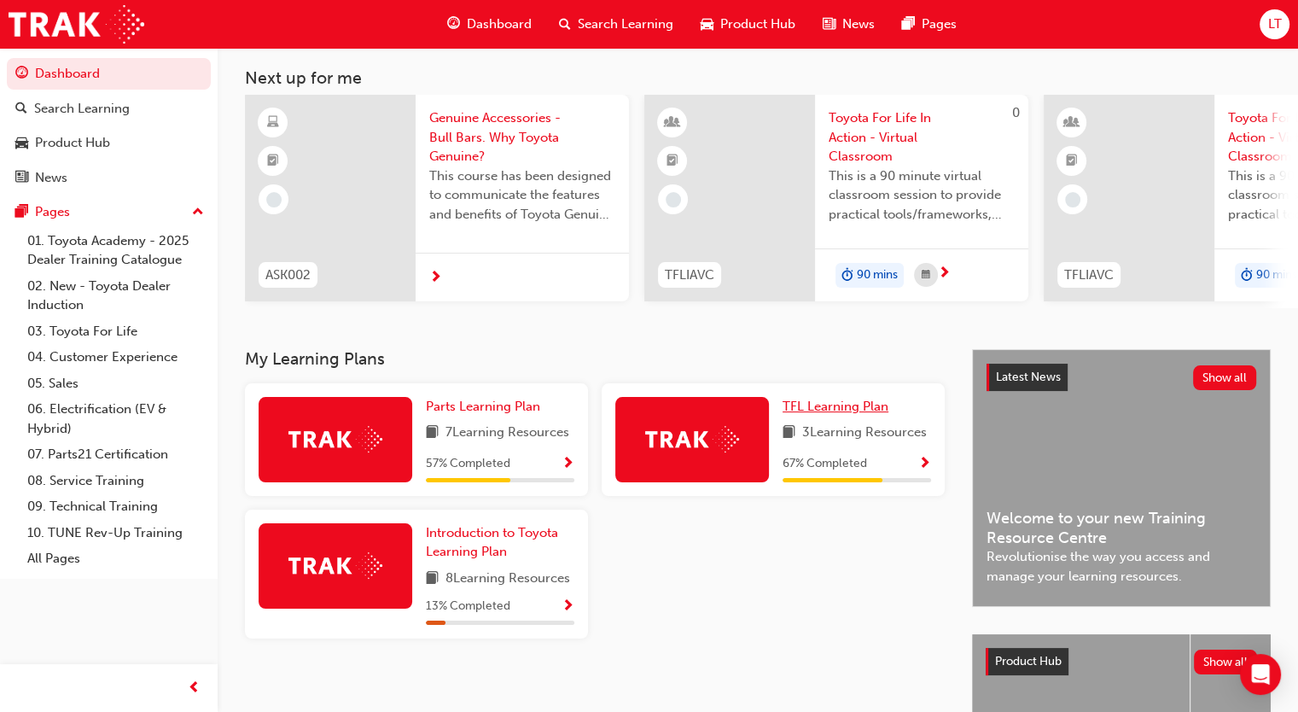
click at [836, 410] on span "TFL Learning Plan" at bounding box center [835, 405] width 106 height 15
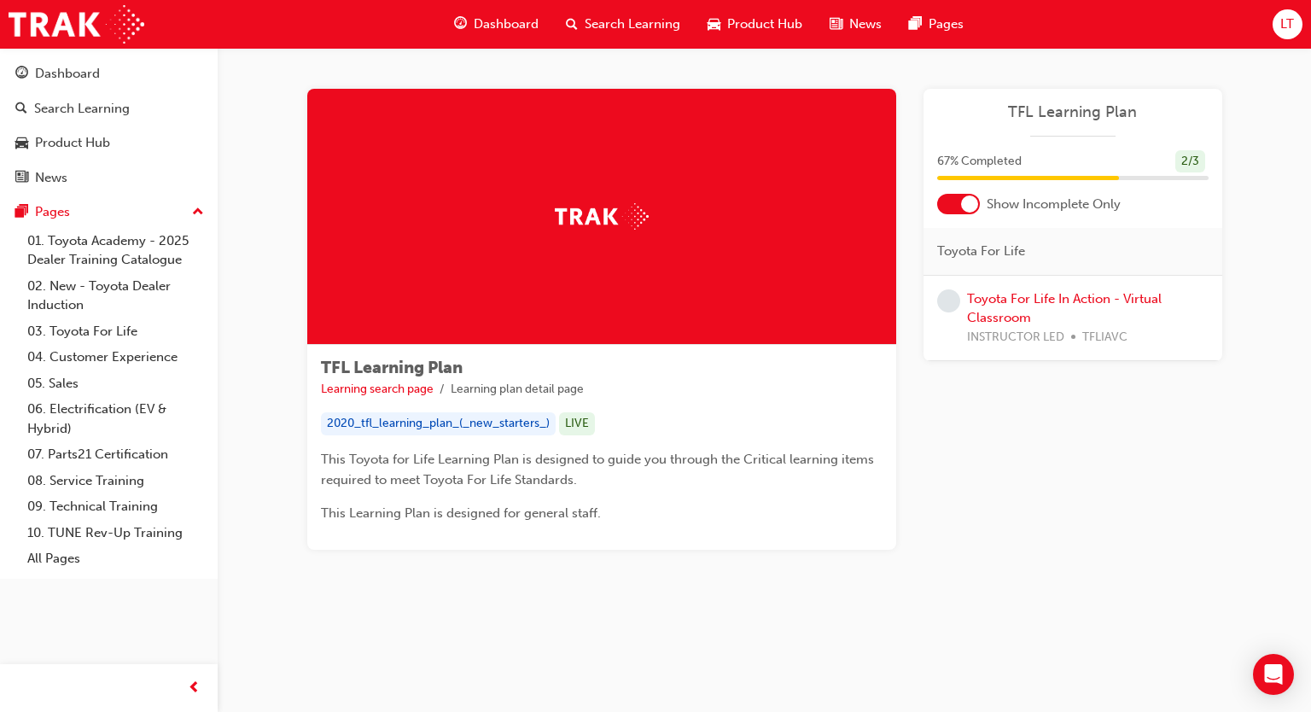
click at [970, 203] on div at bounding box center [969, 203] width 17 height 17
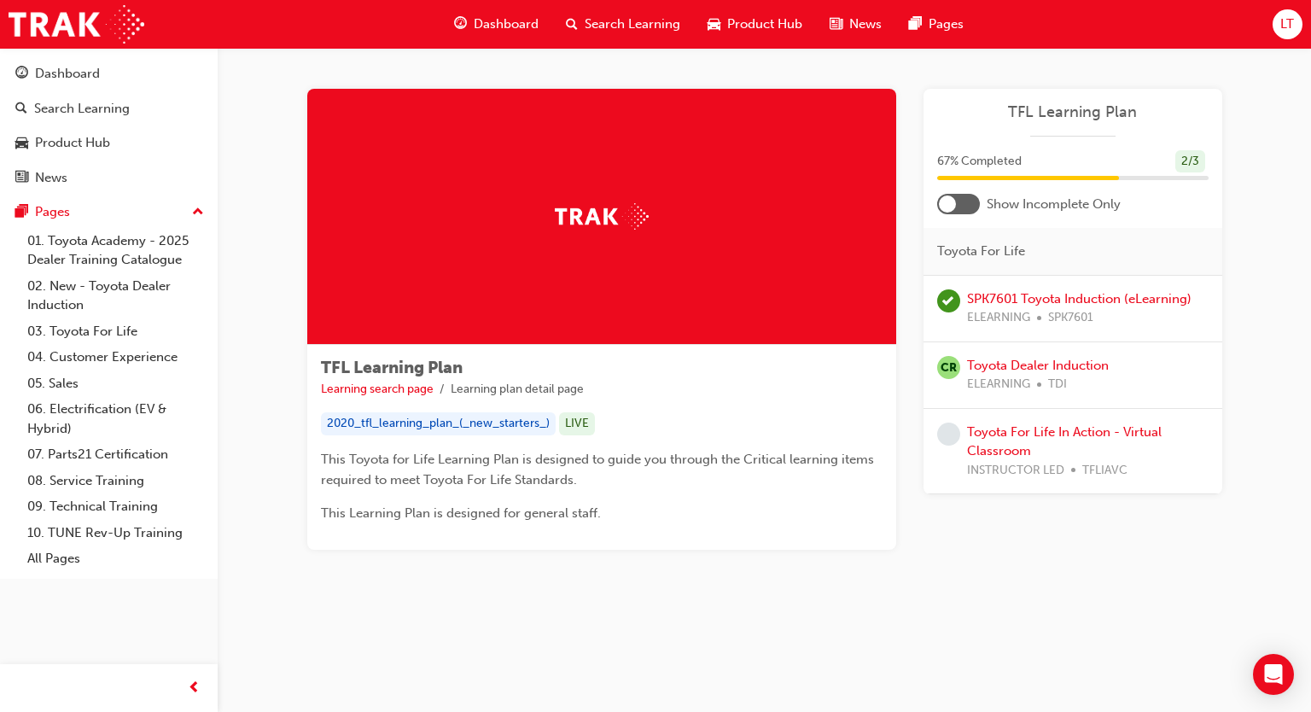
click at [970, 203] on div at bounding box center [958, 204] width 43 height 20
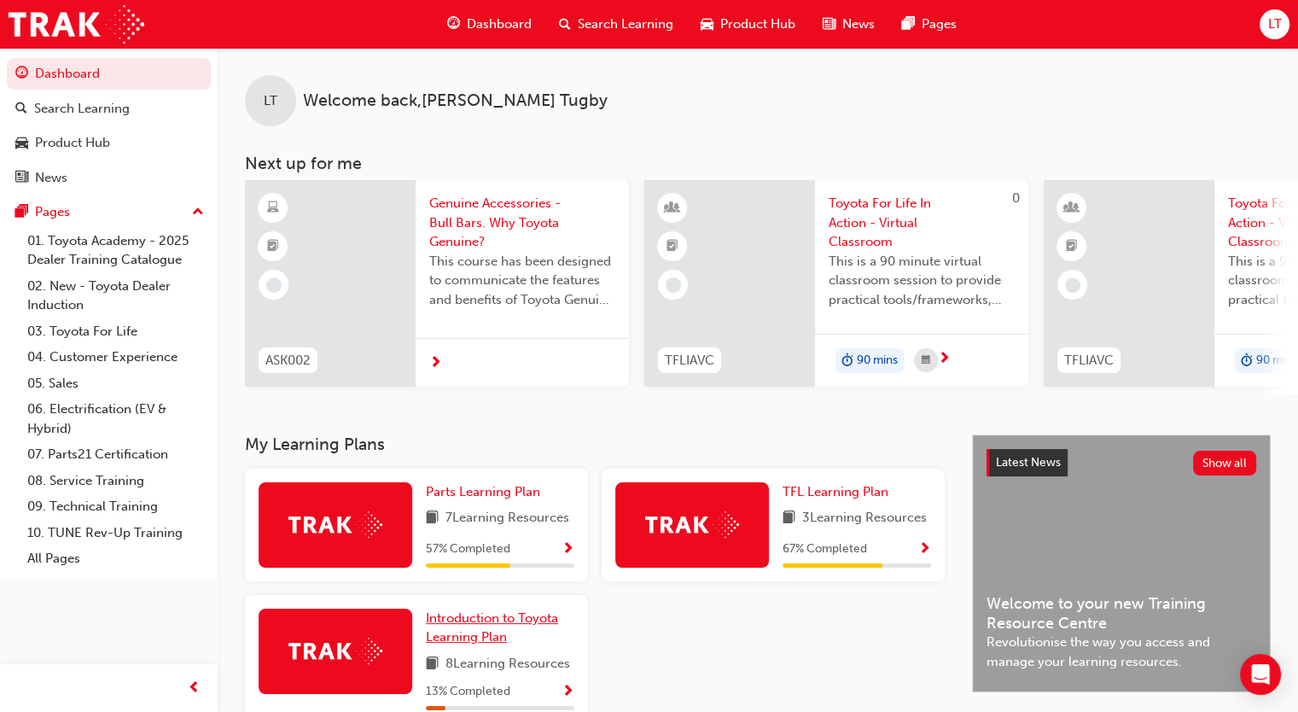
click at [474, 636] on span "Introduction to Toyota Learning Plan" at bounding box center [492, 627] width 132 height 35
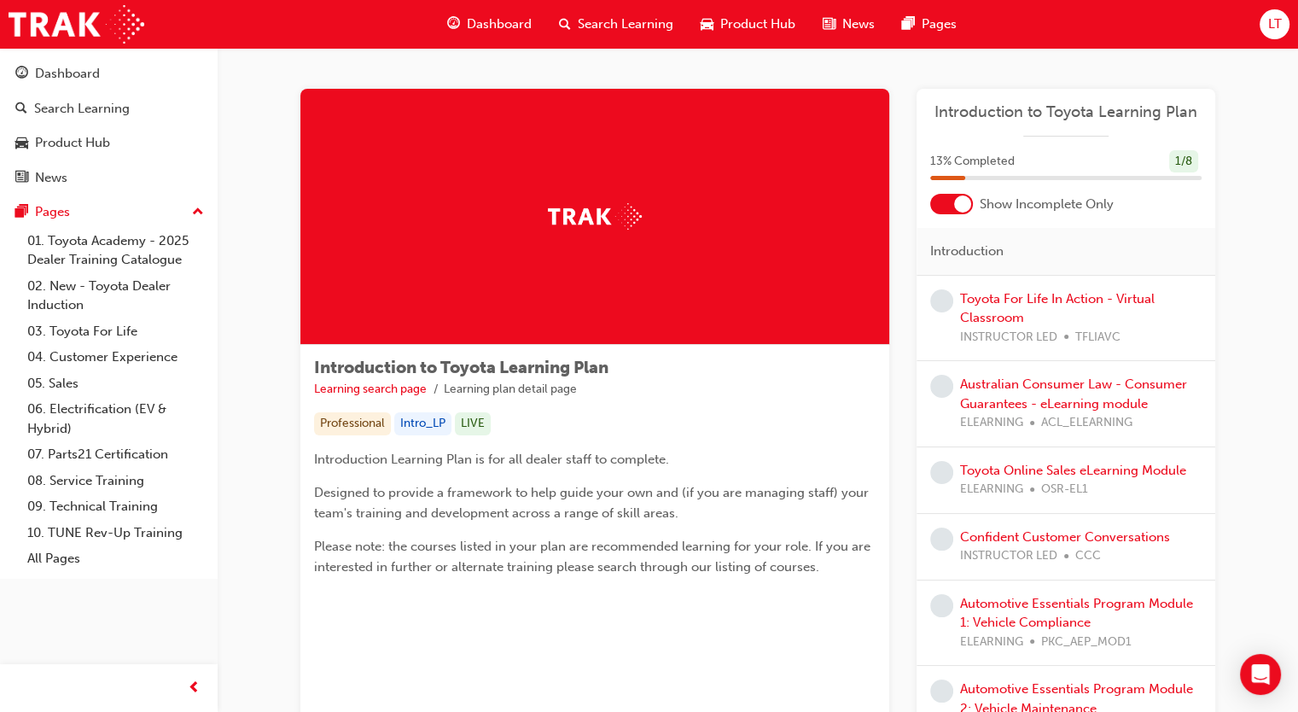
click at [966, 201] on div at bounding box center [962, 203] width 17 height 17
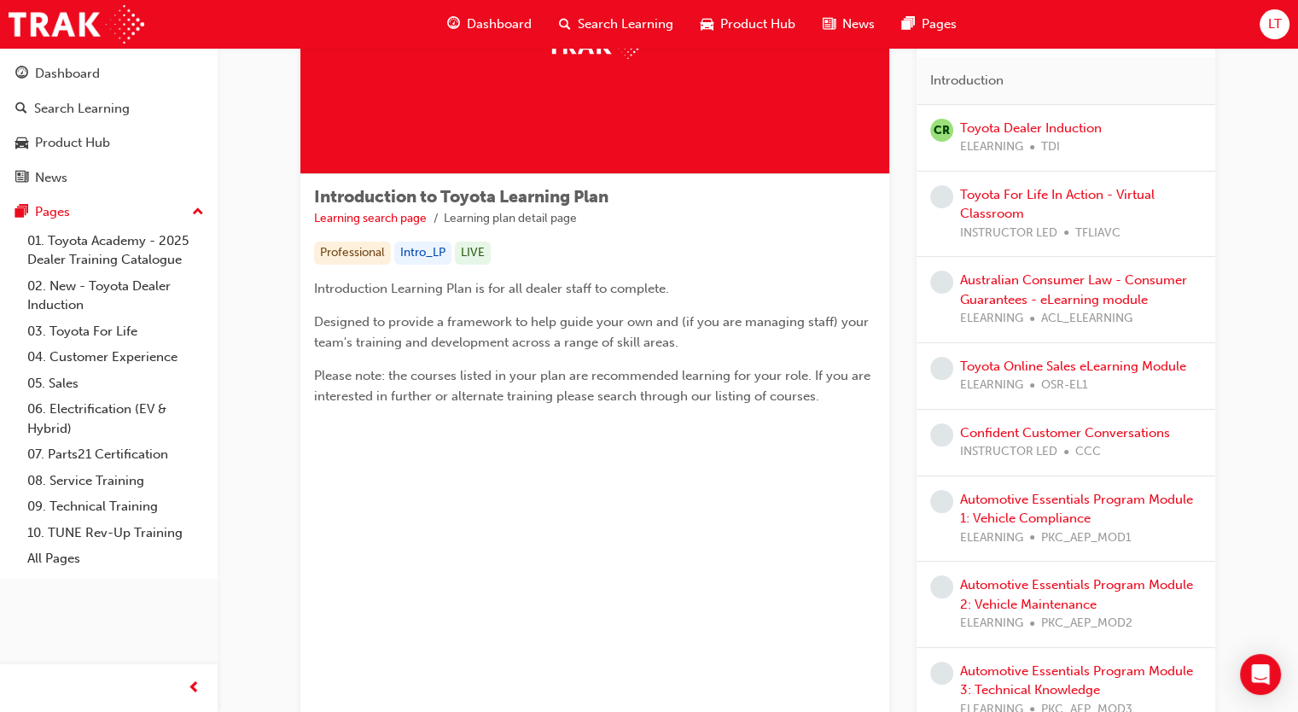
scroll to position [256, 0]
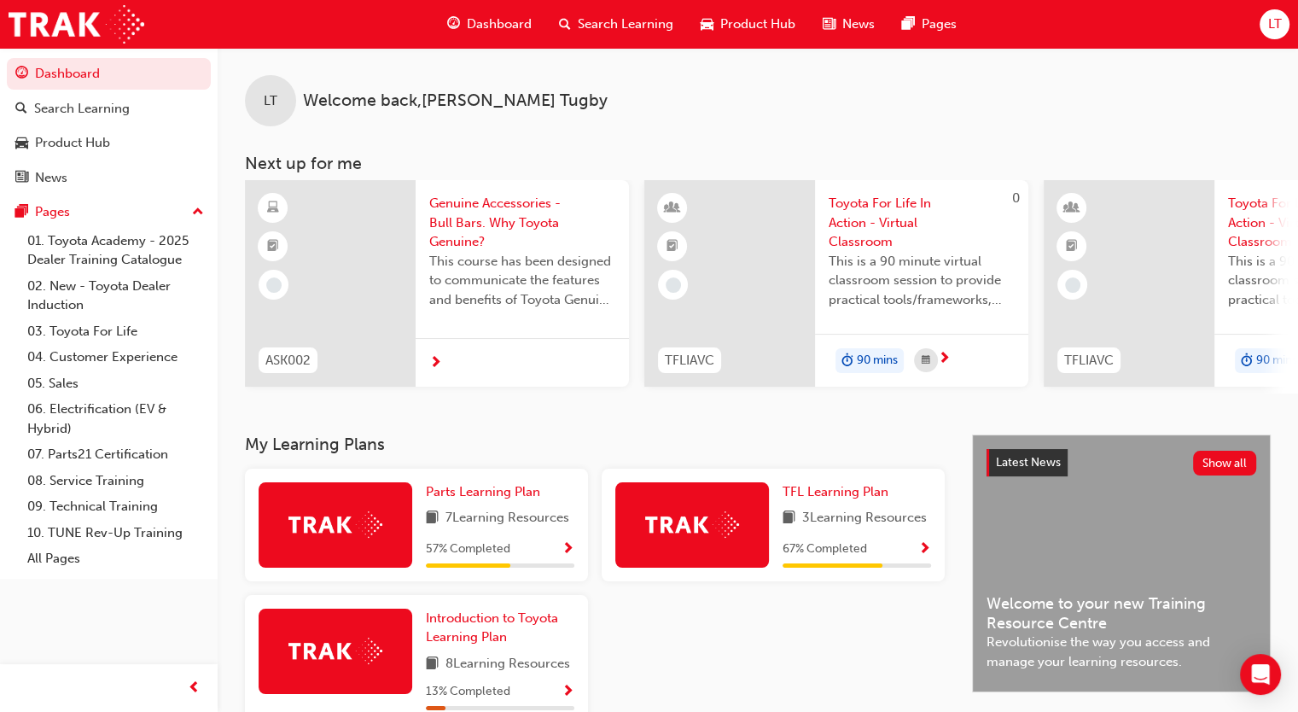
click at [495, 524] on span "7 Learning Resources" at bounding box center [507, 518] width 124 height 21
click at [497, 483] on div "Parts Learning Plan 7 Learning Resources 57 % Completed" at bounding box center [416, 524] width 343 height 113
click at [491, 499] on span "Parts Learning Plan" at bounding box center [483, 491] width 114 height 15
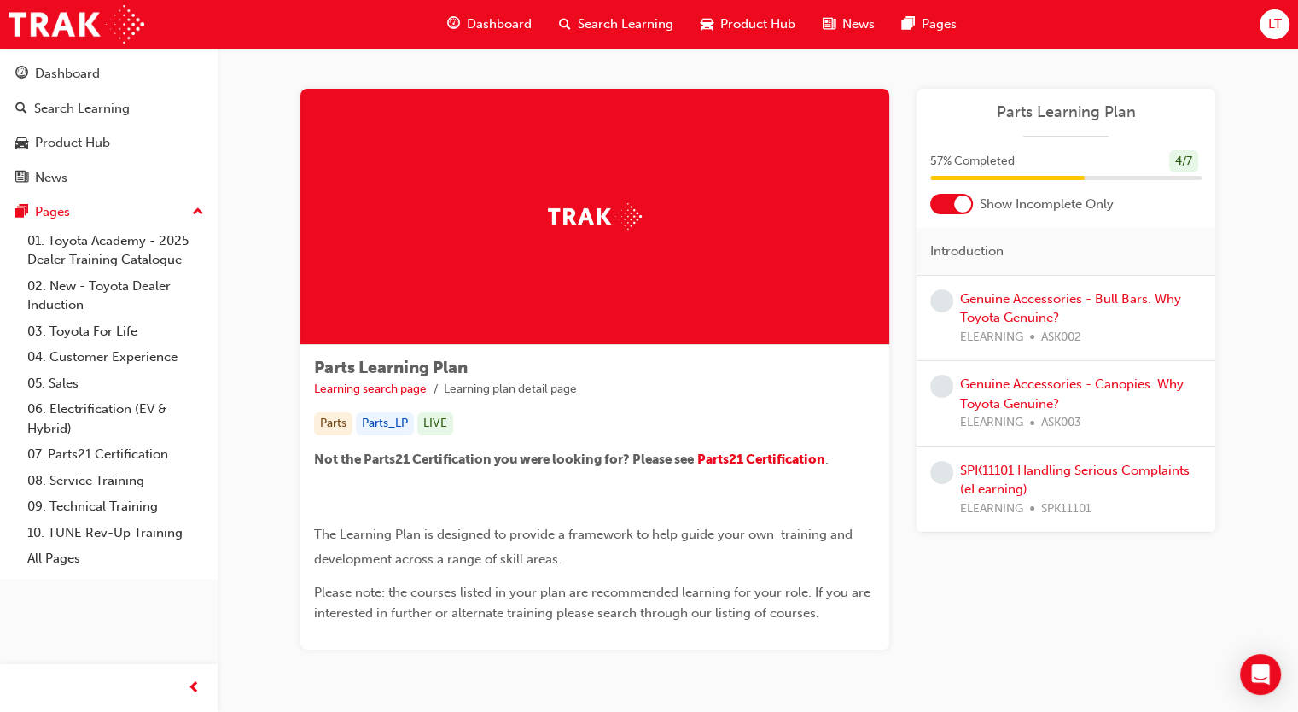
click at [969, 200] on div at bounding box center [962, 203] width 17 height 17
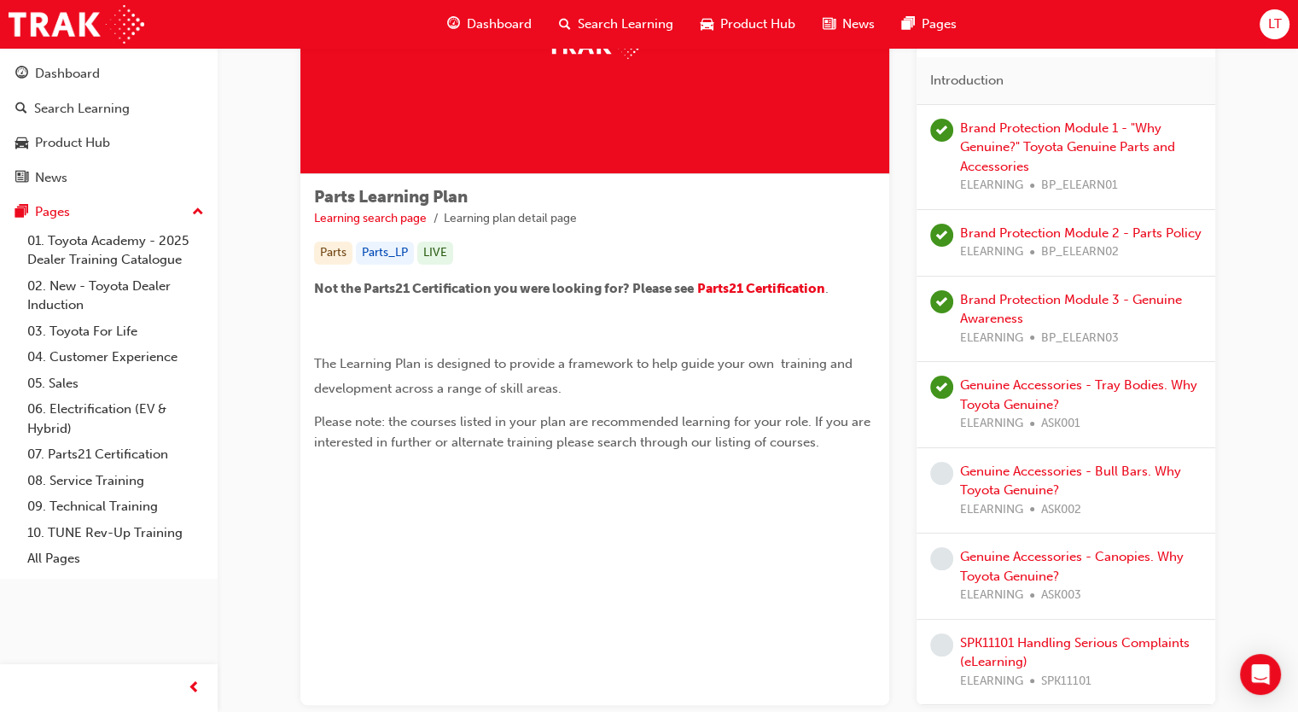
scroll to position [256, 0]
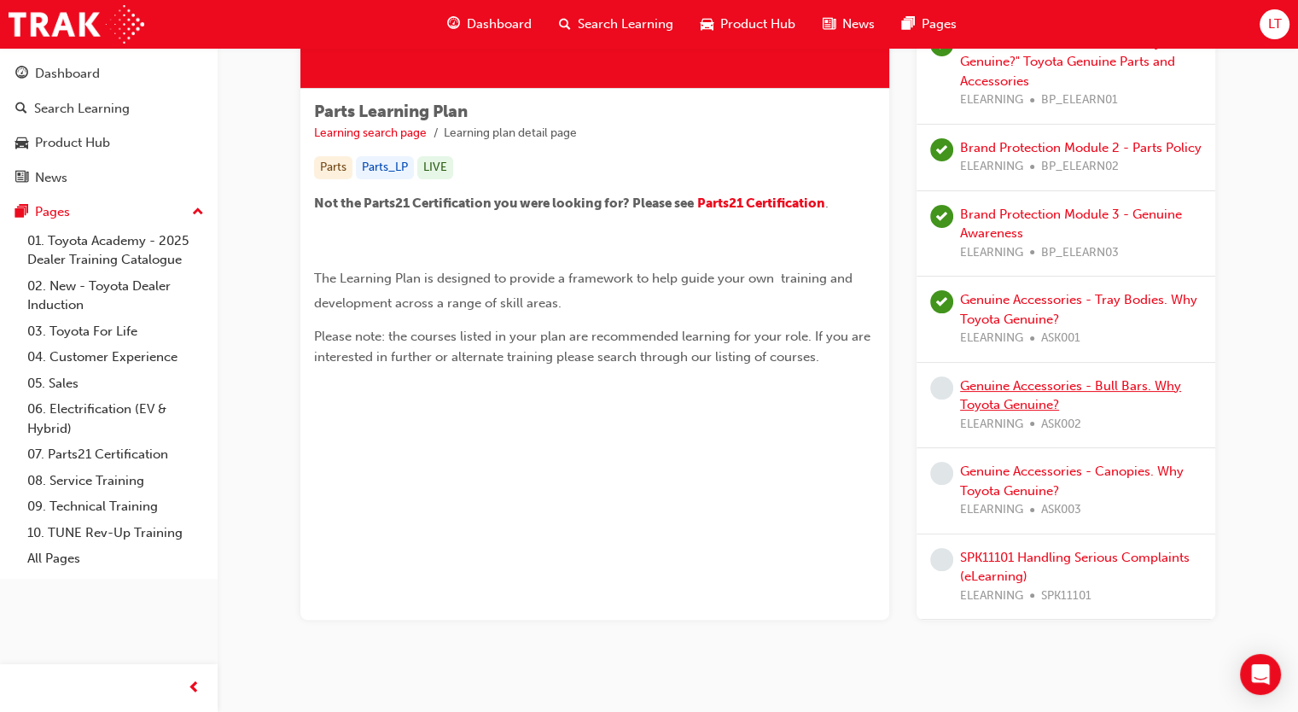
click at [1005, 387] on link "Genuine Accessories - Bull Bars. Why Toyota Genuine?" at bounding box center [1070, 395] width 221 height 35
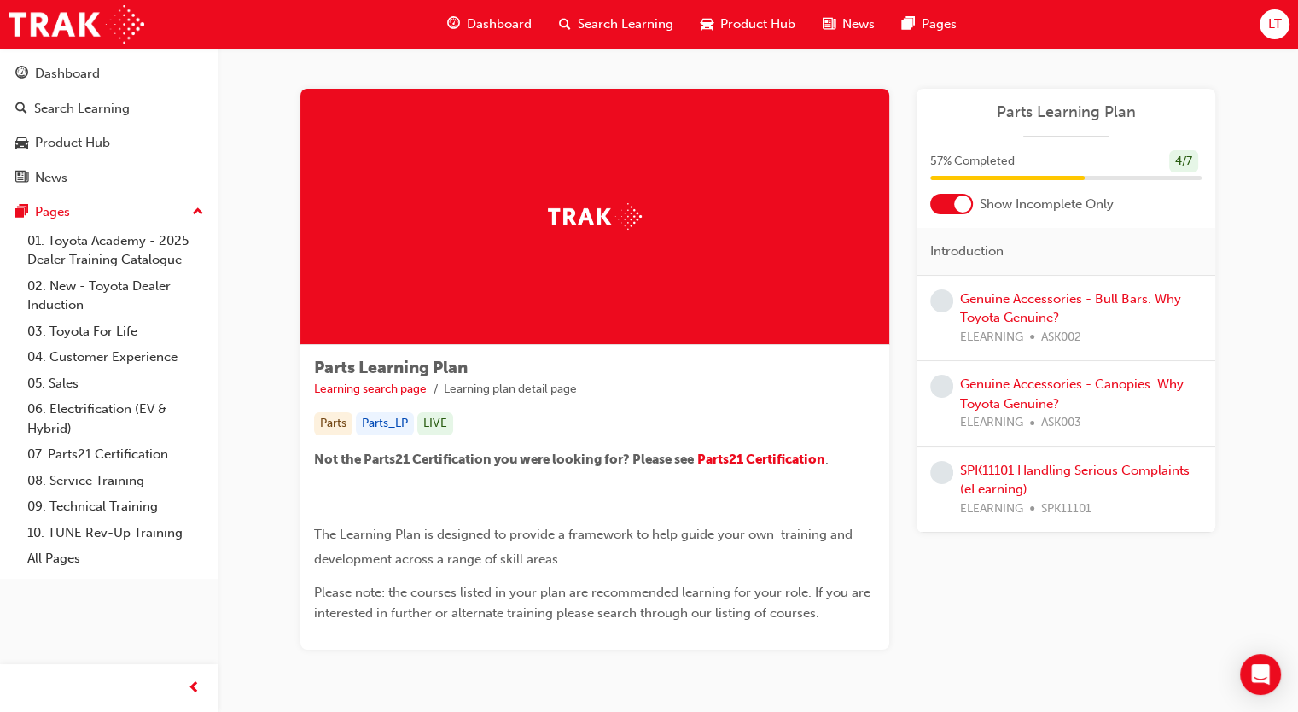
click at [971, 198] on div at bounding box center [951, 204] width 43 height 20
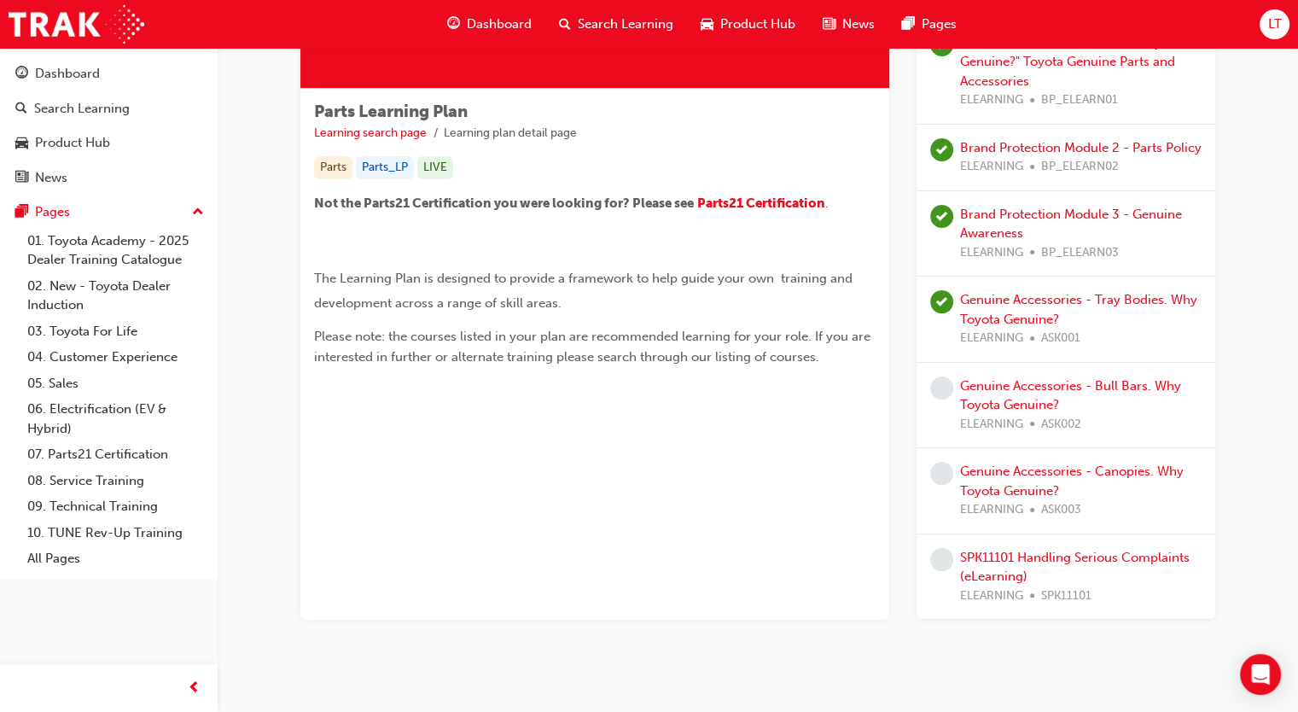
scroll to position [287, 0]
